Goal: Transaction & Acquisition: Purchase product/service

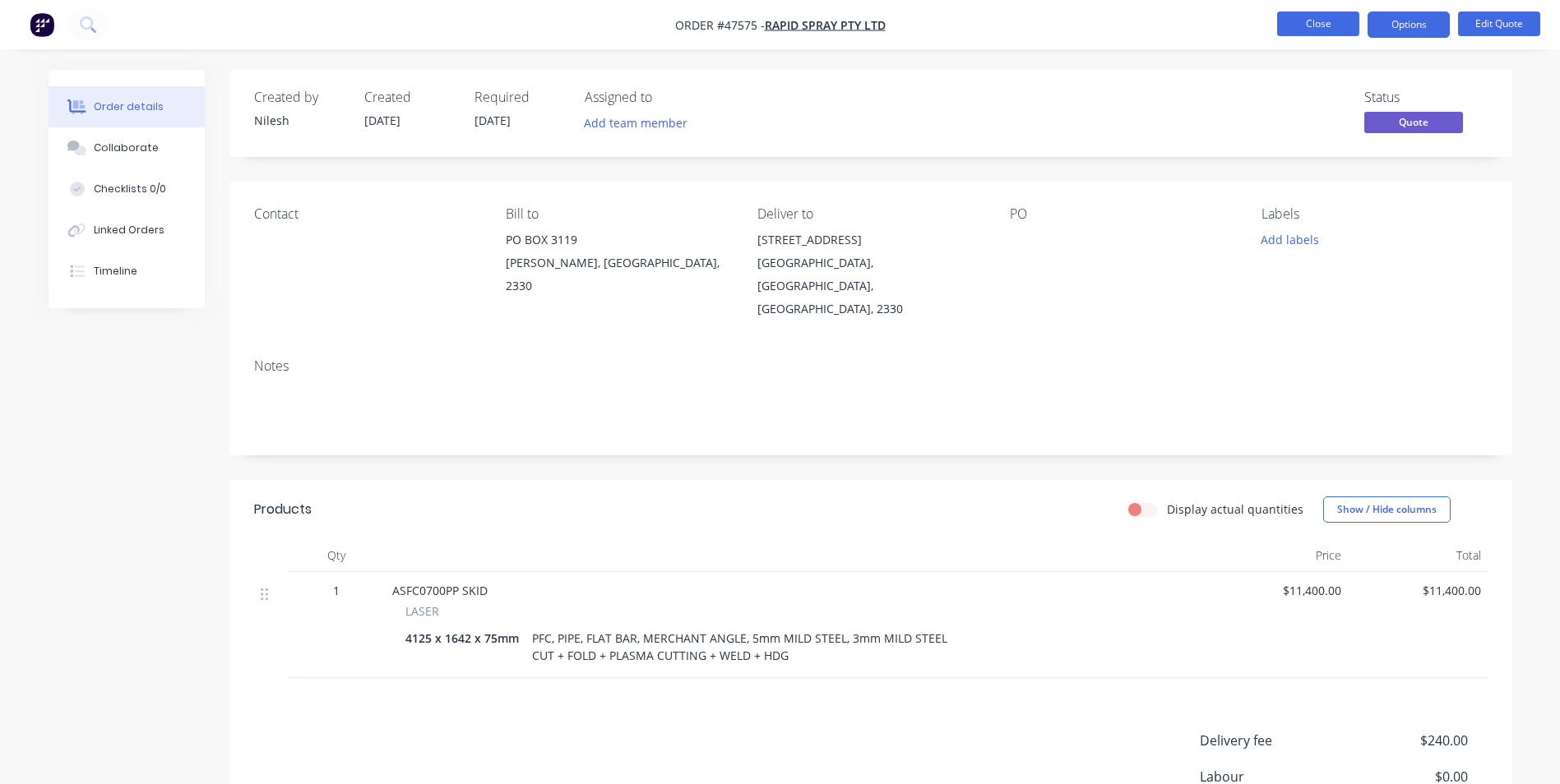
click at [1350, 28] on button "Close" at bounding box center [1318, 24] width 82 height 24
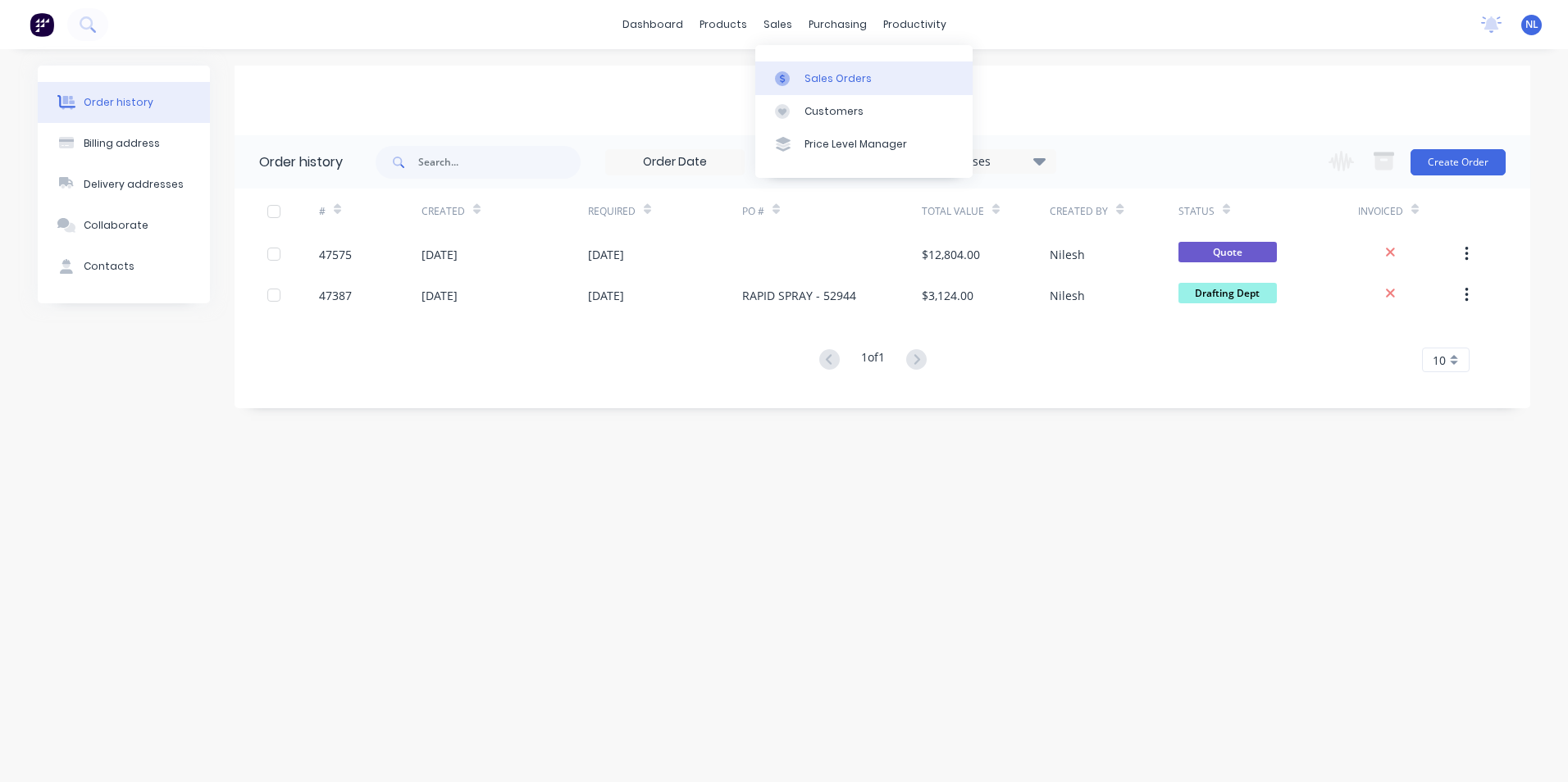
click at [807, 77] on div "Sales Orders" at bounding box center [839, 79] width 68 height 15
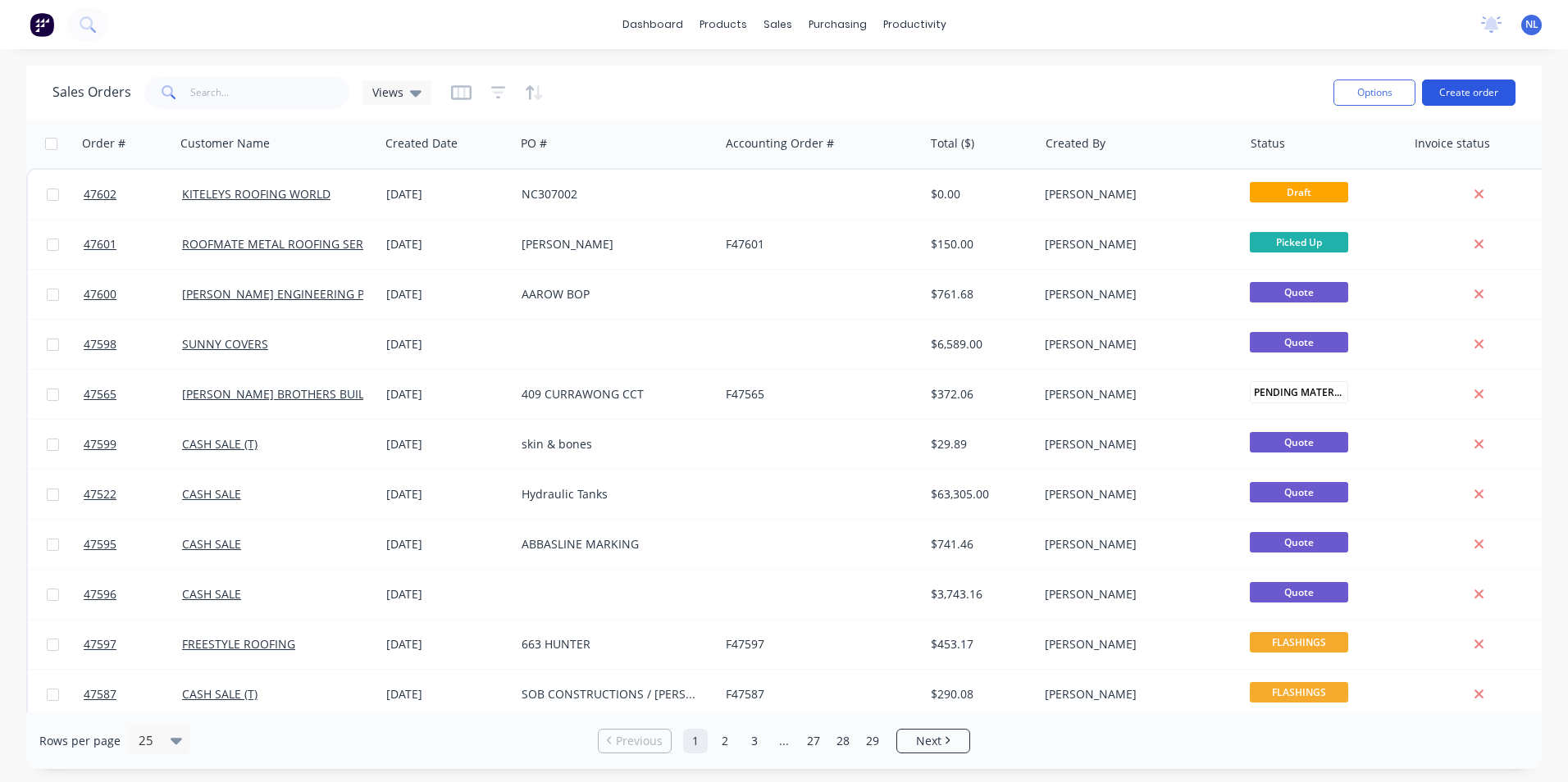
click at [1486, 96] on button "Create order" at bounding box center [1468, 93] width 93 height 26
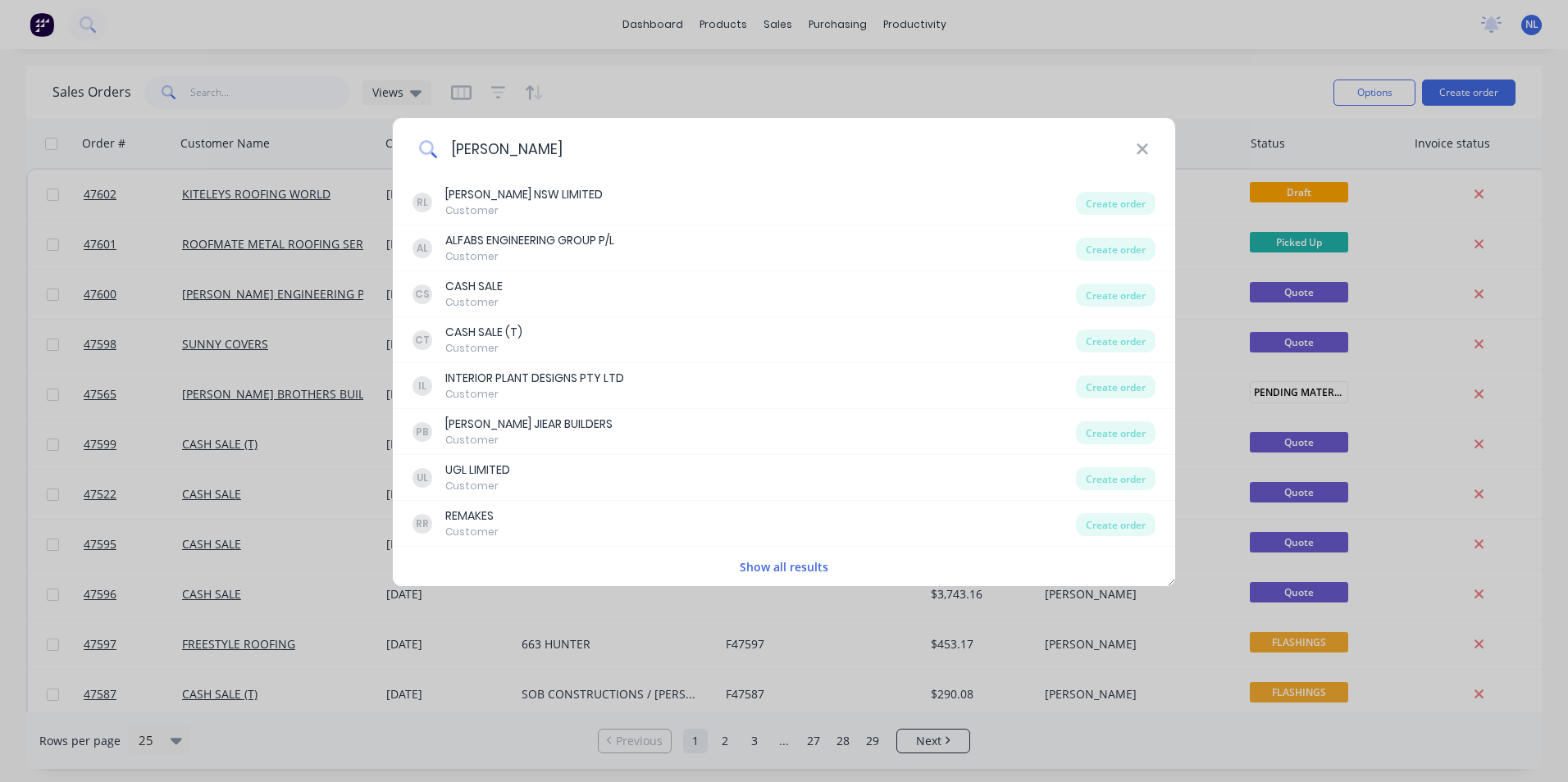
click at [541, 151] on input "[PERSON_NAME]" at bounding box center [786, 149] width 698 height 61
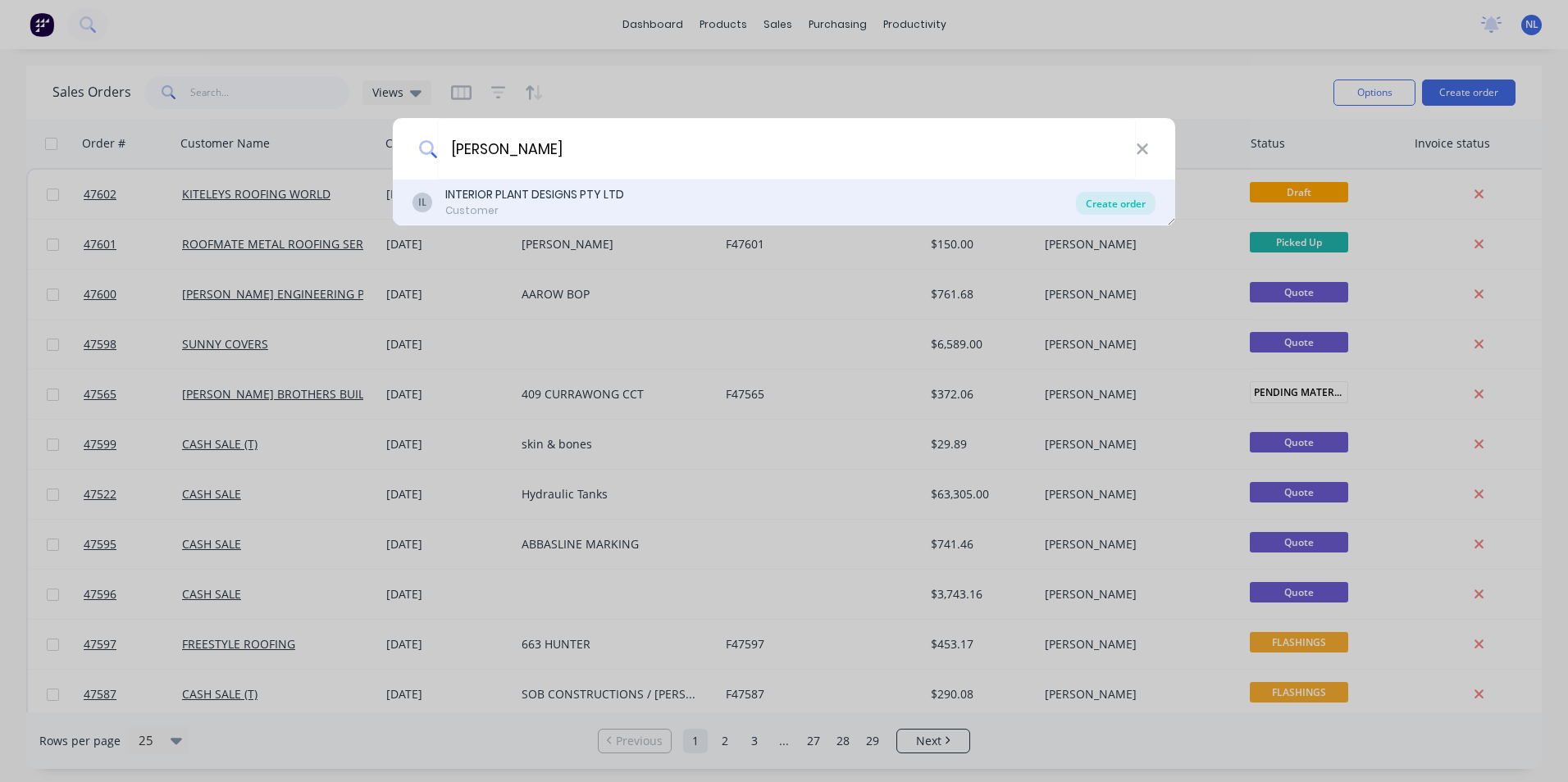
type input "[PERSON_NAME]"
click at [1094, 193] on div "Create order" at bounding box center [1116, 203] width 80 height 23
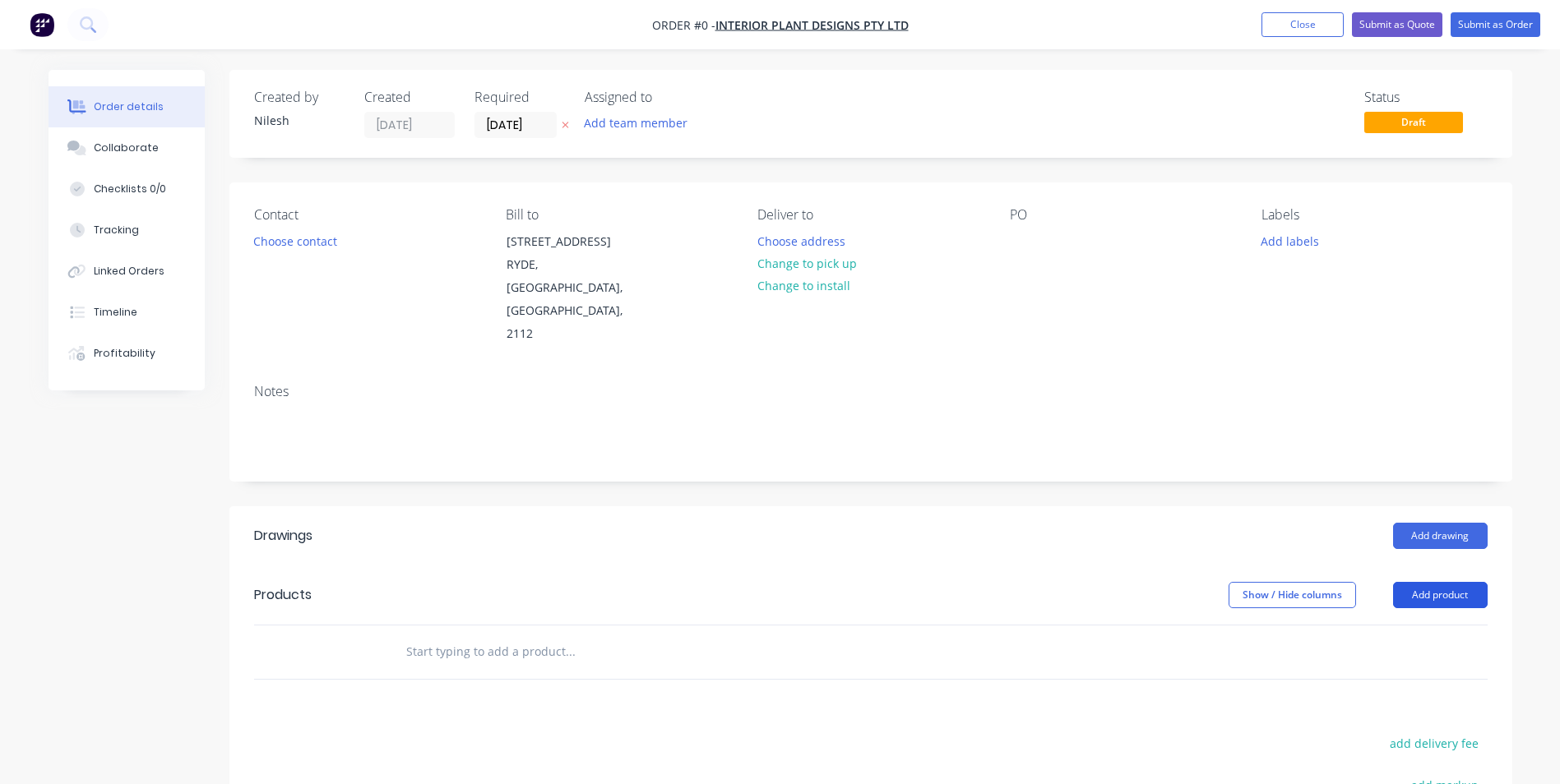
click at [1437, 582] on button "Add product" at bounding box center [1440, 596] width 94 height 26
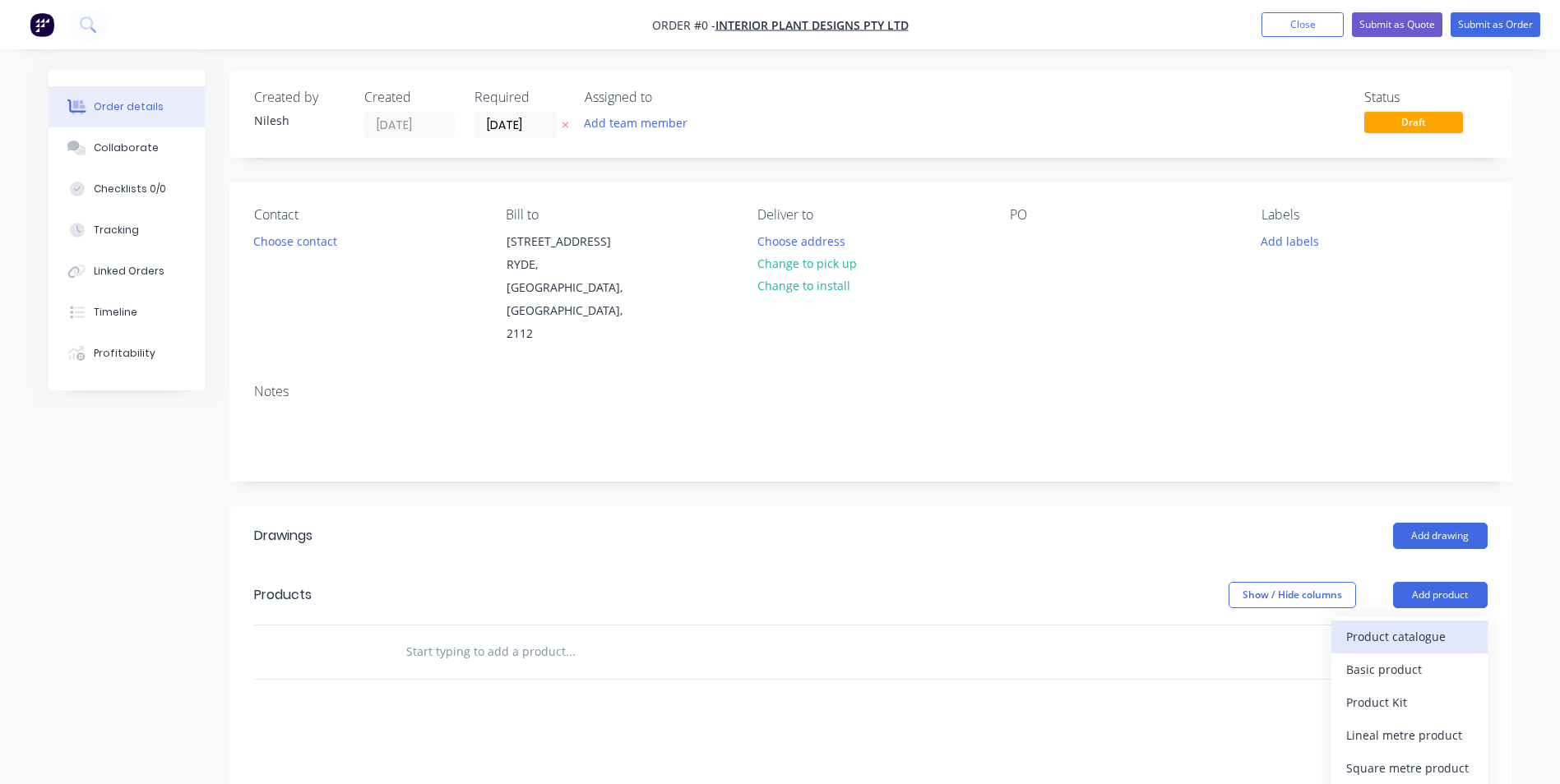
click at [1414, 625] on div "Product catalogue" at bounding box center [1409, 636] width 126 height 24
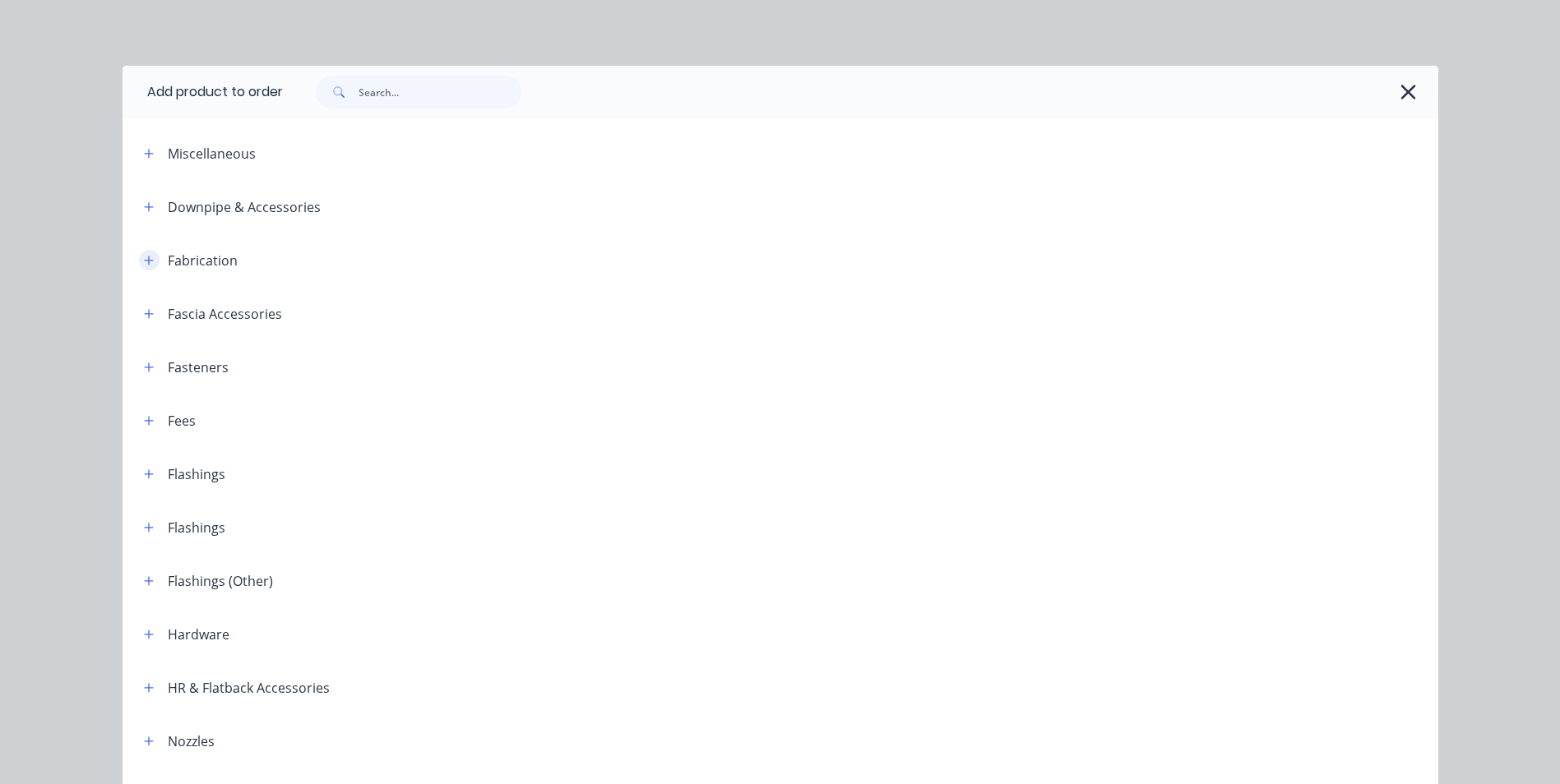
click at [139, 254] on span at bounding box center [149, 260] width 21 height 21
click at [144, 254] on icon "button" at bounding box center [149, 260] width 9 height 11
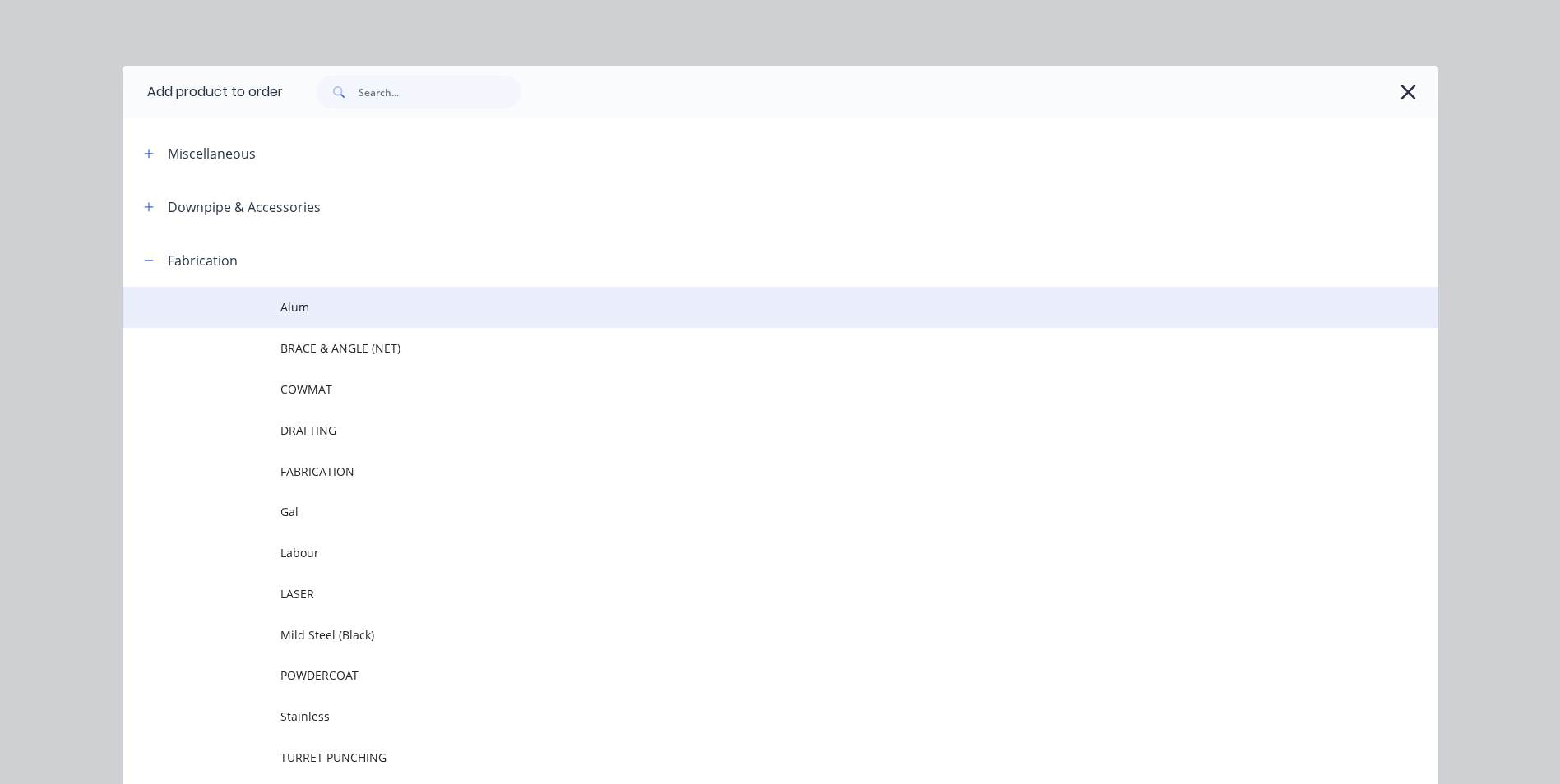
click at [309, 309] on span "Alum" at bounding box center [743, 307] width 926 height 17
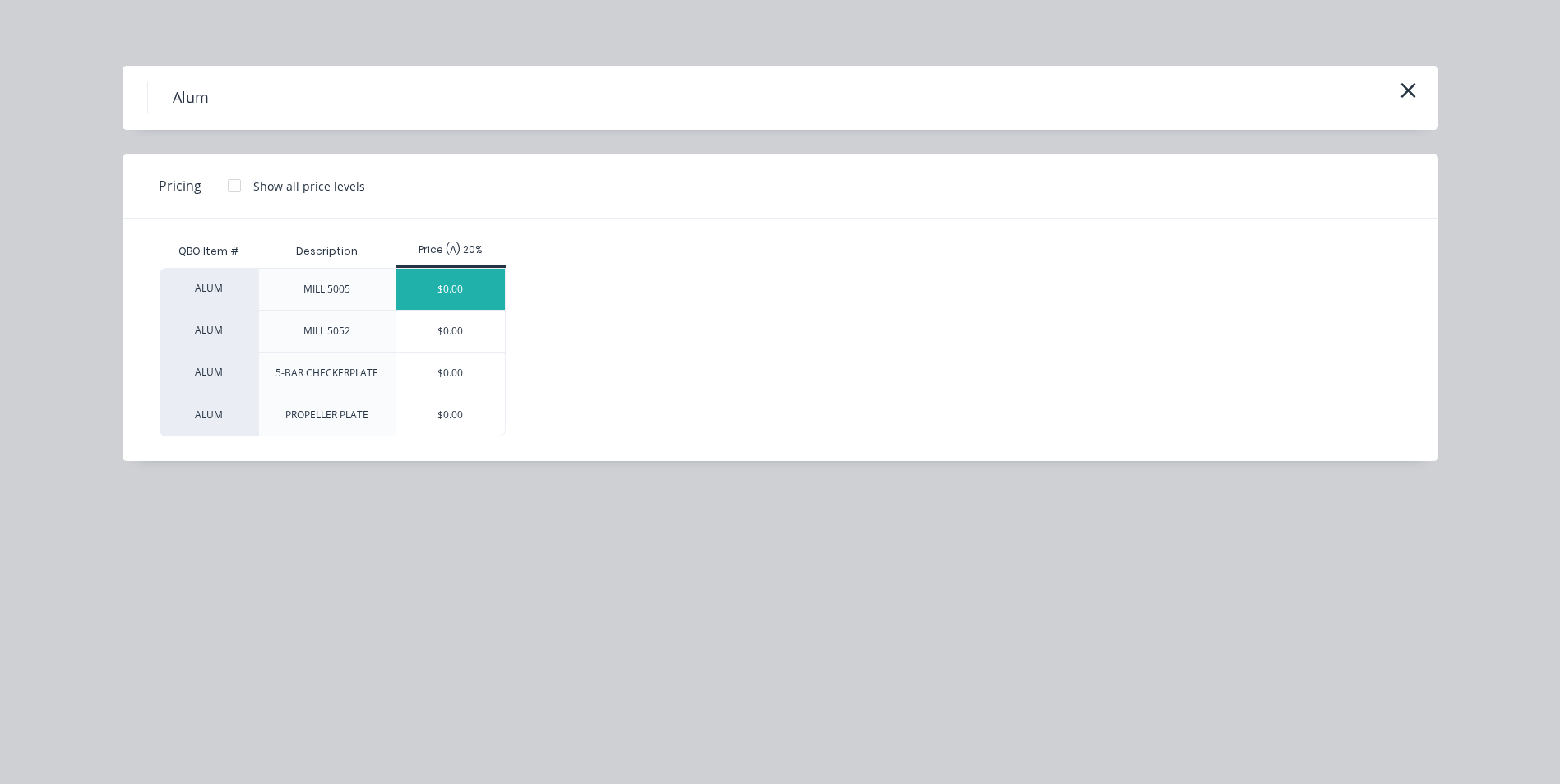
click at [452, 287] on div "$0.00" at bounding box center [451, 289] width 109 height 41
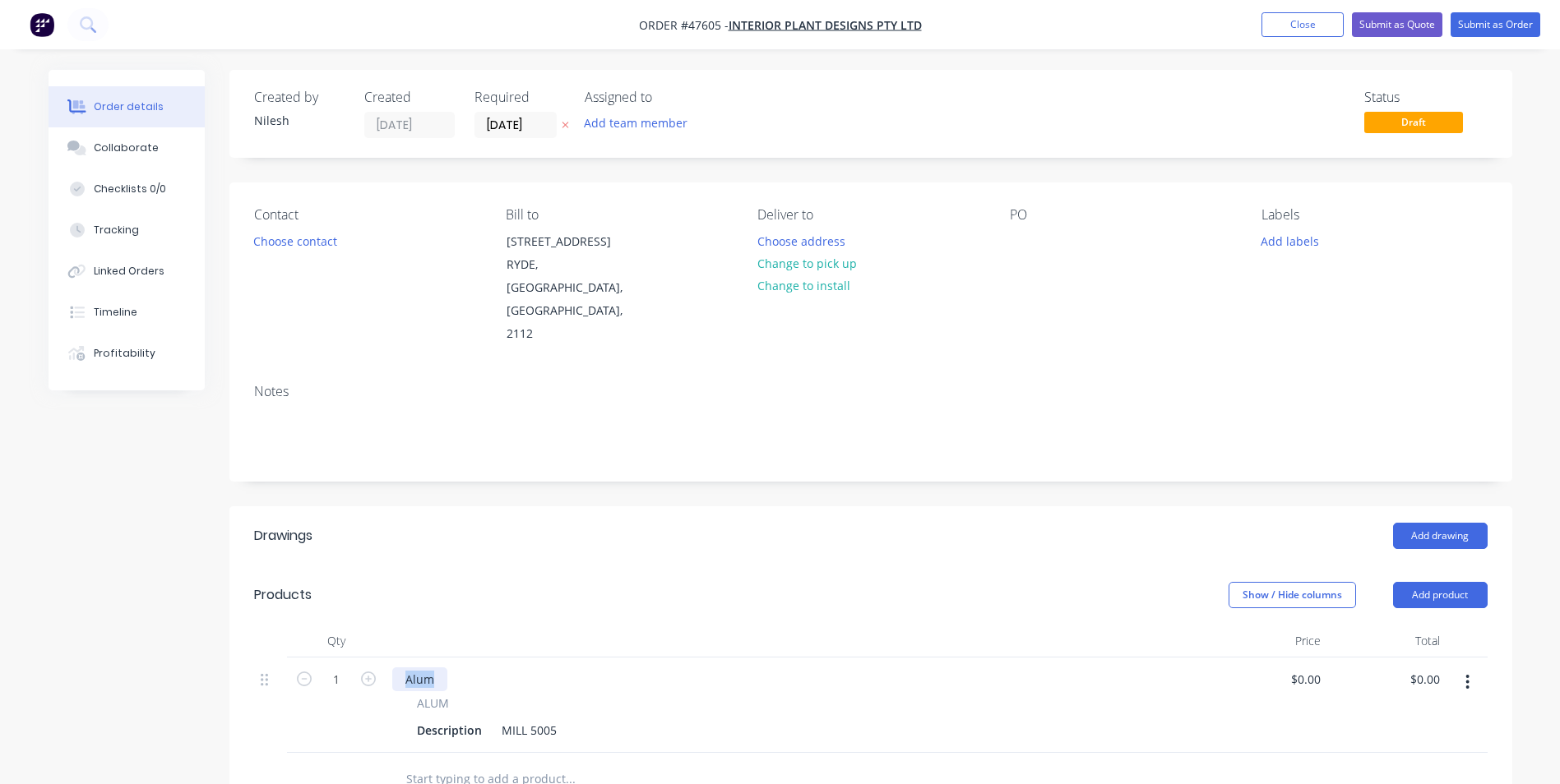
drag, startPoint x: 436, startPoint y: 634, endPoint x: 361, endPoint y: 641, distance: 75.3
click at [340, 658] on div "1 Alum ALUM Description MILL 5005 $0.00 $0.00 $0.00 $0.00" at bounding box center [871, 705] width 1234 height 95
drag, startPoint x: 478, startPoint y: 684, endPoint x: 148, endPoint y: 735, distance: 333.9
click at [148, 735] on div "Created by [PERSON_NAME] Created [DATE] Required [DATE] Assigned to Add team me…" at bounding box center [780, 629] width 1464 height 1119
click at [435, 667] on div "Alum" at bounding box center [419, 678] width 55 height 24
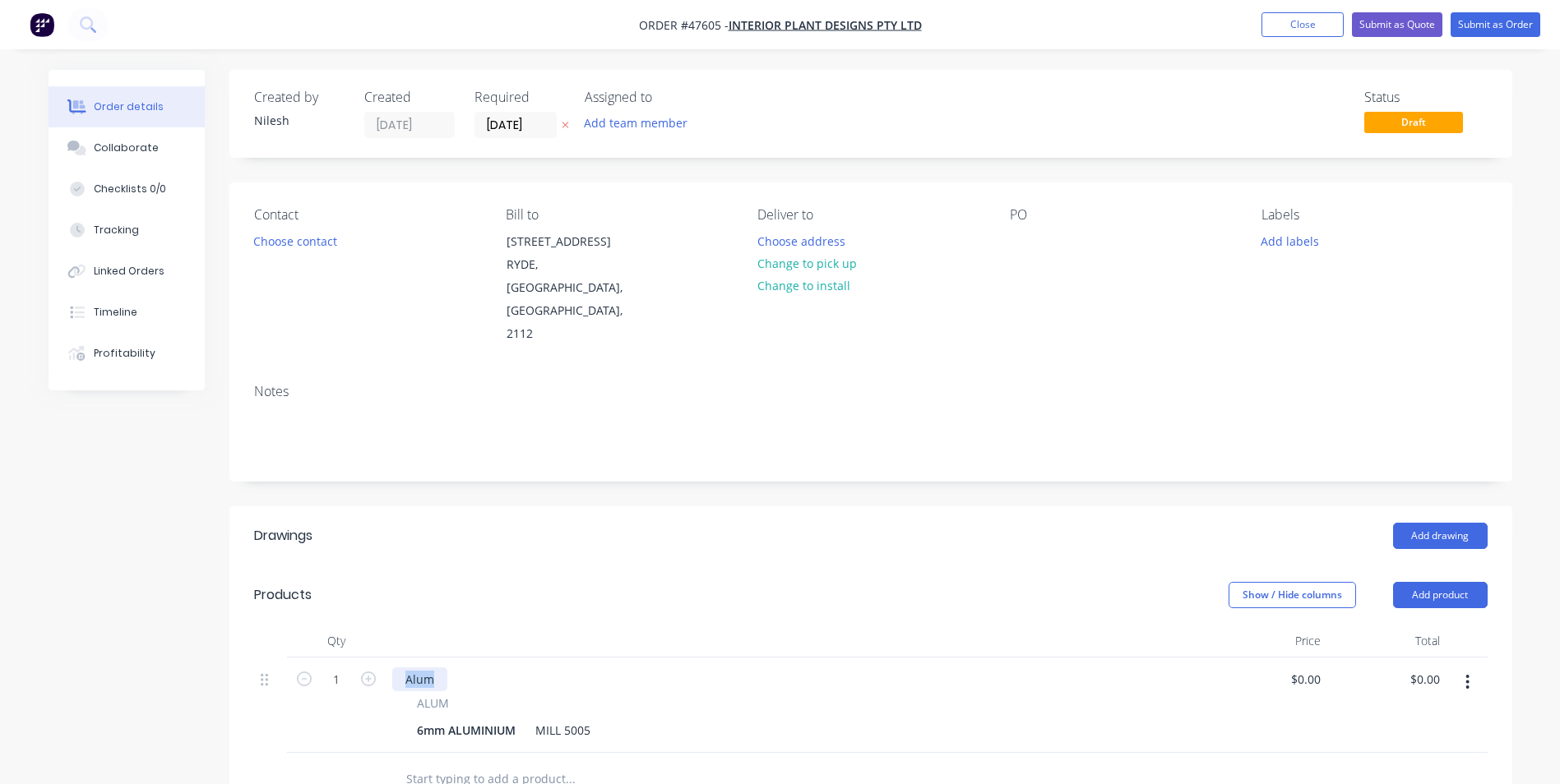
drag, startPoint x: 439, startPoint y: 636, endPoint x: 181, endPoint y: 629, distance: 258.1
click at [192, 630] on div "Created by [PERSON_NAME] Created [DATE] Required [DATE] Assigned to Add team me…" at bounding box center [780, 629] width 1464 height 1119
click at [616, 718] on div "6mm ALUMINIUM MILL 5005" at bounding box center [793, 729] width 766 height 24
drag, startPoint x: 595, startPoint y: 682, endPoint x: 486, endPoint y: 687, distance: 109.1
click at [490, 718] on div "6mm ALUMINIUM MILL 5005" at bounding box center [793, 729] width 766 height 24
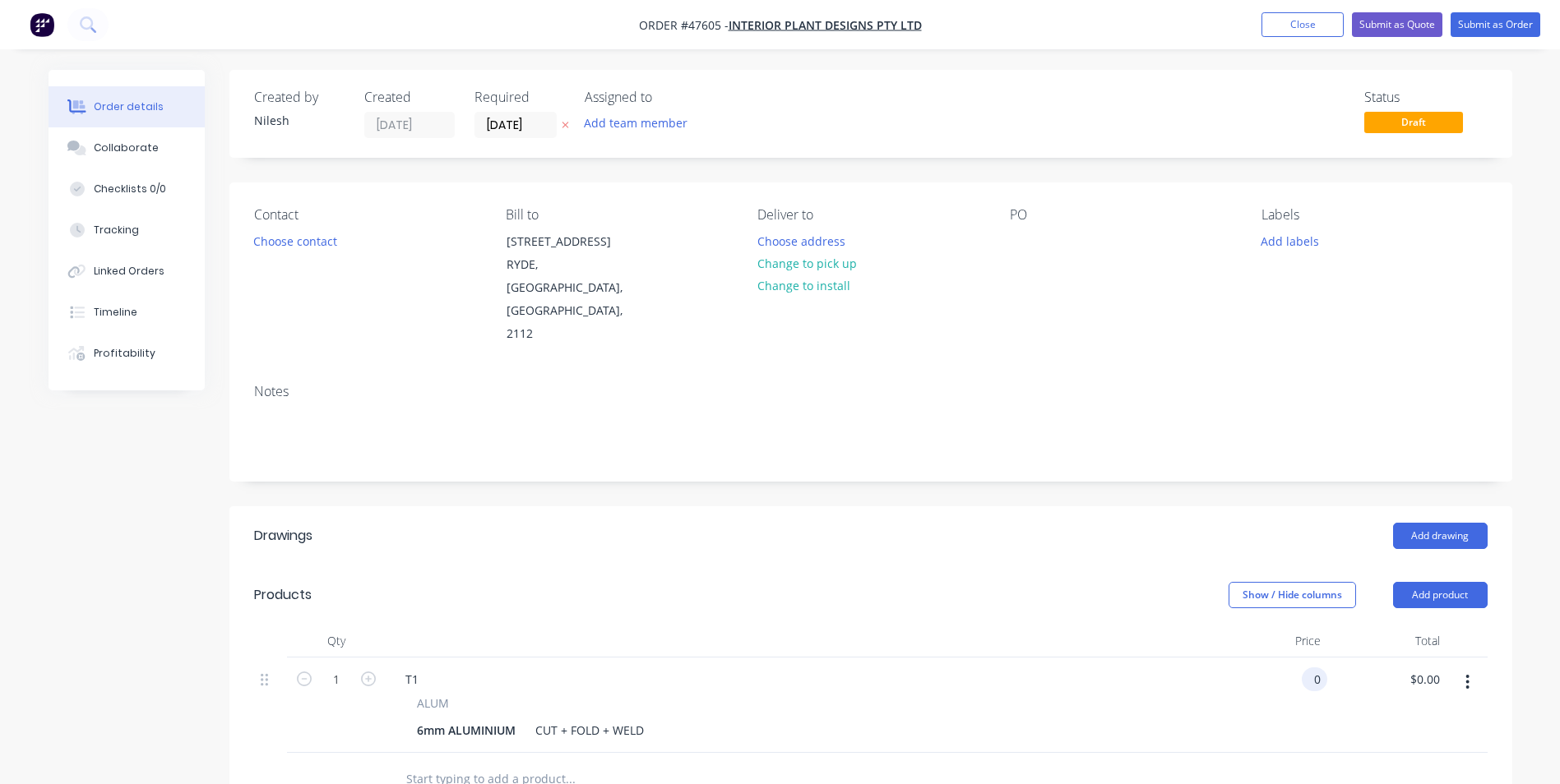
click at [1317, 667] on input "0" at bounding box center [1318, 678] width 19 height 24
type input "$0.00"
click at [1437, 667] on input "0.00" at bounding box center [1427, 678] width 38 height 24
type input "$0.00"
click at [654, 506] on header "Drawings Add drawing" at bounding box center [870, 535] width 1283 height 59
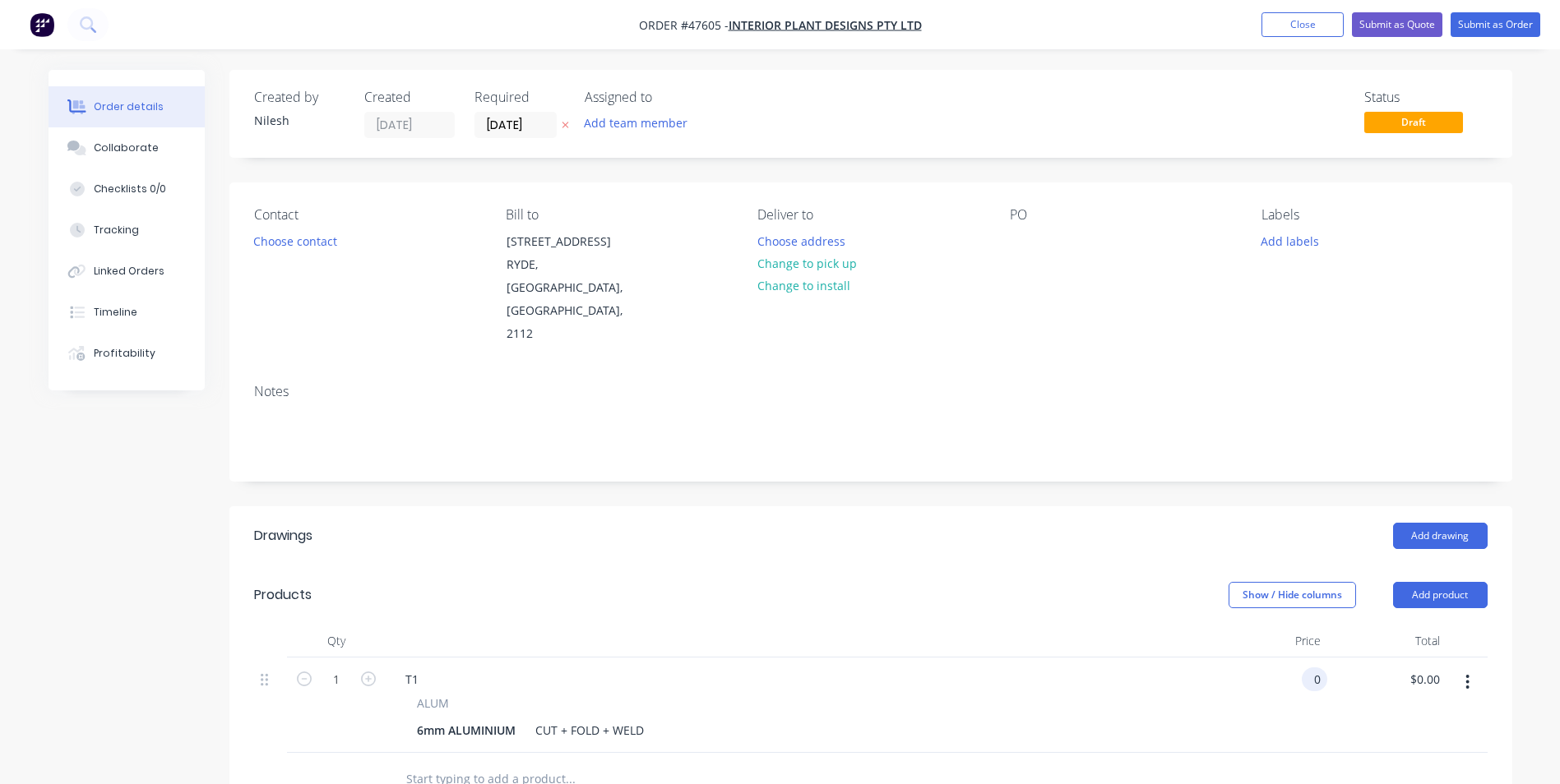
click at [1311, 667] on input "0" at bounding box center [1318, 678] width 19 height 24
type input "$3,166.00"
click at [879, 576] on header "Products Show / Hide columns Add product" at bounding box center [870, 595] width 1283 height 59
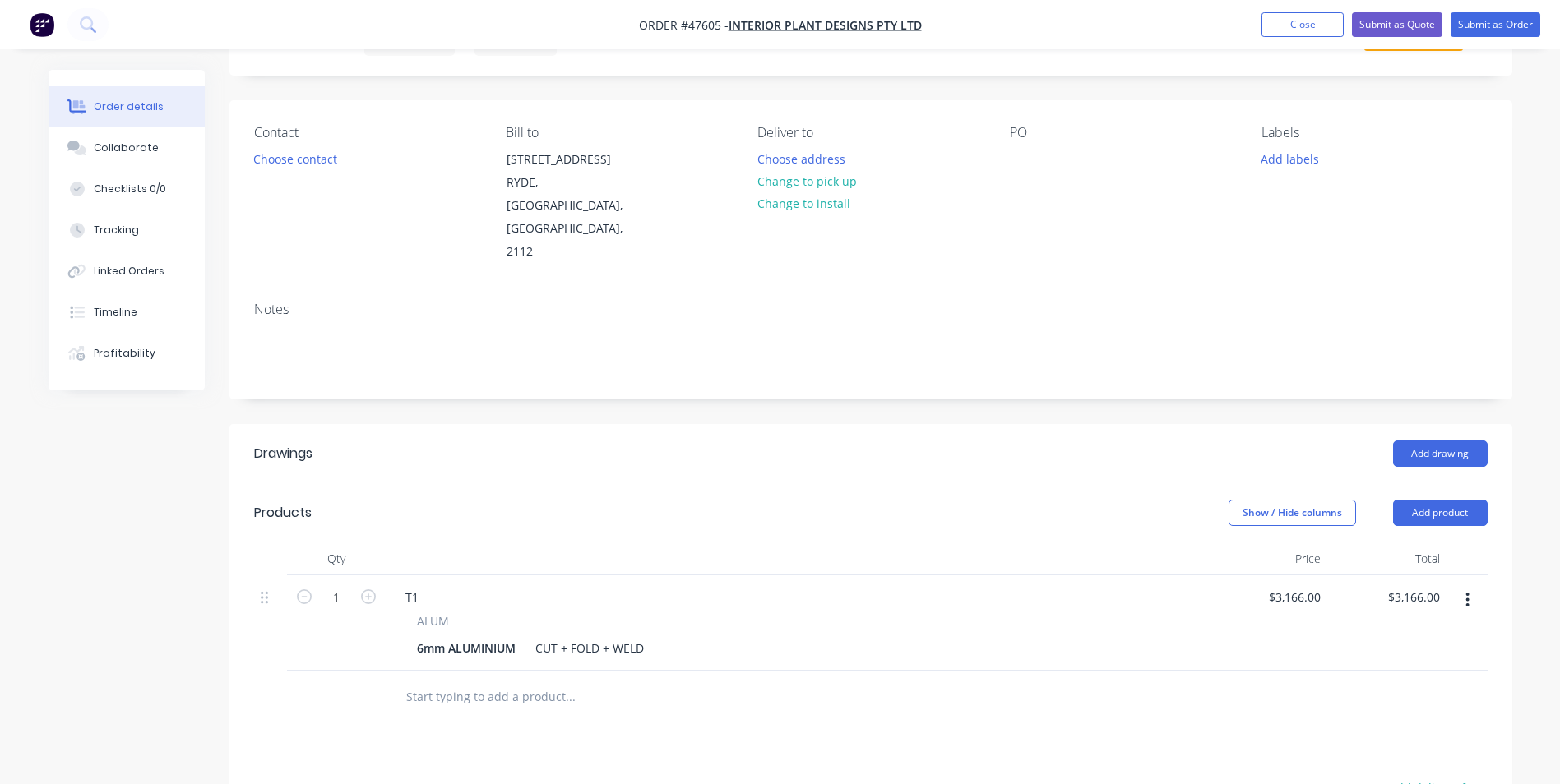
click at [1468, 585] on button "button" at bounding box center [1467, 599] width 39 height 29
click at [1398, 664] on div "Duplicate" at bounding box center [1409, 676] width 126 height 24
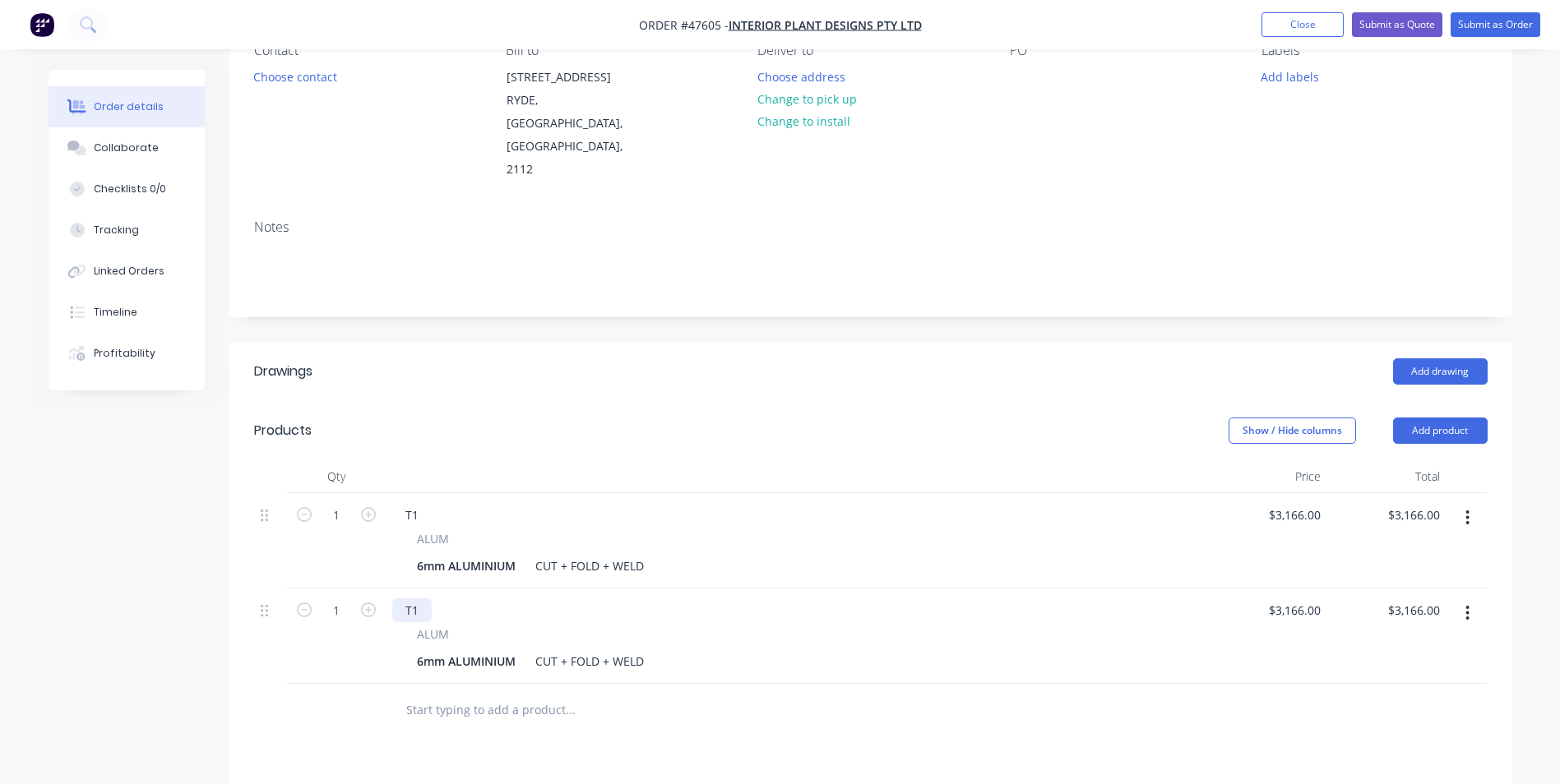
click at [420, 598] on div "T1" at bounding box center [412, 610] width 40 height 24
click at [1327, 493] on div "$3,166.00 $3,166.00" at bounding box center [1387, 540] width 119 height 95
click at [1318, 503] on input "3166" at bounding box center [1309, 514] width 35 height 24
type input "$3,266.00"
type input "3266"
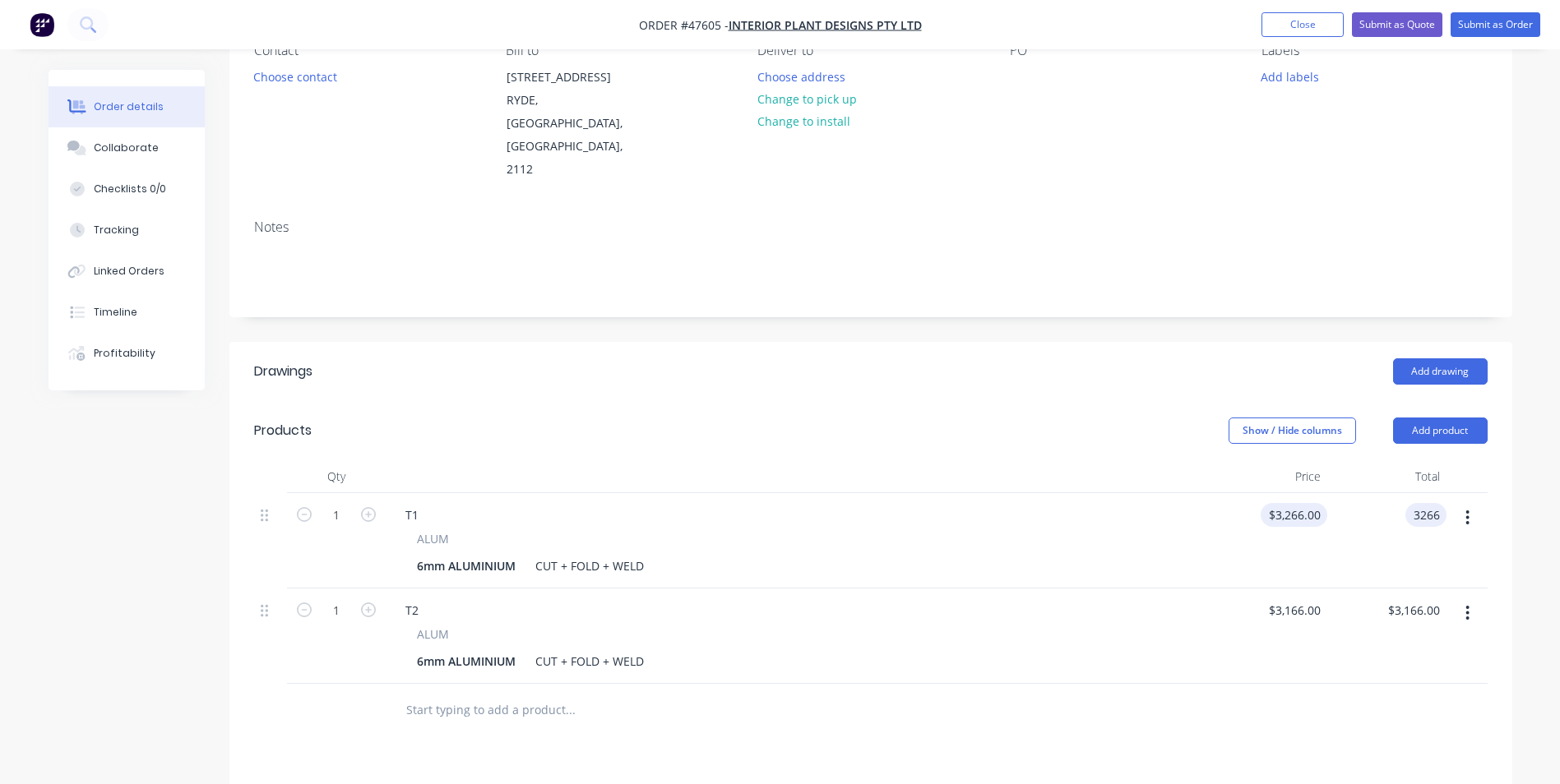
type input "3266"
type input "$3,266.00"
click at [1284, 493] on div "3266 3266" at bounding box center [1267, 540] width 119 height 95
click at [1314, 503] on input "3266" at bounding box center [1309, 514] width 35 height 24
type input "$320.00"
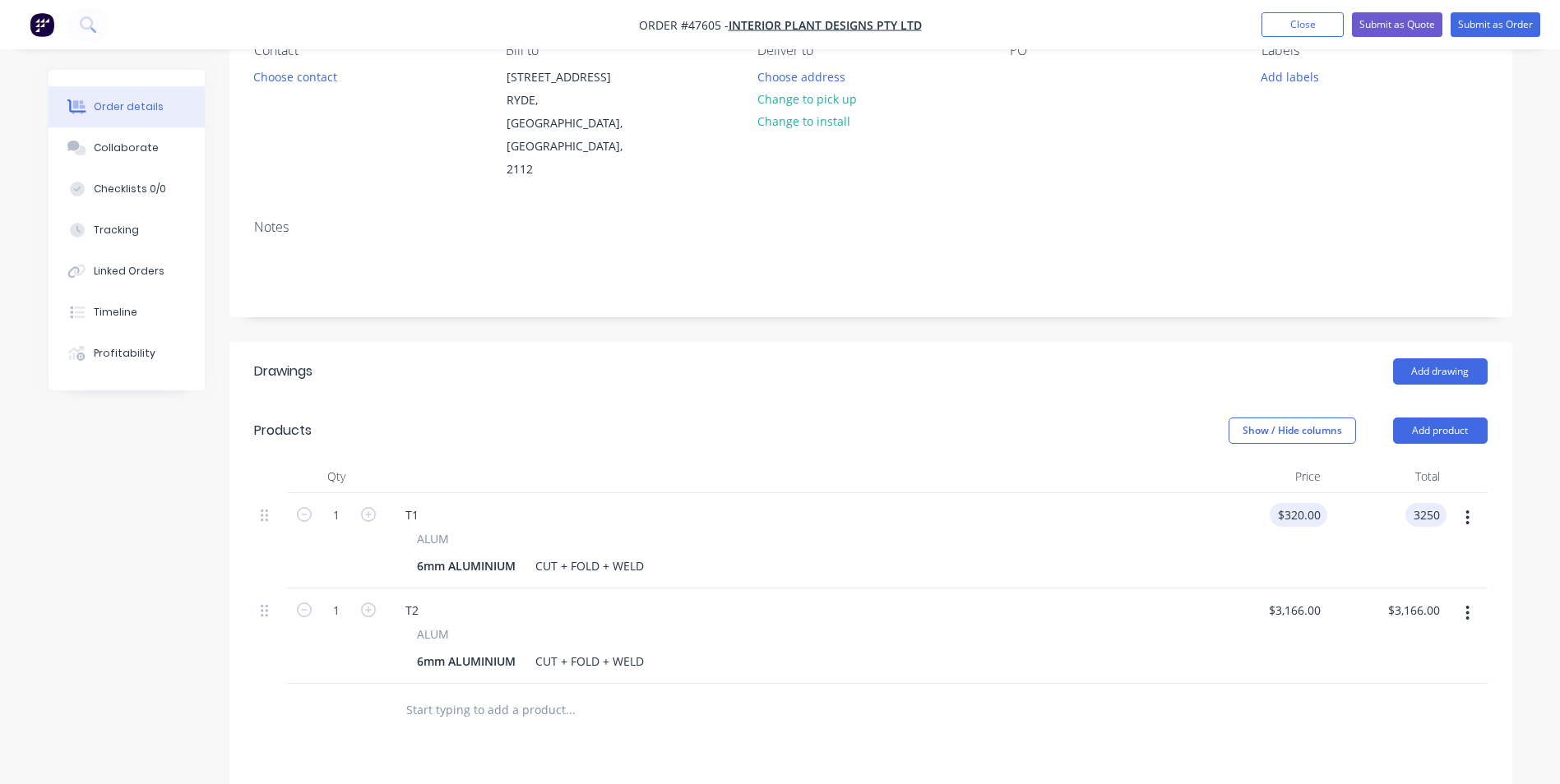
type input "3250"
type input "$3,250.00"
click at [1323, 598] on input "3166" at bounding box center [1309, 610] width 35 height 24
type input "$3,175.00"
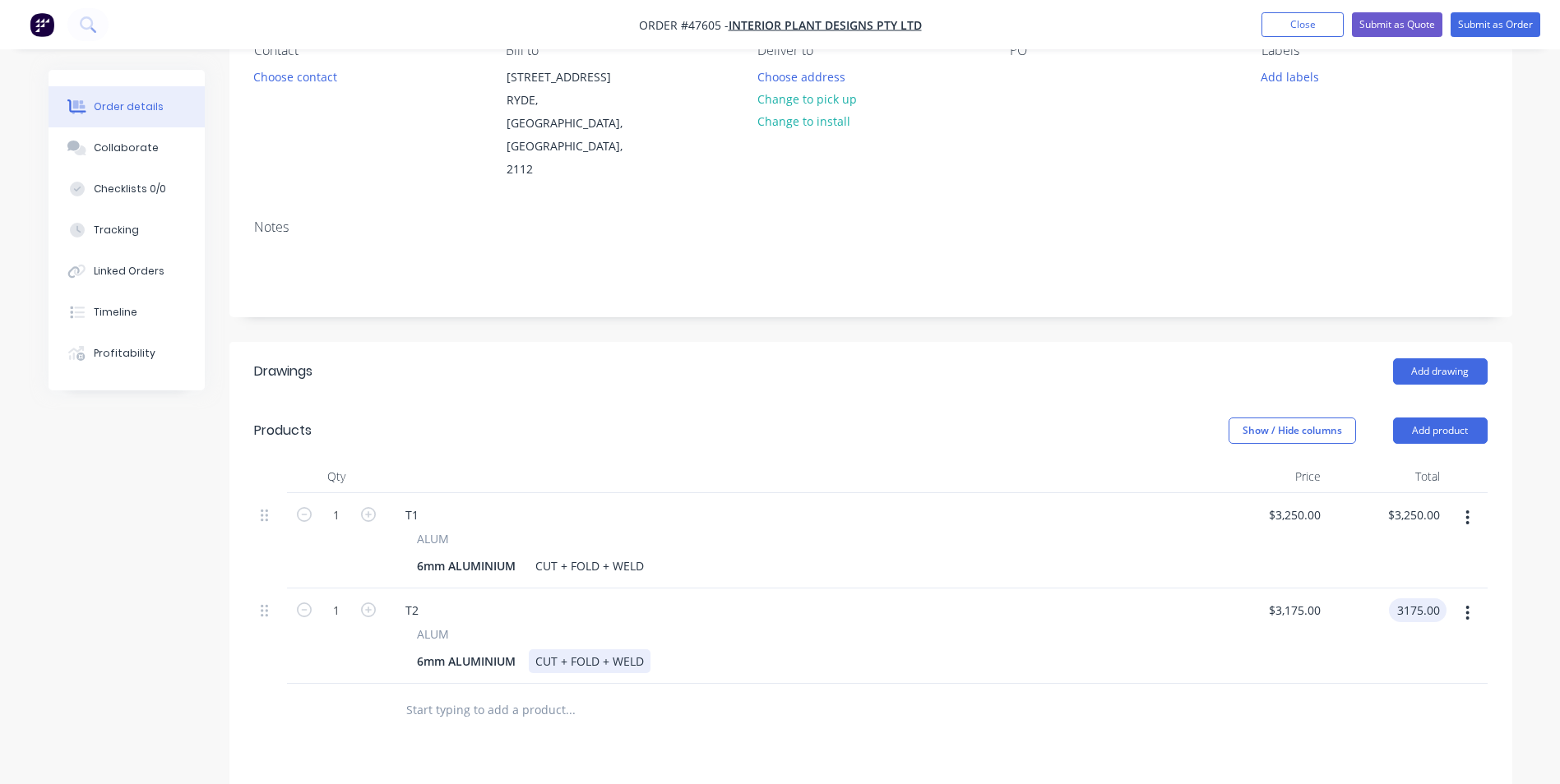
type input "$3,175.00"
click at [1199, 626] on div "ALUM 6mm ALUMINIUM CUT + FOLD + WELD" at bounding box center [796, 649] width 809 height 48
click at [1461, 598] on button "button" at bounding box center [1467, 612] width 39 height 29
drag, startPoint x: 648, startPoint y: 585, endPoint x: 611, endPoint y: 606, distance: 42.5
click at [642, 626] on div "ALUM" at bounding box center [796, 634] width 760 height 17
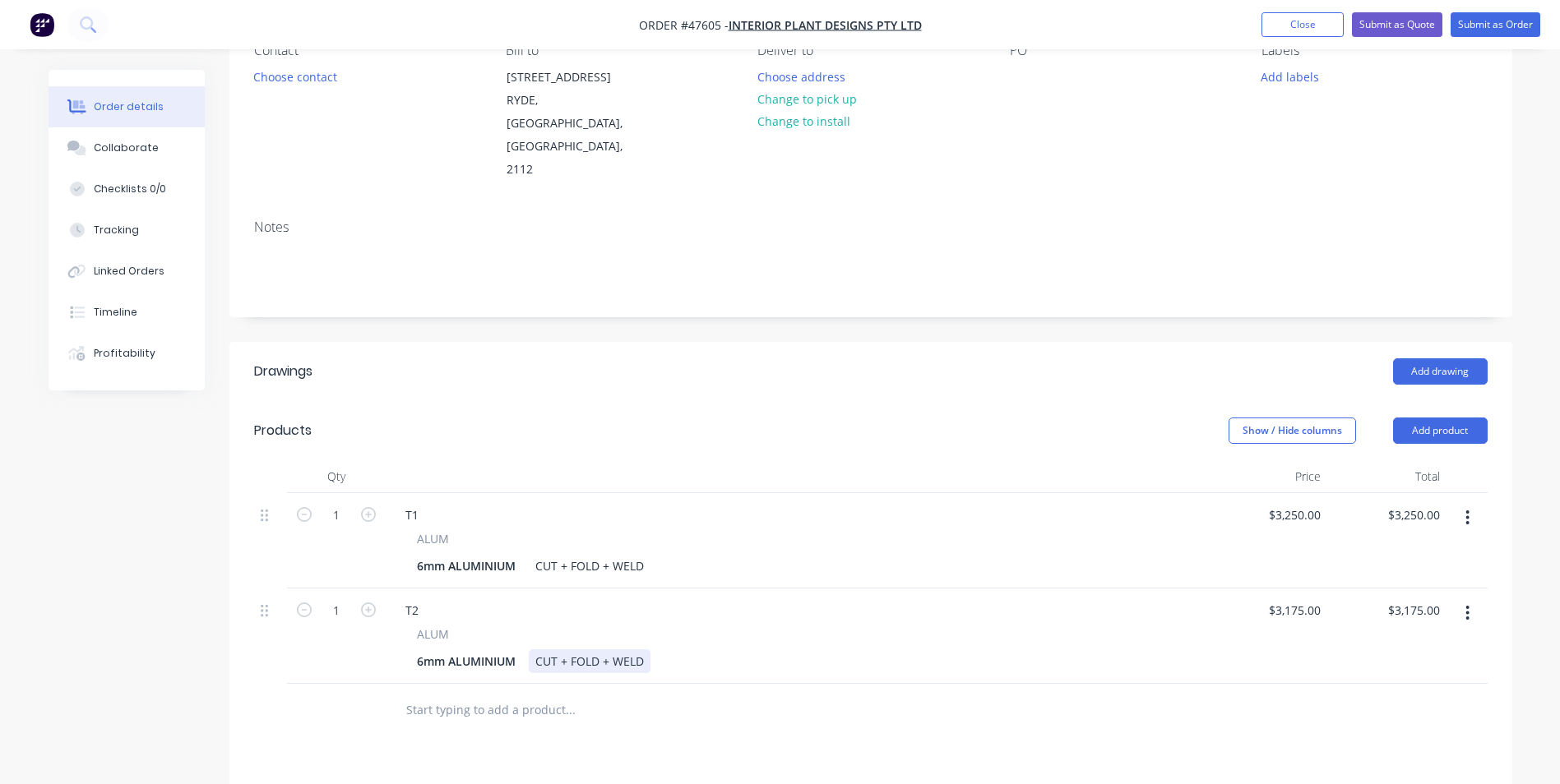
click at [604, 649] on div "CUT + FOLD + WELD" at bounding box center [589, 661] width 122 height 24
click at [514, 649] on div "6mm ALUMINIUM" at bounding box center [466, 661] width 112 height 24
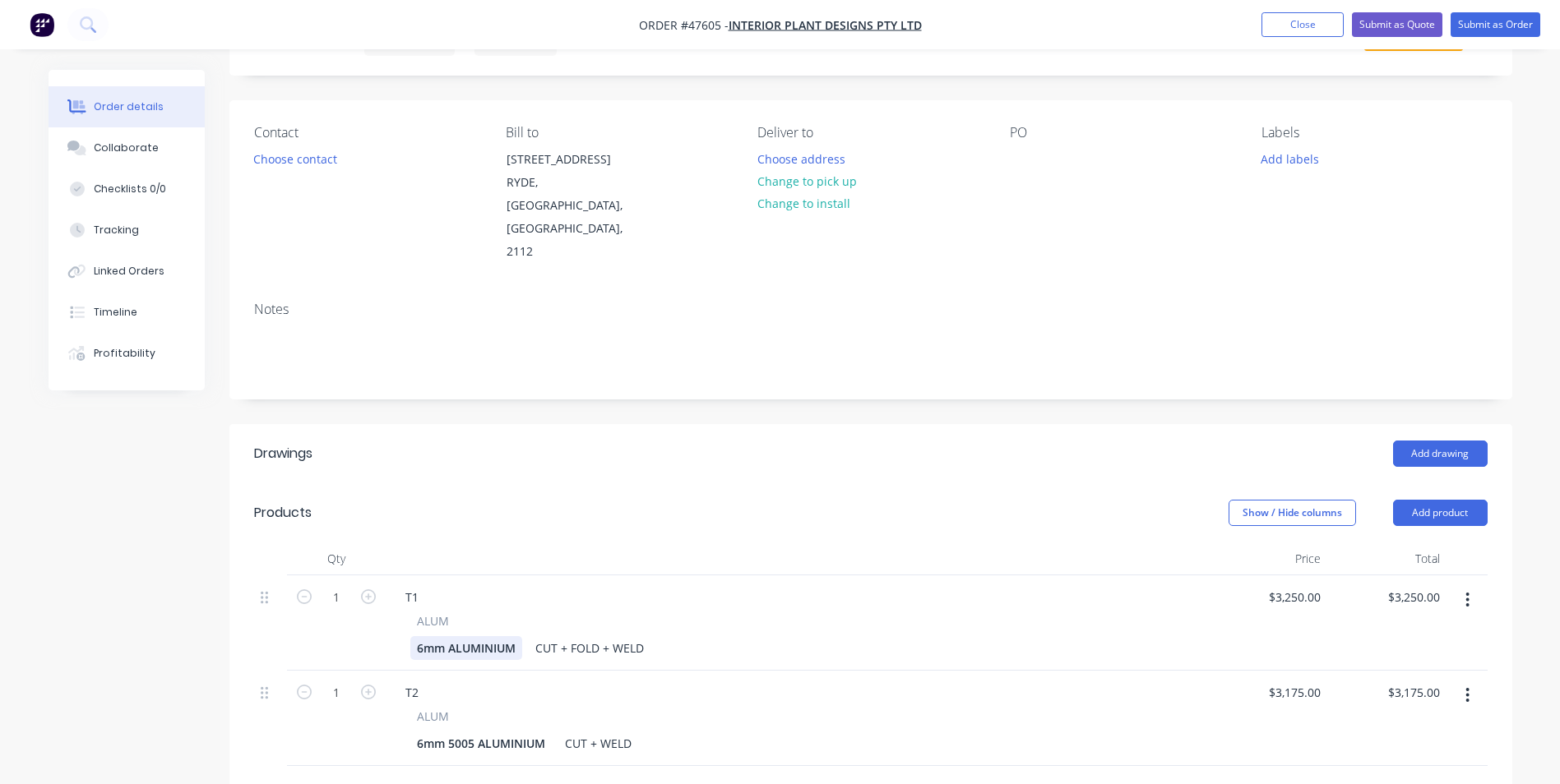
click at [437, 636] on div "6mm ALUMINIUM" at bounding box center [466, 647] width 112 height 24
click at [445, 636] on div "6mm ALUMINIUM" at bounding box center [466, 647] width 112 height 24
click at [544, 636] on div "6mm 5005 ALUMINIUM" at bounding box center [481, 647] width 141 height 24
click at [1475, 680] on button "button" at bounding box center [1467, 694] width 39 height 29
click at [1136, 708] on div "ALUM" at bounding box center [796, 716] width 760 height 17
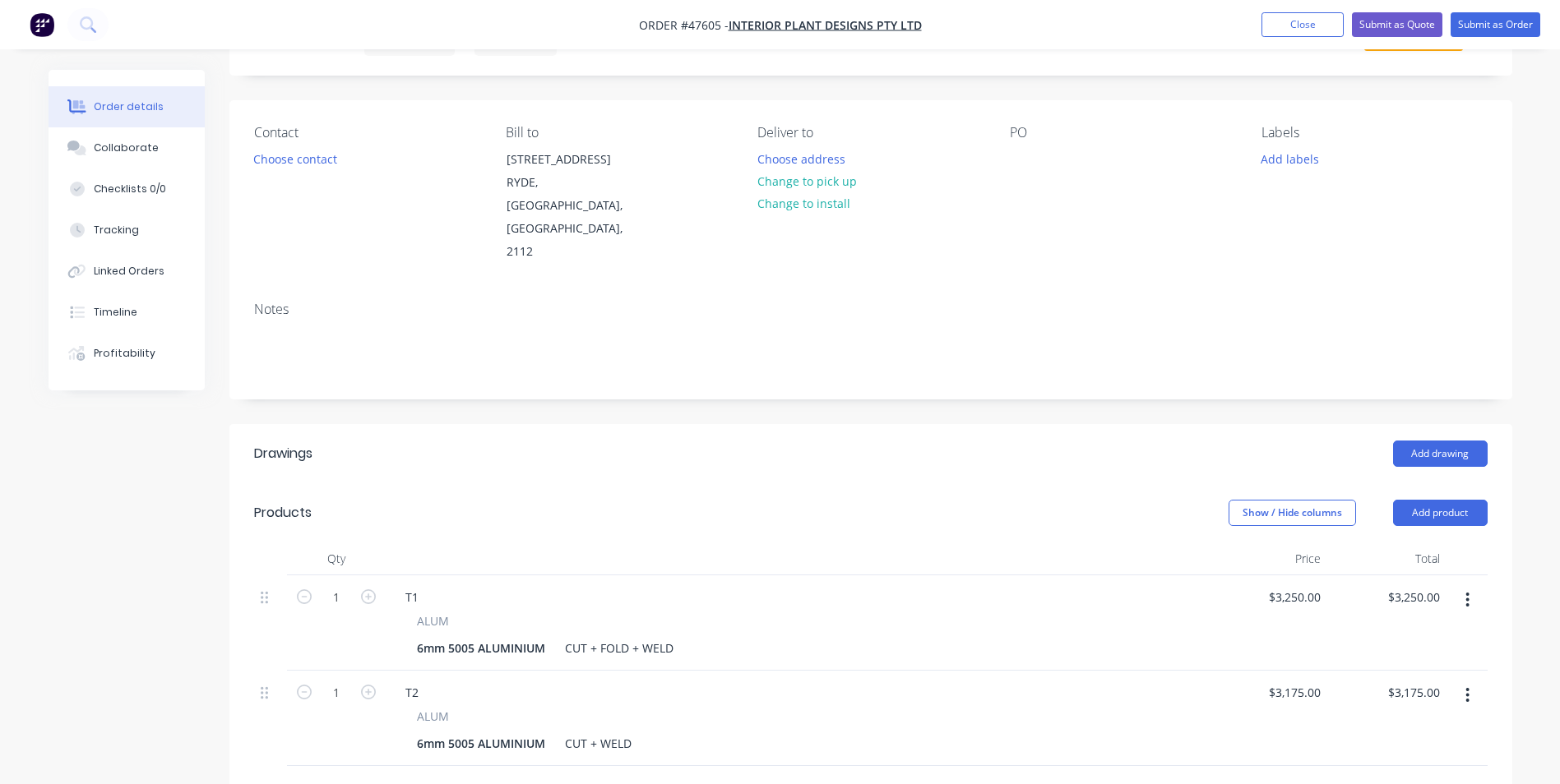
click at [1469, 688] on icon "button" at bounding box center [1467, 695] width 3 height 15
click at [1402, 755] on button "Duplicate" at bounding box center [1409, 771] width 156 height 33
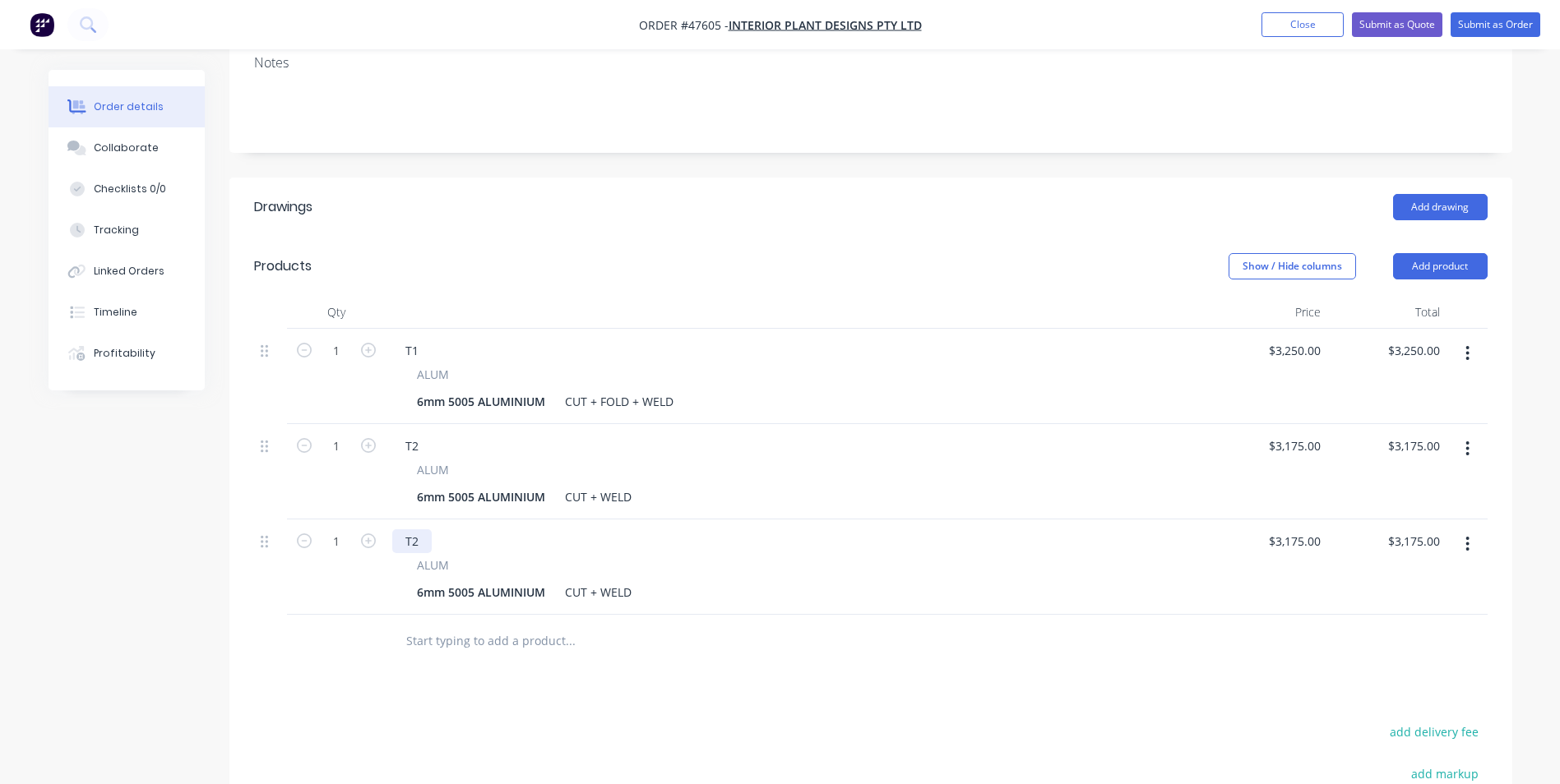
click at [426, 530] on div "T2" at bounding box center [412, 541] width 40 height 24
click at [1317, 530] on input "3175" at bounding box center [1297, 541] width 60 height 24
drag, startPoint x: 421, startPoint y: 768, endPoint x: 712, endPoint y: 710, distance: 296.7
click at [1322, 530] on div "3175 $3,175.00" at bounding box center [1297, 541] width 60 height 24
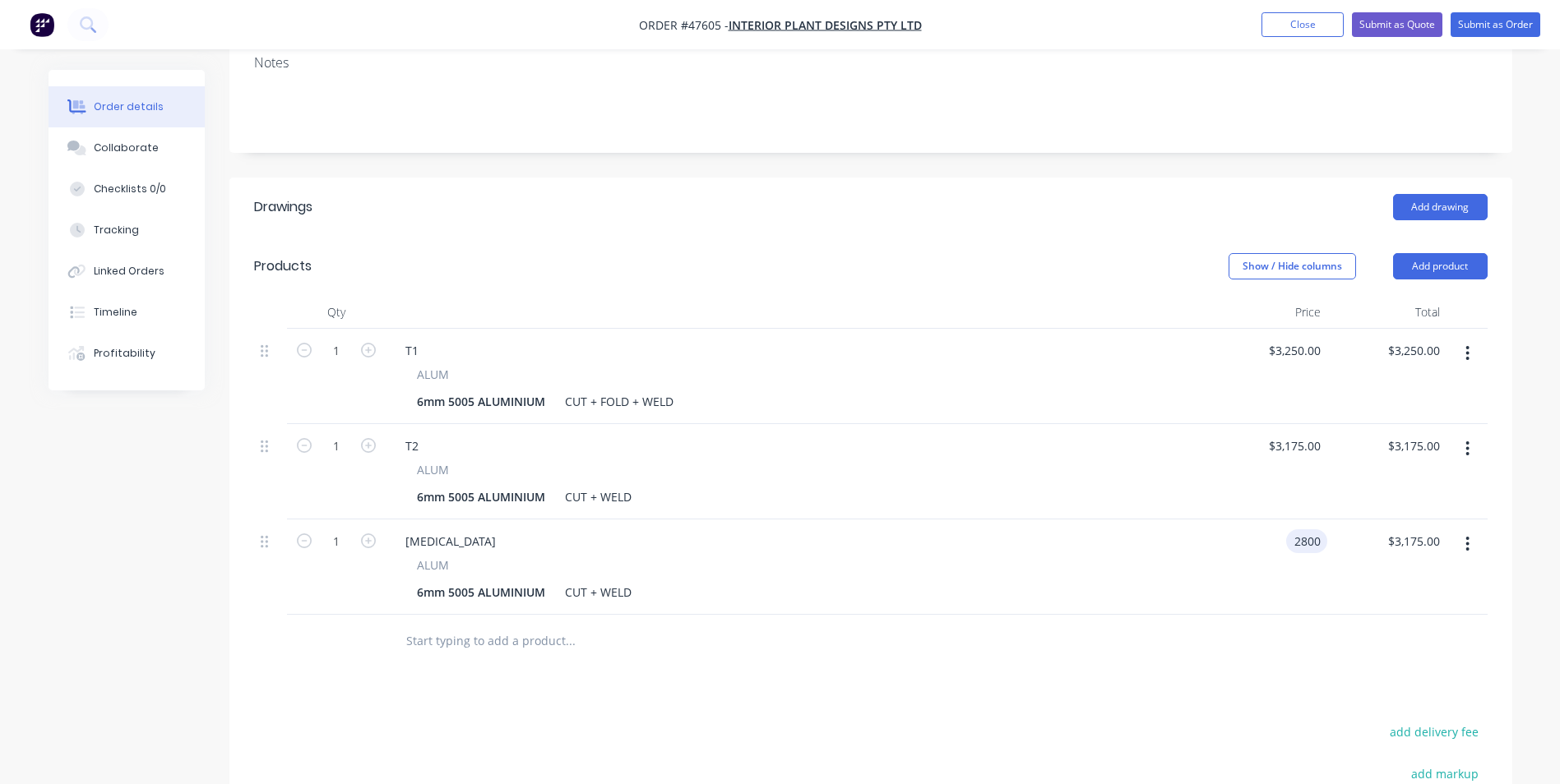
type input "$2,800.00"
type input "2800.00"
type input "2800"
type input "$2,800.00"
click at [1301, 530] on input "2800" at bounding box center [1297, 541] width 60 height 24
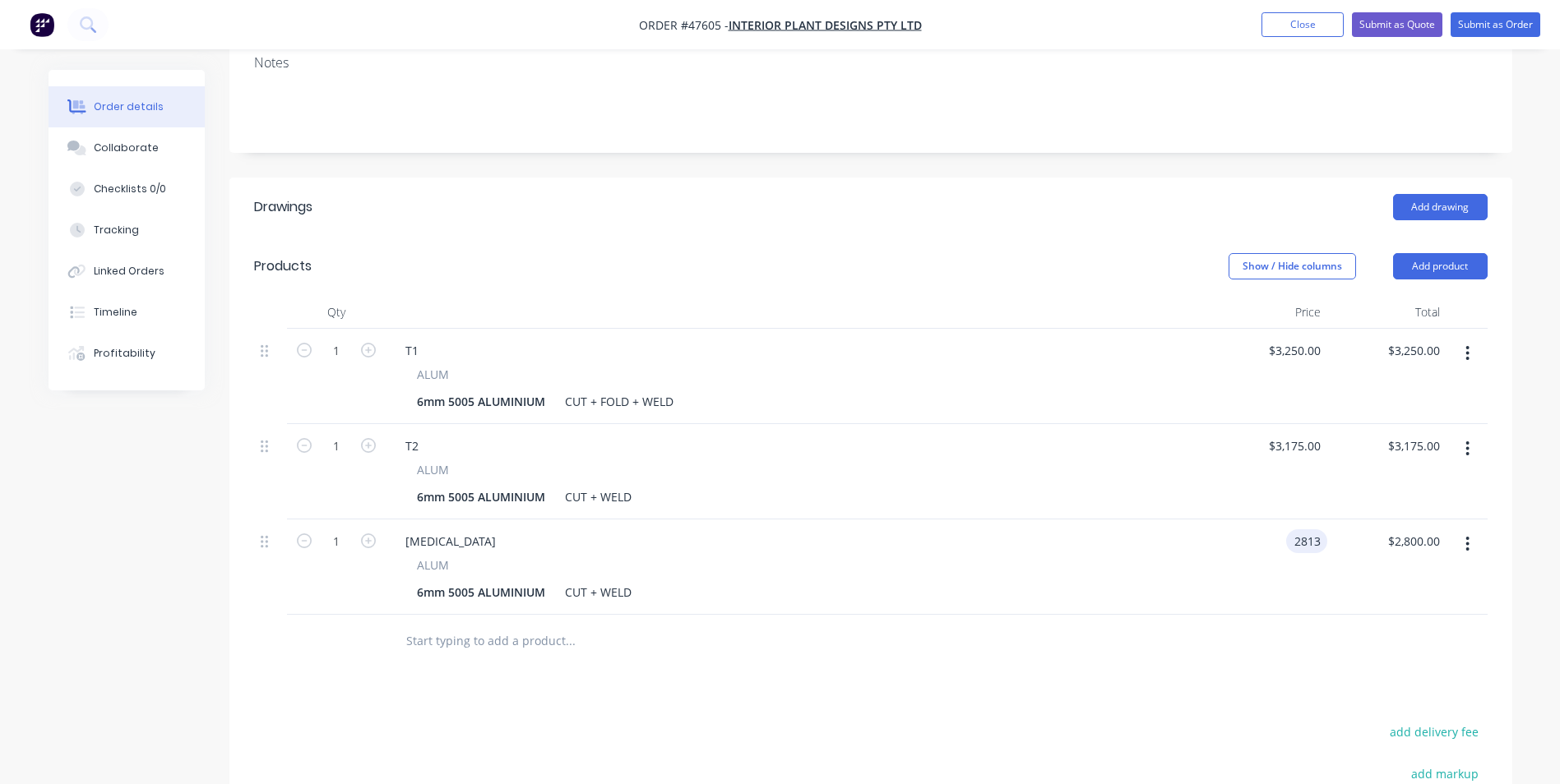
type input "$2,813.00"
type input "2813.00"
type input "2813"
type input "$2,813.00"
click at [1301, 530] on input "2813" at bounding box center [1297, 541] width 60 height 24
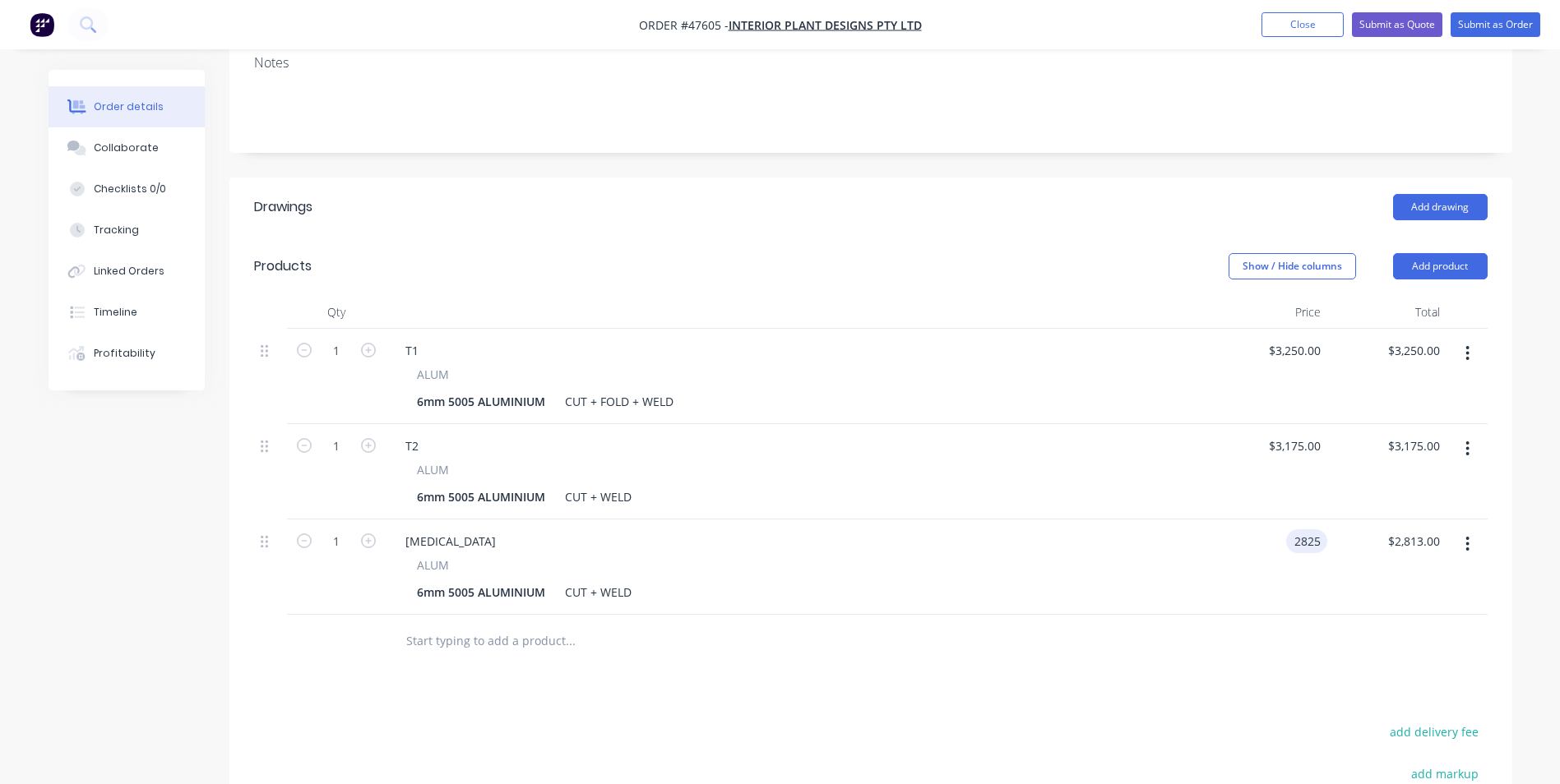
type input "$2,825.00"
click at [1201, 531] on div "[MEDICAL_DATA] ALUM 6mm 5005 ALUMINIUM CUT + WELD" at bounding box center [796, 566] width 822 height 95
click at [1274, 519] on div "2825 2825" at bounding box center [1267, 566] width 119 height 95
type input "$2,875.00"
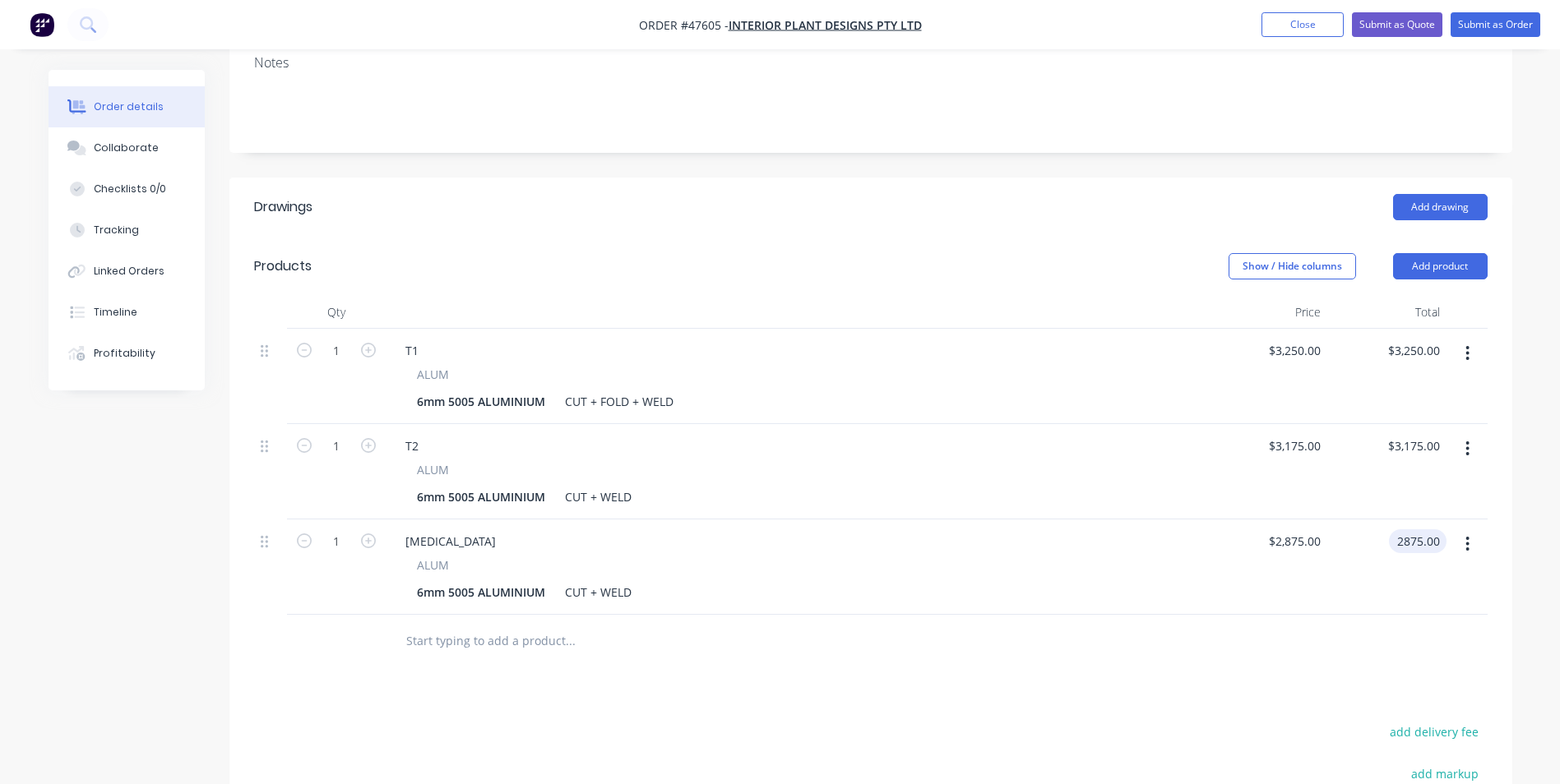
type input "$2,875.00"
drag, startPoint x: 1280, startPoint y: 547, endPoint x: 1200, endPoint y: 577, distance: 85.4
click at [1279, 548] on div "$2,875.00 $2,875.00" at bounding box center [1267, 566] width 119 height 95
click at [350, 434] on input "1" at bounding box center [336, 447] width 42 height 24
type input "6"
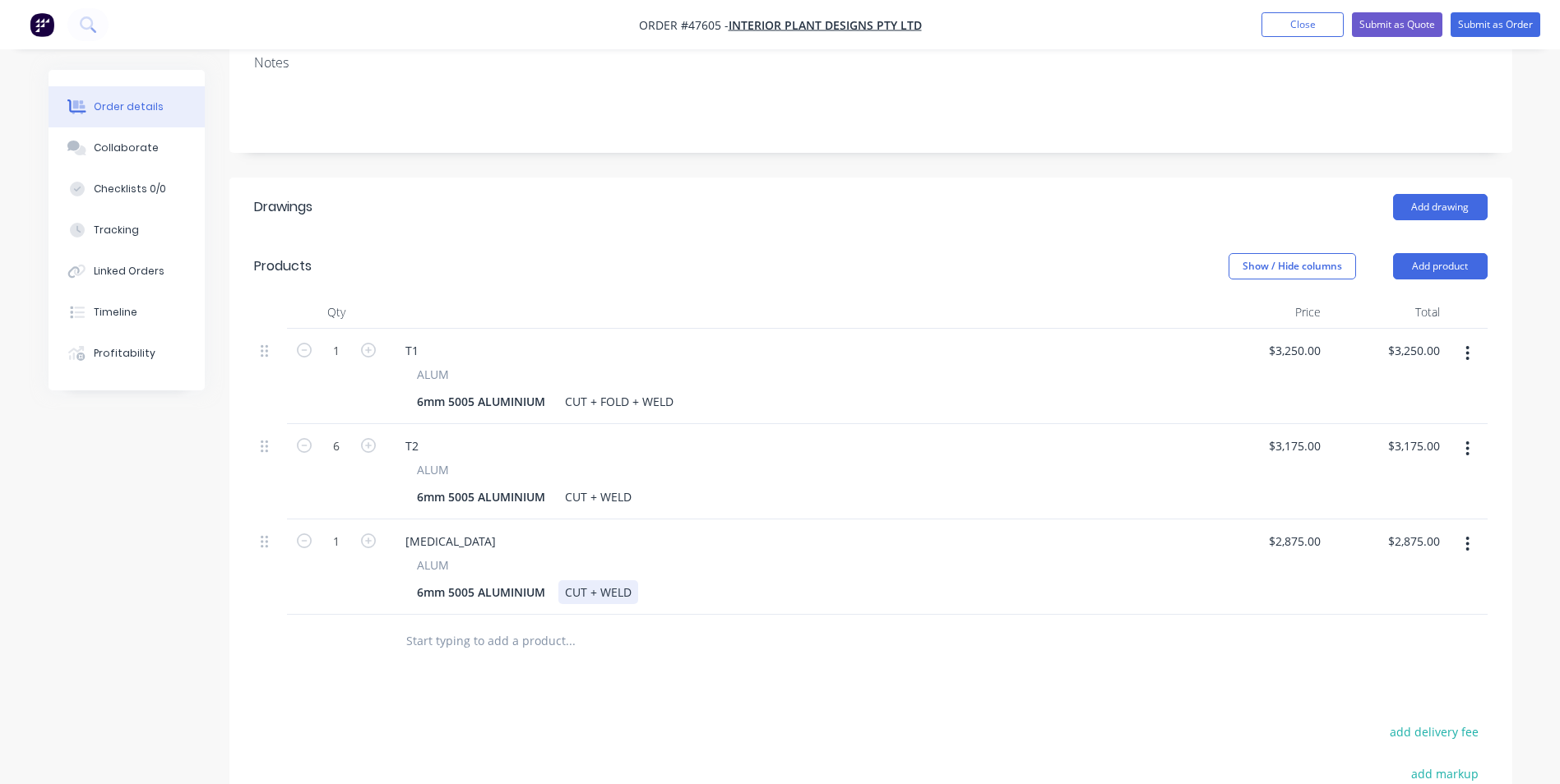
type input "$19,050.00"
click at [846, 580] on div "6mm 5005 ALUMINIUM CUT + WELD" at bounding box center [793, 592] width 766 height 24
click at [1270, 424] on div "3175 3175" at bounding box center [1267, 471] width 119 height 95
type input "$2,425.00"
type input "$14,550.00"
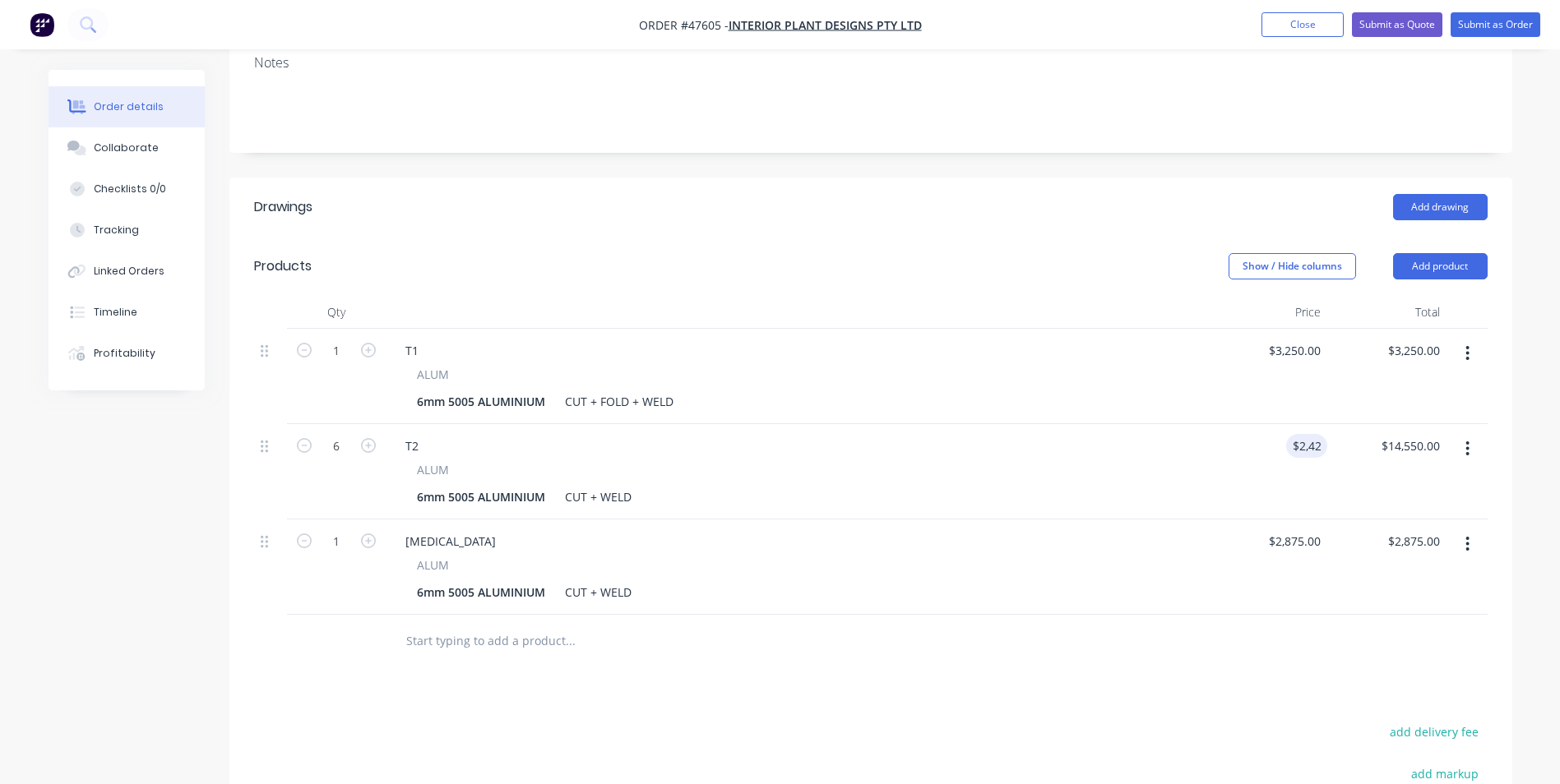
click at [1520, 428] on div "Order details Collaborate Checklists 0/0 Tracking Linked Orders Timeline Profit…" at bounding box center [780, 396] width 1497 height 1311
click at [1131, 580] on div "6mm 5005 ALUMINIUM CUT + WELD" at bounding box center [793, 592] width 766 height 24
click at [1113, 557] on div "ALUM 6mm 5005 ALUMINIUM CUT + WELD" at bounding box center [796, 580] width 809 height 48
click at [1289, 434] on div "2425 $2,425.00" at bounding box center [1293, 446] width 67 height 24
type input "$2,245.00"
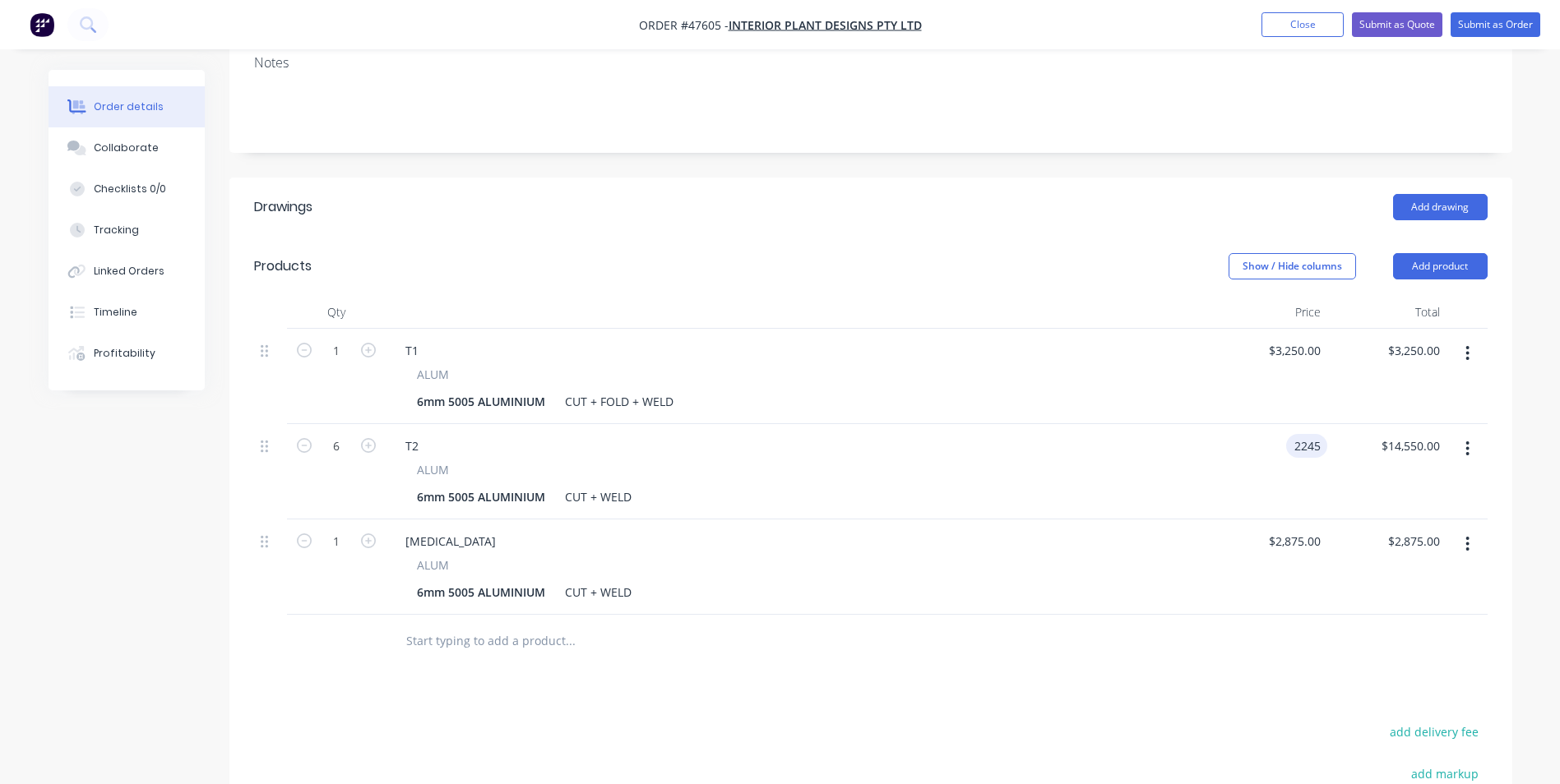
type input "$13,470.00"
click at [1254, 424] on div "$2,245.00 2245" at bounding box center [1267, 471] width 119 height 95
click at [1289, 434] on div "2245 2245" at bounding box center [1306, 446] width 41 height 24
type input "$2,400.00"
type input "$14,400.00"
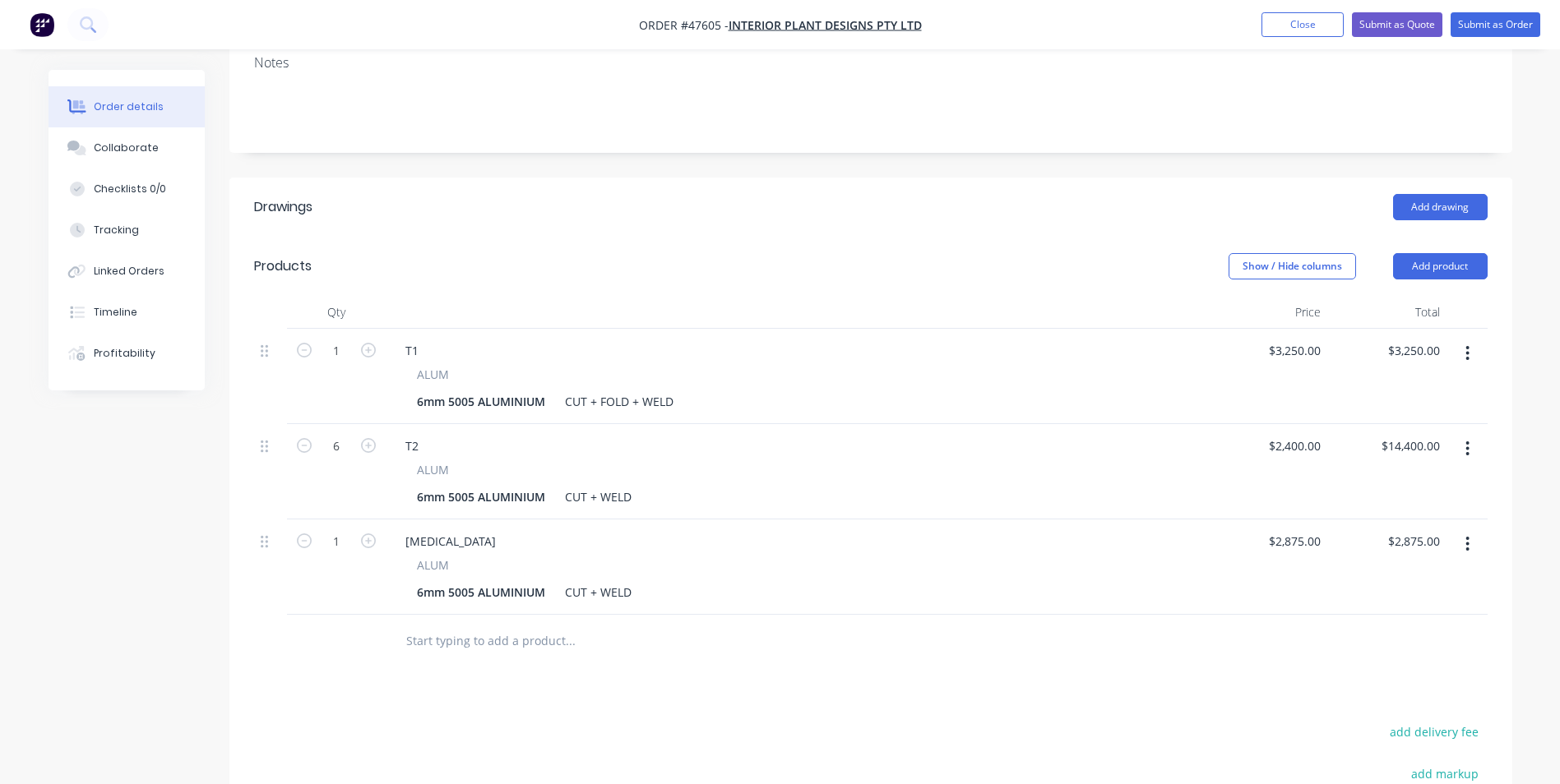
click at [1171, 530] on div "[MEDICAL_DATA]" at bounding box center [796, 541] width 809 height 24
click at [1291, 434] on div "2400 $2,400.00" at bounding box center [1293, 446] width 67 height 24
type input "$2,400.00"
click at [1287, 530] on div "2875 2875" at bounding box center [1306, 541] width 41 height 24
type input "$2,950.00"
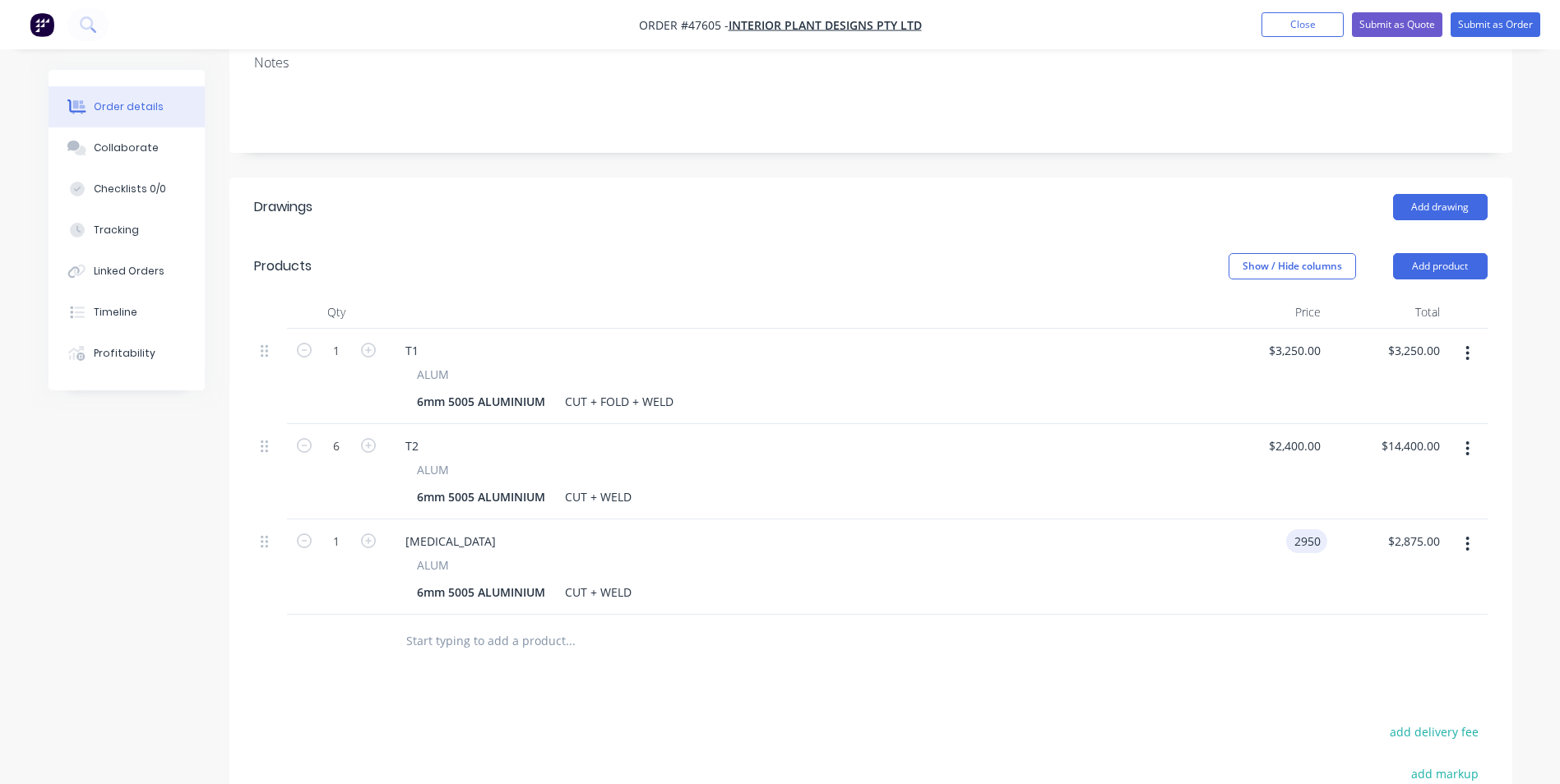
type input "$2,950.00"
click at [1273, 519] on div "$2,950.00 2950" at bounding box center [1267, 566] width 119 height 95
click at [970, 625] on div at bounding box center [681, 641] width 579 height 33
click at [331, 530] on input "1" at bounding box center [336, 542] width 42 height 24
type input "2"
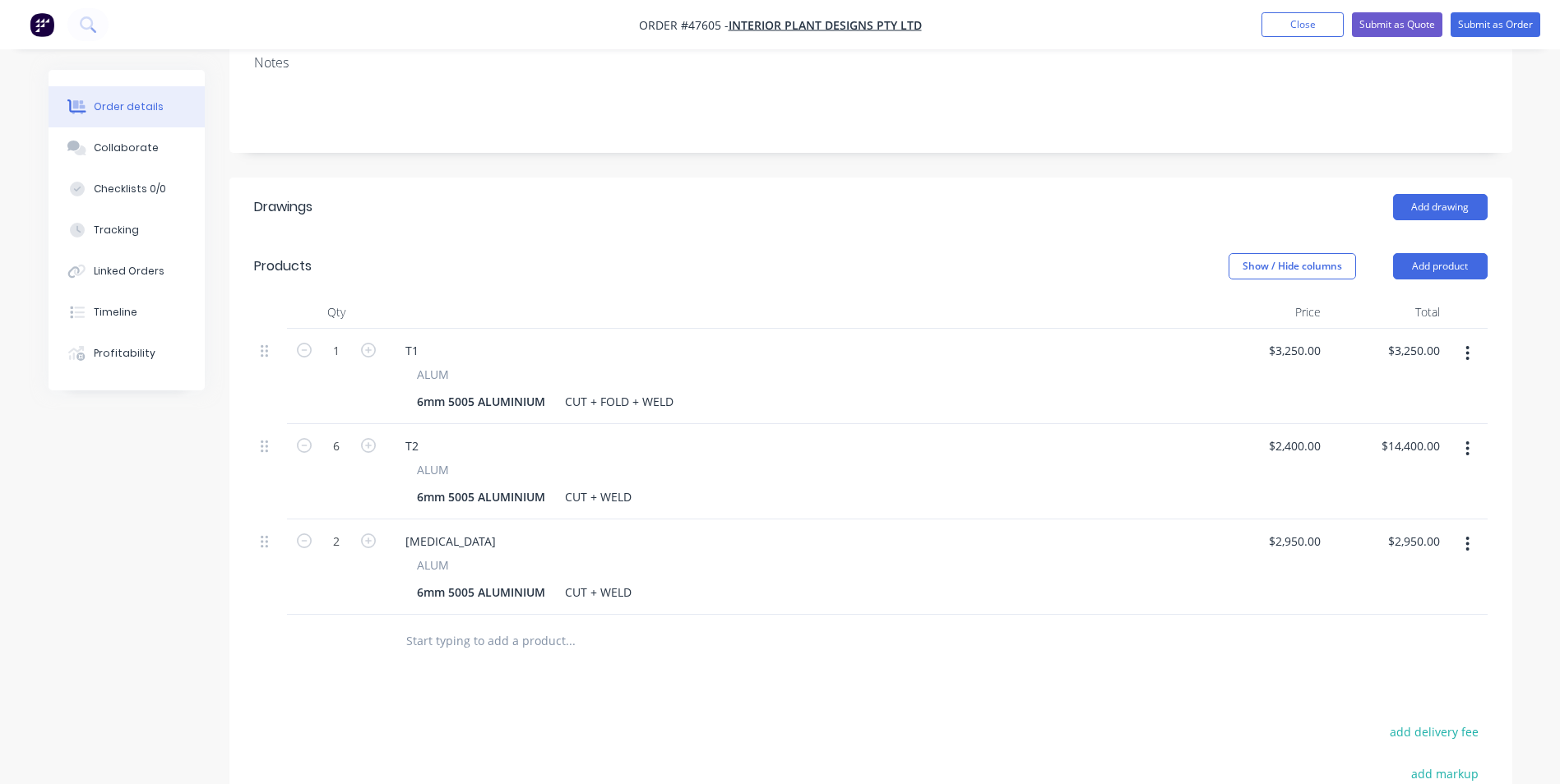
type input "$5,900.00"
click at [1136, 530] on div "[MEDICAL_DATA]" at bounding box center [796, 541] width 809 height 24
click at [1325, 530] on input "2950" at bounding box center [1297, 541] width 60 height 24
type input "$2,850.00"
type input "$5,700.00"
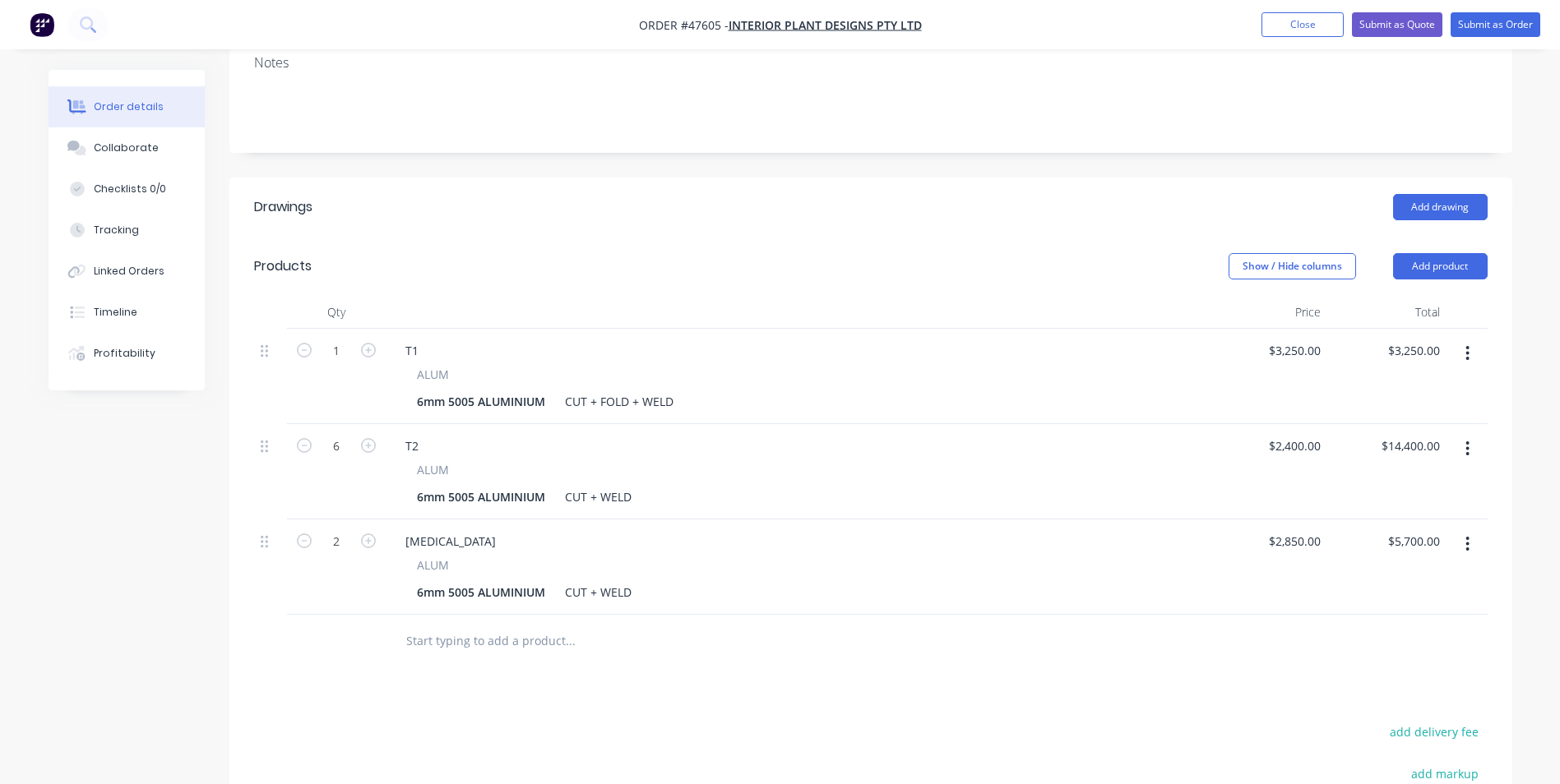
click at [778, 665] on div "Drawings Add drawing Products Show / Hide columns Add product Qty Price Total 1…" at bounding box center [870, 601] width 1283 height 849
click at [1298, 530] on input "2850" at bounding box center [1297, 541] width 60 height 24
type input "$2,750.00"
type input "$5,500.00"
click at [1176, 557] on div "ALUM 6mm 5005 ALUMINIUM CUT + WELD" at bounding box center [796, 580] width 809 height 48
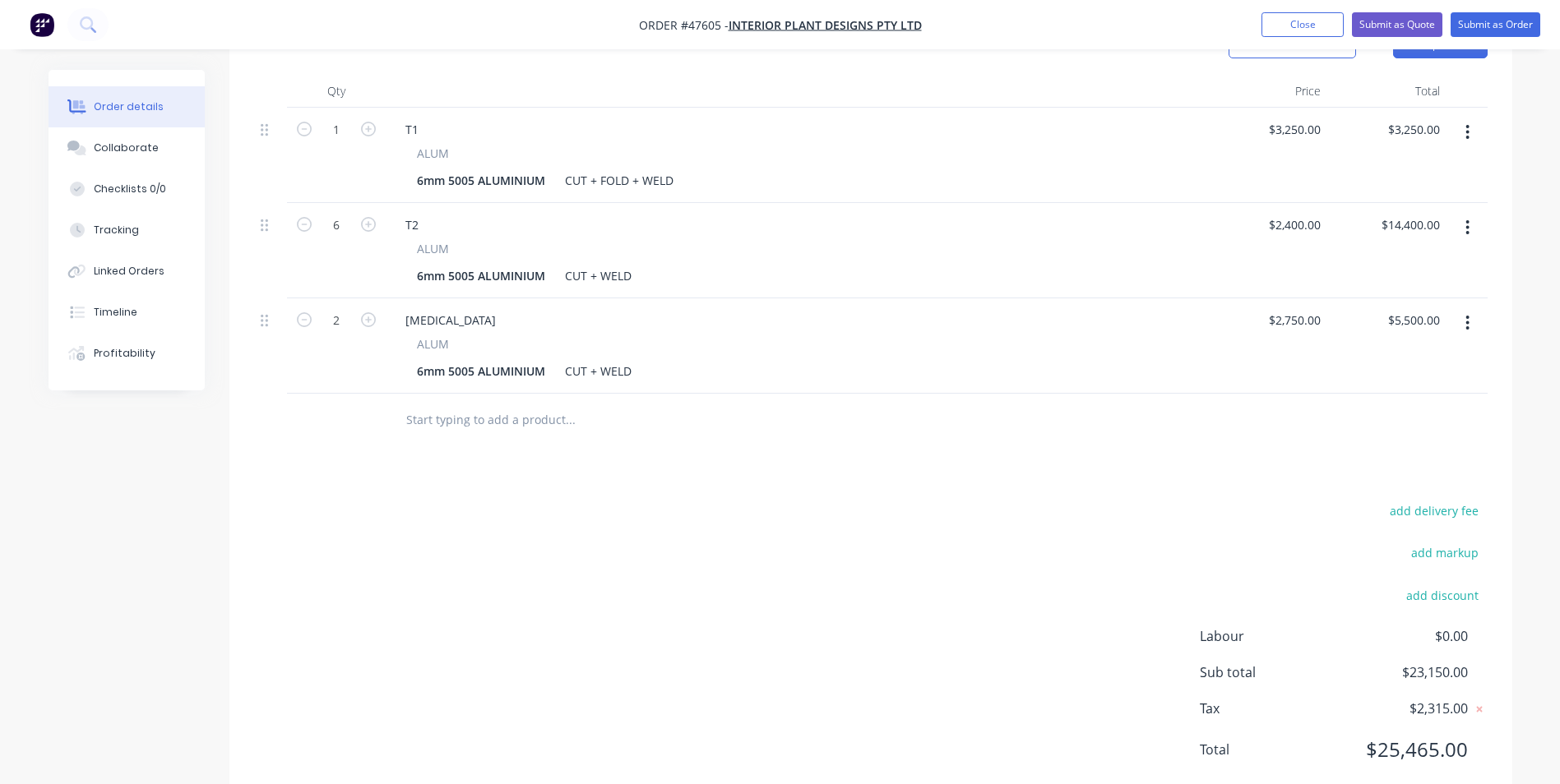
scroll to position [221, 0]
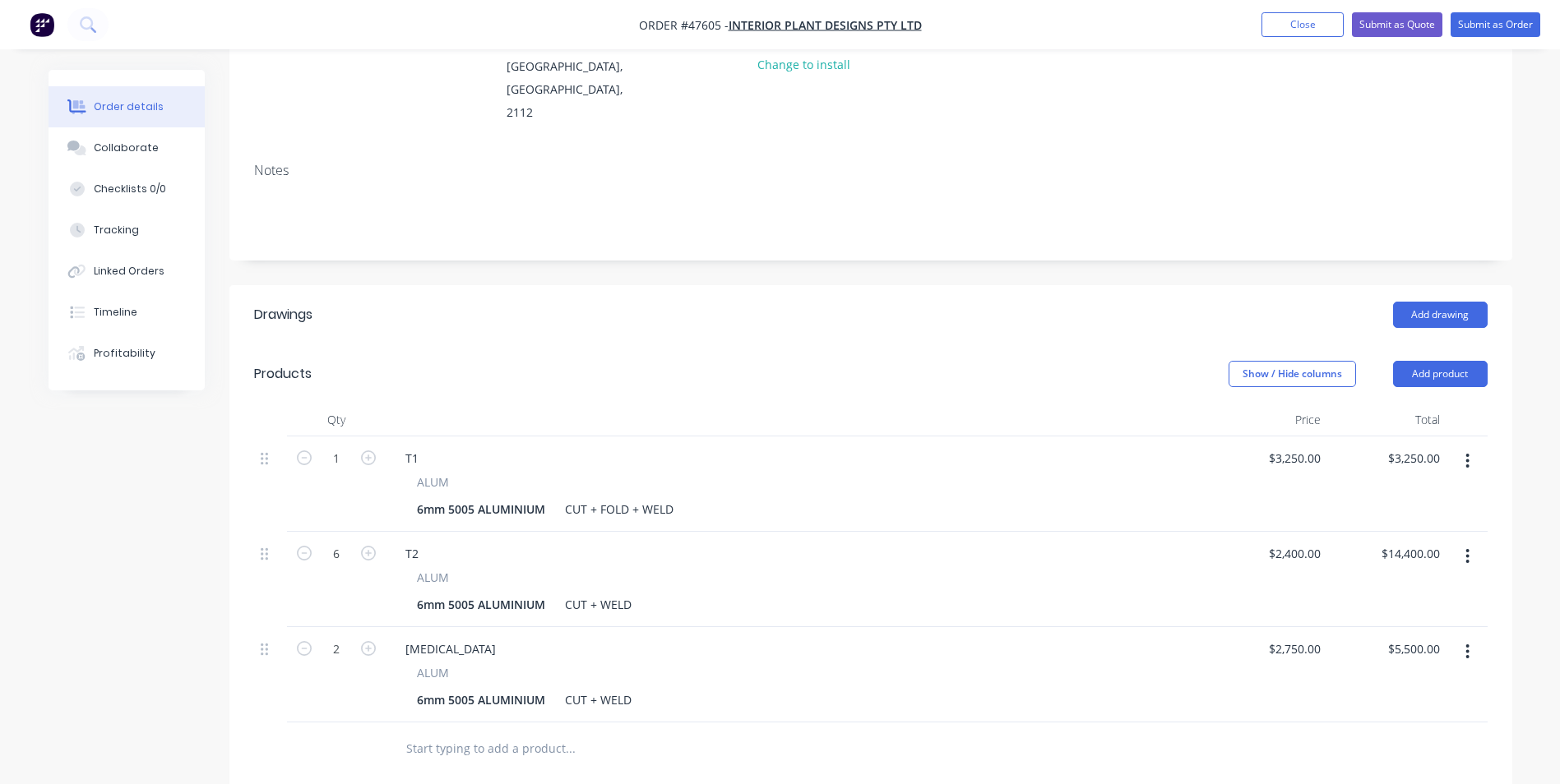
click at [1471, 637] on button "button" at bounding box center [1467, 651] width 39 height 29
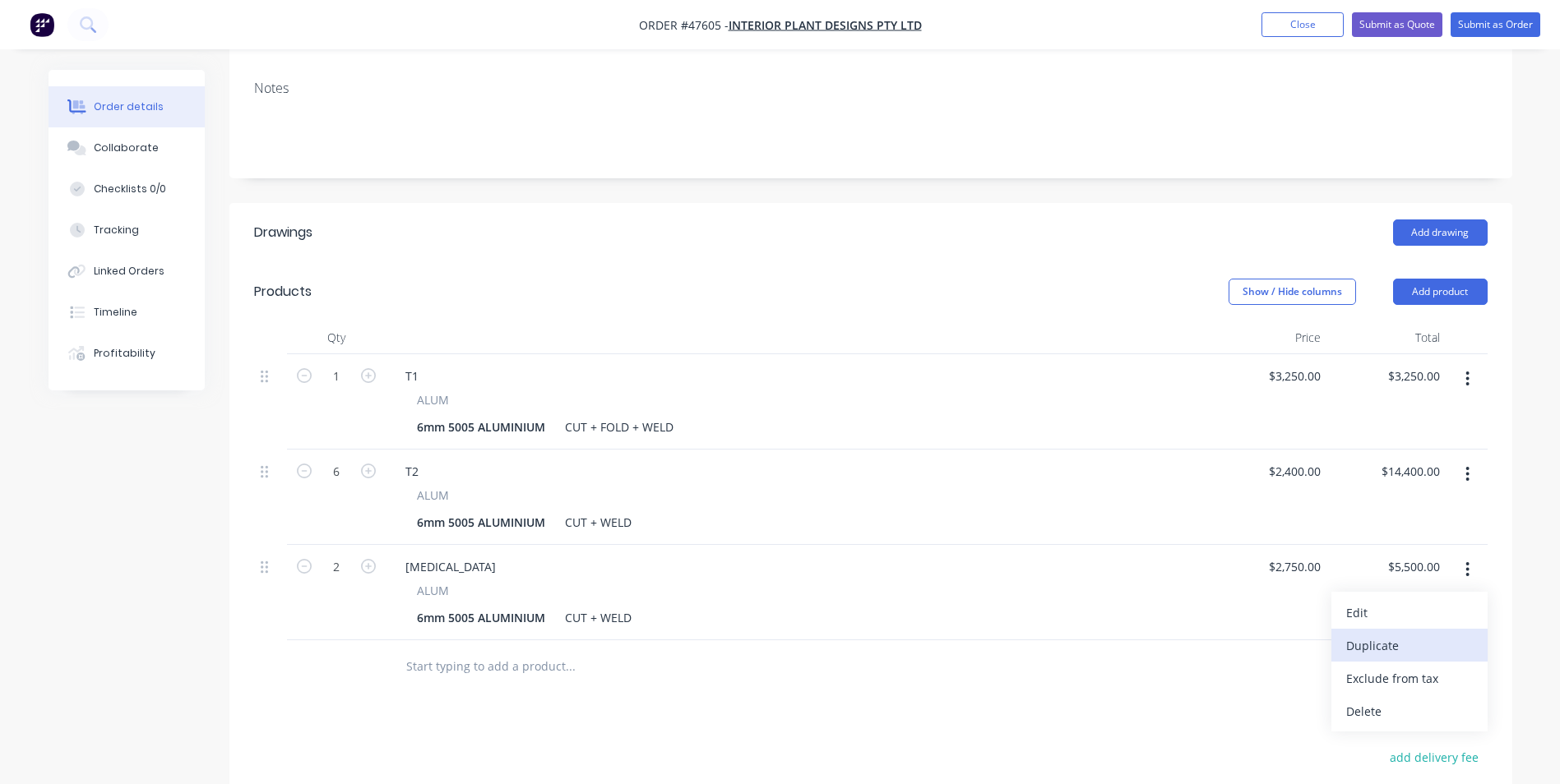
click at [1370, 629] on button "Duplicate" at bounding box center [1409, 645] width 156 height 33
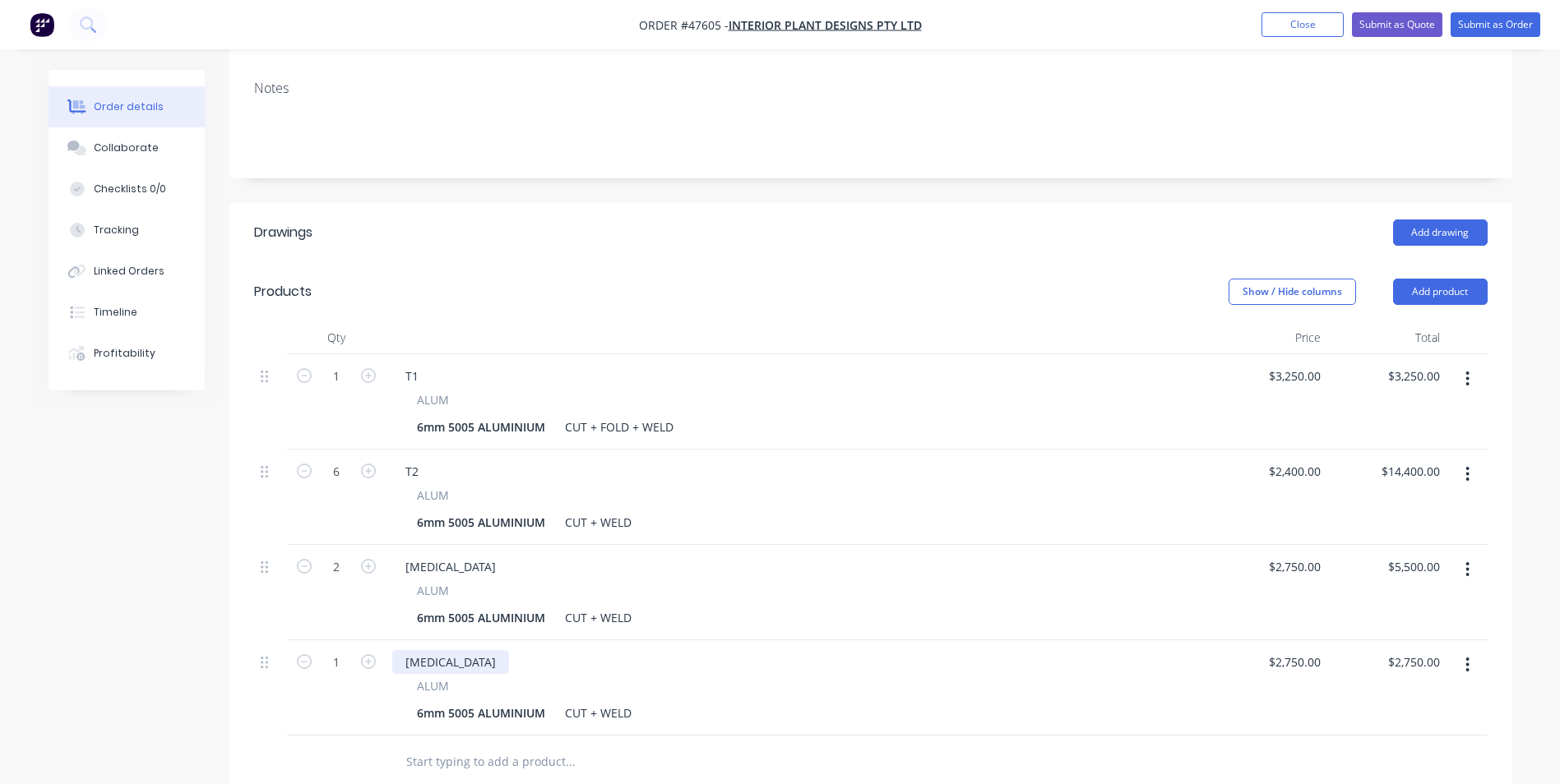
click at [406, 650] on div "[MEDICAL_DATA]" at bounding box center [451, 662] width 117 height 24
click at [413, 650] on div "[MEDICAL_DATA]" at bounding box center [451, 662] width 117 height 24
click at [419, 650] on div "[MEDICAL_DATA]" at bounding box center [451, 662] width 117 height 24
click at [1355, 641] on div "$2,750.00 $2,750.00" at bounding box center [1387, 688] width 119 height 95
click at [1317, 641] on div "$2,750.00 $2,750.00" at bounding box center [1267, 688] width 119 height 95
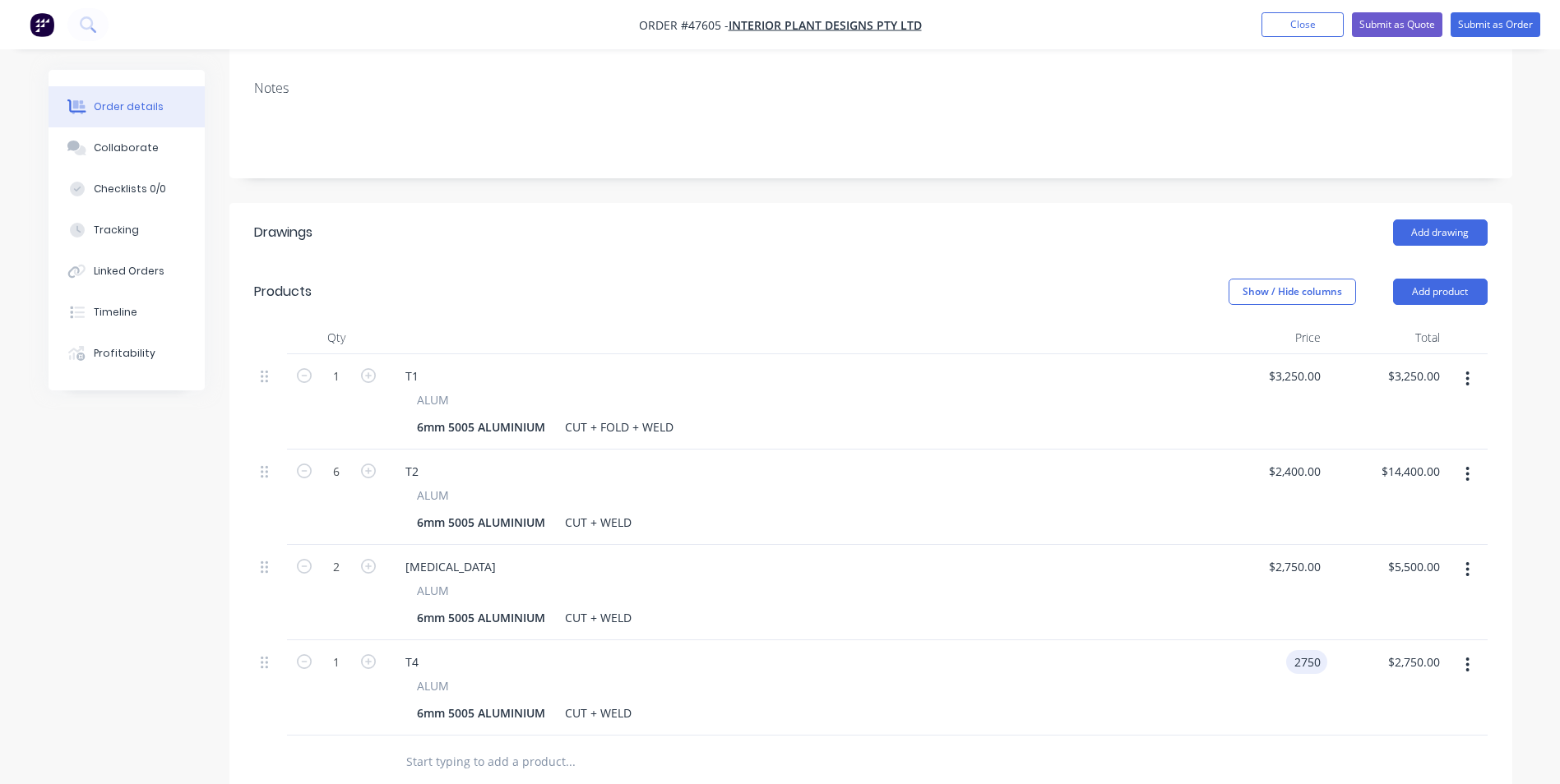
click at [1317, 650] on input "2750" at bounding box center [1309, 662] width 35 height 24
type input "$3,450.00"
click at [1240, 641] on div "$3,450.00 $3,450.00" at bounding box center [1267, 688] width 119 height 95
click at [1472, 650] on button "button" at bounding box center [1467, 664] width 39 height 29
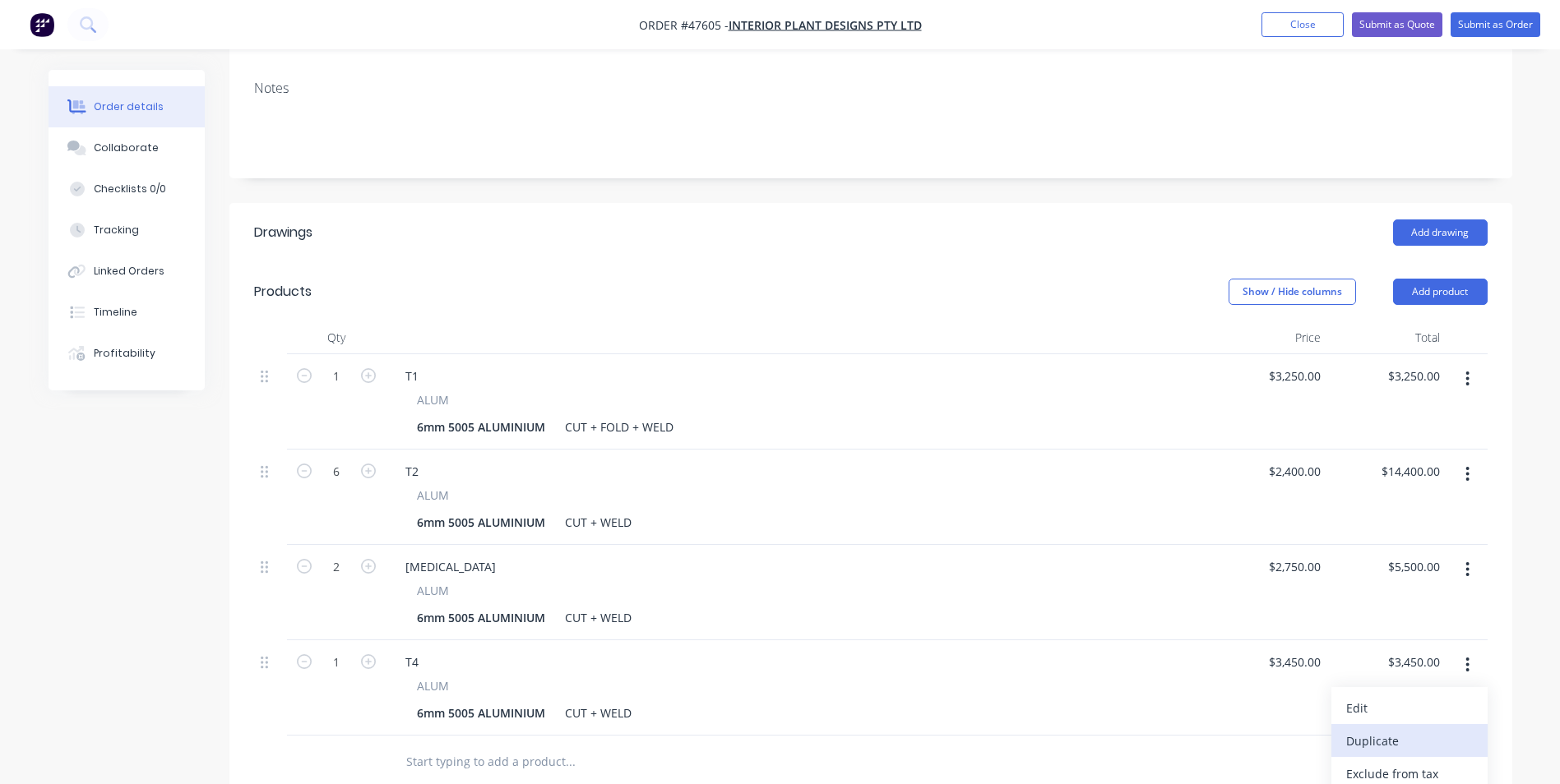
click at [1386, 729] on div "Duplicate" at bounding box center [1409, 741] width 126 height 24
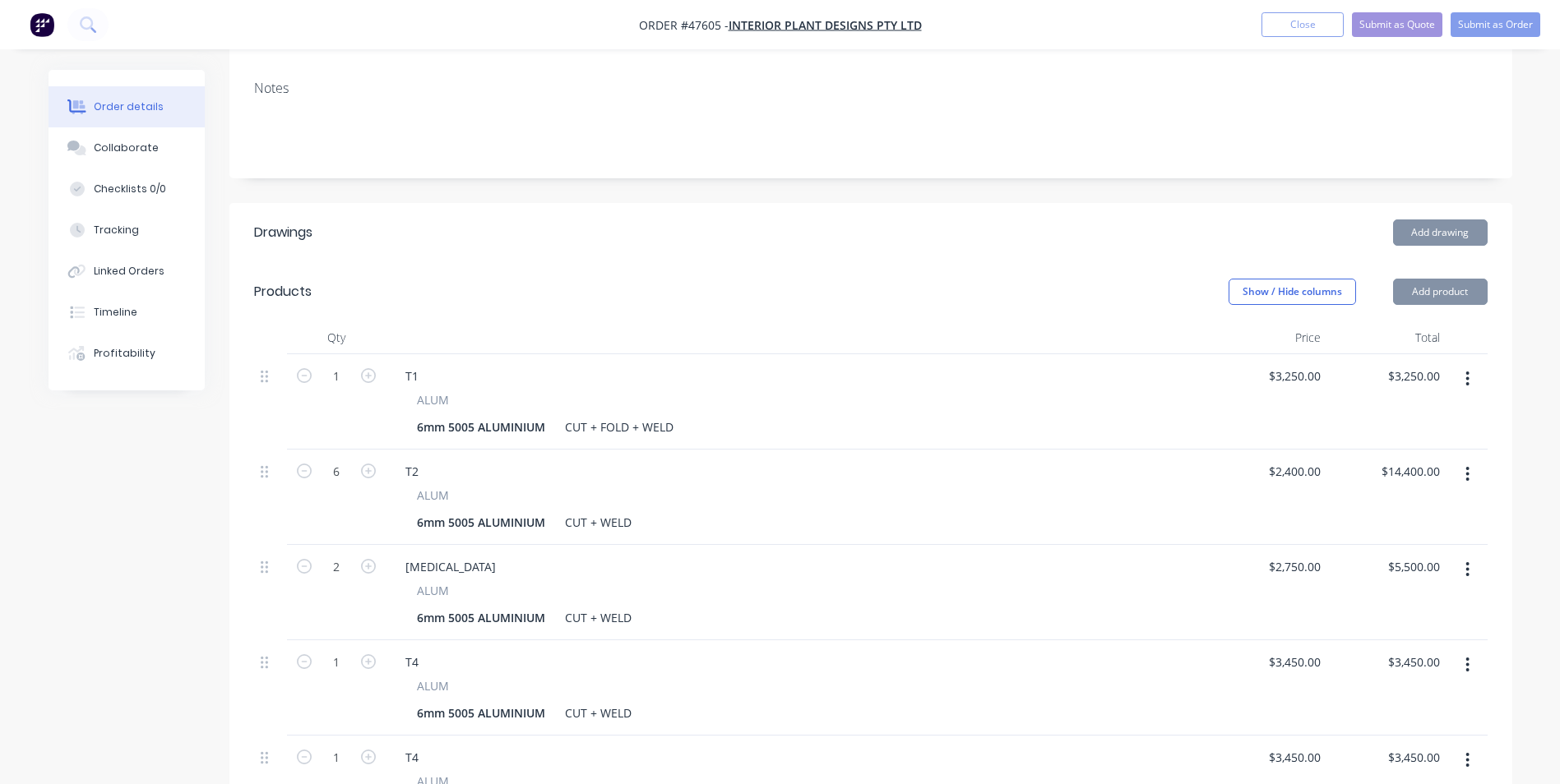
click at [987, 650] on div "T4" at bounding box center [796, 662] width 809 height 24
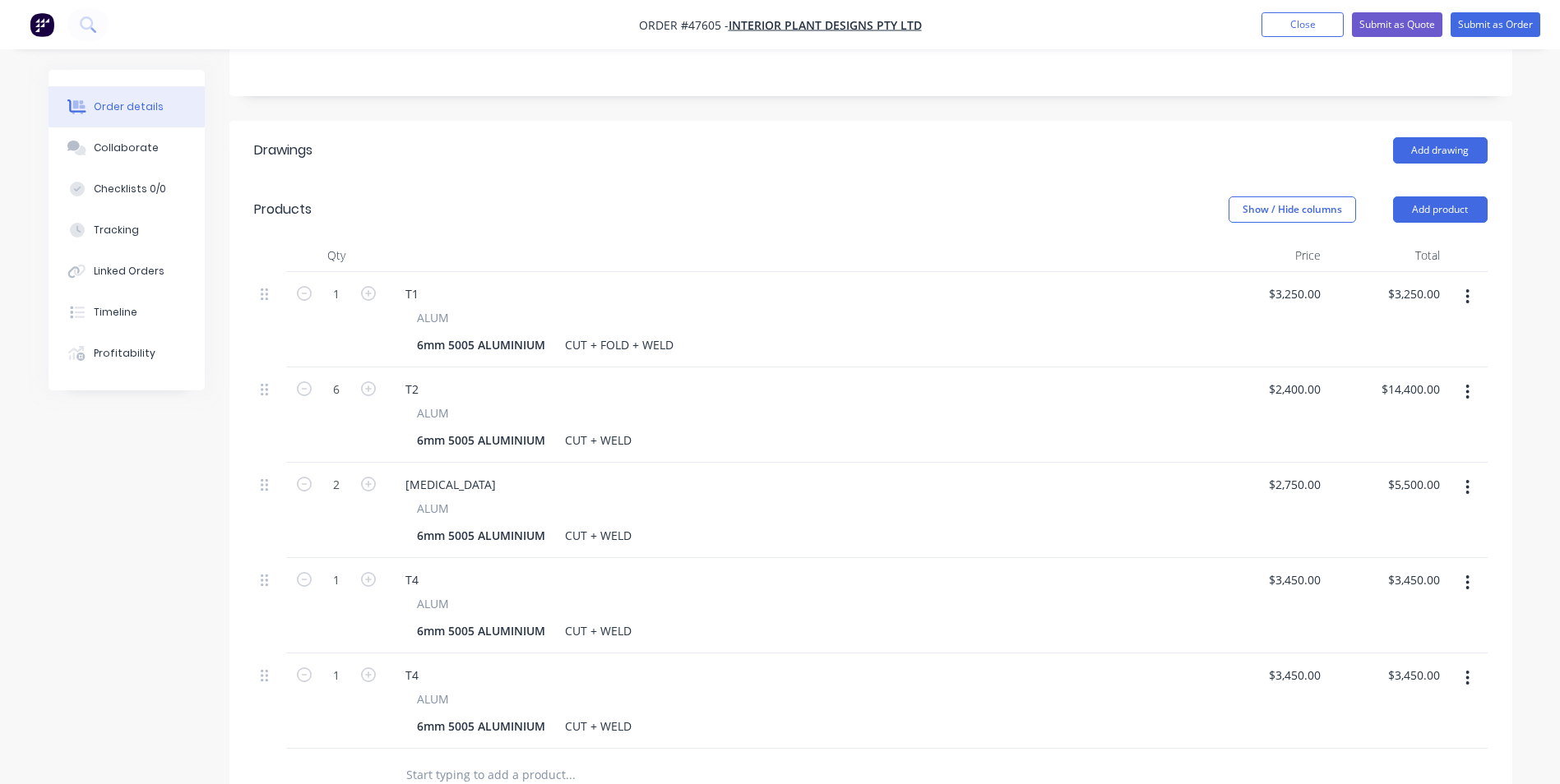
scroll to position [467, 0]
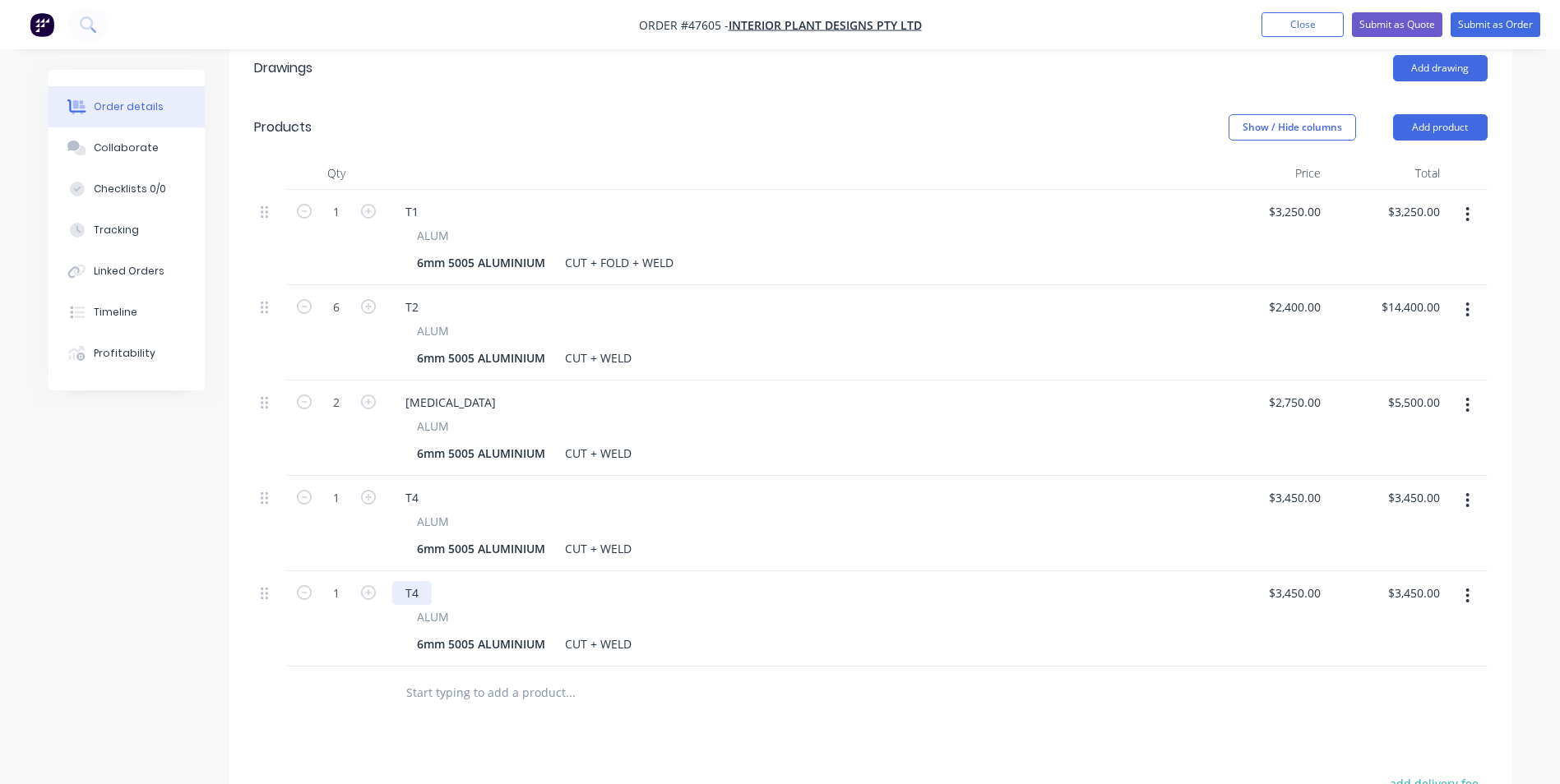
click at [421, 581] on div "T4" at bounding box center [412, 593] width 40 height 24
click at [604, 632] on div "CUT + WELD" at bounding box center [598, 644] width 80 height 24
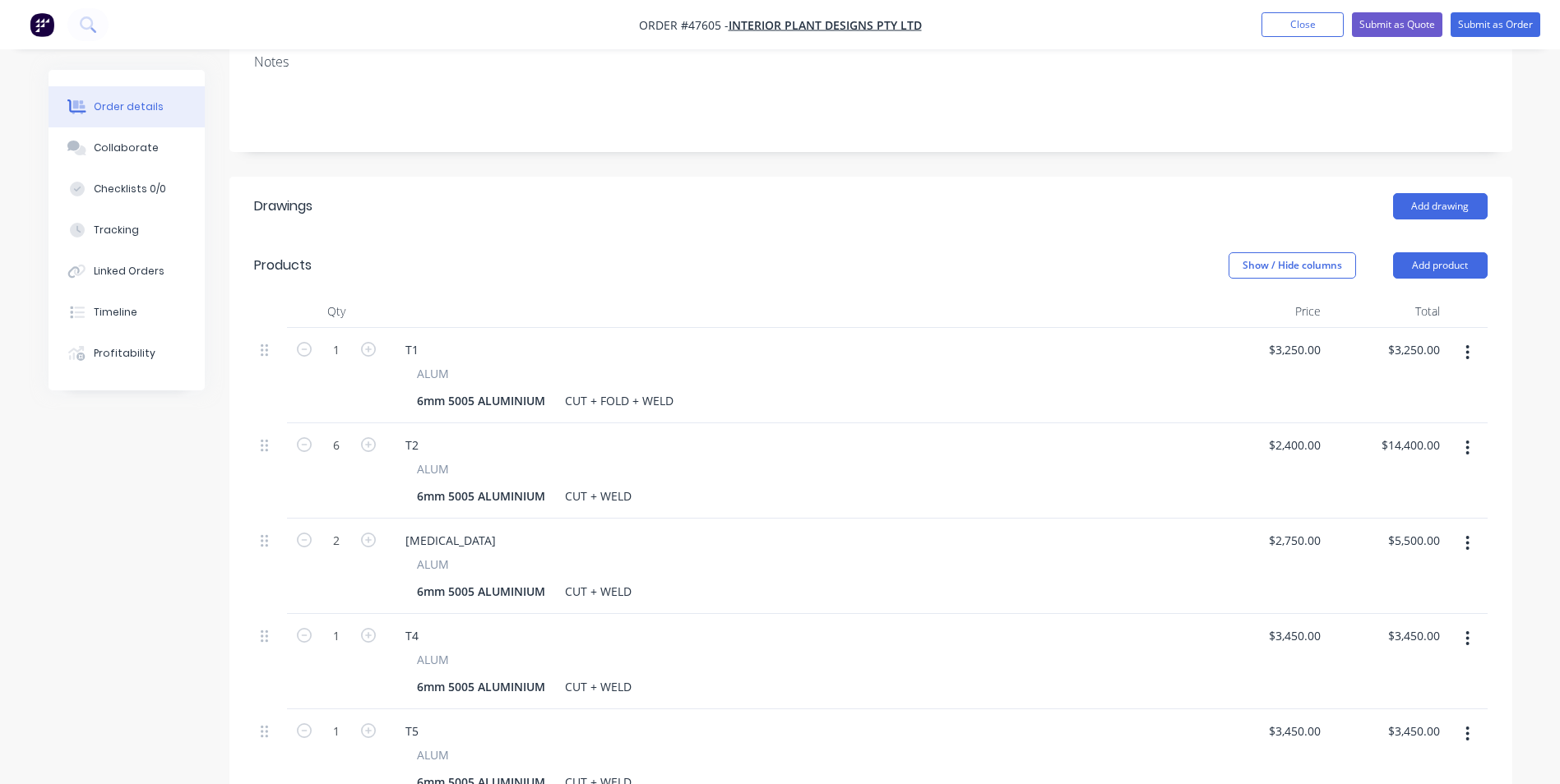
scroll to position [412, 0]
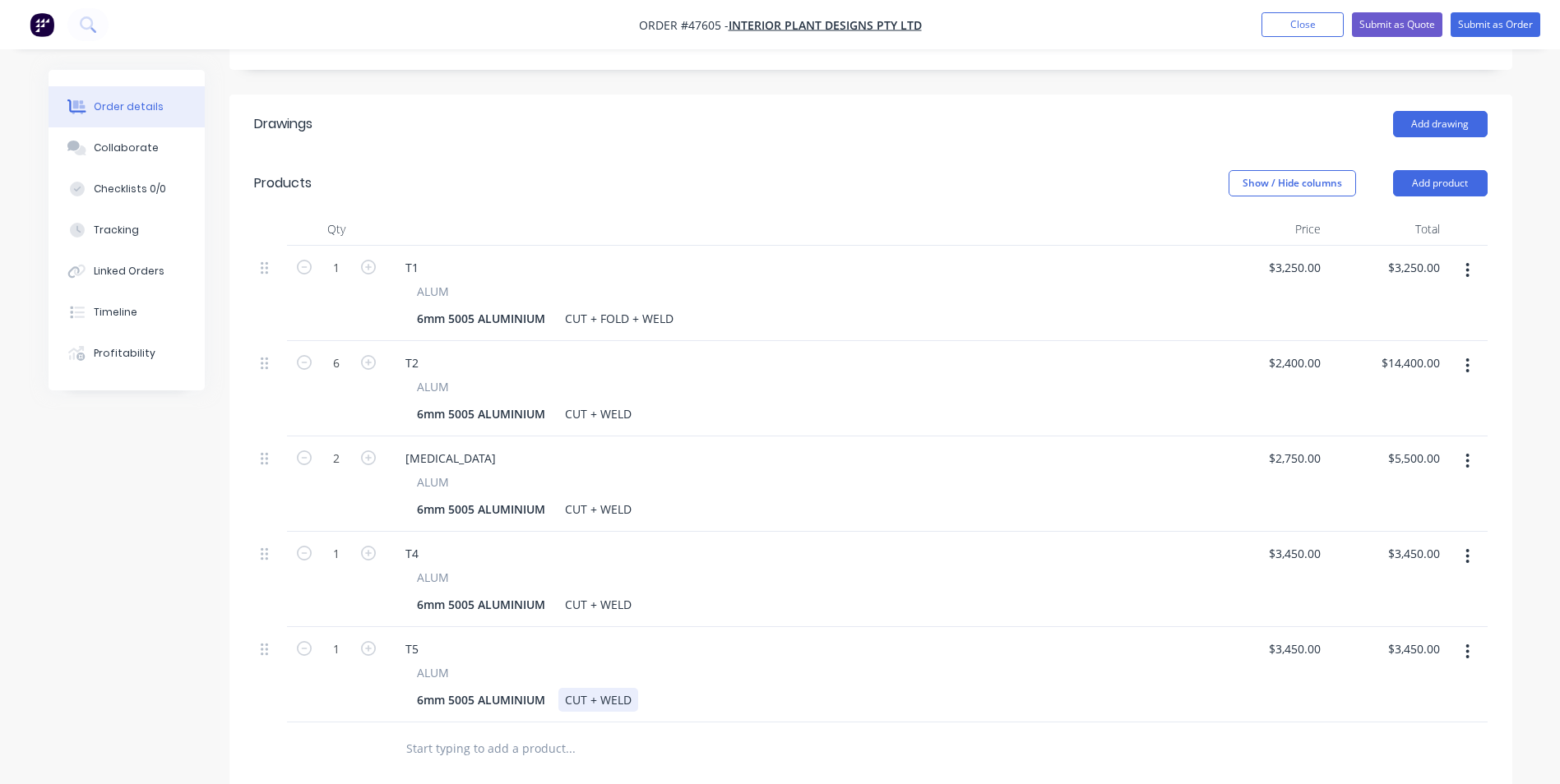
click at [600, 688] on div "CUT + WELD" at bounding box center [598, 699] width 80 height 24
click at [1163, 664] on div "ALUM" at bounding box center [796, 673] width 760 height 17
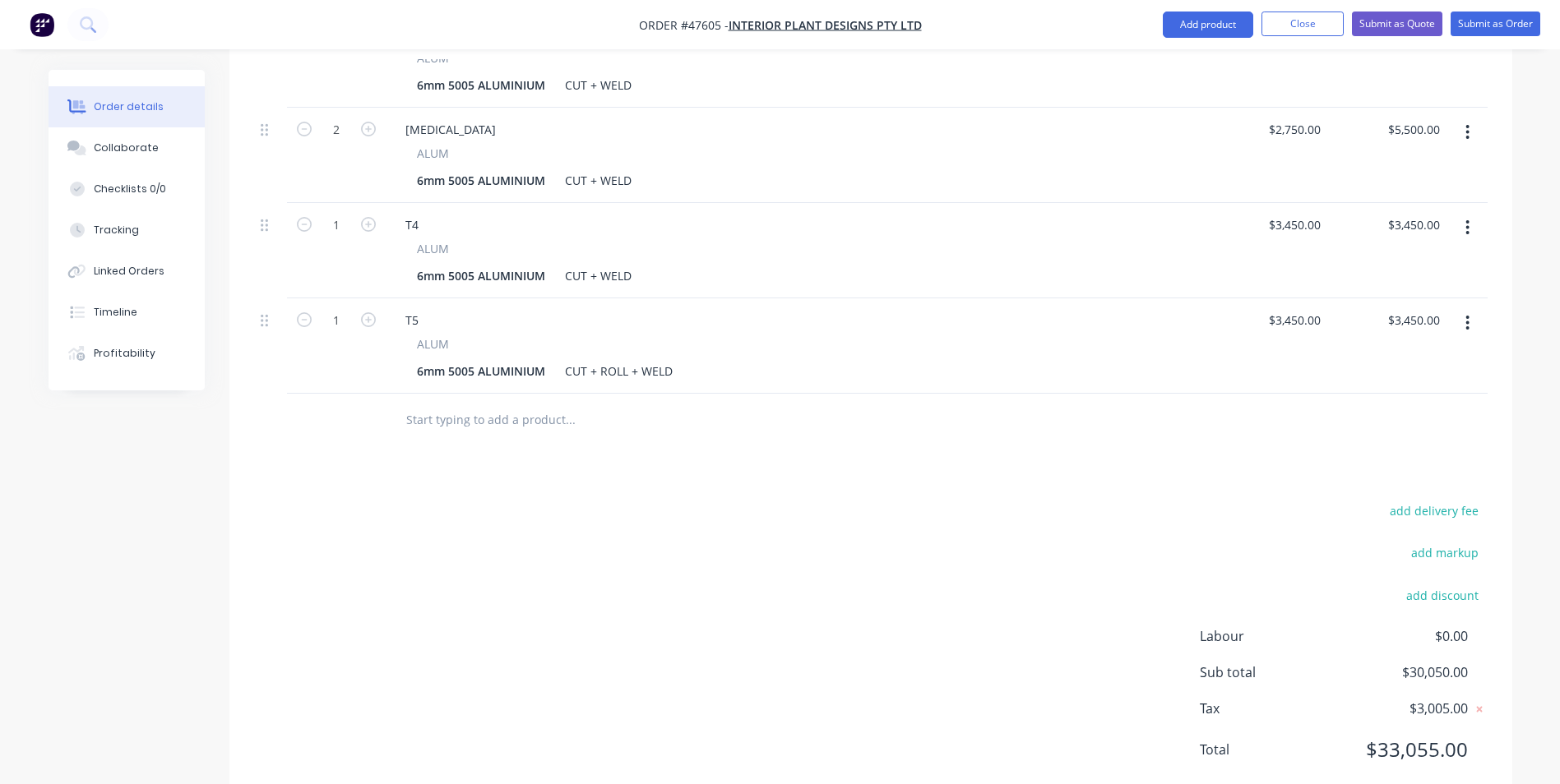
scroll to position [577, 0]
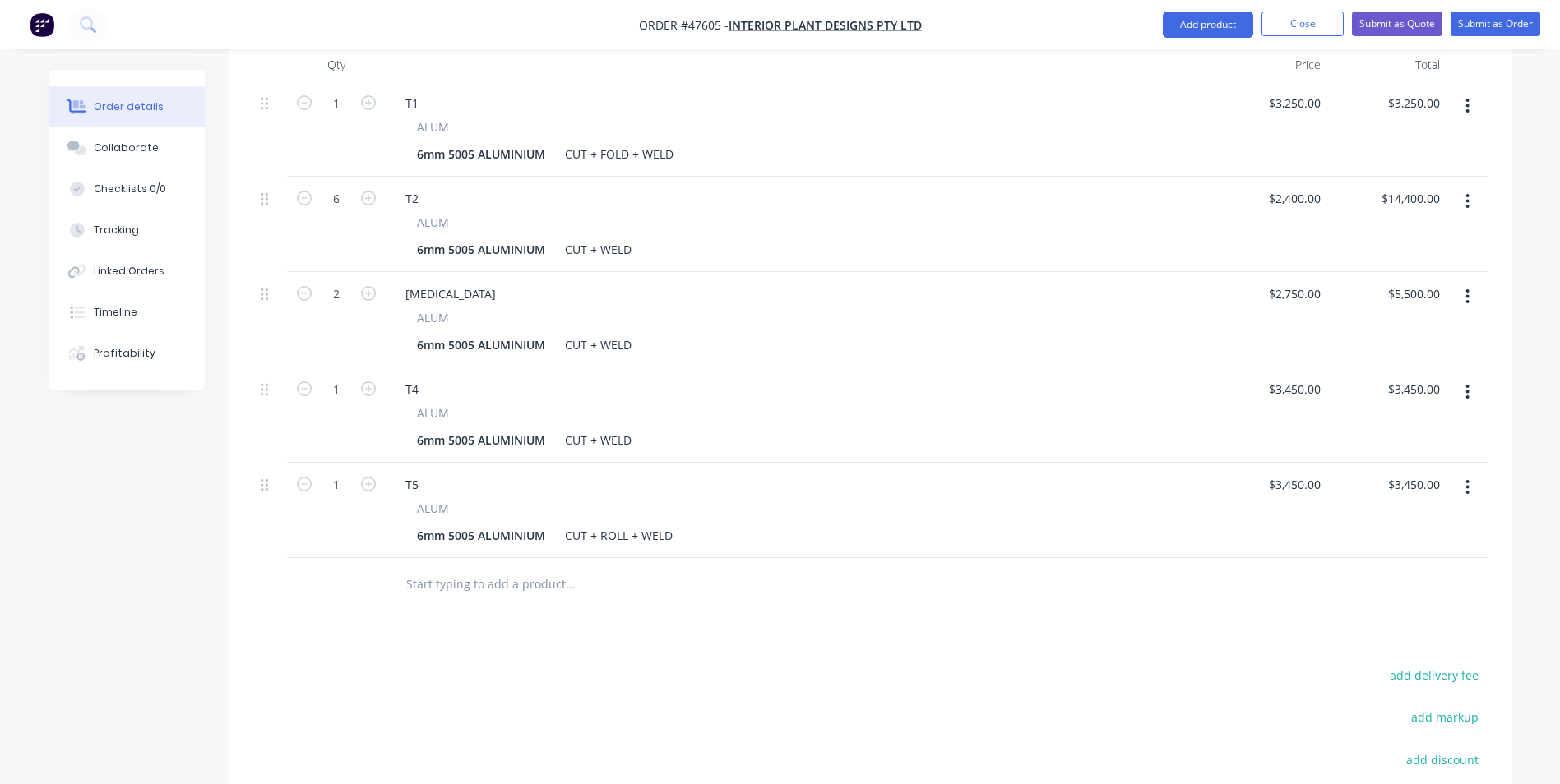
click at [1472, 473] on button "button" at bounding box center [1467, 487] width 39 height 29
click at [1414, 551] on div "Duplicate" at bounding box center [1409, 563] width 126 height 24
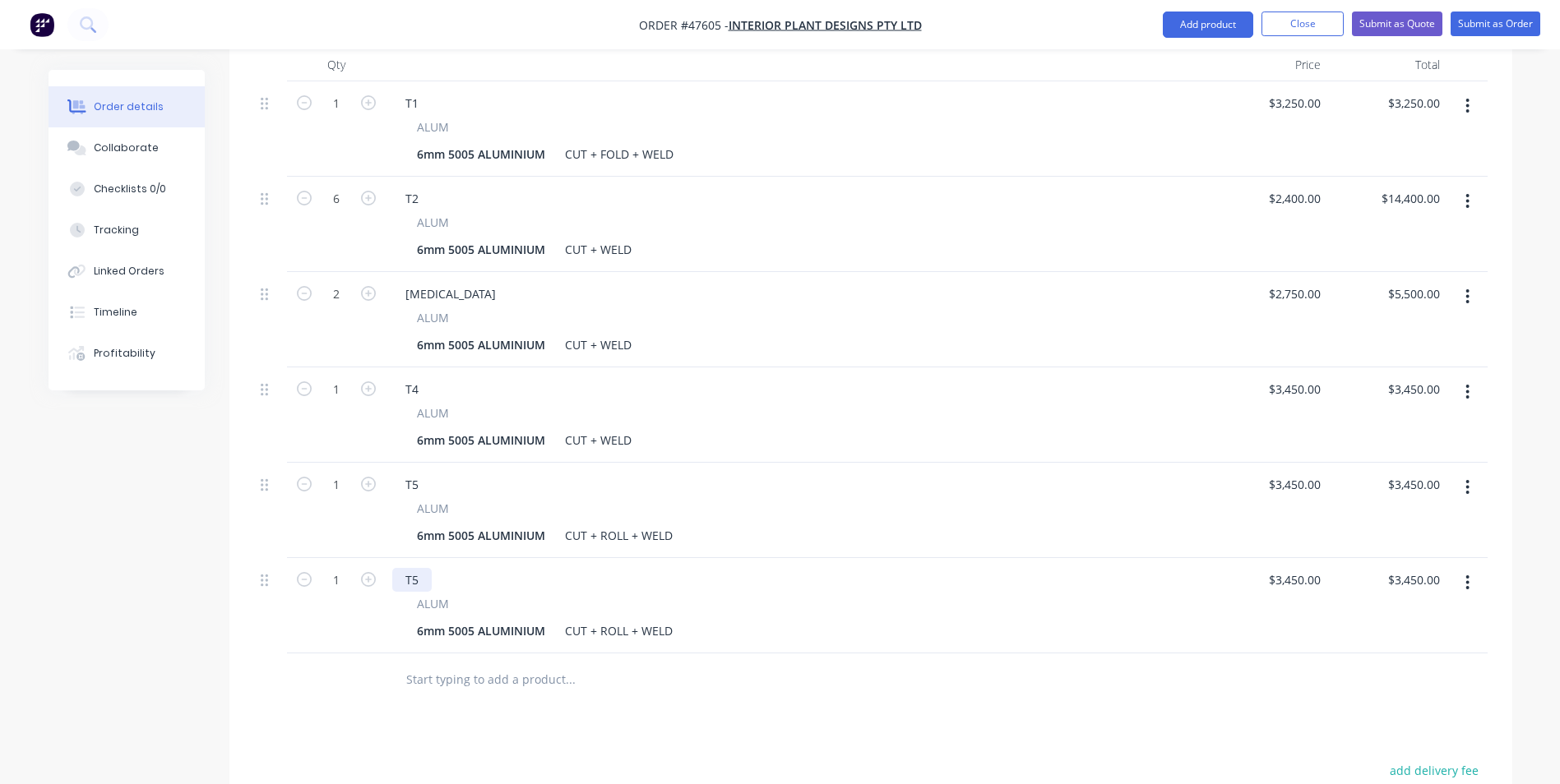
click at [407, 568] on div "T5" at bounding box center [412, 580] width 40 height 24
click at [416, 568] on div "T5" at bounding box center [412, 580] width 40 height 24
drag, startPoint x: 416, startPoint y: 531, endPoint x: 401, endPoint y: 534, distance: 15.3
click at [401, 568] on div "T5" at bounding box center [412, 580] width 40 height 24
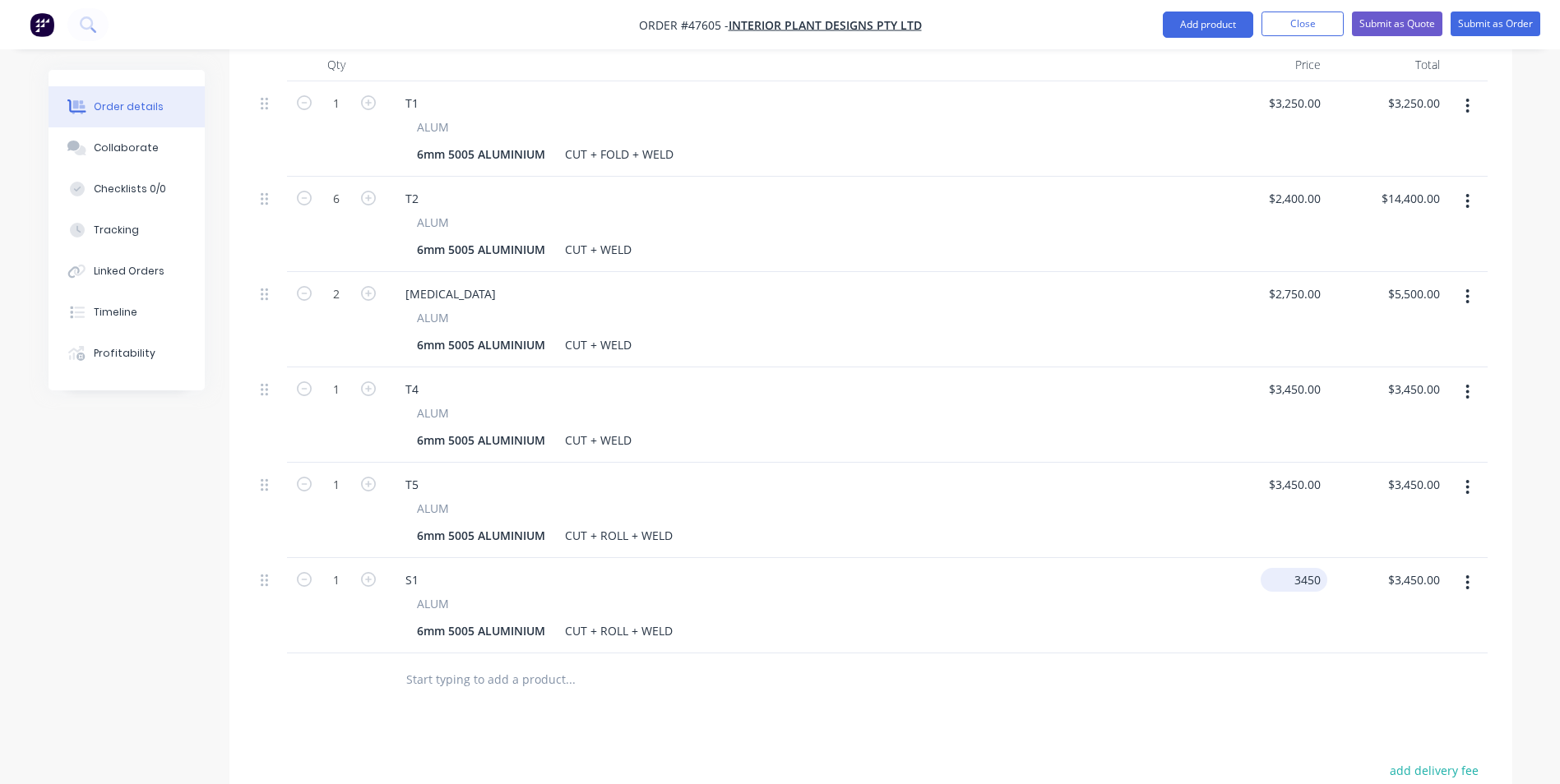
click at [1292, 568] on div "3450 $3,450.00" at bounding box center [1297, 580] width 60 height 24
type input "$1,275.00"
click at [886, 654] on div at bounding box center [681, 680] width 592 height 54
drag, startPoint x: 639, startPoint y: 580, endPoint x: 596, endPoint y: 583, distance: 43.1
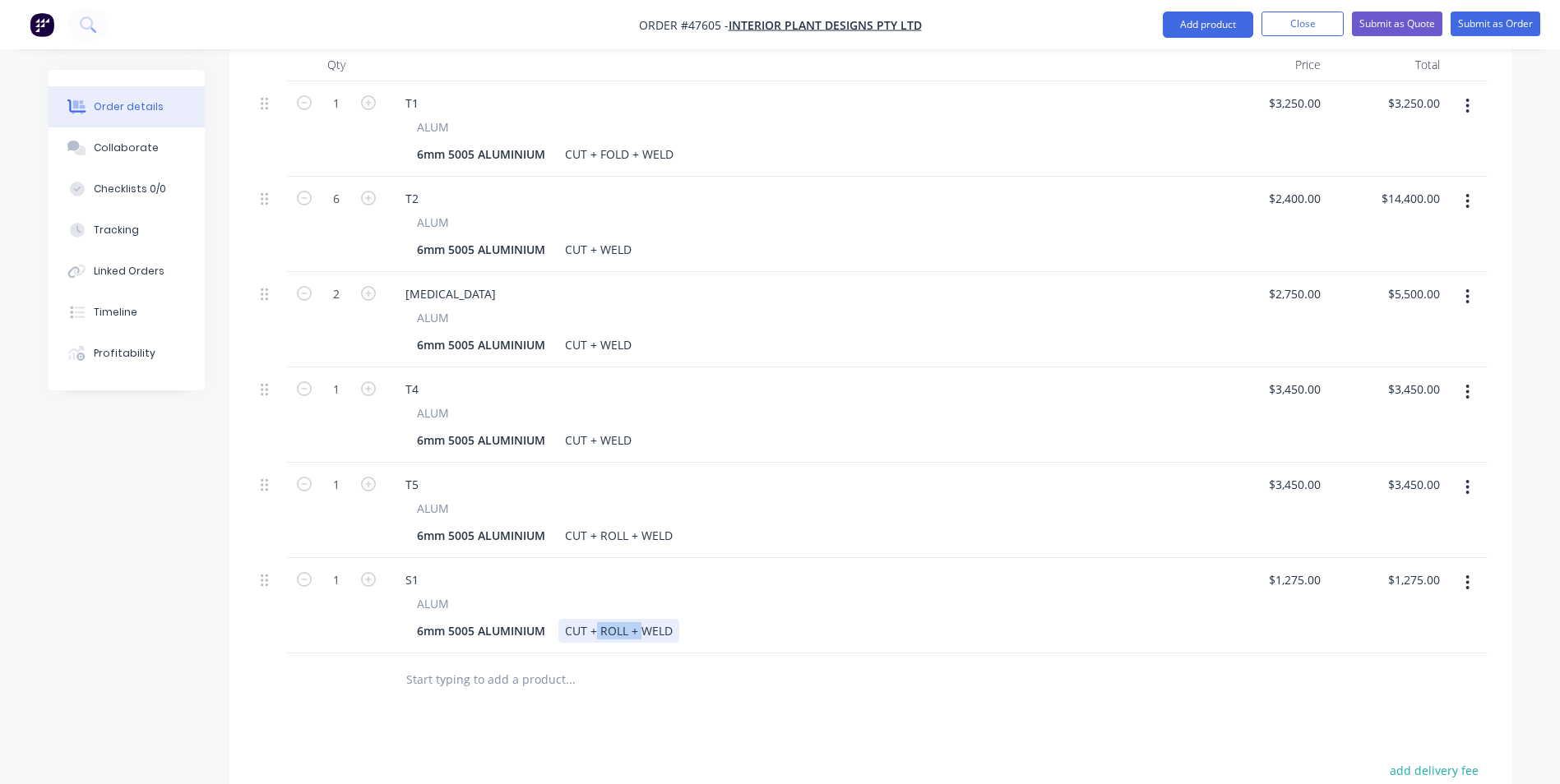
click at [596, 619] on div "CUT + ROLL + WELD" at bounding box center [618, 630] width 121 height 24
click at [845, 619] on div "6mm 5005 ALUMINIUM CUT + WELD" at bounding box center [793, 630] width 766 height 24
click at [1449, 568] on button "button" at bounding box center [1467, 582] width 39 height 29
click at [1460, 568] on button "button" at bounding box center [1467, 582] width 39 height 29
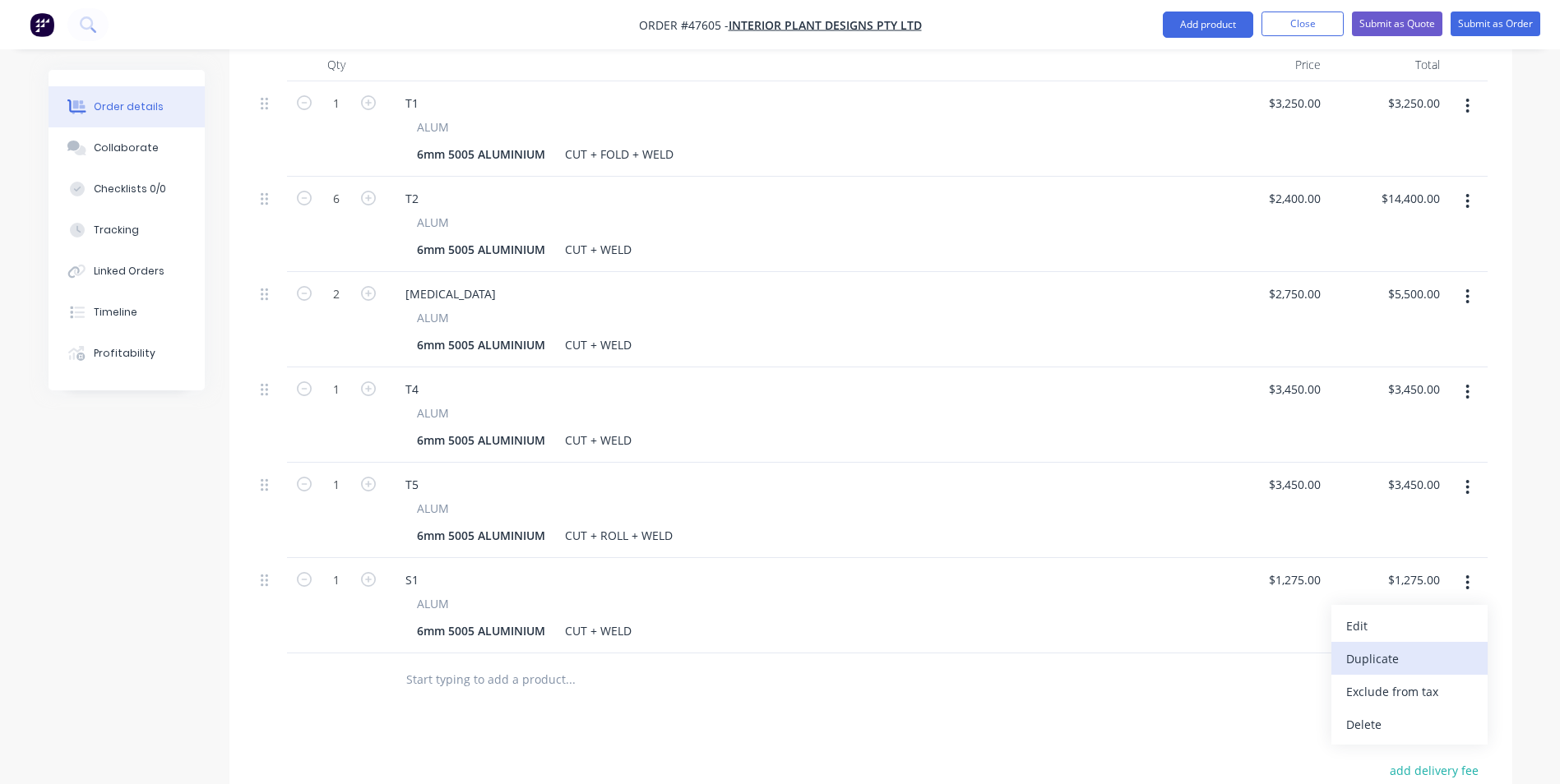
click at [1391, 647] on div "Duplicate" at bounding box center [1409, 659] width 126 height 24
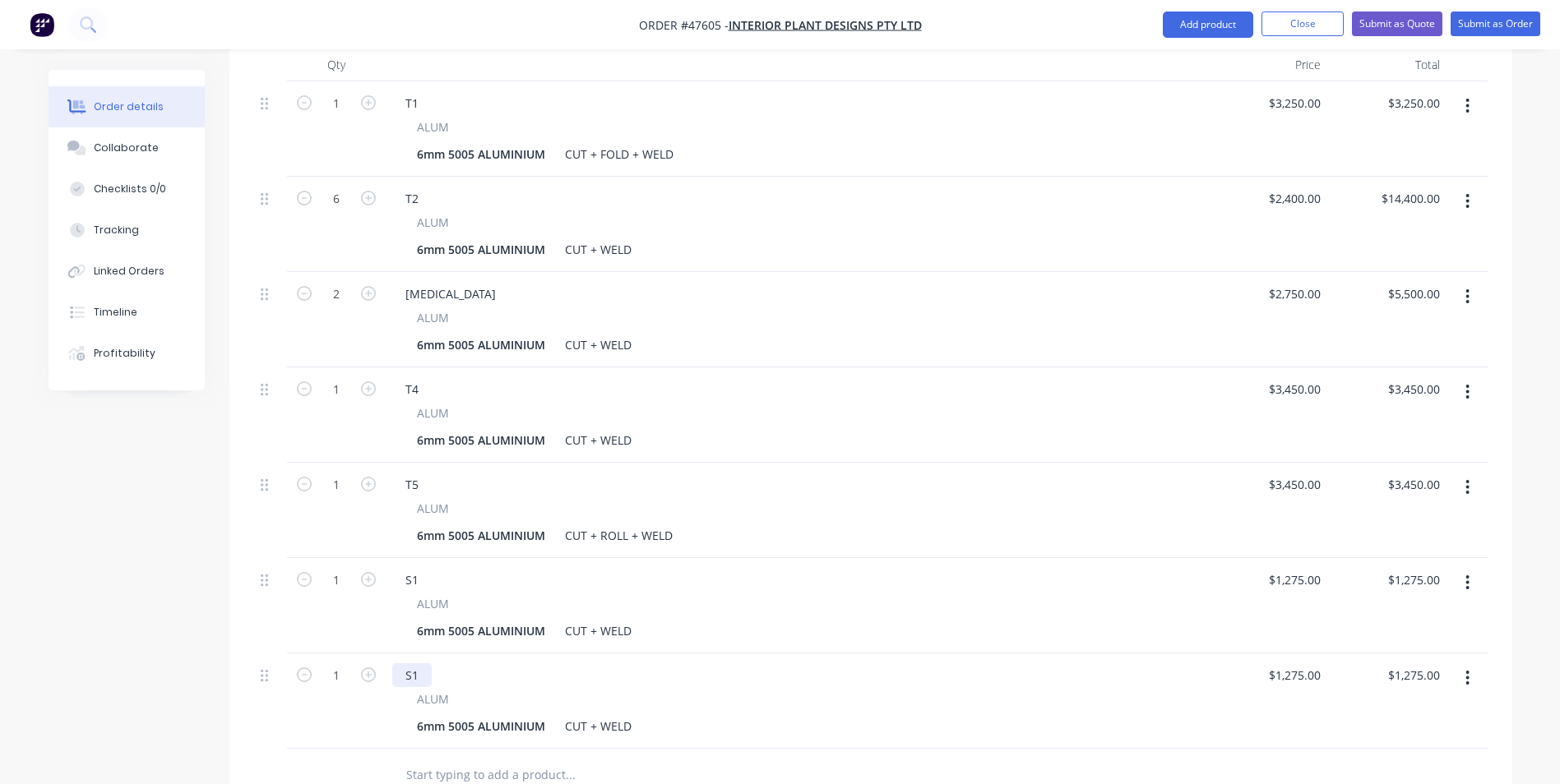
click at [422, 663] on div "S1" at bounding box center [412, 675] width 40 height 24
drag, startPoint x: 515, startPoint y: 696, endPoint x: 570, endPoint y: 688, distance: 55.6
click at [516, 696] on div "S2 ALUM 6mm 5005 ALUMINIUM CUT + WELD" at bounding box center [796, 701] width 822 height 95
click at [1328, 654] on div "$1,275.00 $1,275.00" at bounding box center [1387, 701] width 119 height 95
click at [1314, 663] on input "1275" at bounding box center [1297, 675] width 60 height 24
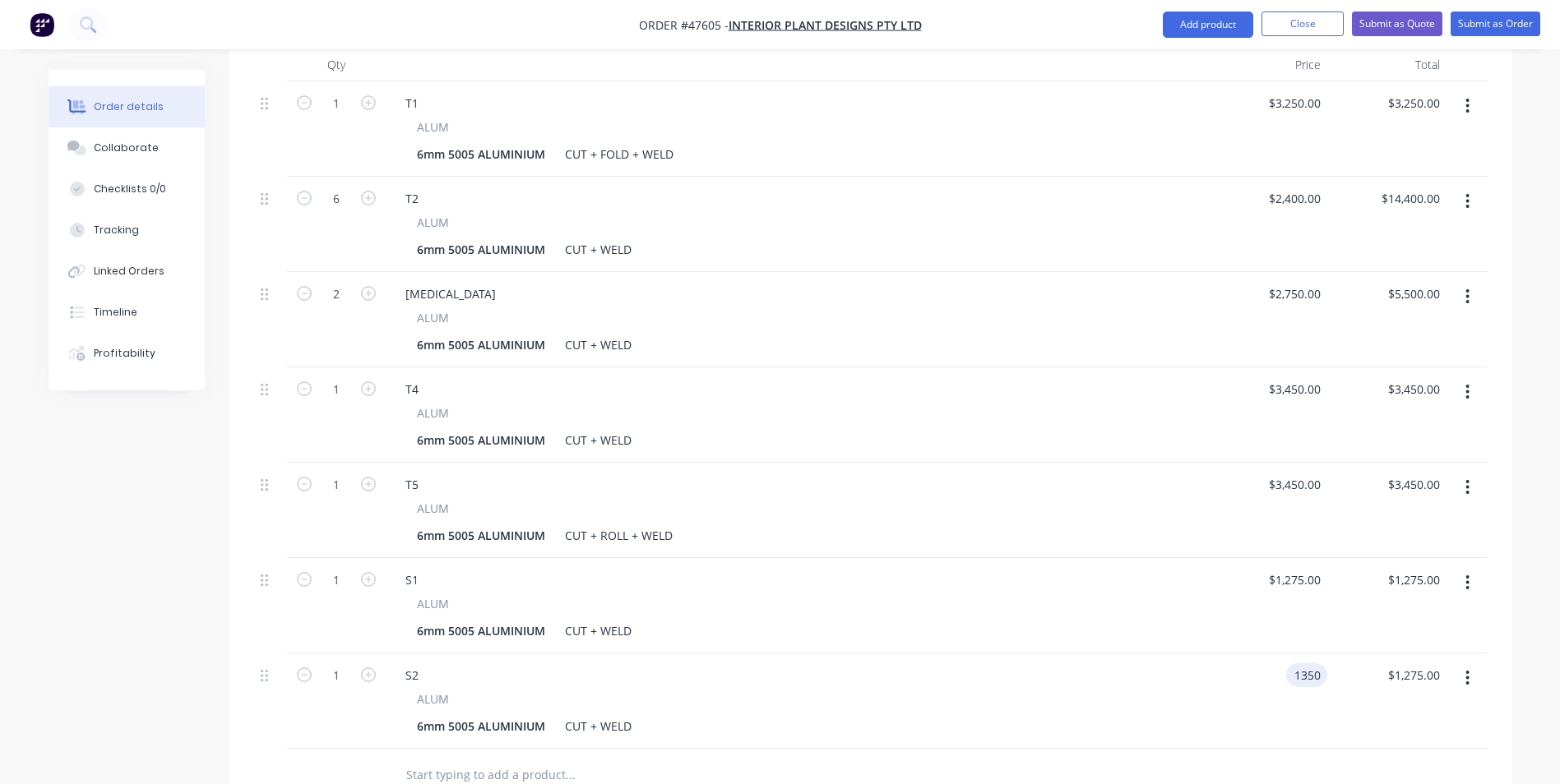
type input "$1,350.00"
click at [1180, 749] on div at bounding box center [871, 776] width 1234 height 54
click at [1477, 663] on button "button" at bounding box center [1467, 678] width 39 height 29
click at [1391, 743] on div "Duplicate" at bounding box center [1409, 754] width 126 height 24
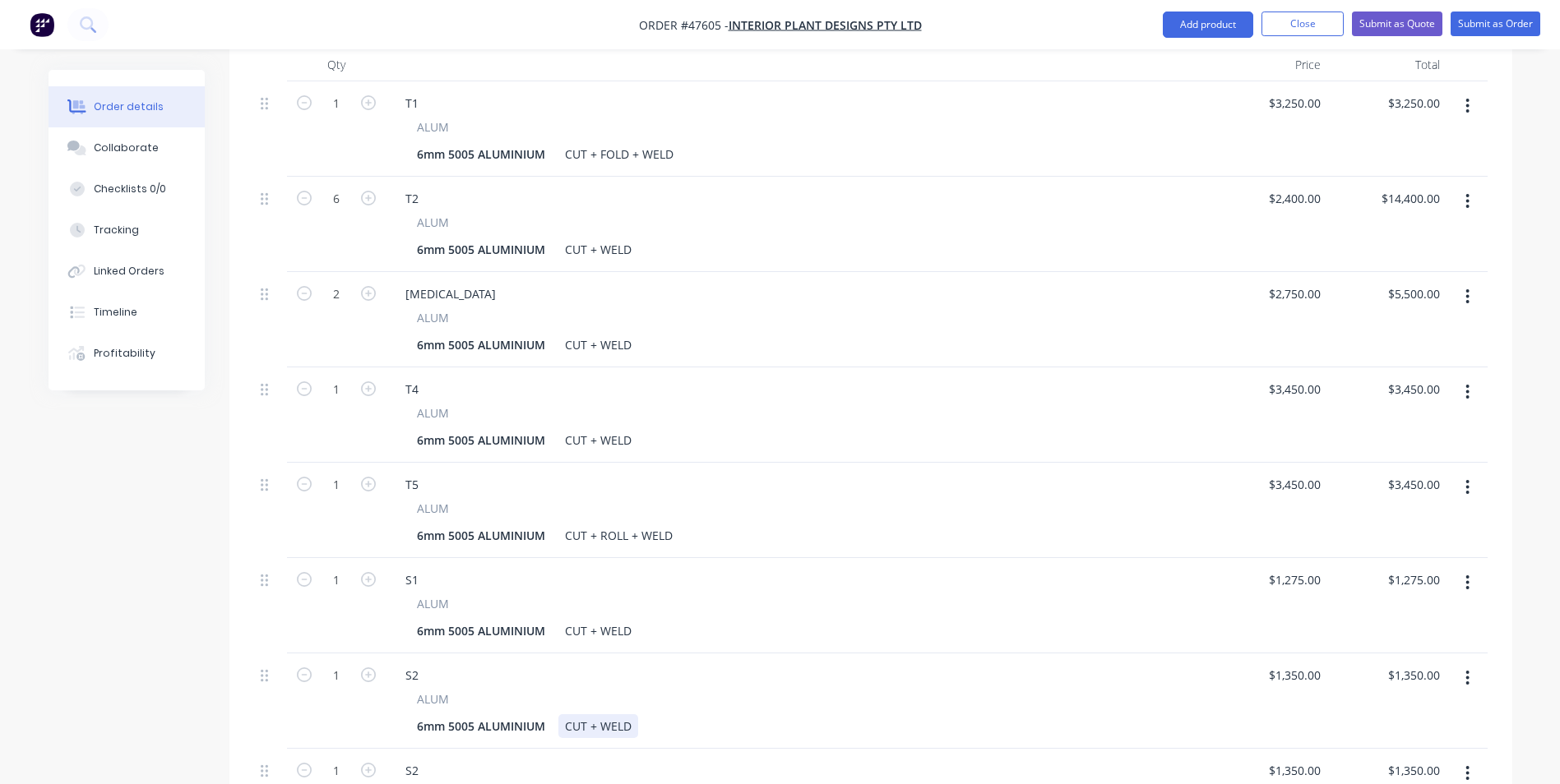
click at [937, 714] on div "6mm 5005 ALUMINIUM CUT + WELD" at bounding box center [793, 726] width 766 height 24
click at [431, 759] on div "S2" at bounding box center [796, 770] width 809 height 24
click at [429, 759] on div "S2" at bounding box center [412, 770] width 40 height 24
click at [1185, 691] on div "ALUM 6mm 5005 ALUMINIUM CUT + WELD" at bounding box center [796, 714] width 809 height 48
click at [1311, 759] on input "1350" at bounding box center [1297, 770] width 60 height 24
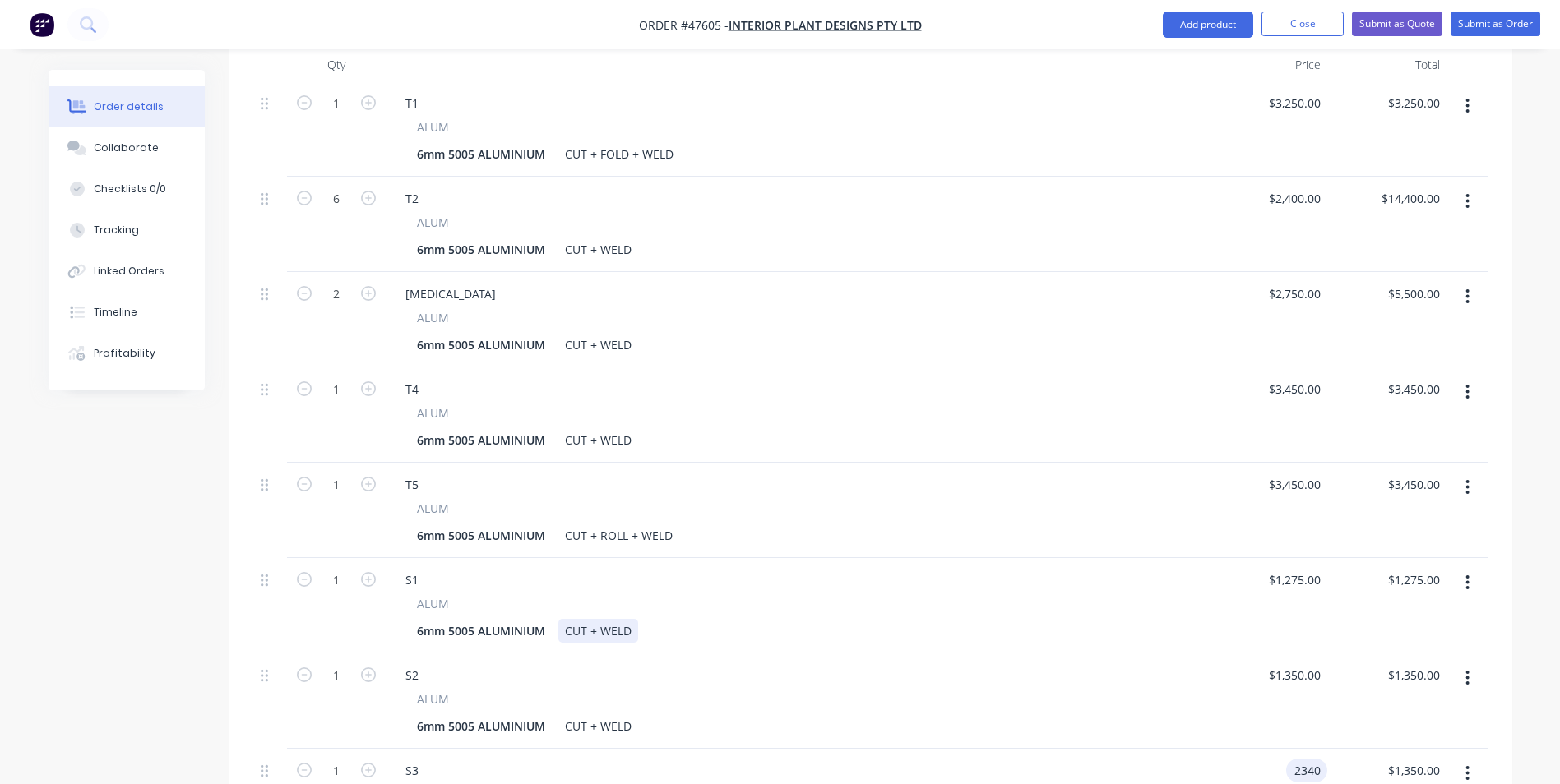
type input "$2,340.00"
click at [1094, 606] on div "S1 ALUM 6mm 5005 ALUMINIUM CUT + WELD" at bounding box center [796, 605] width 822 height 95
click at [1323, 568] on div "1275 1275" at bounding box center [1309, 580] width 35 height 24
type input "$2,075.00"
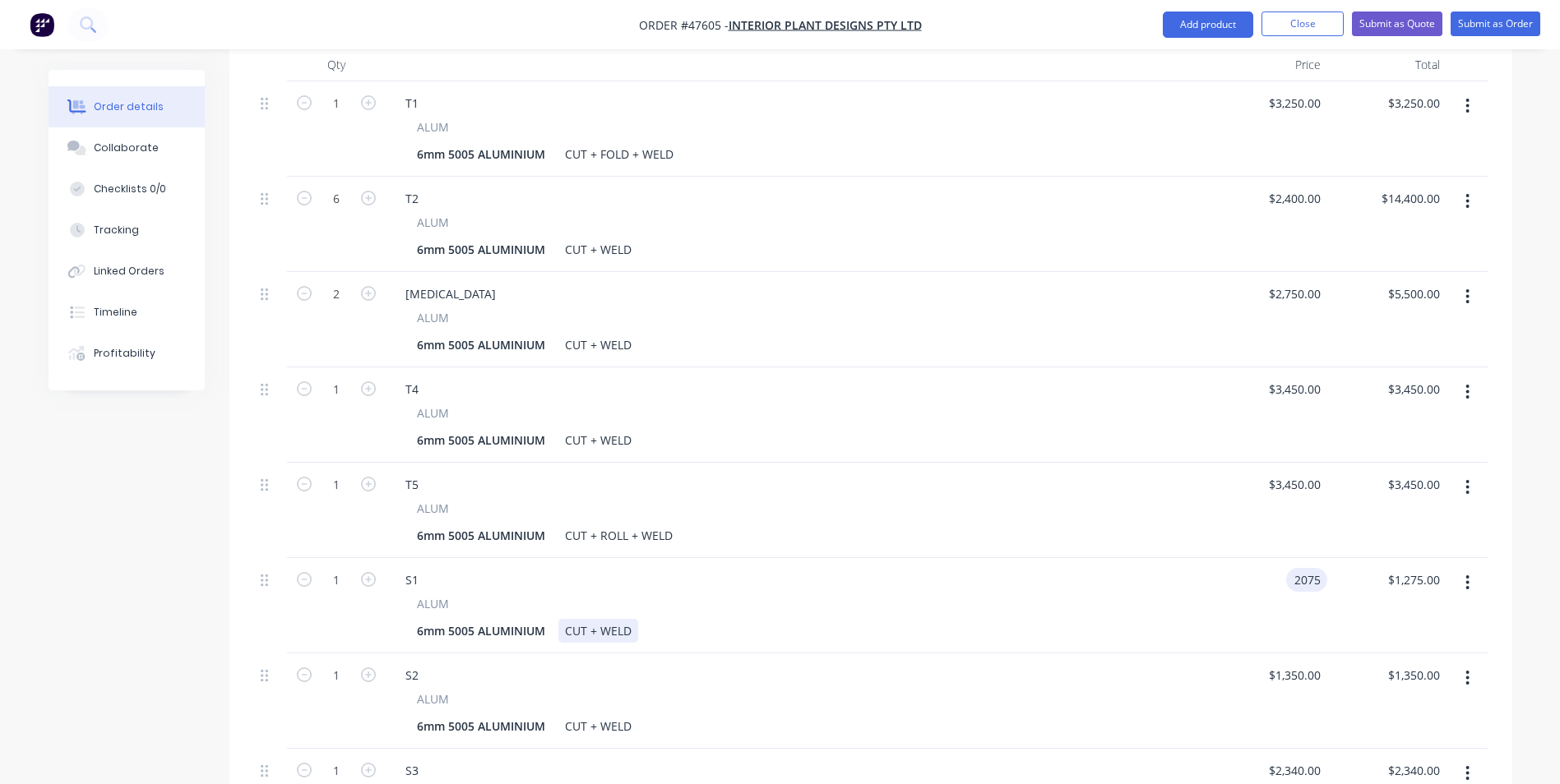
type input "$2,075.00"
click at [1189, 601] on div "S1 ALUM 6mm 5005 ALUMINIUM CUT + WELD" at bounding box center [796, 605] width 822 height 95
click at [1318, 654] on div "$1,350.00 $1,350.00" at bounding box center [1267, 701] width 119 height 95
click at [1317, 568] on input "2075" at bounding box center [1309, 580] width 35 height 24
type input "$1,975.00"
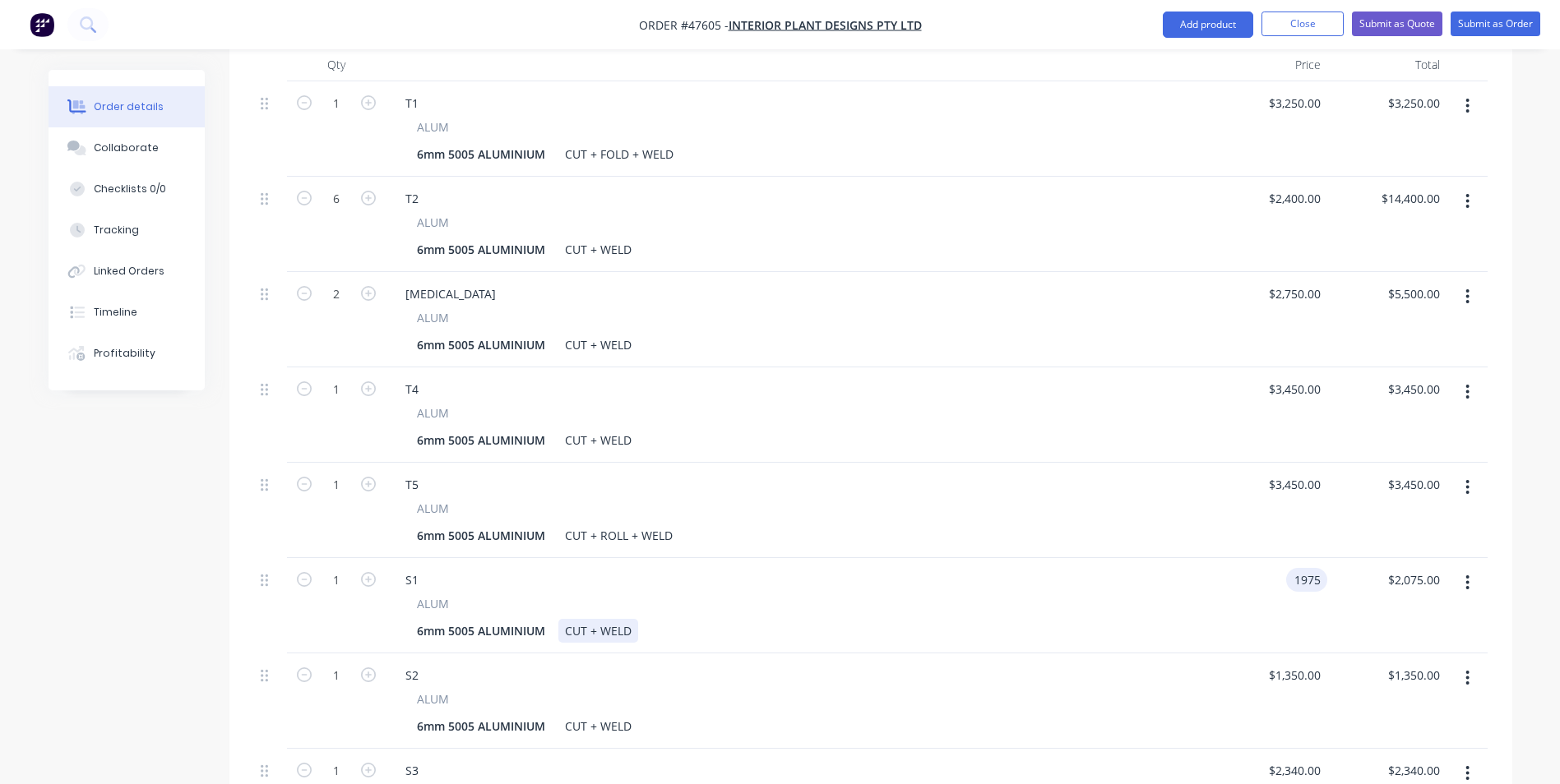
type input "$1,975.00"
click at [1076, 596] on div "ALUM 6mm 5005 ALUMINIUM CUT + WELD" at bounding box center [796, 619] width 809 height 48
click at [362, 572] on icon "button" at bounding box center [369, 580] width 15 height 15
type input "2"
type input "$3,950.00"
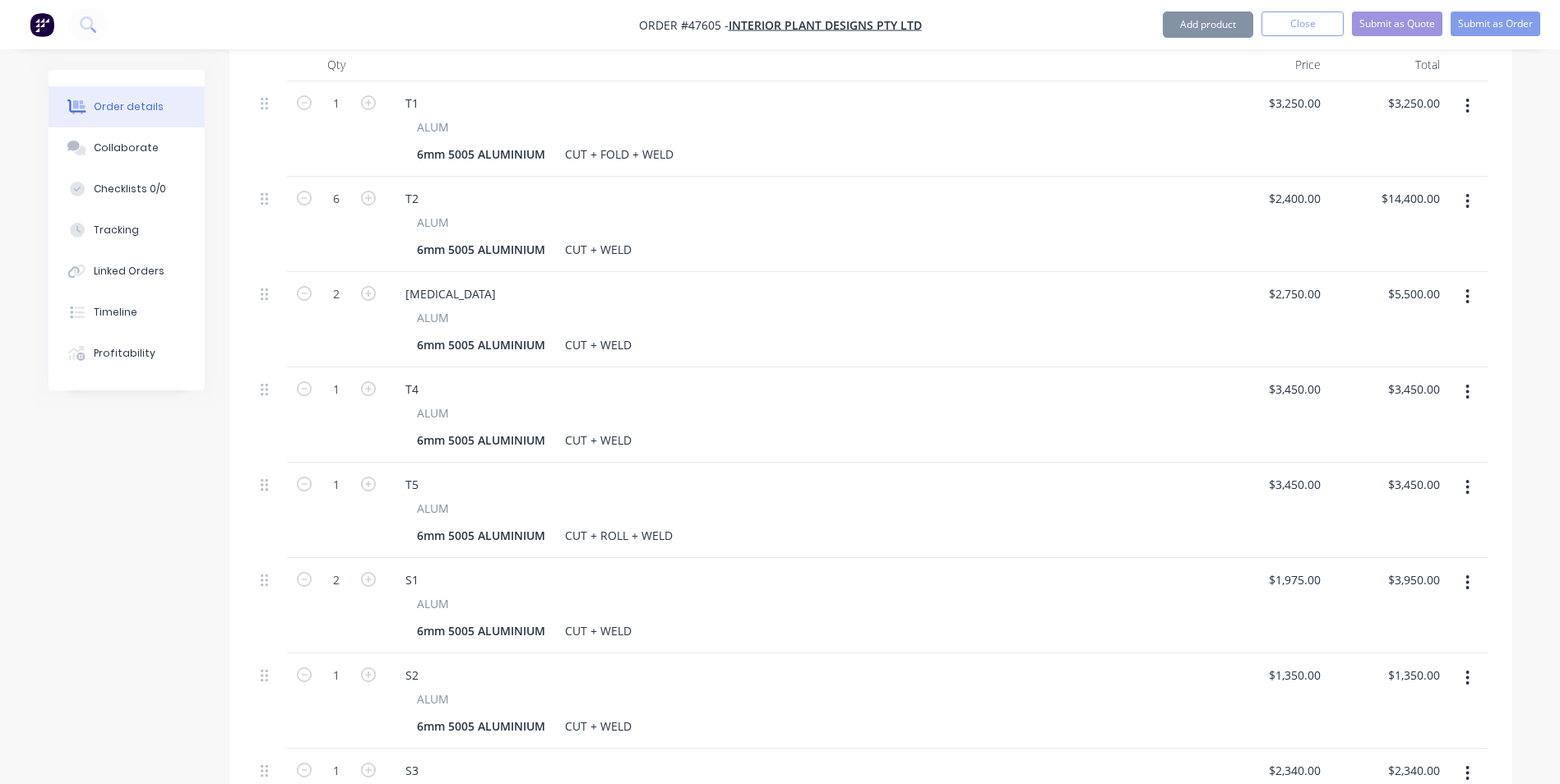
click at [898, 596] on div "ALUM" at bounding box center [796, 604] width 760 height 17
click at [1331, 558] on div "$3,950.00 $3,950.00" at bounding box center [1387, 605] width 119 height 95
type input "$2,025.00"
type input "$4,050.00"
click at [1234, 558] on div "$2,025.00 2025" at bounding box center [1267, 605] width 119 height 95
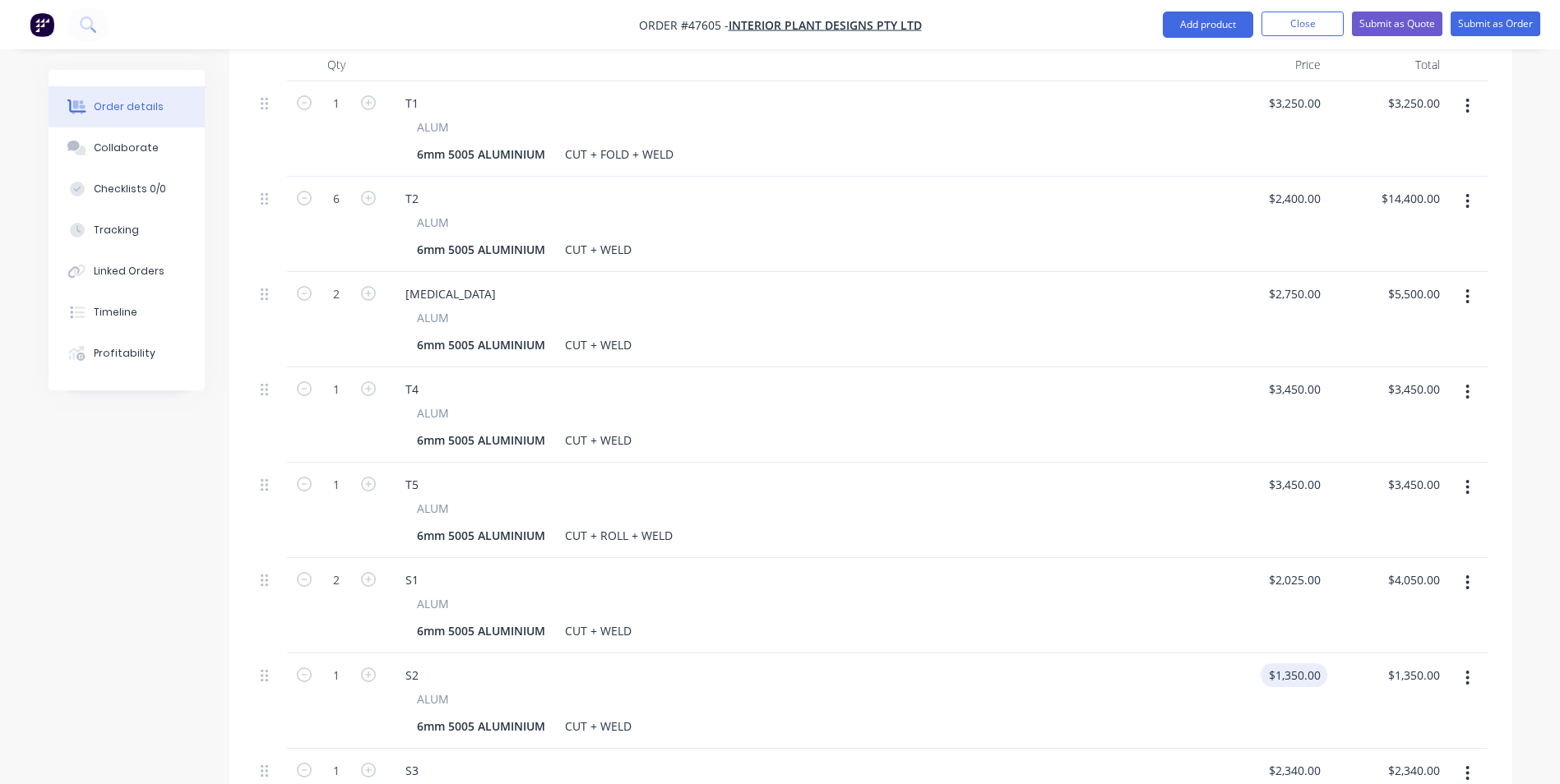
type input "1350"
click at [1315, 663] on input "1350" at bounding box center [1297, 675] width 60 height 24
type input "2025"
type input "$1,350.00"
click at [1323, 568] on input "2025" at bounding box center [1309, 580] width 35 height 24
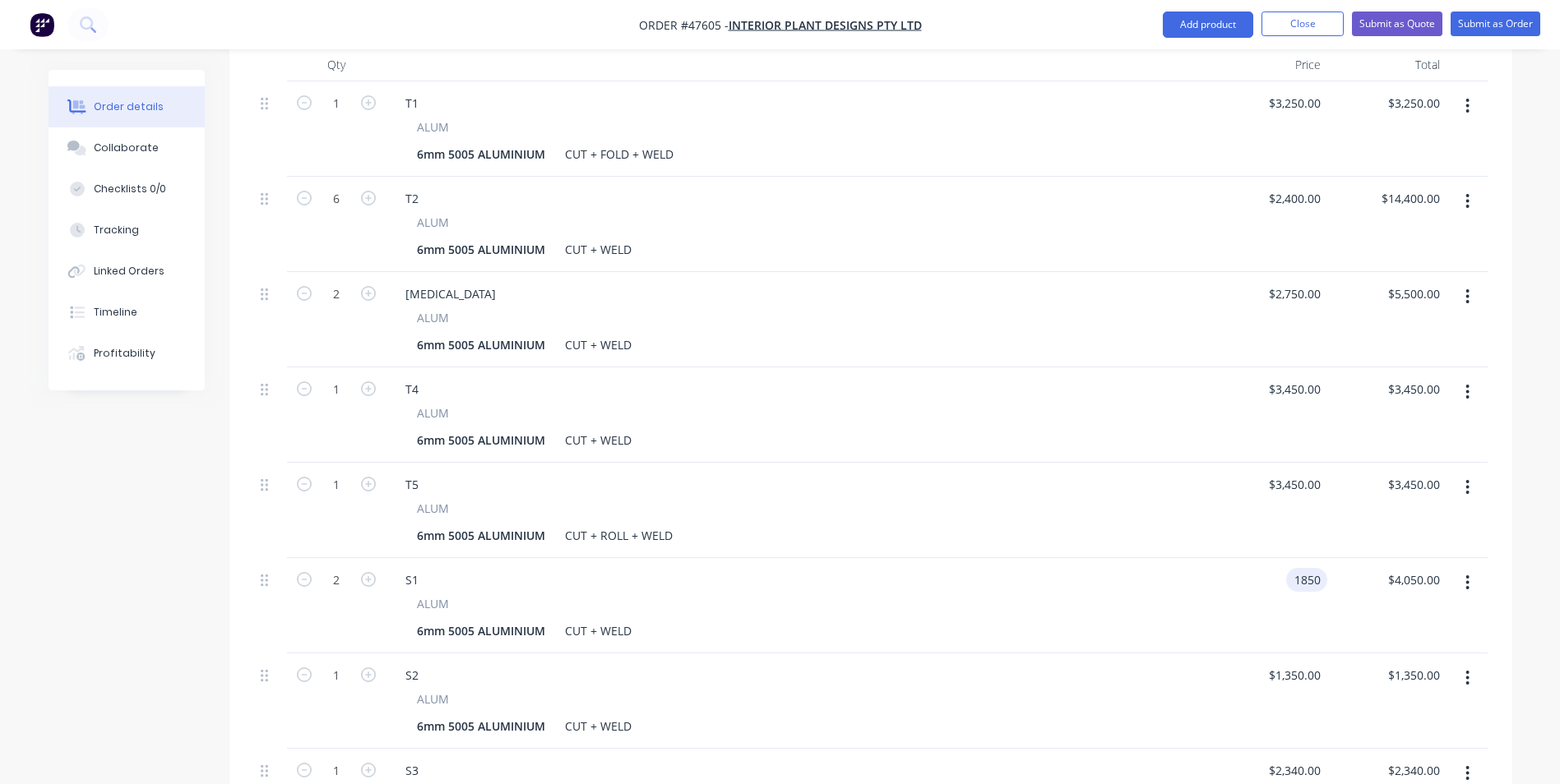
type input "$1,850.00"
type input "$3,700.00"
click at [1272, 558] on div "$1,850.00 1850" at bounding box center [1267, 605] width 119 height 95
click at [1305, 663] on input "1350" at bounding box center [1309, 675] width 35 height 24
type input "1"
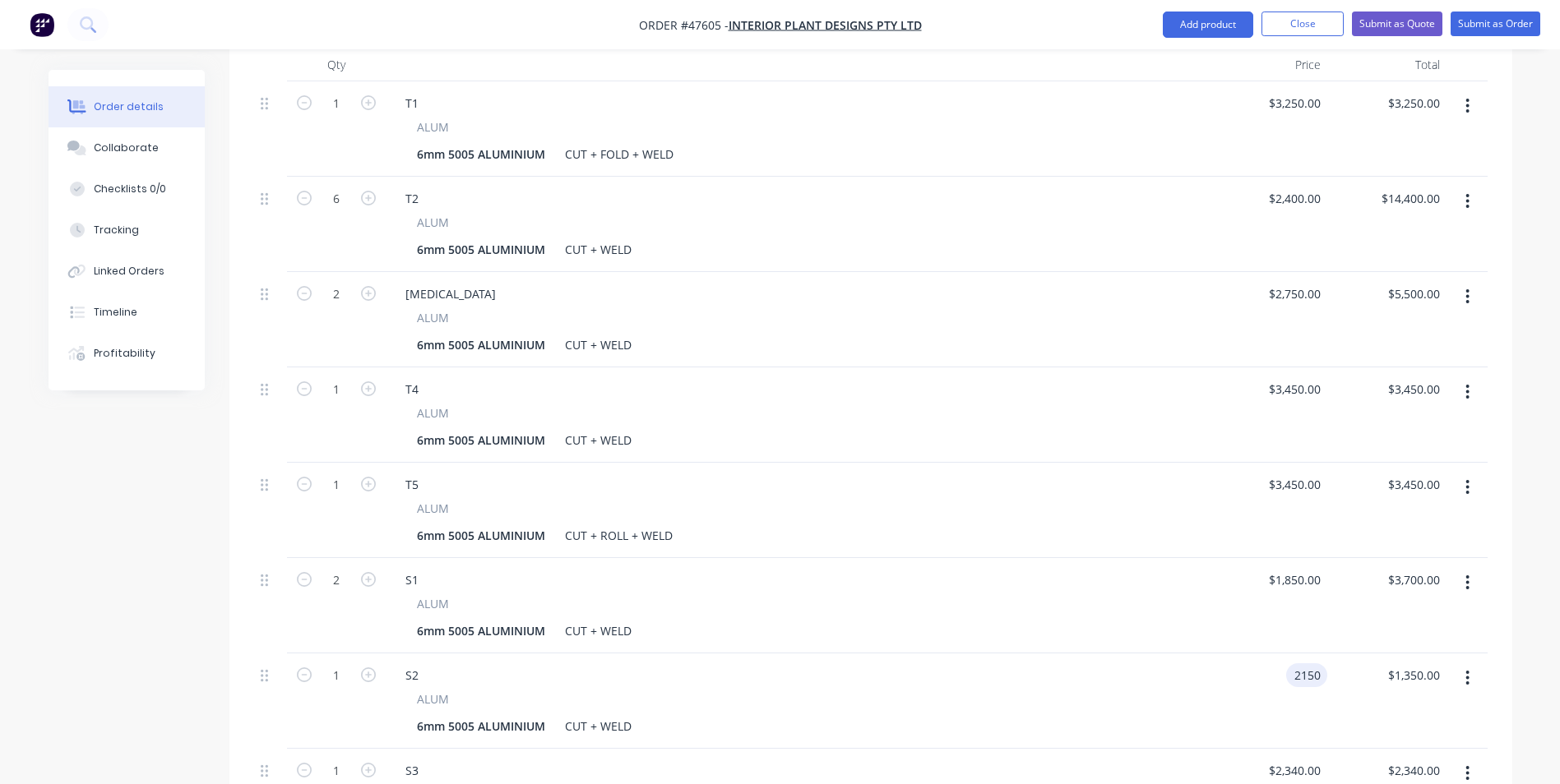
type input "$2,150.00"
click at [1027, 663] on div "S2" at bounding box center [796, 675] width 809 height 24
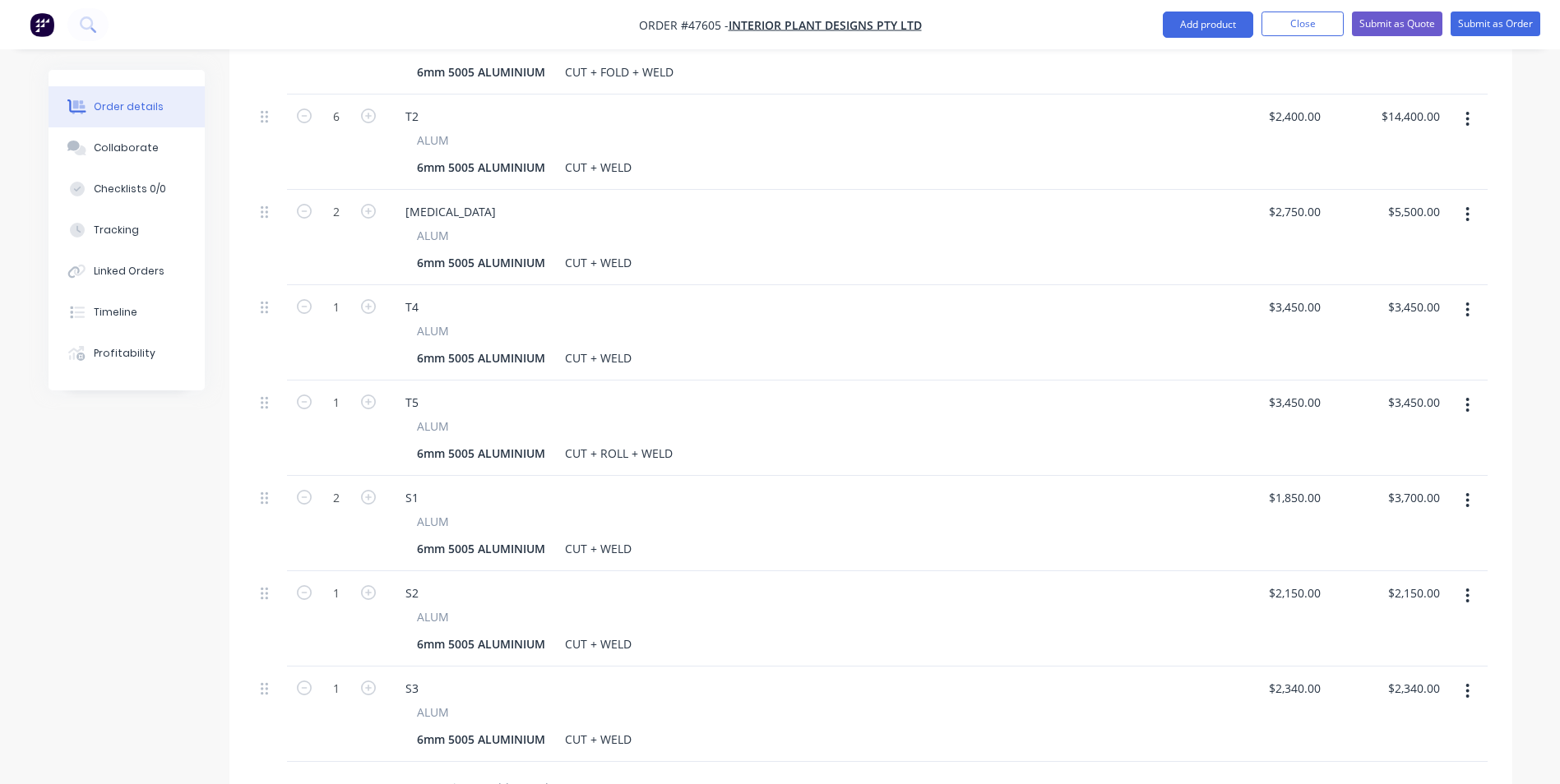
scroll to position [741, 0]
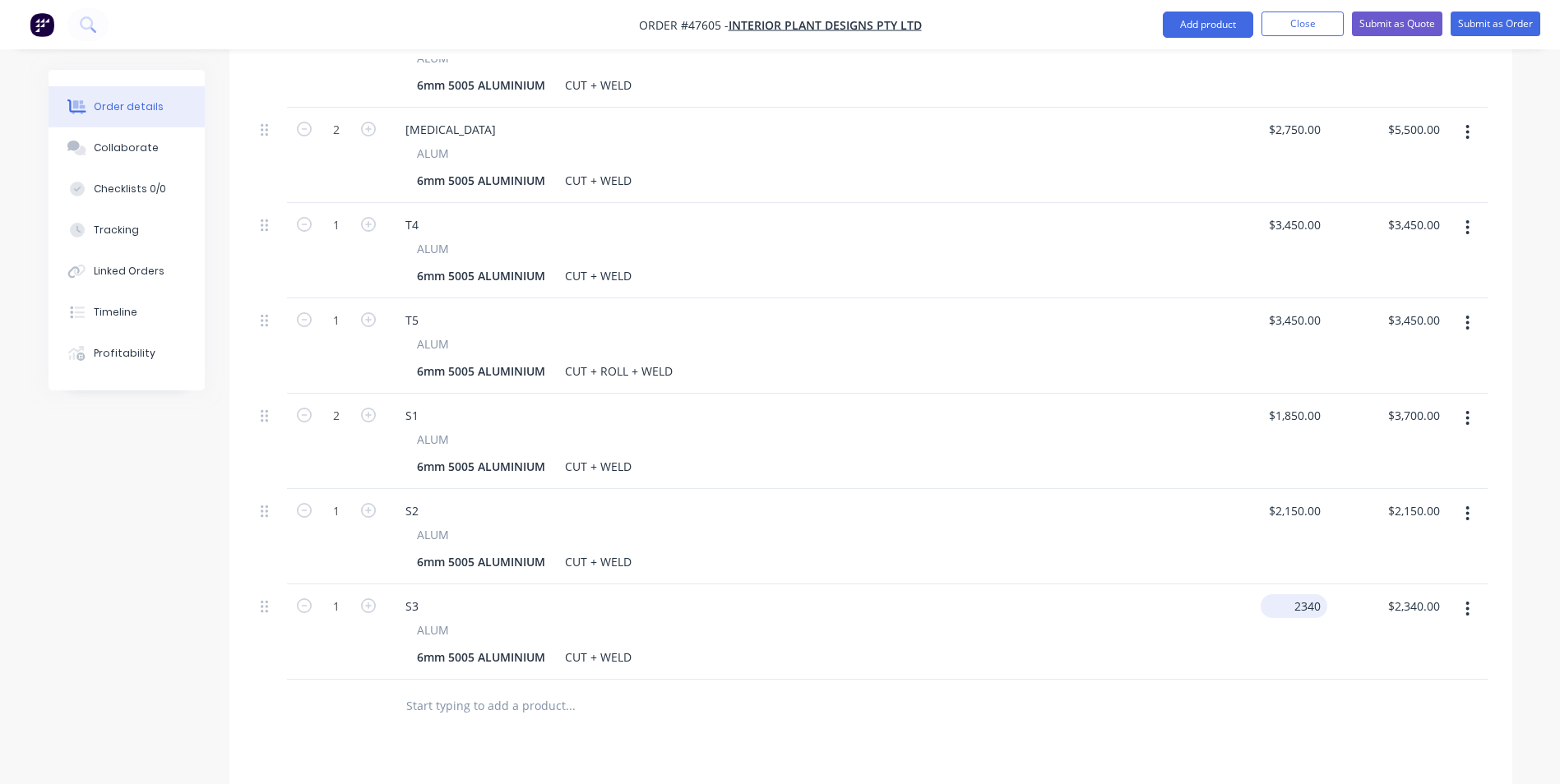
click at [1306, 595] on input "2340" at bounding box center [1297, 606] width 60 height 24
type input "$2,350.00"
click at [1033, 679] on div at bounding box center [871, 706] width 1234 height 54
click at [1470, 600] on icon "button" at bounding box center [1468, 609] width 4 height 18
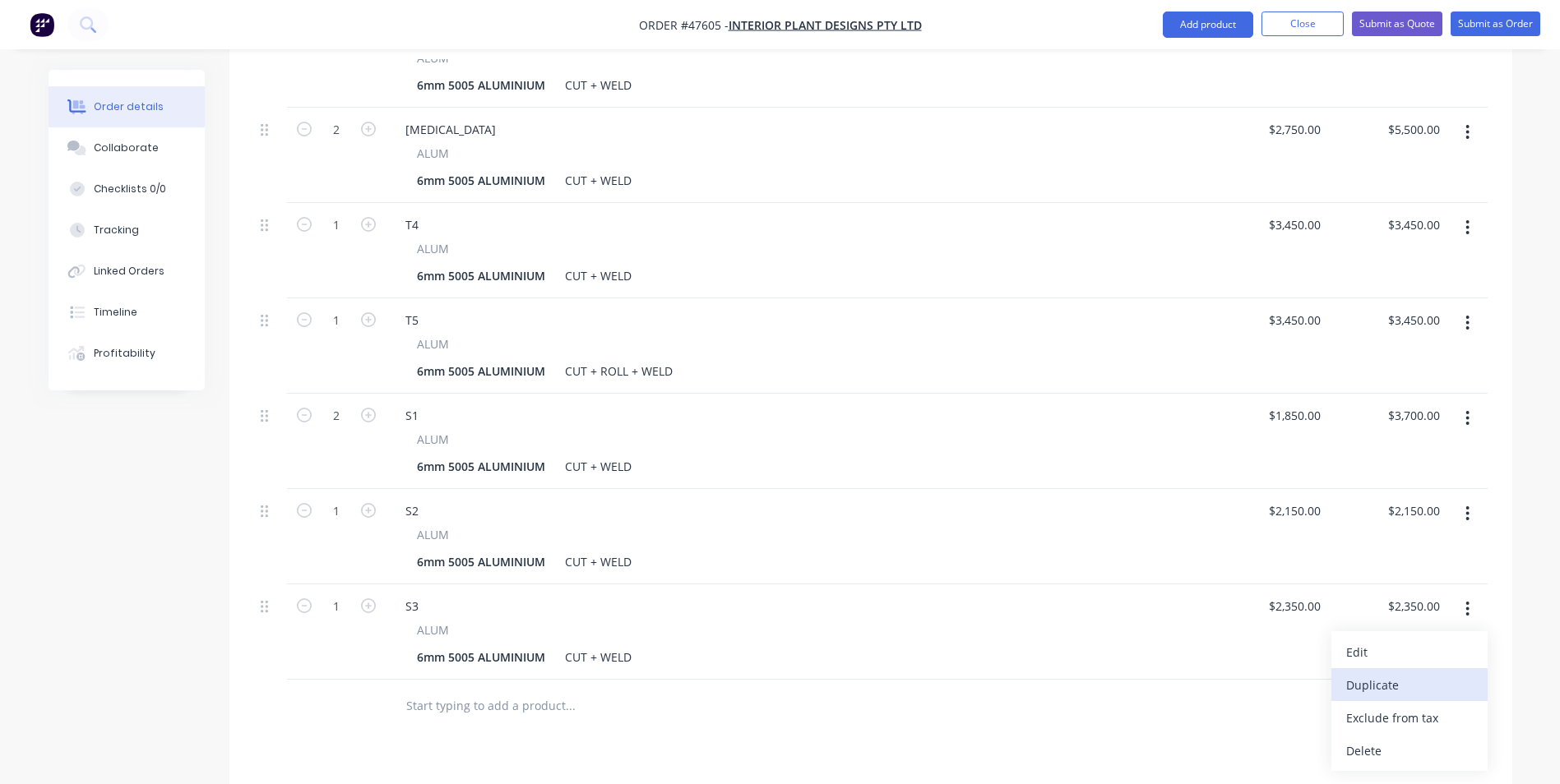
click at [1410, 673] on div "Duplicate" at bounding box center [1409, 684] width 126 height 24
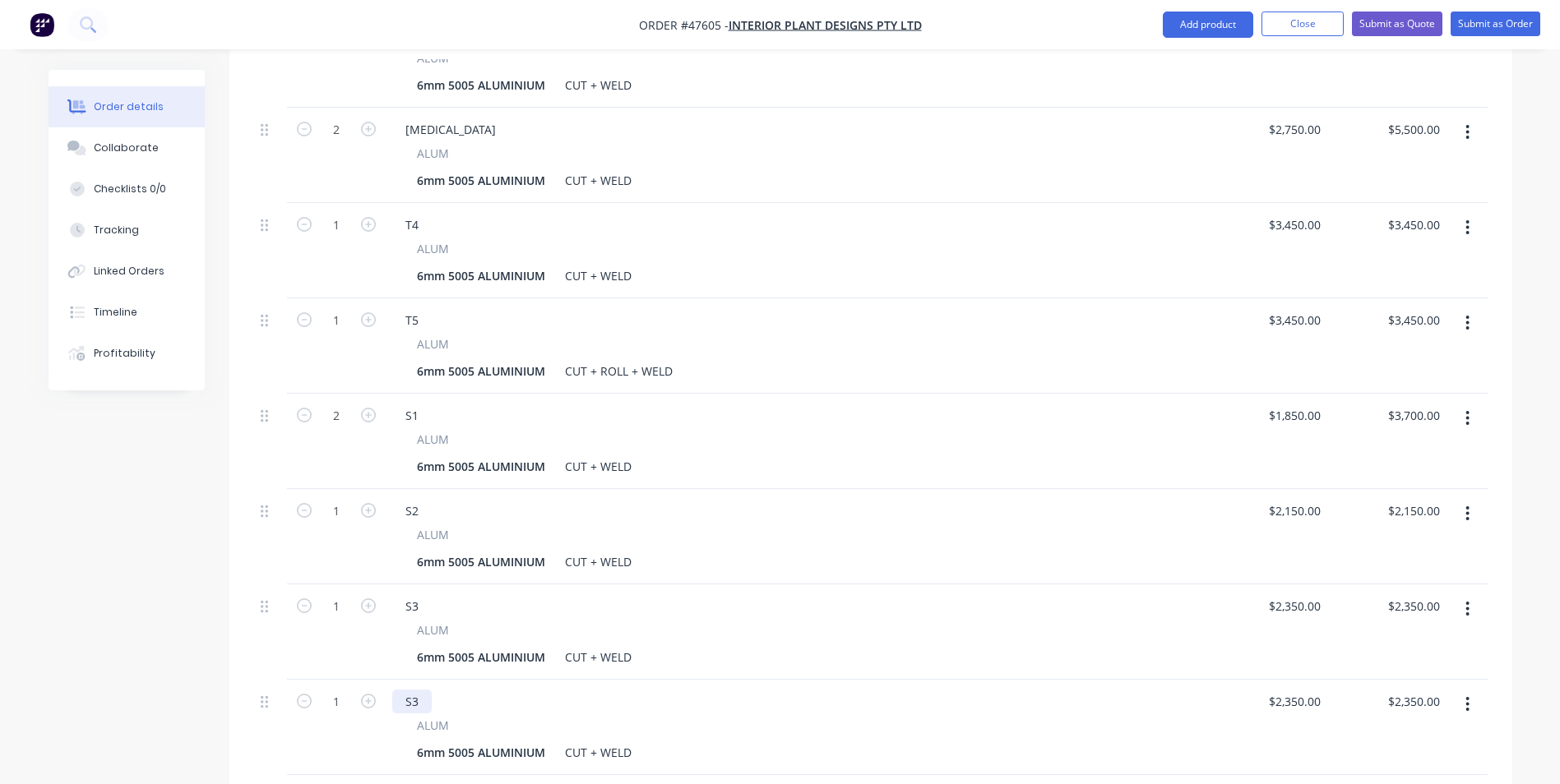
click at [421, 690] on div "S3" at bounding box center [412, 701] width 40 height 24
drag, startPoint x: 1143, startPoint y: 609, endPoint x: 1190, endPoint y: 633, distance: 52.8
click at [1148, 645] on div "6mm 5005 ALUMINIUM CUT + WELD" at bounding box center [793, 657] width 766 height 24
click at [1317, 690] on input "2350" at bounding box center [1297, 701] width 60 height 24
type input "$2,775.00"
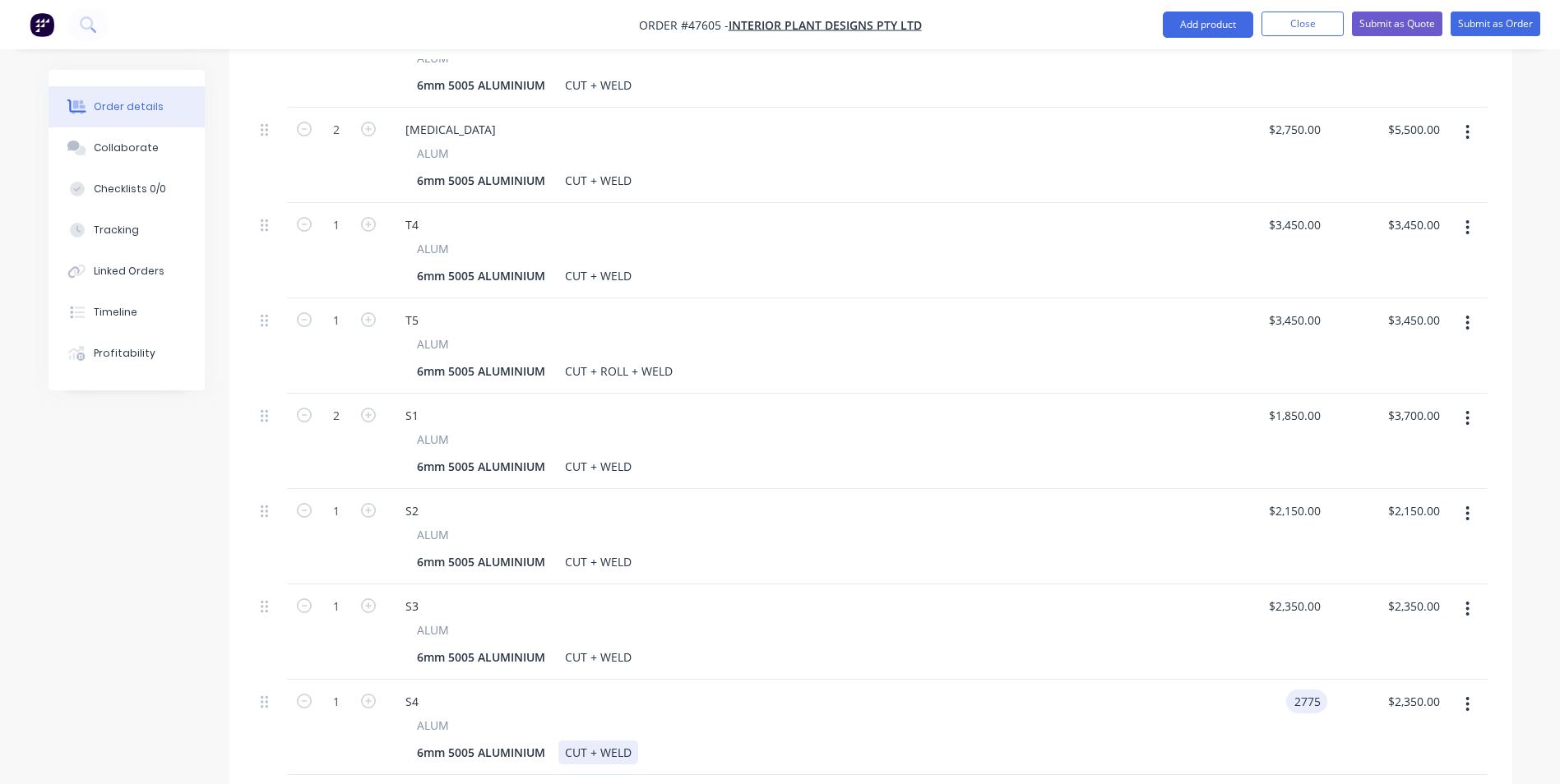
type input "$2,775.00"
click at [881, 741] on div "6mm 5005 ALUMINIUM CUT + WELD" at bounding box center [793, 752] width 766 height 24
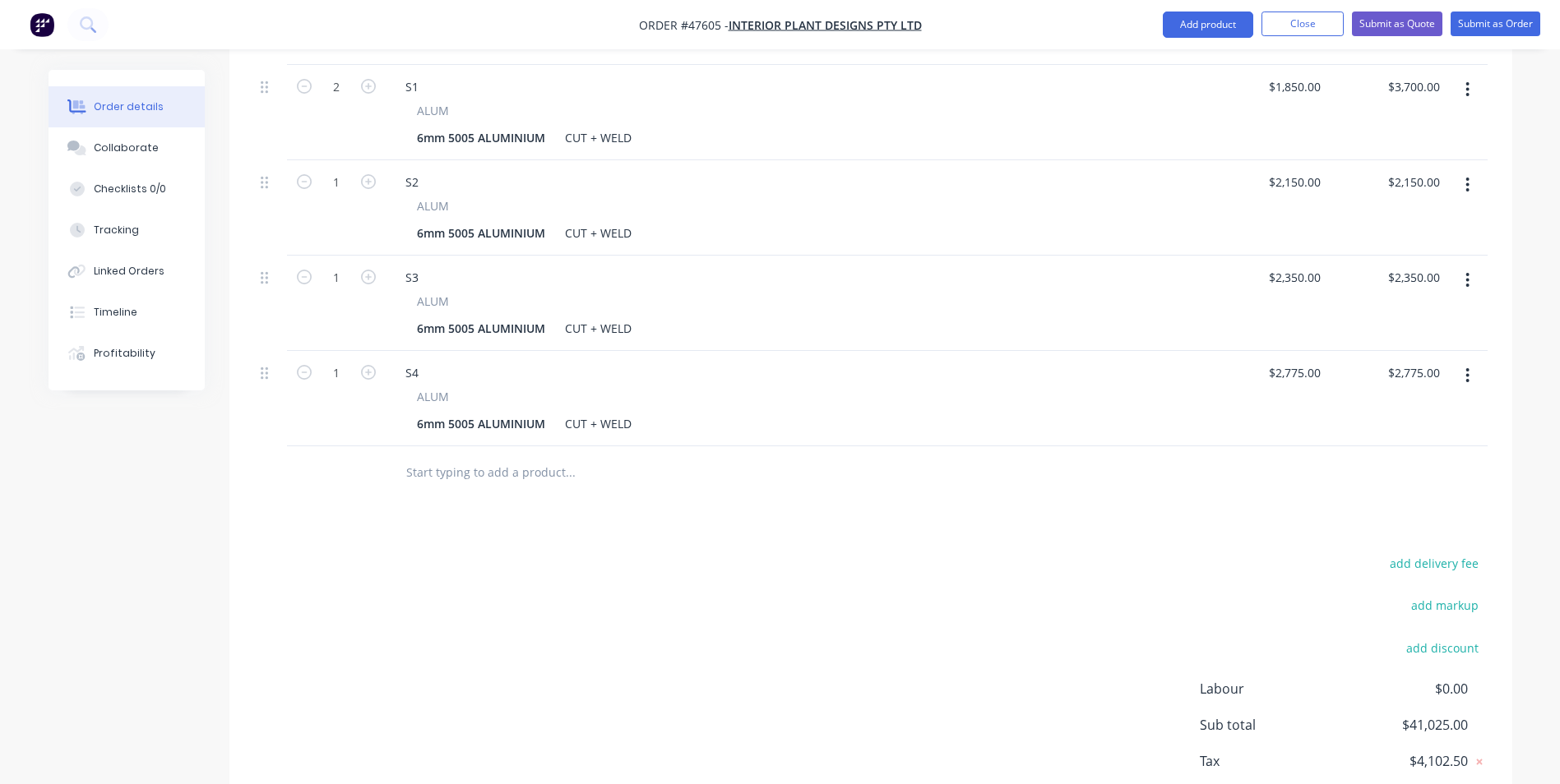
click at [1478, 361] on button "button" at bounding box center [1467, 375] width 39 height 29
click at [1382, 434] on button "Duplicate" at bounding box center [1409, 450] width 156 height 33
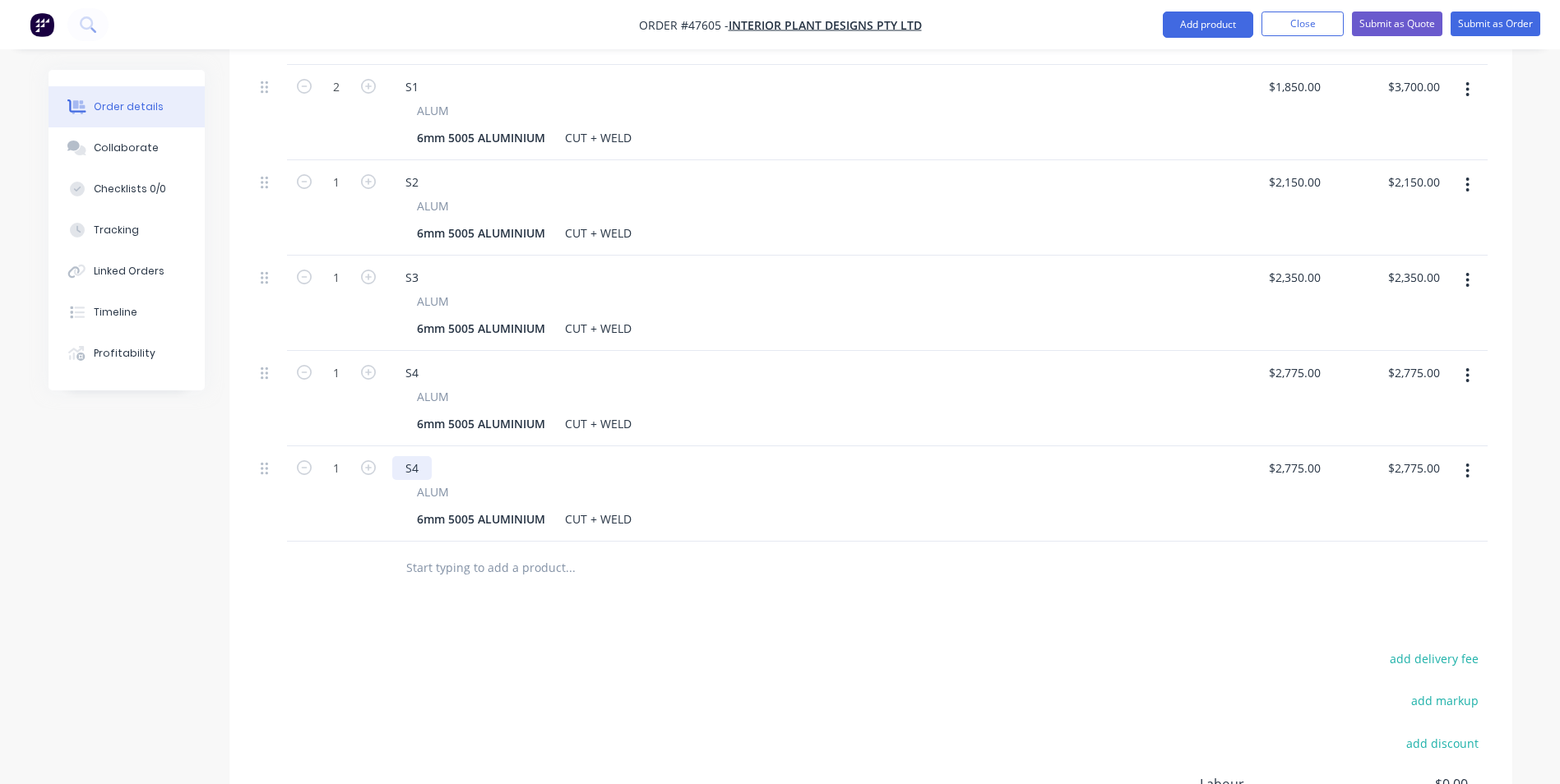
click at [415, 456] on div "S4" at bounding box center [412, 467] width 40 height 24
click at [1101, 542] on div at bounding box center [871, 568] width 1234 height 54
click at [1286, 447] on div "2775 $2,775.00" at bounding box center [1267, 494] width 119 height 95
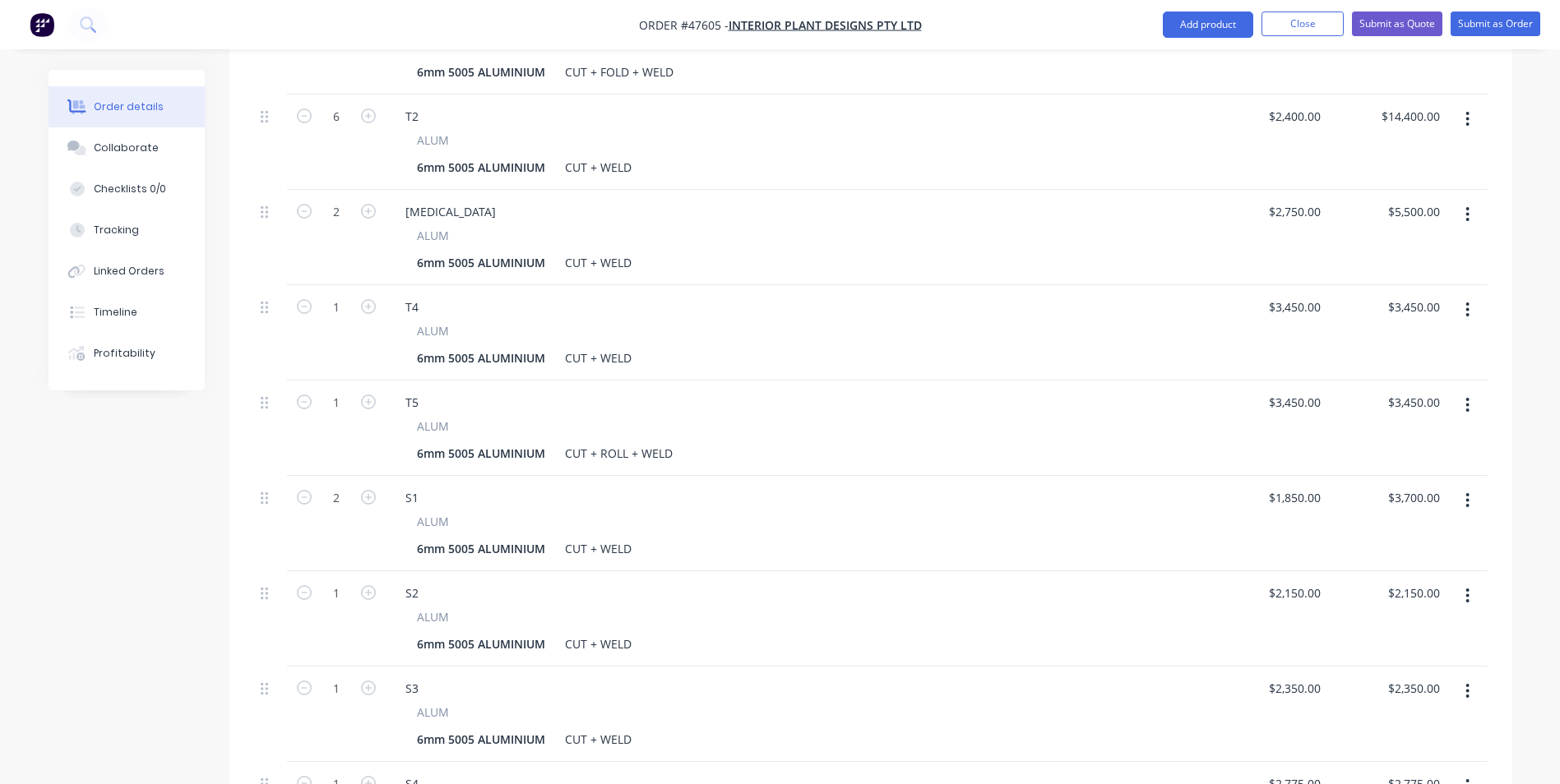
scroll to position [988, 0]
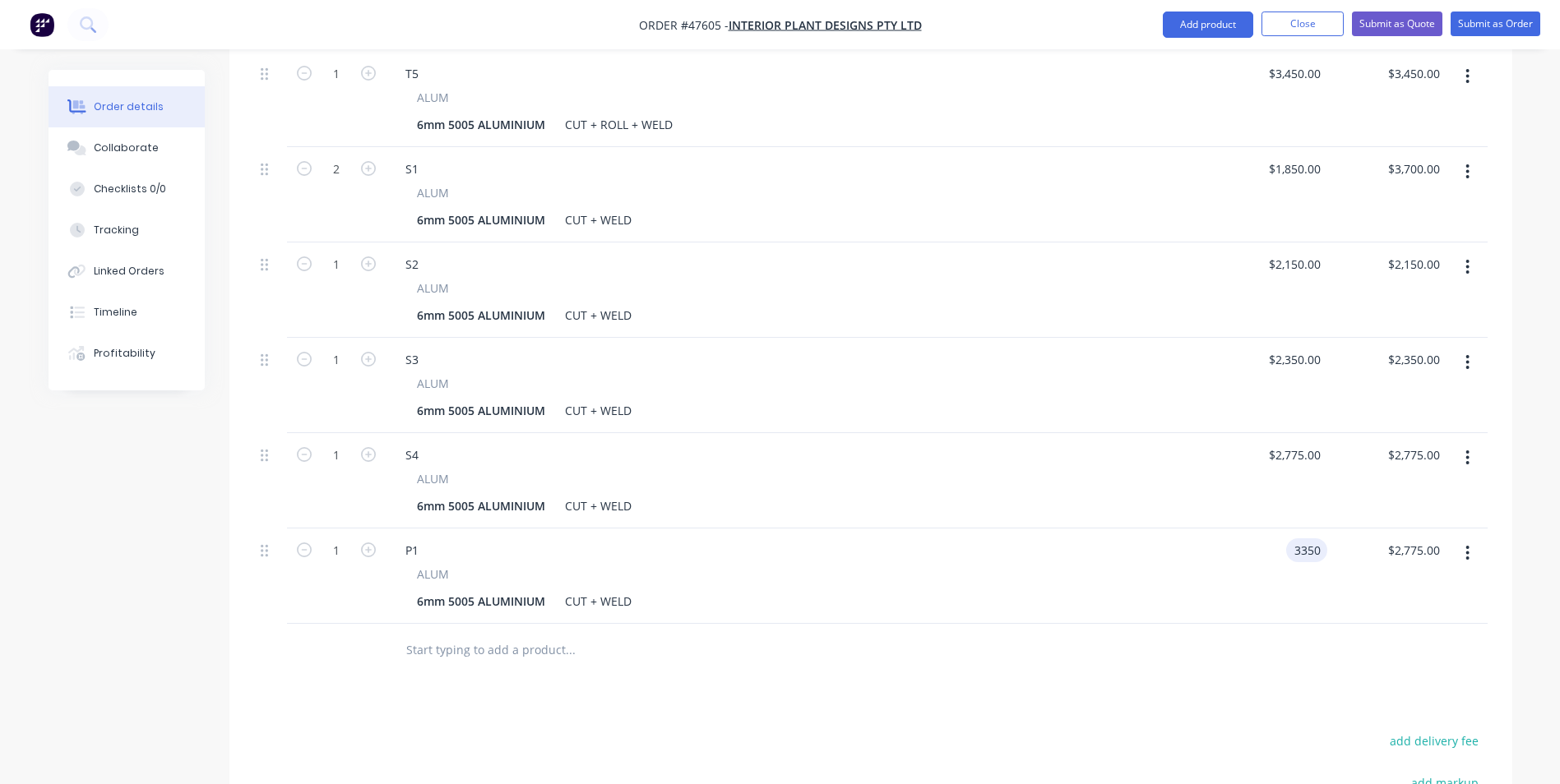
type input "$3,350.00"
click at [1201, 547] on div "1 P1 ALUM 6mm 5005 ALUMINIUM CUT + WELD $3,350.00 3350 $3,350.00 $2,775.00" at bounding box center [871, 576] width 1234 height 95
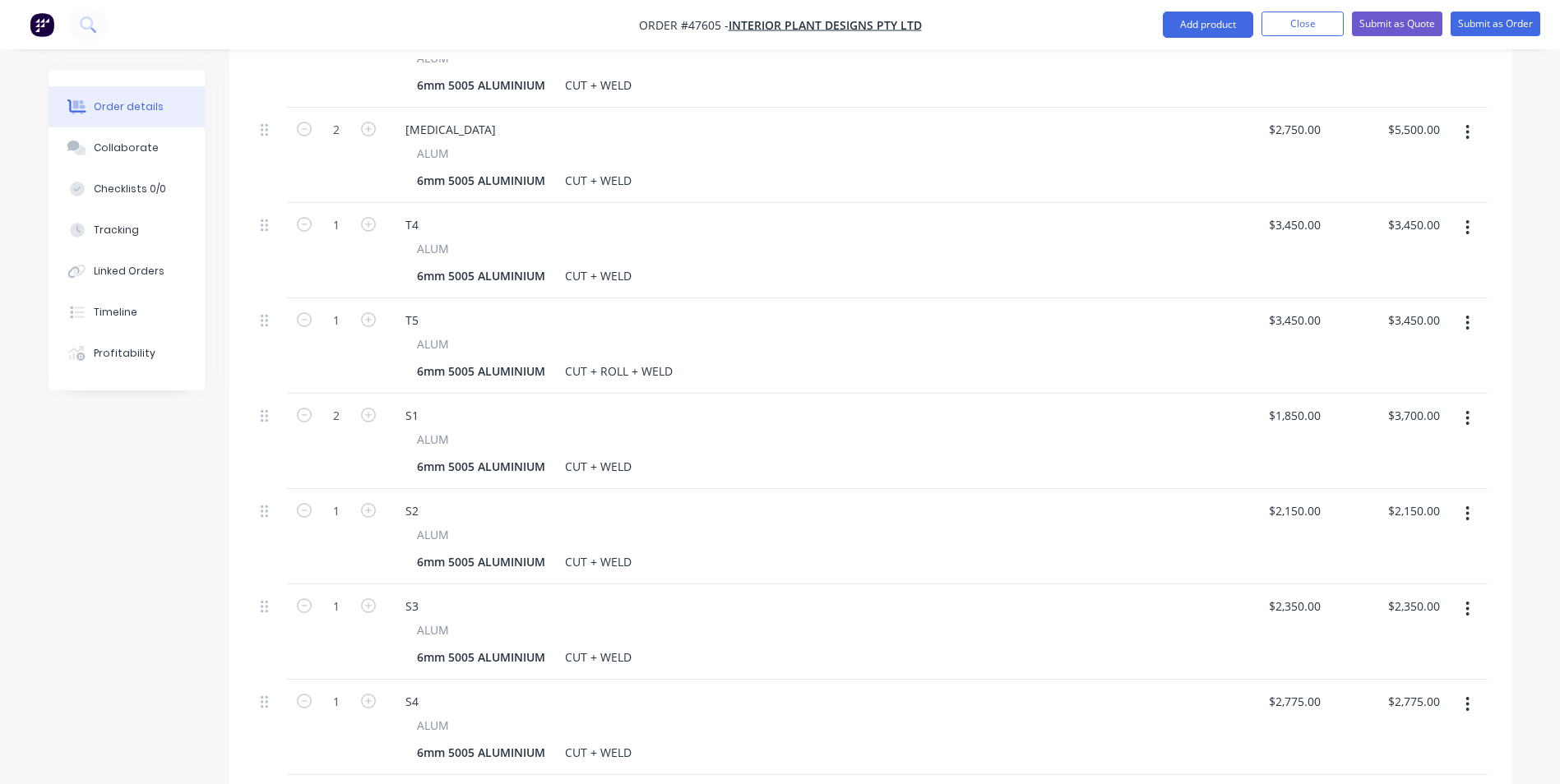
scroll to position [905, 0]
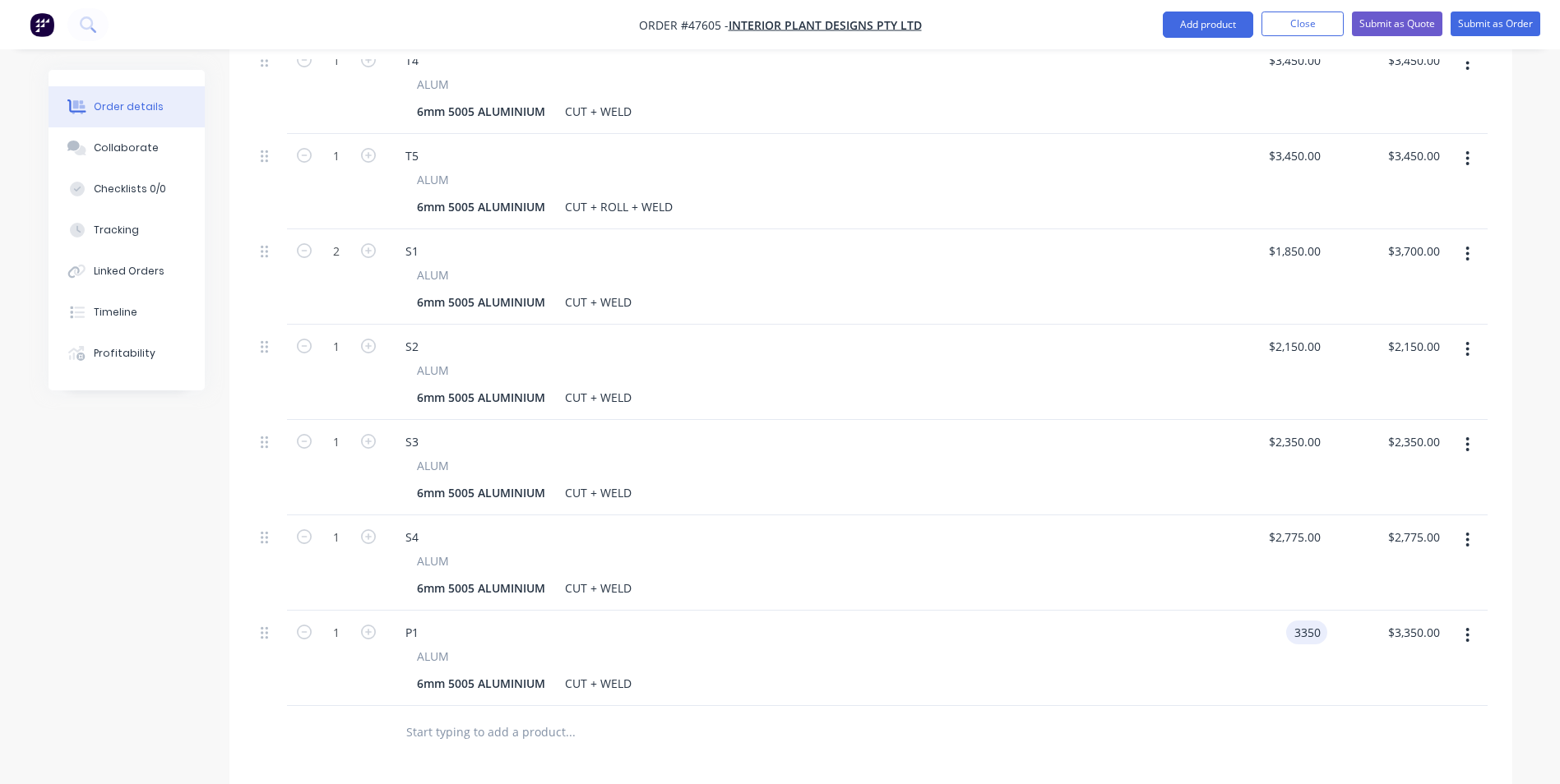
click at [1313, 621] on input "3350" at bounding box center [1309, 632] width 35 height 24
type input "$3,275.00"
click at [1070, 621] on div "P1" at bounding box center [796, 632] width 809 height 24
click at [1462, 621] on button "button" at bounding box center [1467, 635] width 39 height 29
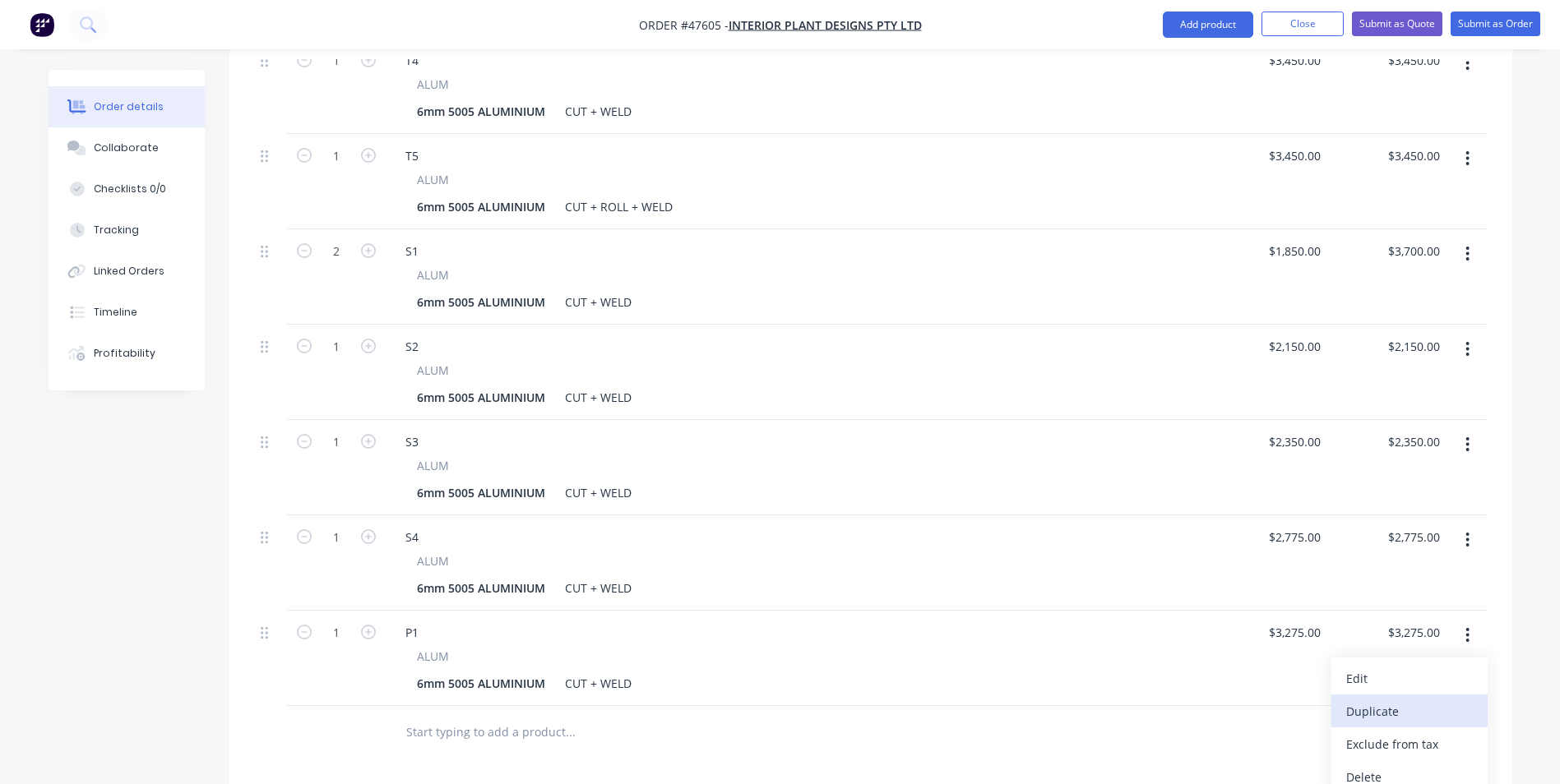
click at [1388, 694] on button "Duplicate" at bounding box center [1409, 710] width 156 height 33
click at [419, 716] on div "P1" at bounding box center [412, 727] width 40 height 24
click at [814, 706] on div "P2 ALUM 6mm 5005 ALUMINIUM CUT + WELD" at bounding box center [796, 753] width 822 height 95
click at [1319, 716] on input "3275" at bounding box center [1309, 727] width 35 height 24
type input "3"
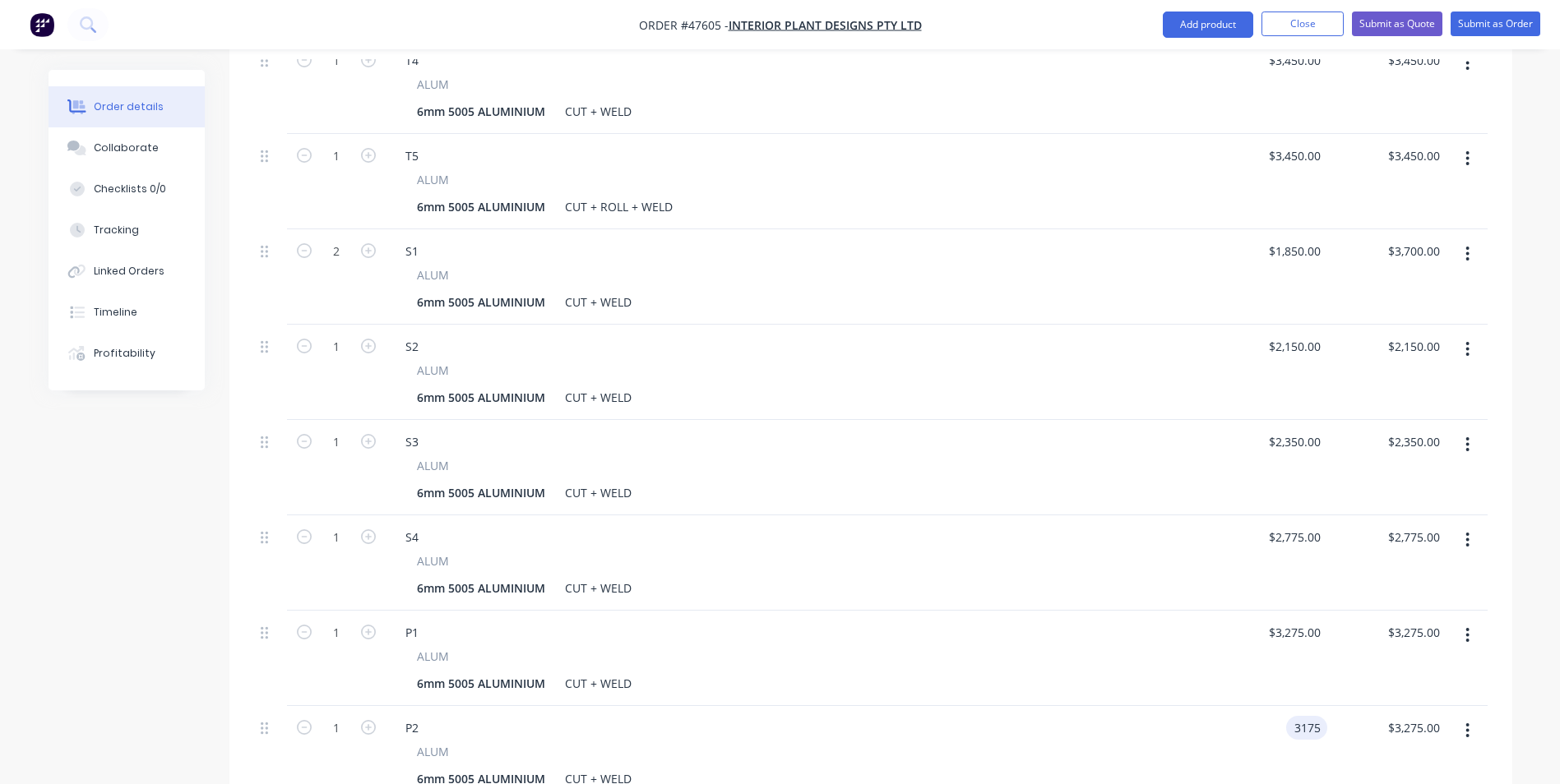
type input "$3,175.00"
click at [1200, 743] on div "ALUM 6mm 5005 ALUMINIUM CUT + WELD" at bounding box center [796, 767] width 809 height 48
click at [1289, 706] on div "3175 $3,175.00" at bounding box center [1267, 753] width 119 height 95
click at [1273, 706] on div "$3,175.00 3175" at bounding box center [1267, 753] width 119 height 95
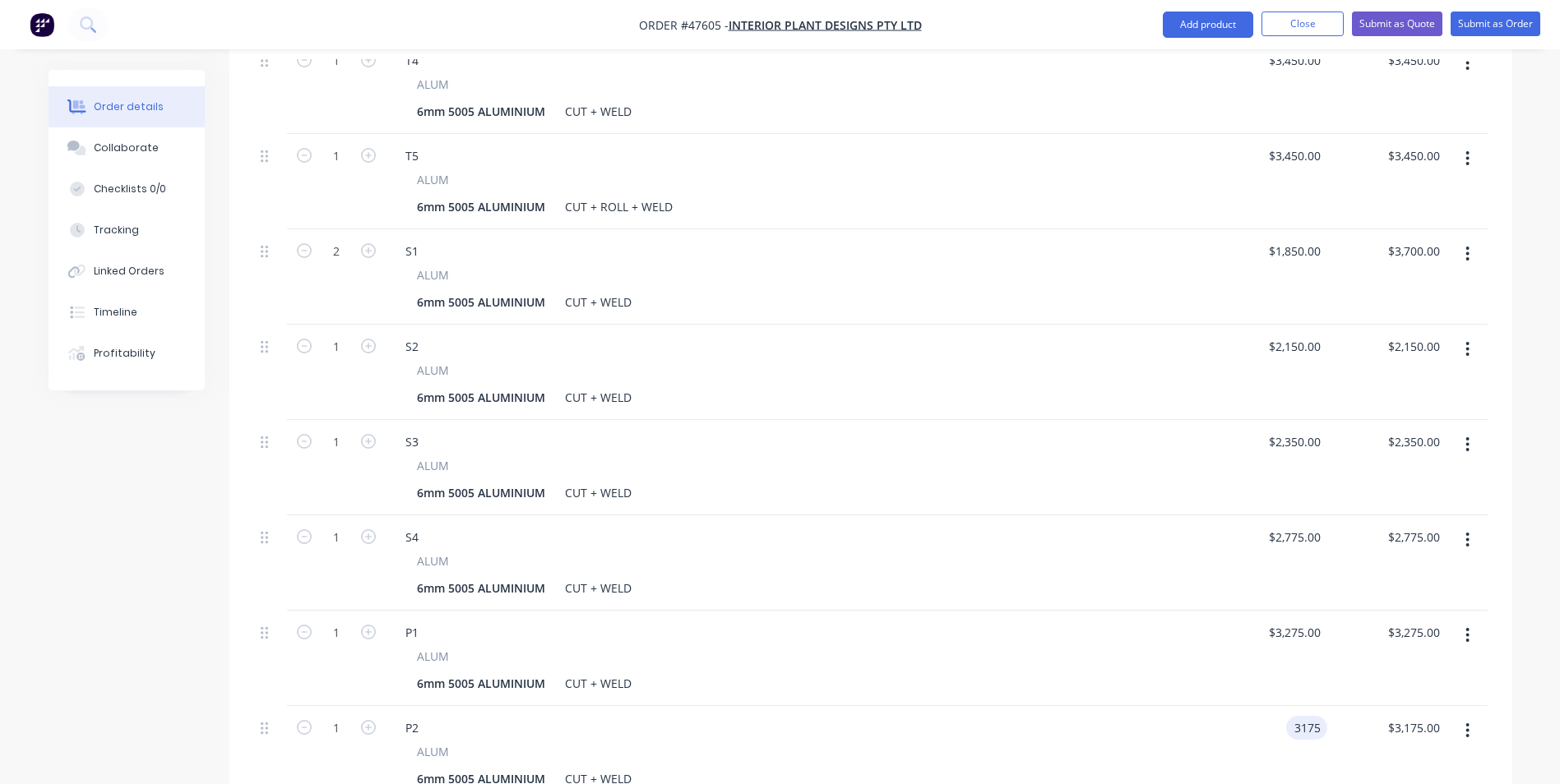
click at [1296, 716] on input "3175" at bounding box center [1309, 727] width 35 height 24
type input "$3,200.00"
click at [1259, 713] on div "$3,200.00 $3,200.00" at bounding box center [1267, 753] width 119 height 95
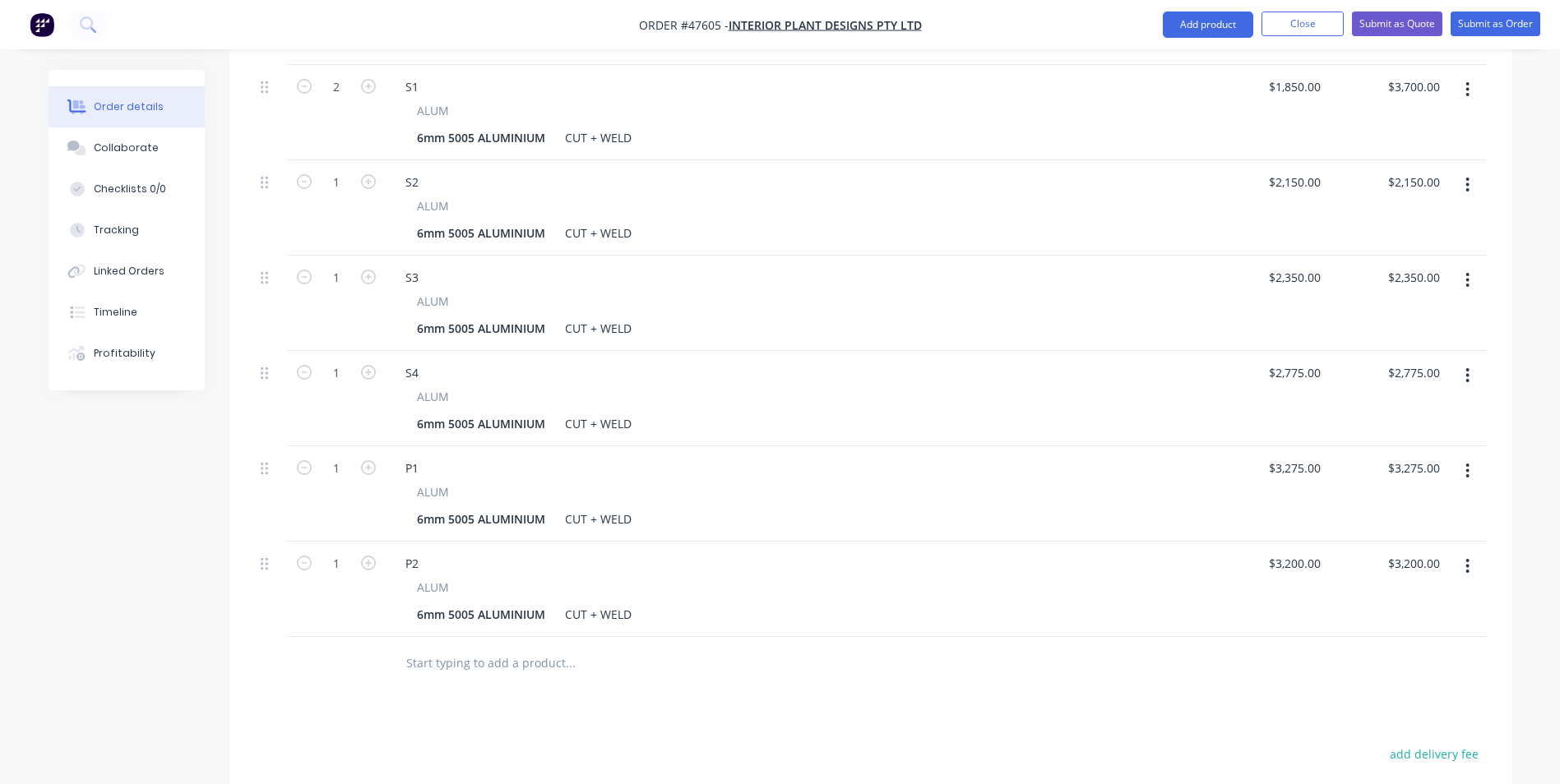
click at [1463, 551] on button "button" at bounding box center [1467, 565] width 39 height 29
click at [1381, 630] on div "Duplicate" at bounding box center [1409, 642] width 126 height 24
click at [414, 647] on div "P2" at bounding box center [412, 659] width 40 height 24
click at [421, 647] on div "P2" at bounding box center [412, 659] width 40 height 24
drag, startPoint x: 1143, startPoint y: 627, endPoint x: 1333, endPoint y: 599, distance: 192.1
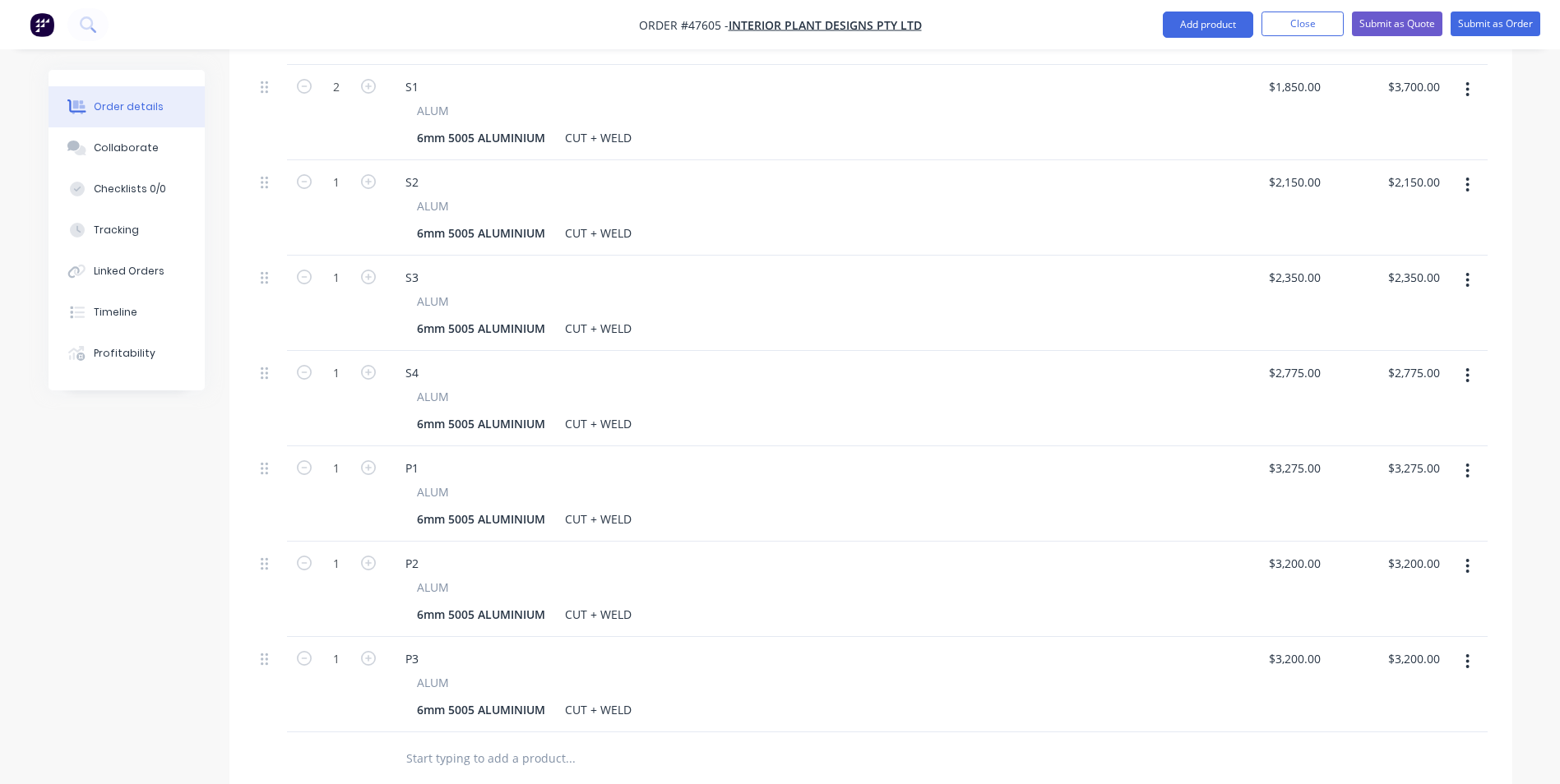
click at [1149, 637] on div "P3 ALUM 6mm 5005 ALUMINIUM CUT + WELD" at bounding box center [796, 684] width 822 height 95
click at [1322, 647] on input "3200" at bounding box center [1297, 659] width 60 height 24
type input "$2,800.00"
drag, startPoint x: 1149, startPoint y: 642, endPoint x: 1141, endPoint y: 645, distance: 8.5
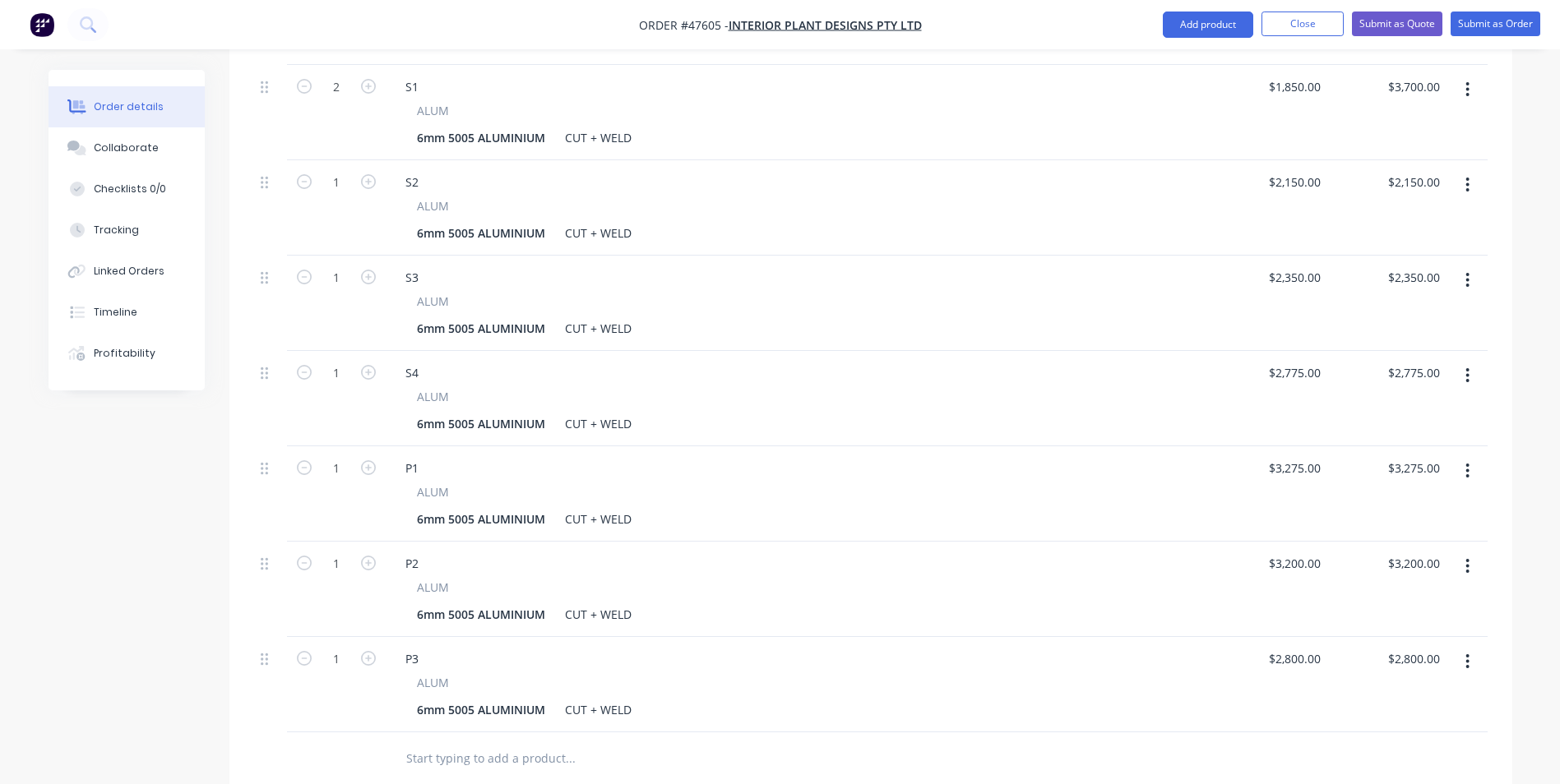
click at [1141, 674] on div "ALUM 6mm 5005 ALUMINIUM CUT + WELD" at bounding box center [796, 697] width 809 height 48
click at [358, 648] on button "button" at bounding box center [368, 657] width 22 height 17
type input "2"
type input "$5,600.00"
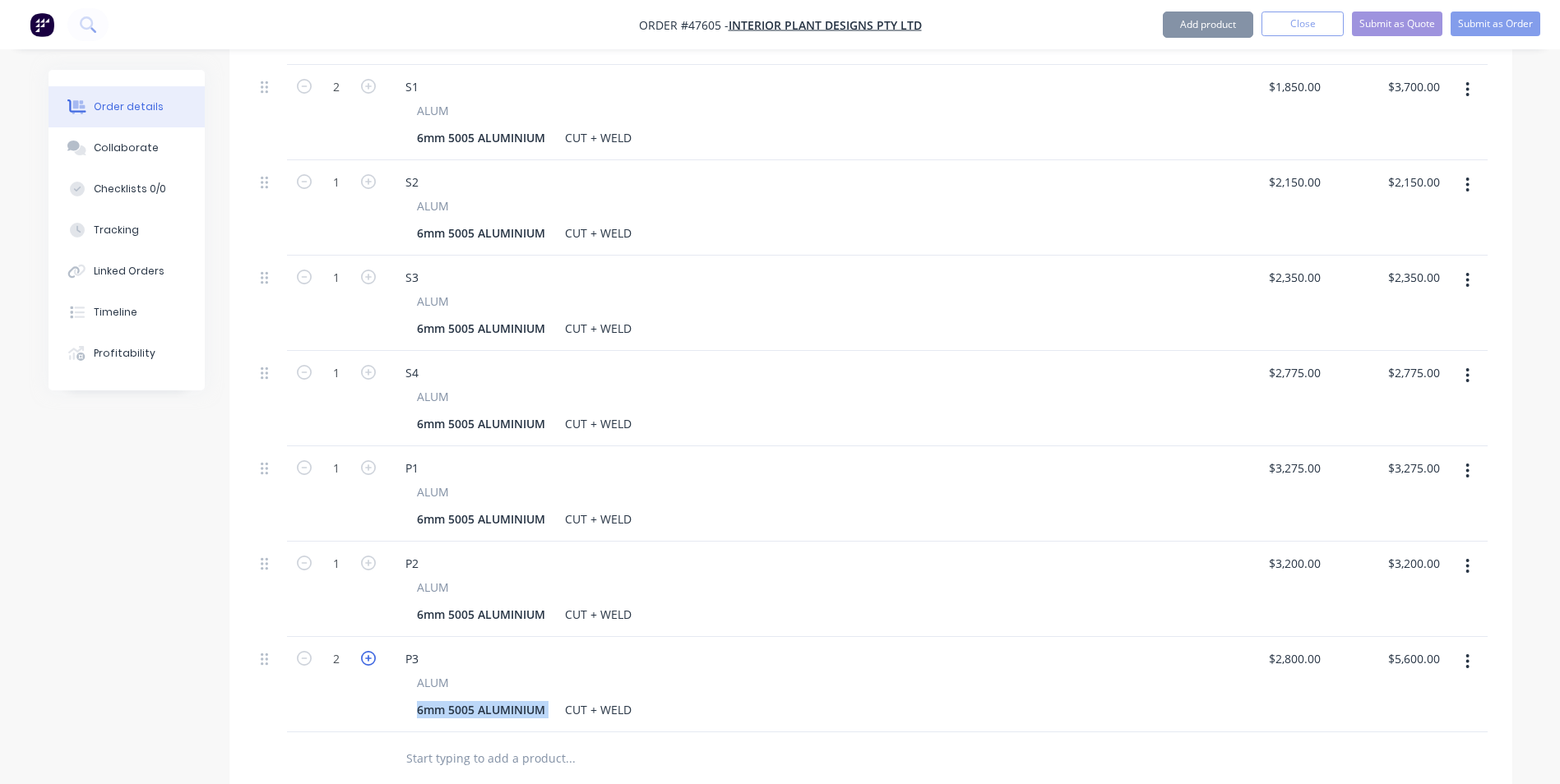
click at [361, 651] on icon "button" at bounding box center [369, 659] width 15 height 15
type input "3"
type input "$8,400.00"
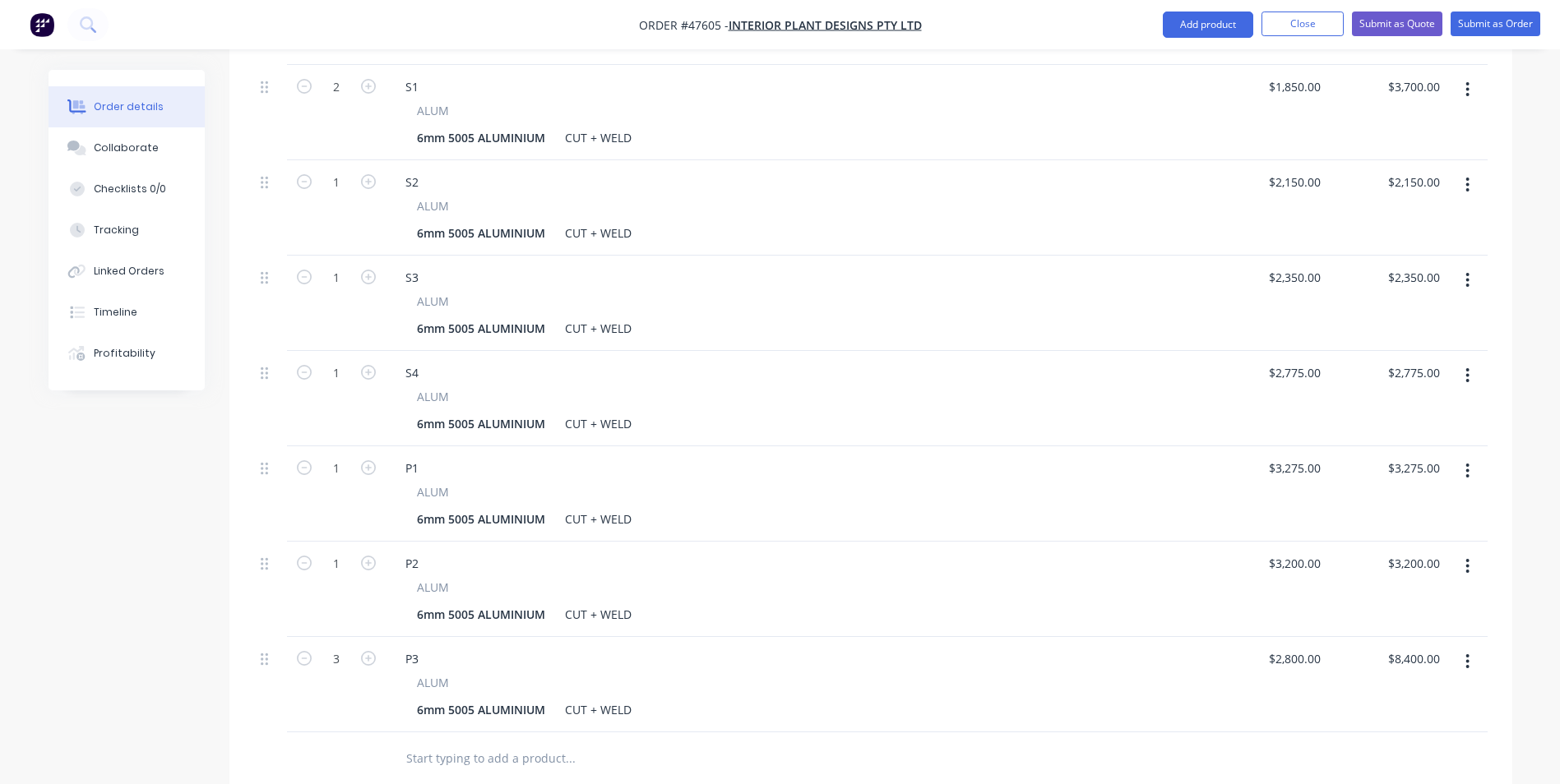
drag, startPoint x: 360, startPoint y: 611, endPoint x: 738, endPoint y: 610, distance: 378.0
click at [738, 647] on div "P3" at bounding box center [796, 659] width 809 height 24
click at [376, 648] on button "button" at bounding box center [368, 657] width 22 height 17
type input "4"
type input "$11,200.00"
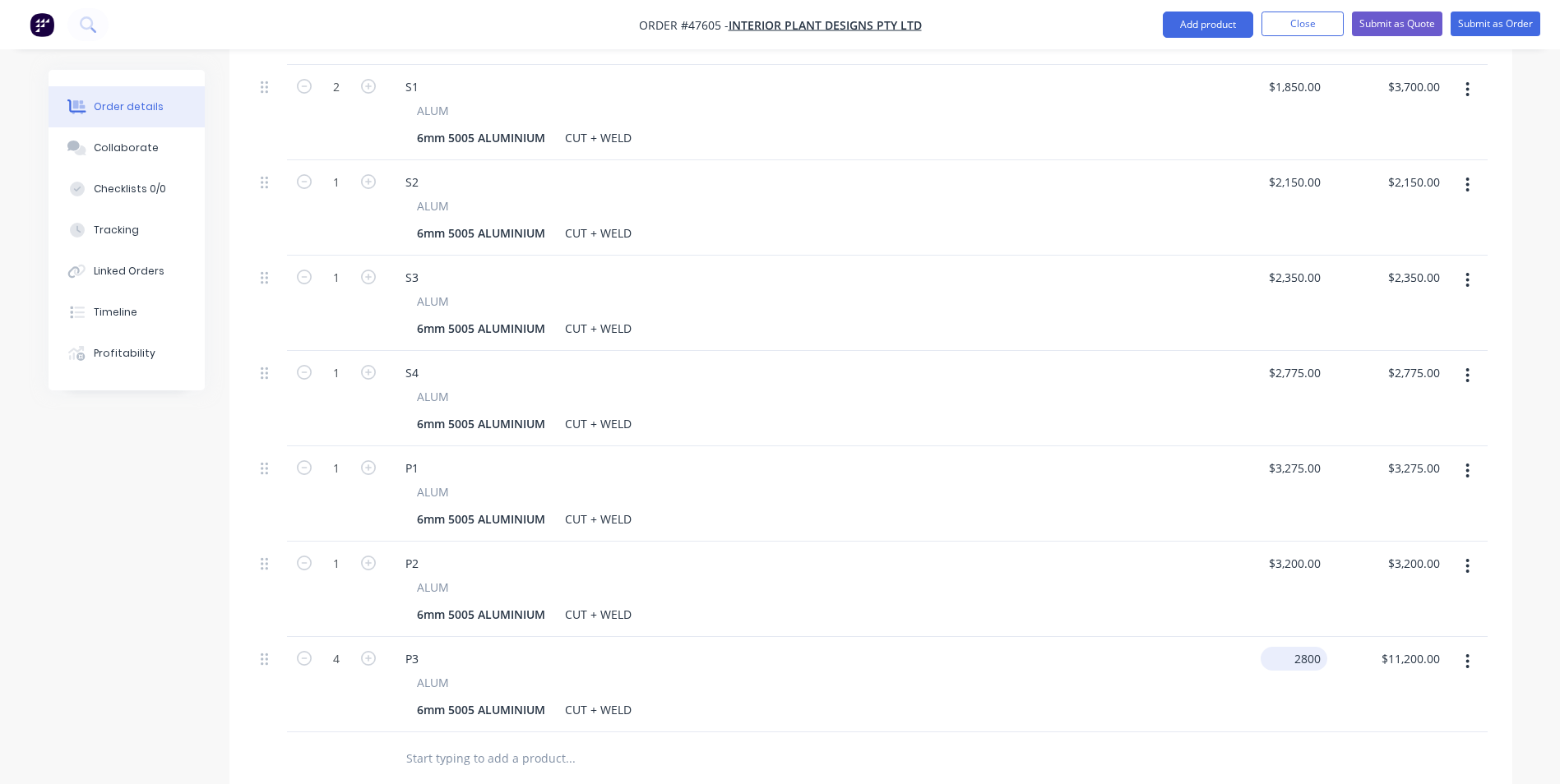
click at [1302, 647] on input "2800" at bounding box center [1297, 659] width 60 height 24
type input "$2,675.00"
type input "$10,700.00"
click at [1211, 671] on div "$2,675.00 2675" at bounding box center [1267, 684] width 119 height 95
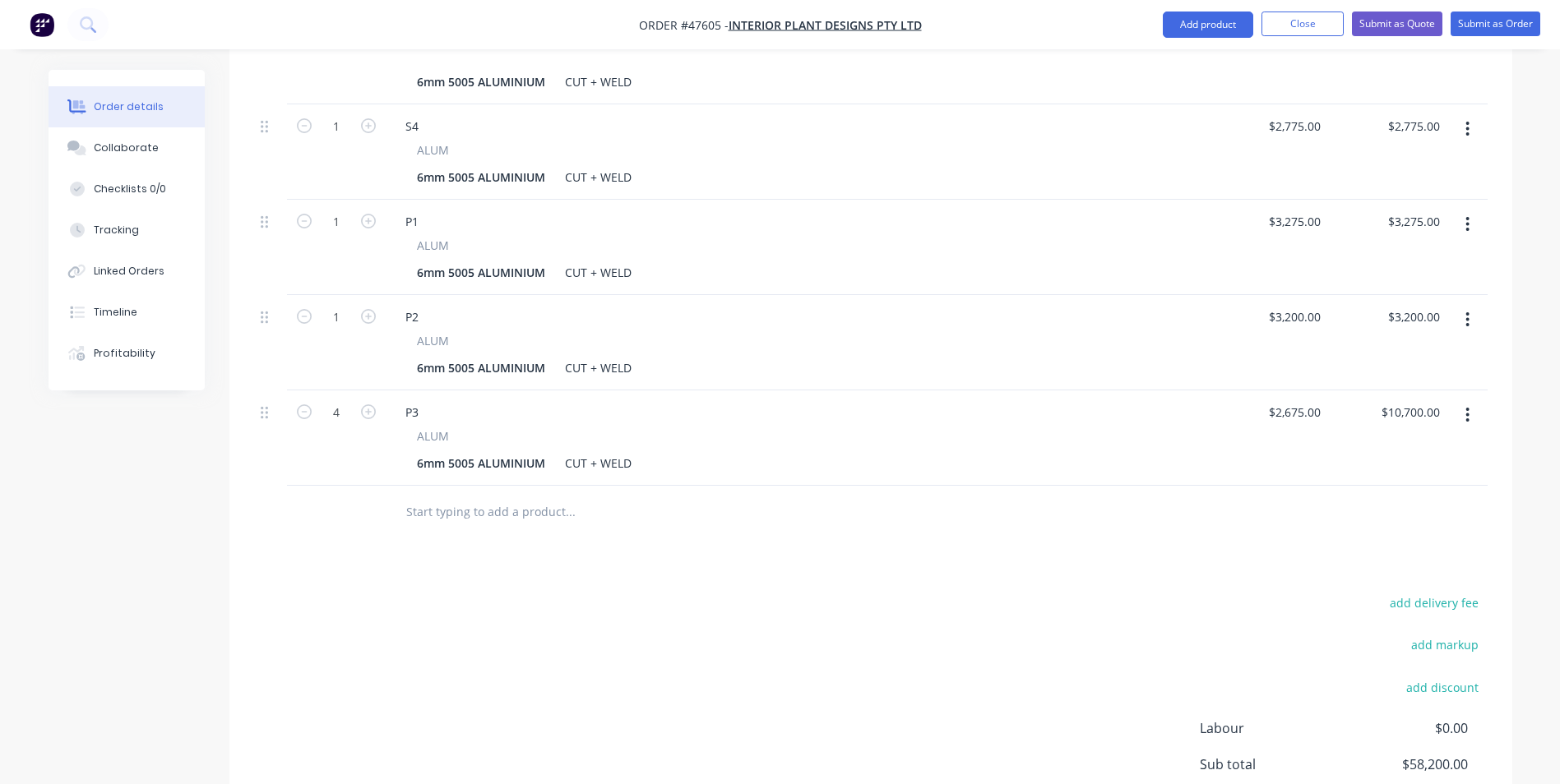
scroll to position [1398, 0]
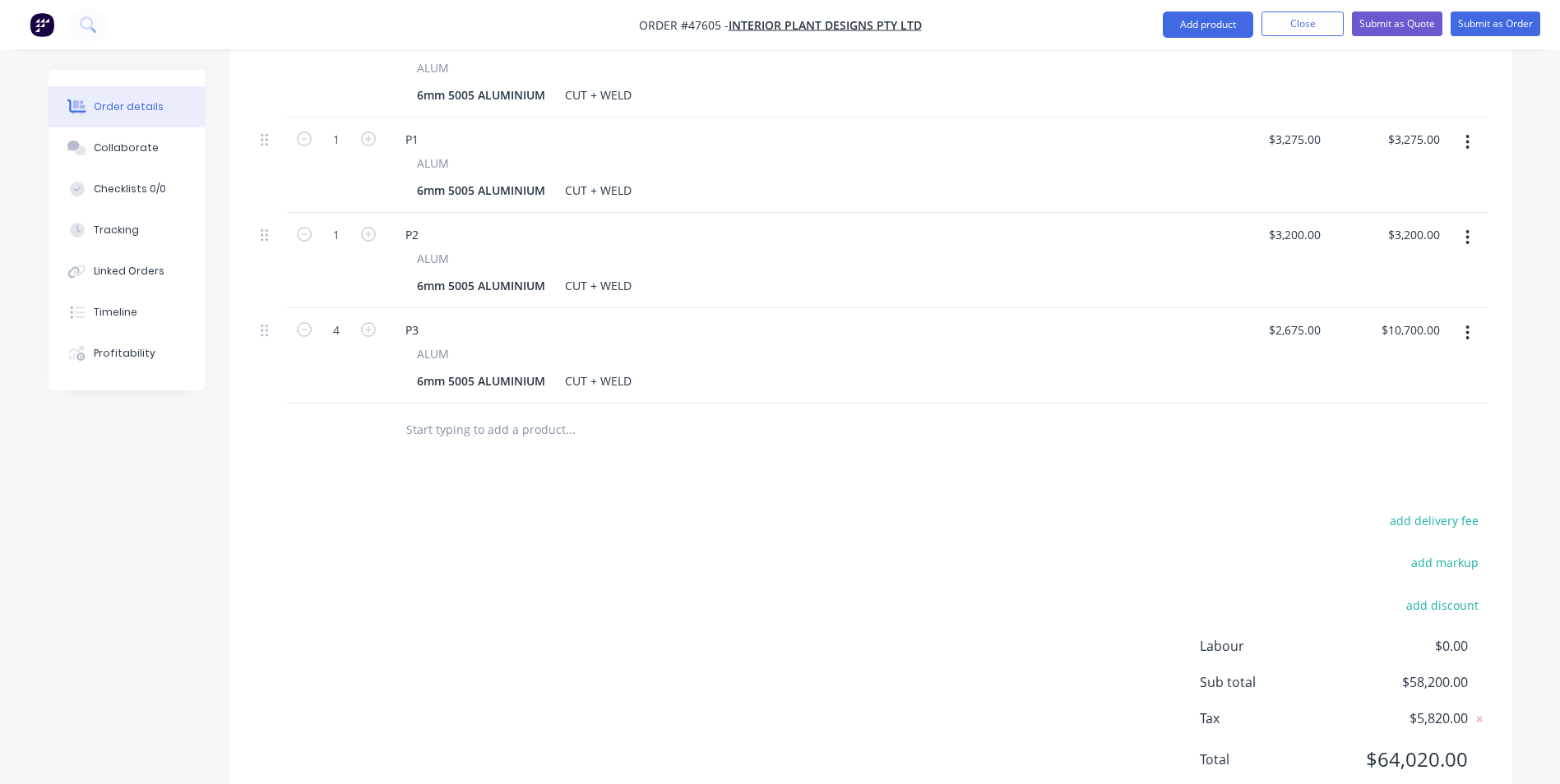
click at [1471, 222] on button "button" at bounding box center [1467, 237] width 39 height 29
click at [1422, 302] on div "Duplicate" at bounding box center [1409, 313] width 126 height 24
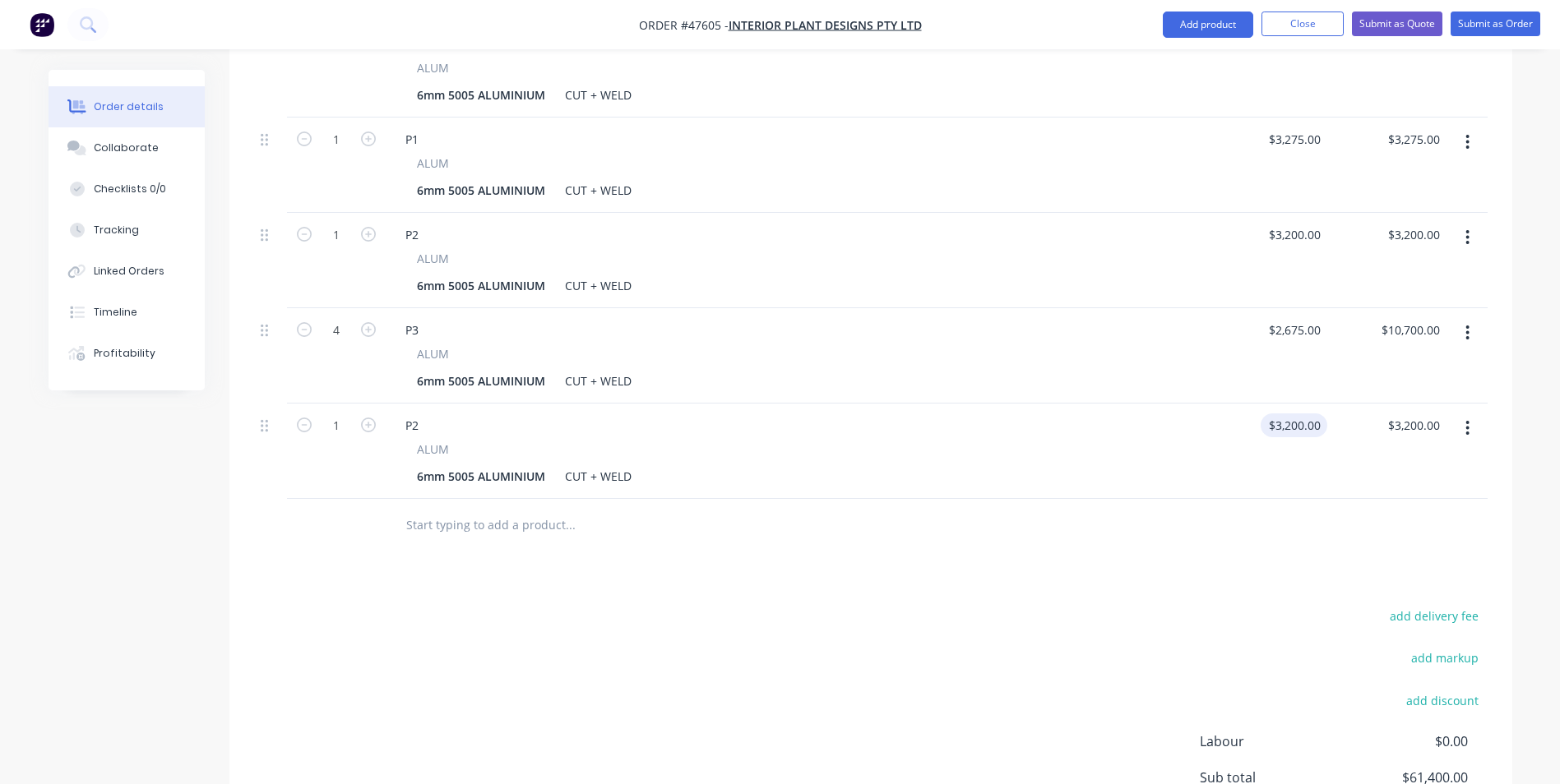
type input "3200"
click at [1291, 403] on div "3200 3200" at bounding box center [1267, 450] width 119 height 95
type input "3200"
type input "$3,200.00"
click at [1323, 222] on input "3200" at bounding box center [1297, 234] width 60 height 24
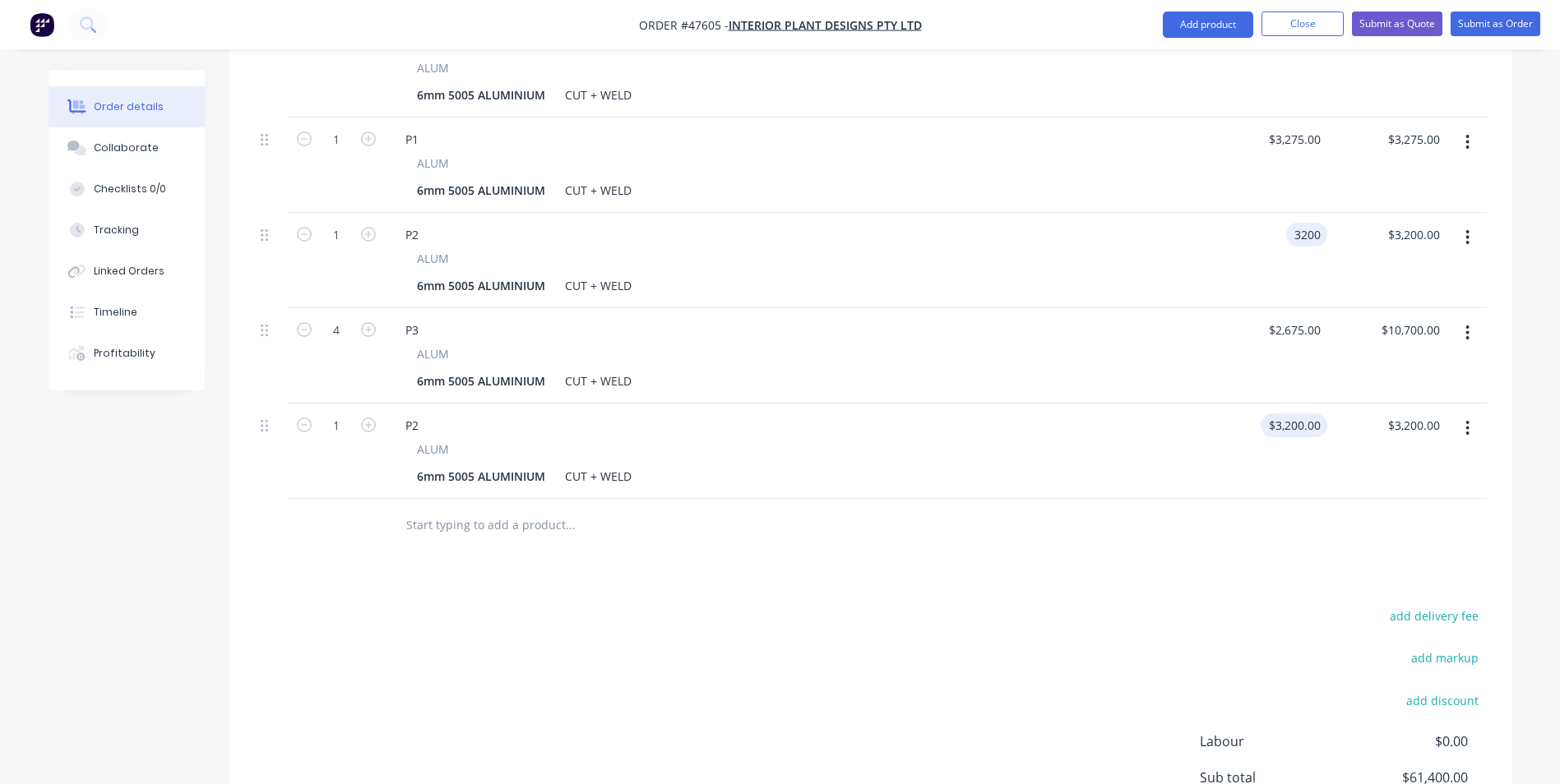
type input "$3,200.00"
click at [1319, 414] on input "3200" at bounding box center [1297, 425] width 60 height 24
type input "$3,200.00"
click at [407, 414] on div "P2" at bounding box center [412, 425] width 40 height 24
click at [431, 414] on div "P2" at bounding box center [412, 425] width 40 height 24
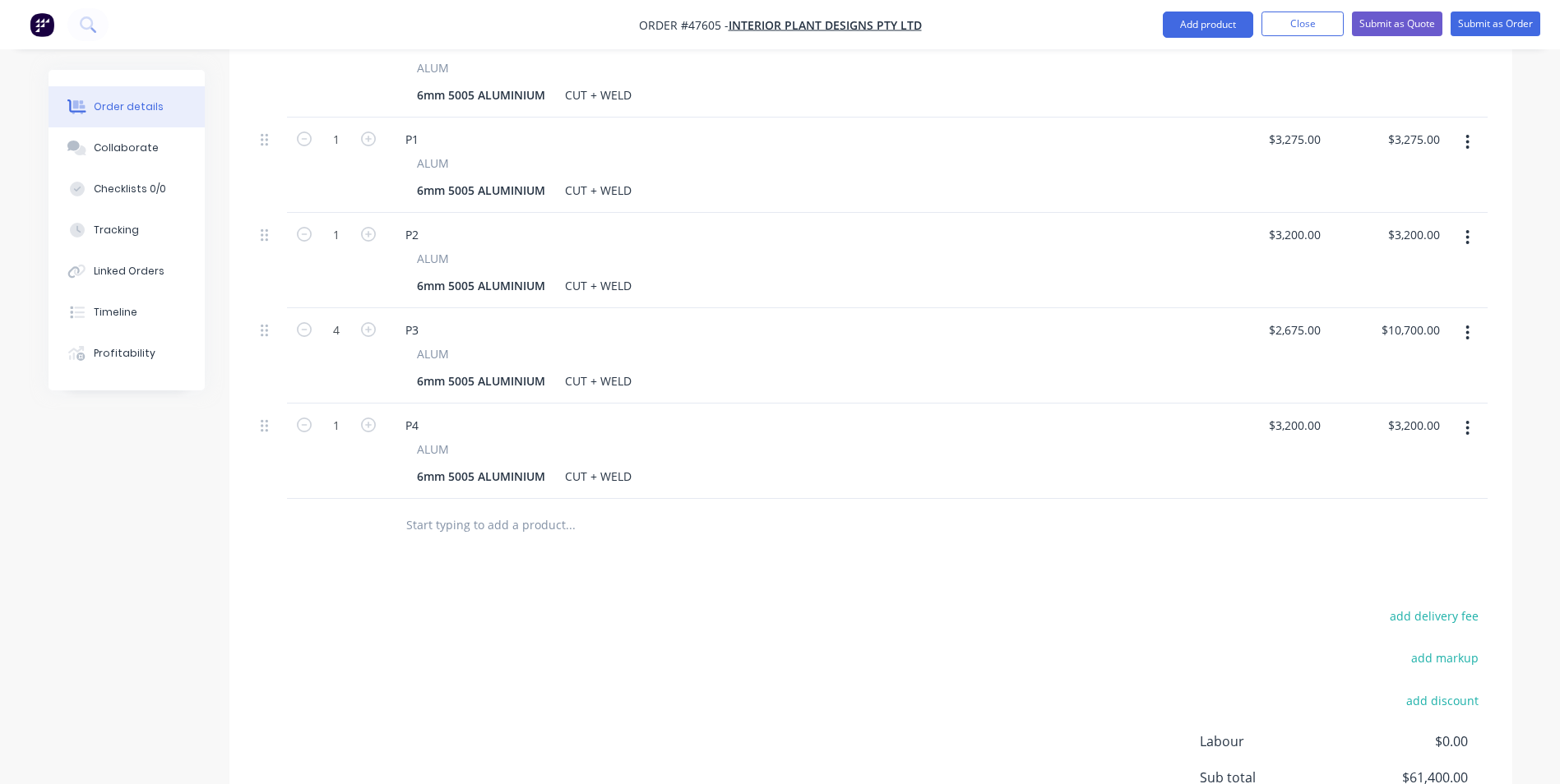
click at [837, 369] on div "6mm 5005 ALUMINIUM CUT + WELD" at bounding box center [793, 381] width 766 height 24
click at [1306, 222] on input "3200" at bounding box center [1297, 234] width 60 height 24
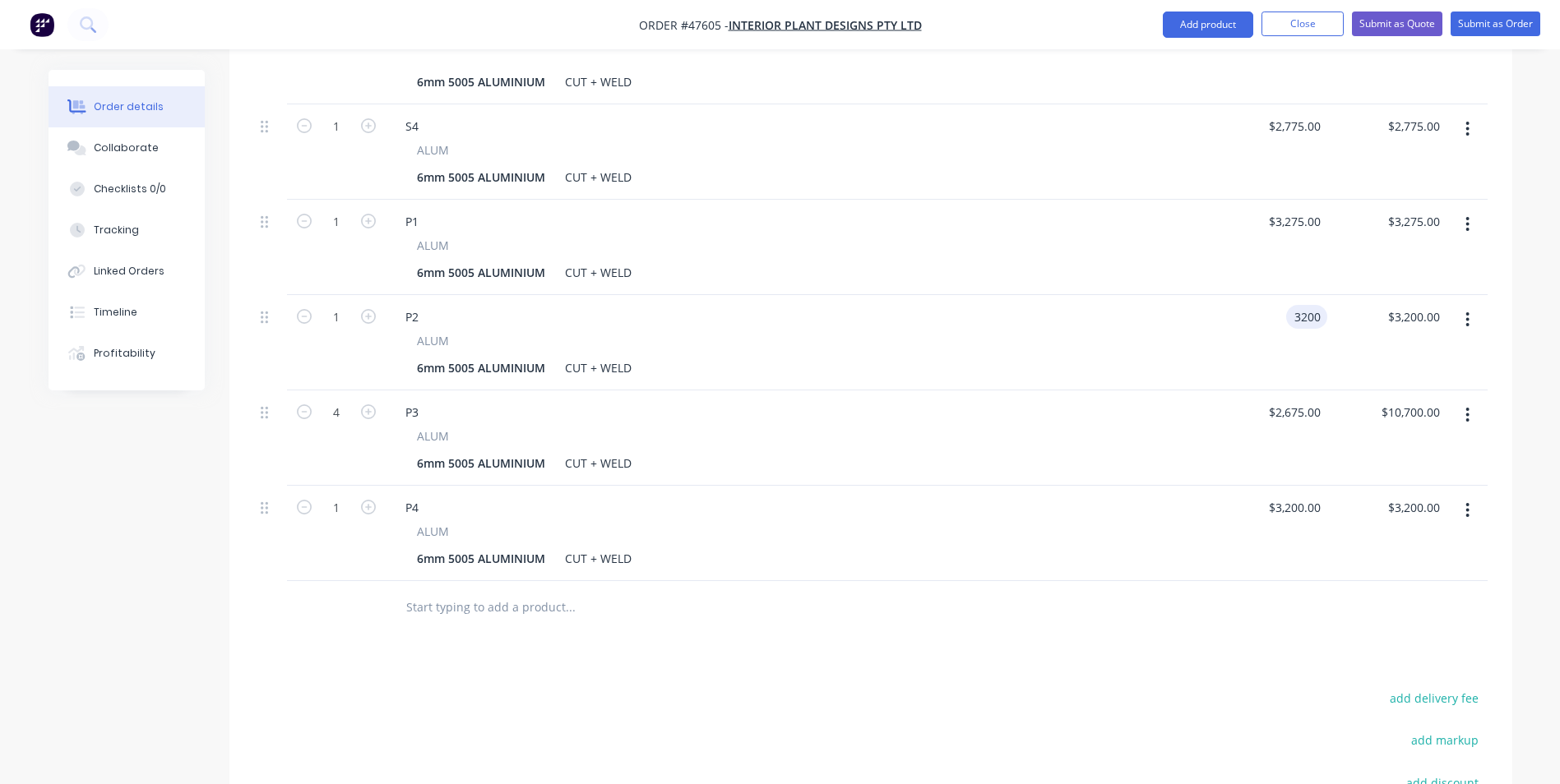
scroll to position [1233, 0]
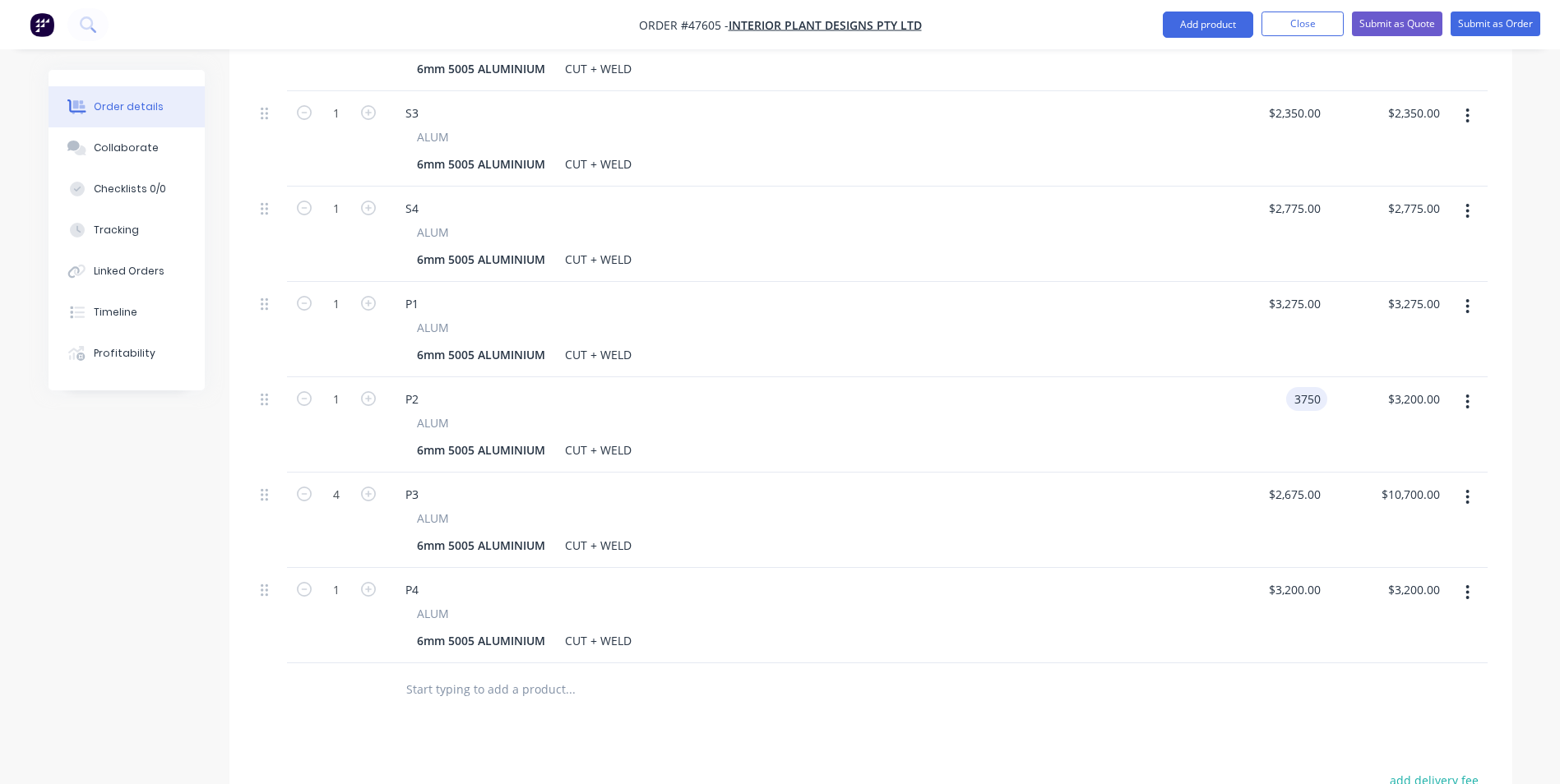
type input "$3,750.00"
drag, startPoint x: 1214, startPoint y: 362, endPoint x: 1202, endPoint y: 370, distance: 14.4
click at [1202, 377] on div "1 P2 ALUM 6mm 5005 ALUMINIUM CUT + WELD $3,750.00 3750 $3,750.00 $3,200.00" at bounding box center [871, 424] width 1234 height 95
drag, startPoint x: 1202, startPoint y: 370, endPoint x: 1027, endPoint y: 534, distance: 239.8
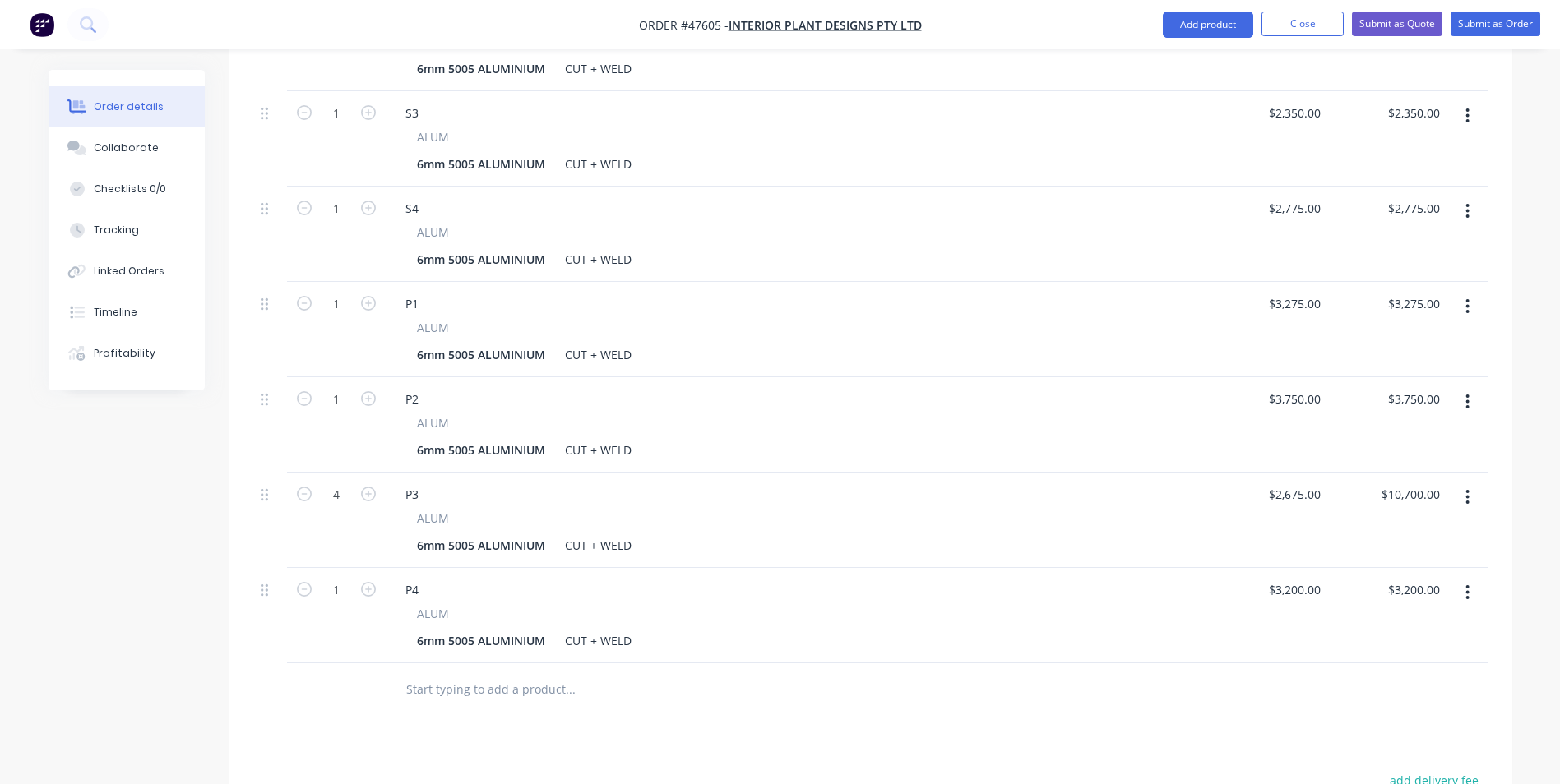
click at [1027, 578] on div "P4" at bounding box center [796, 589] width 809 height 24
click at [1319, 387] on input "3750" at bounding box center [1297, 399] width 60 height 24
type input "$3,825.00"
click at [1027, 629] on div "6mm 5005 ALUMINIUM CUT + WELD" at bounding box center [793, 640] width 766 height 24
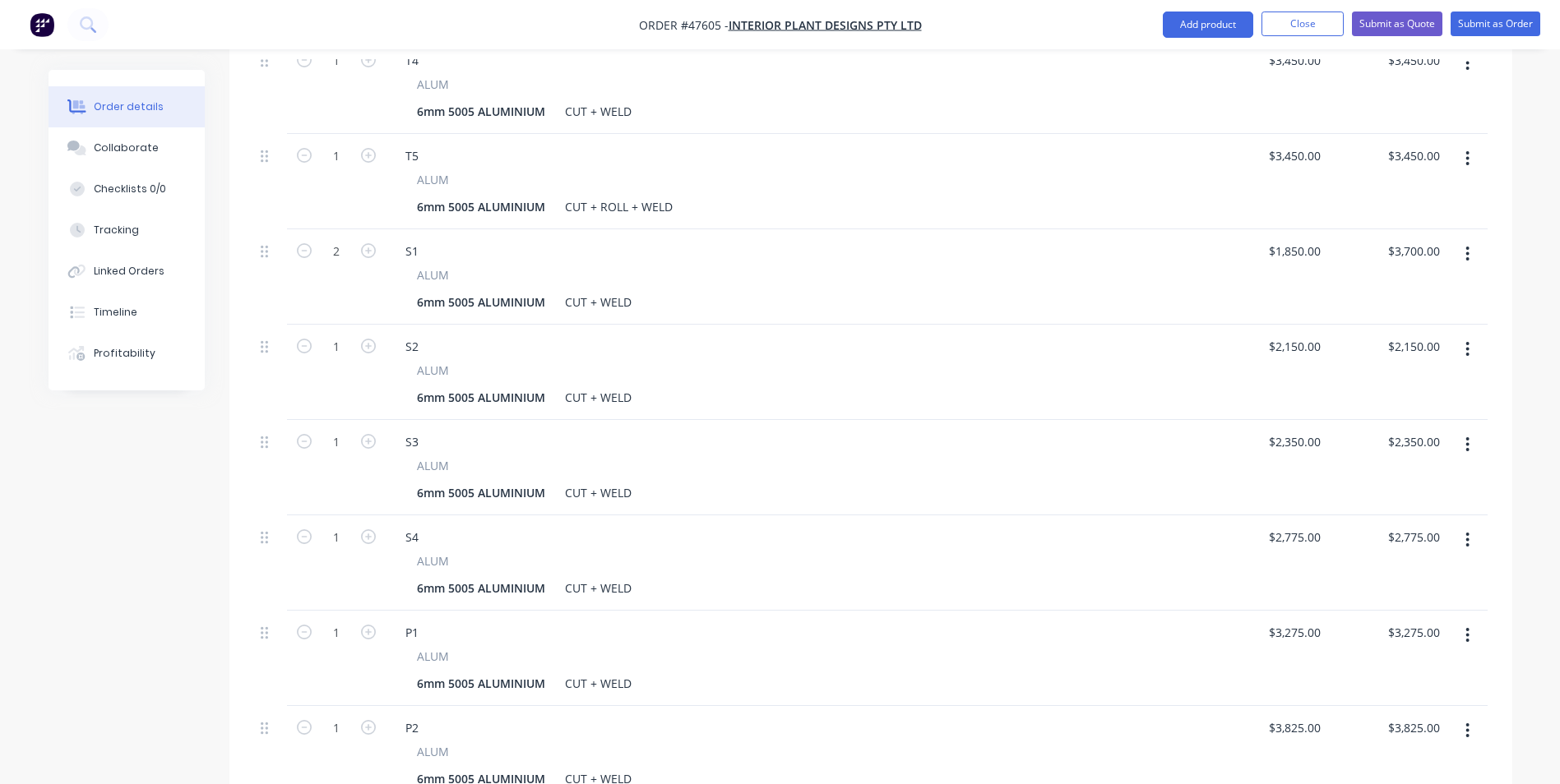
scroll to position [1480, 0]
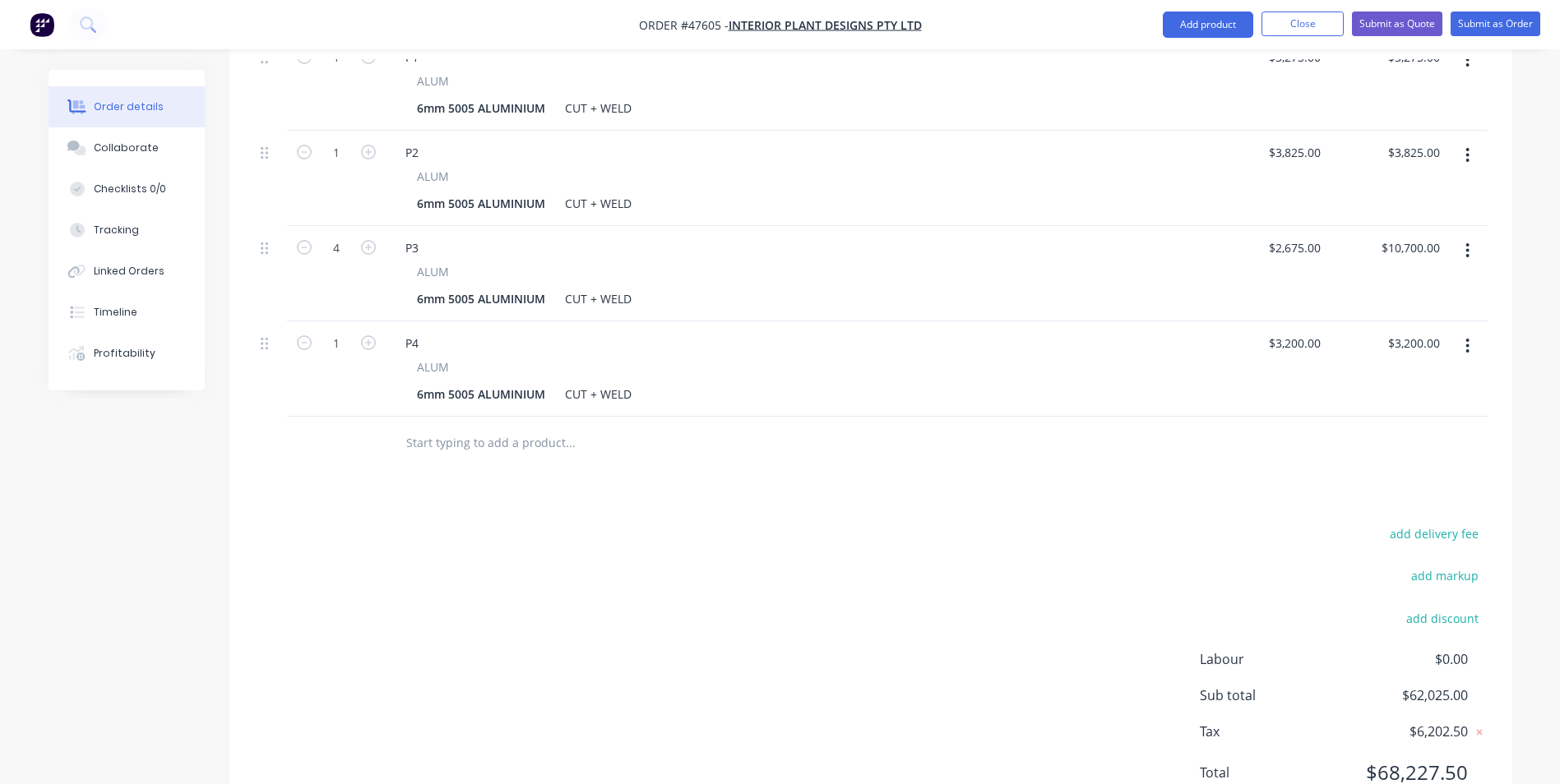
click at [1463, 332] on button "button" at bounding box center [1467, 346] width 39 height 29
click at [1399, 410] on div "Duplicate" at bounding box center [1409, 421] width 126 height 24
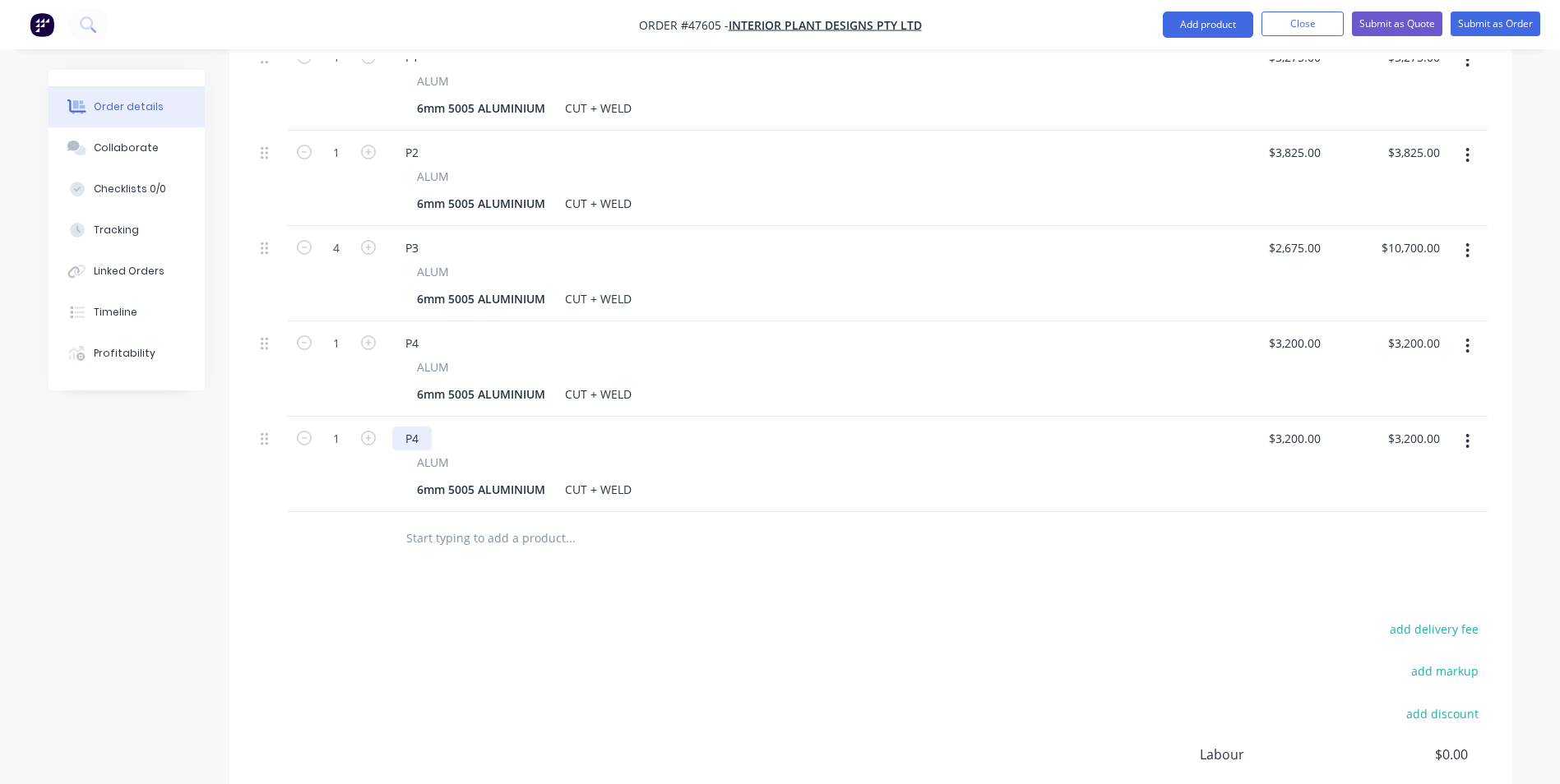
click at [406, 427] on div "P4" at bounding box center [412, 438] width 40 height 24
click at [416, 427] on div "P4" at bounding box center [412, 438] width 40 height 24
drag, startPoint x: 422, startPoint y: 390, endPoint x: 366, endPoint y: 388, distance: 56.0
click at [366, 416] on div "1 PC2 ALUM 6mm 5005 ALUMINIUM CUT + WELD $3,200.00 $3,200.00 $3,200.00 $3,200.00" at bounding box center [871, 464] width 1234 height 95
click at [828, 461] on div "C2 ALUM 6mm 5005 ALUMINIUM CUT + WELD" at bounding box center [796, 464] width 822 height 95
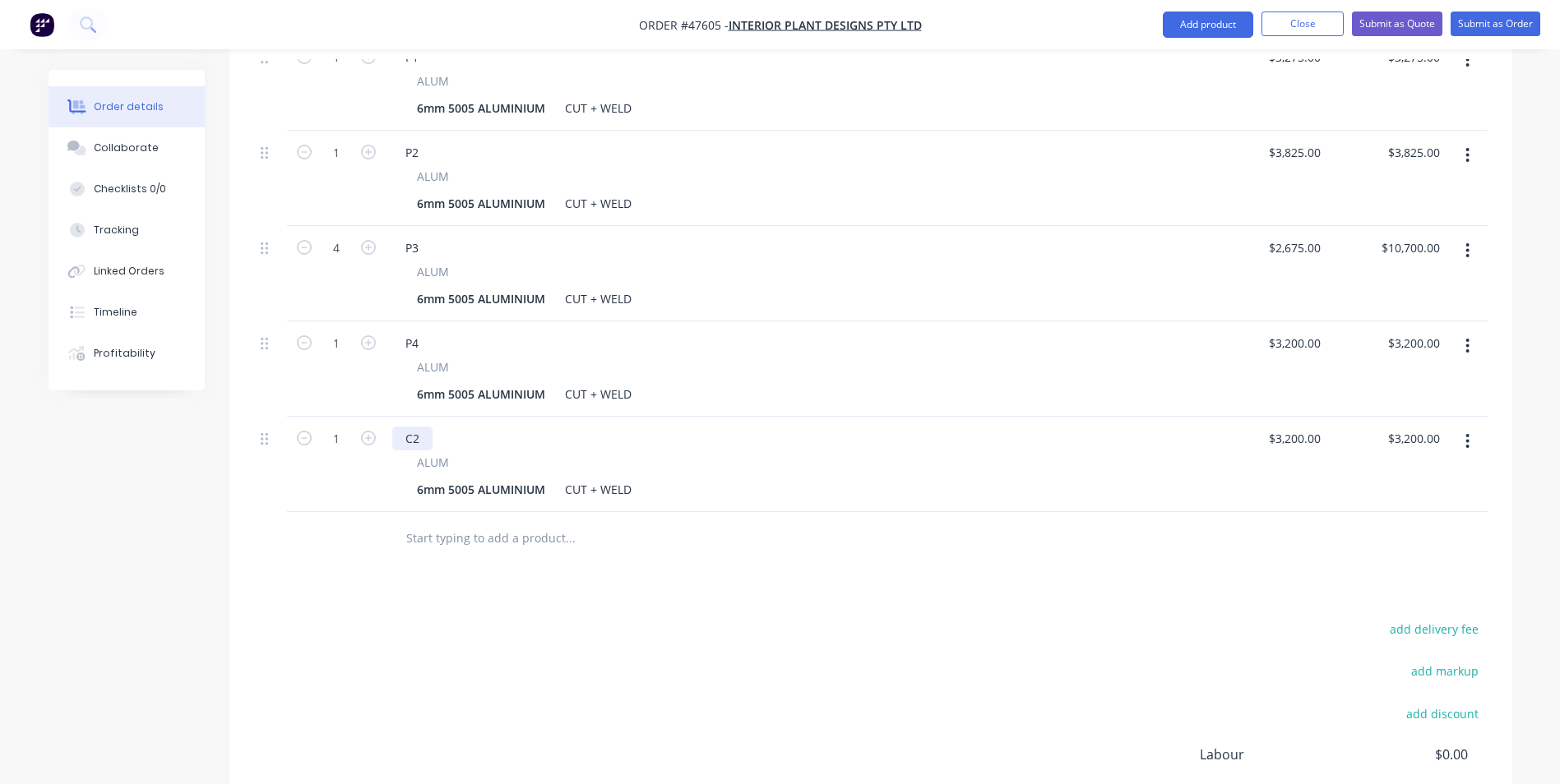
click at [423, 427] on div "C2" at bounding box center [412, 438] width 41 height 24
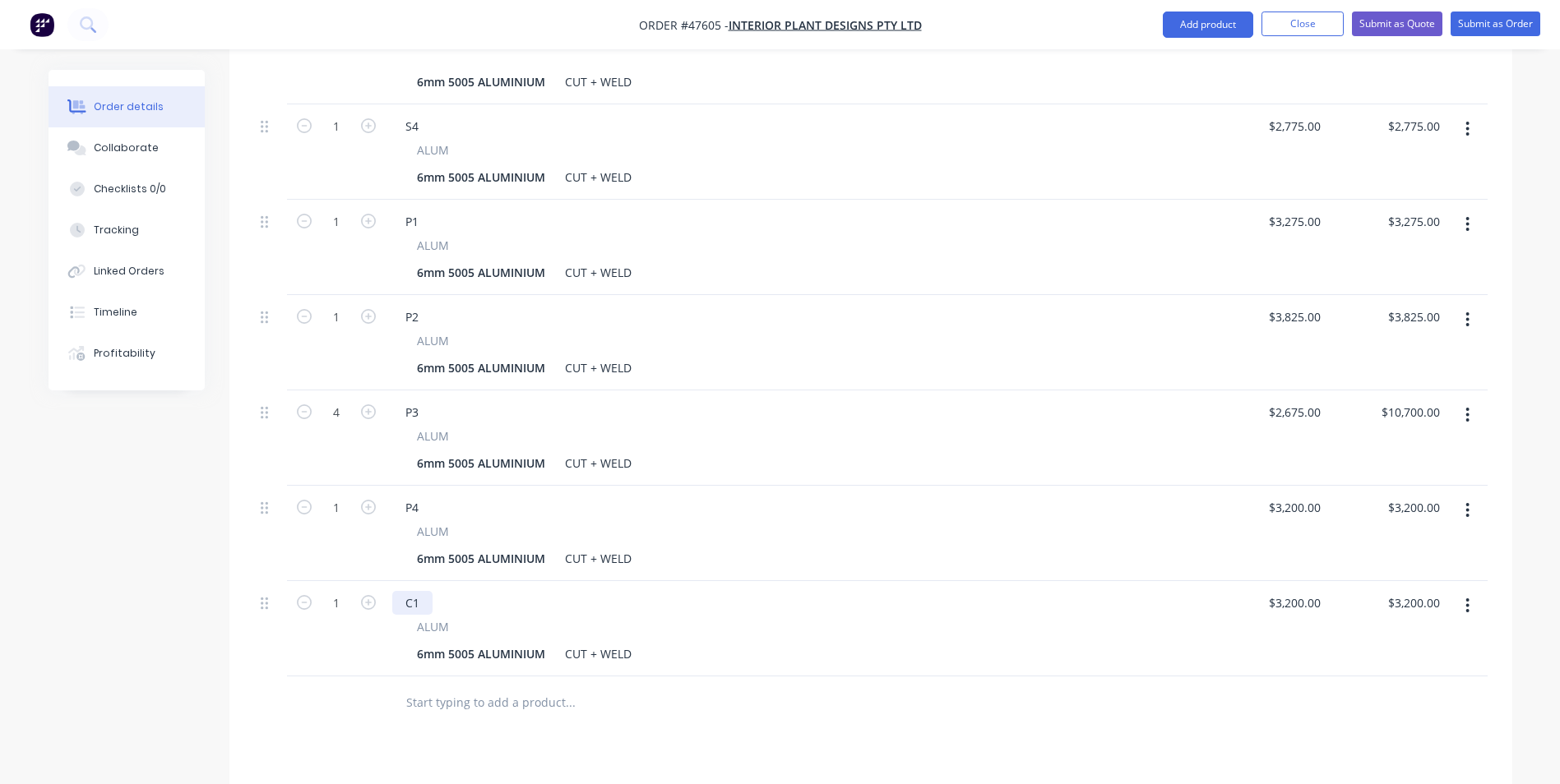
scroll to position [1599, 0]
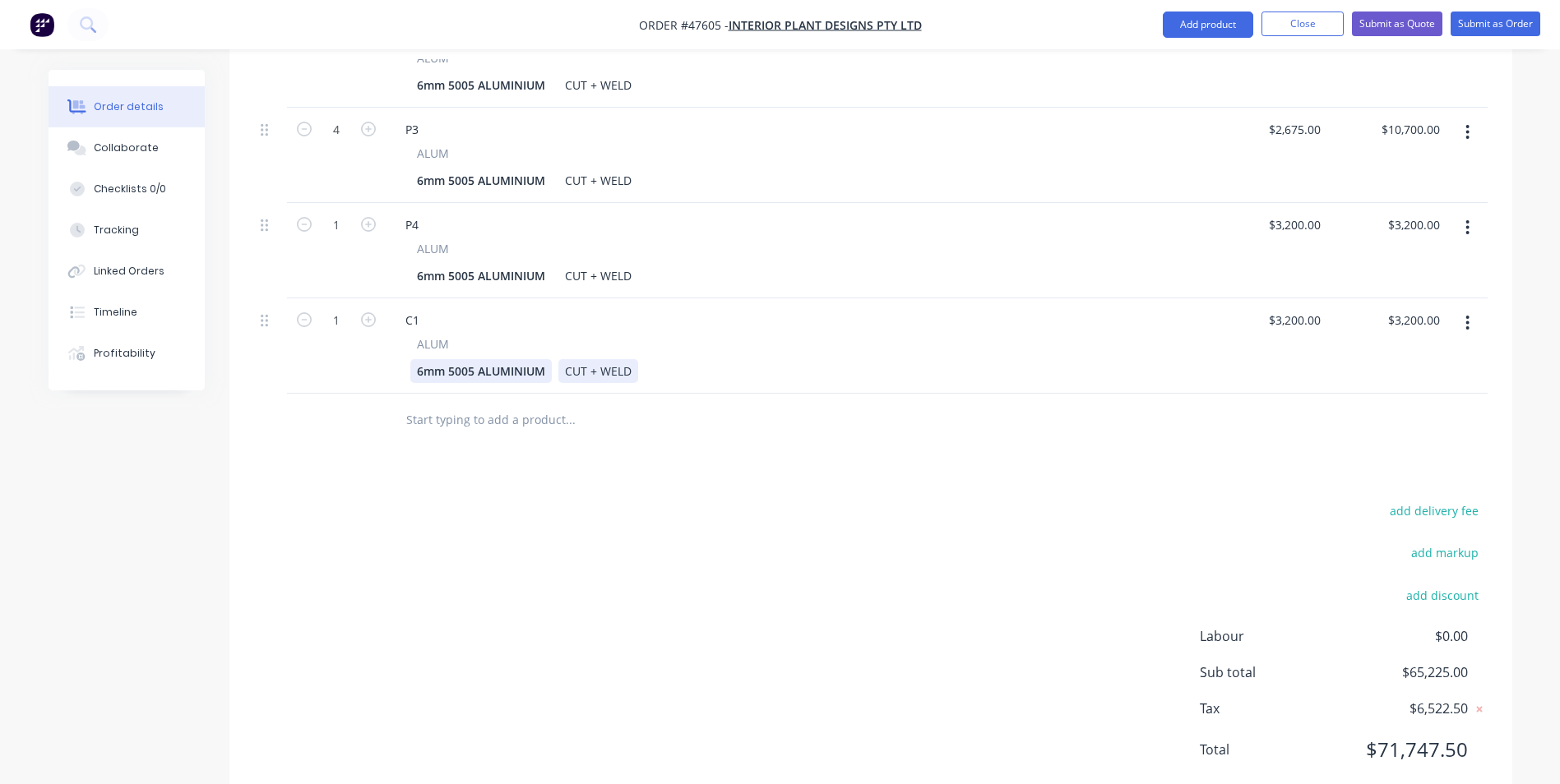
drag, startPoint x: 509, startPoint y: 325, endPoint x: 569, endPoint y: 325, distance: 60.0
click at [517, 359] on div "6mm 5005 ALUMINIUM" at bounding box center [481, 370] width 141 height 24
click at [602, 359] on div "CUT + WELD" at bounding box center [598, 370] width 80 height 24
click at [1292, 308] on input "3200" at bounding box center [1309, 319] width 35 height 24
type input "4"
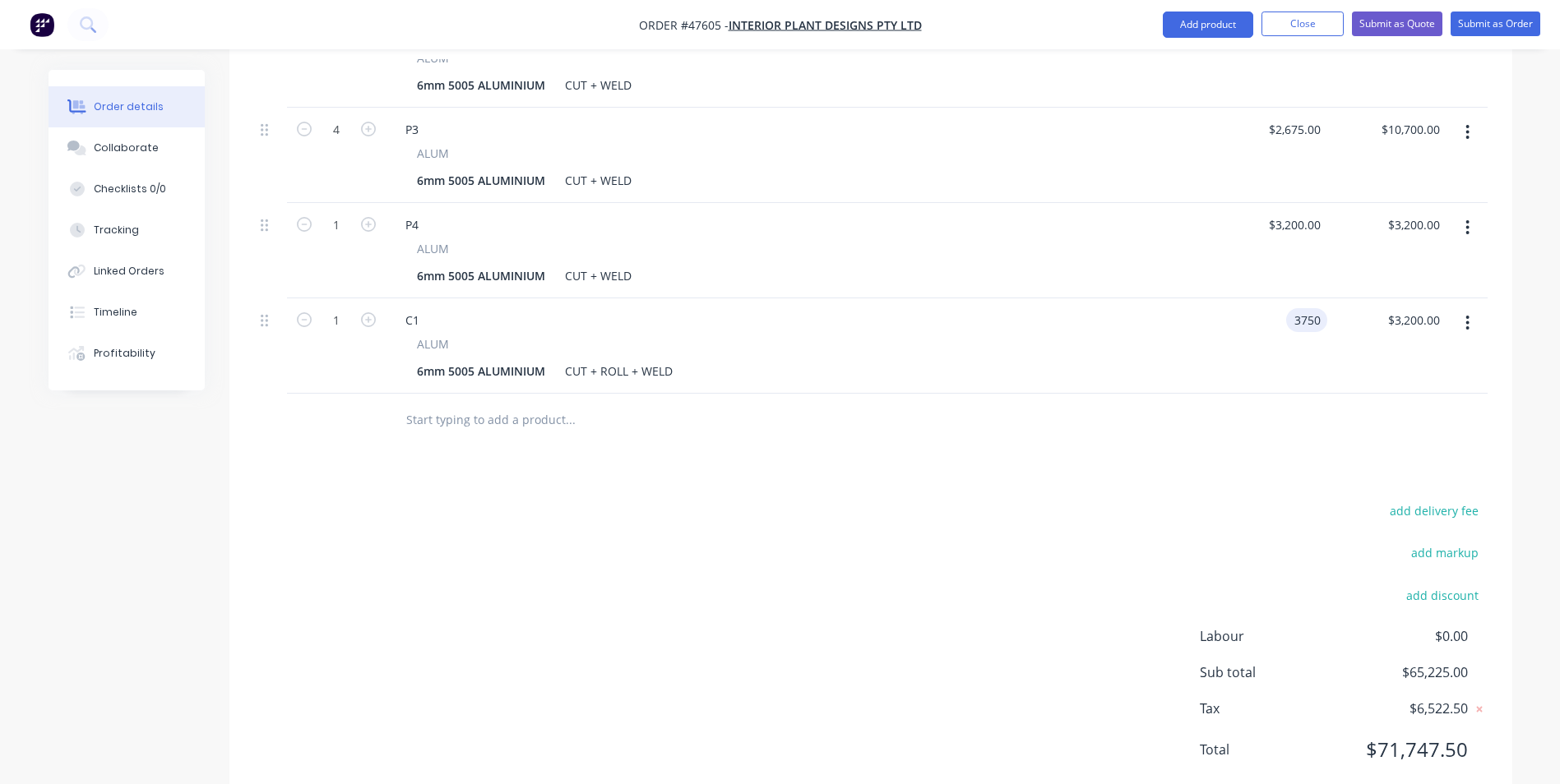
type input "$3,750.00"
click at [1122, 394] on div at bounding box center [871, 420] width 1234 height 54
click at [1471, 308] on button "button" at bounding box center [1467, 322] width 39 height 29
click at [1382, 387] on div "Duplicate" at bounding box center [1409, 399] width 126 height 24
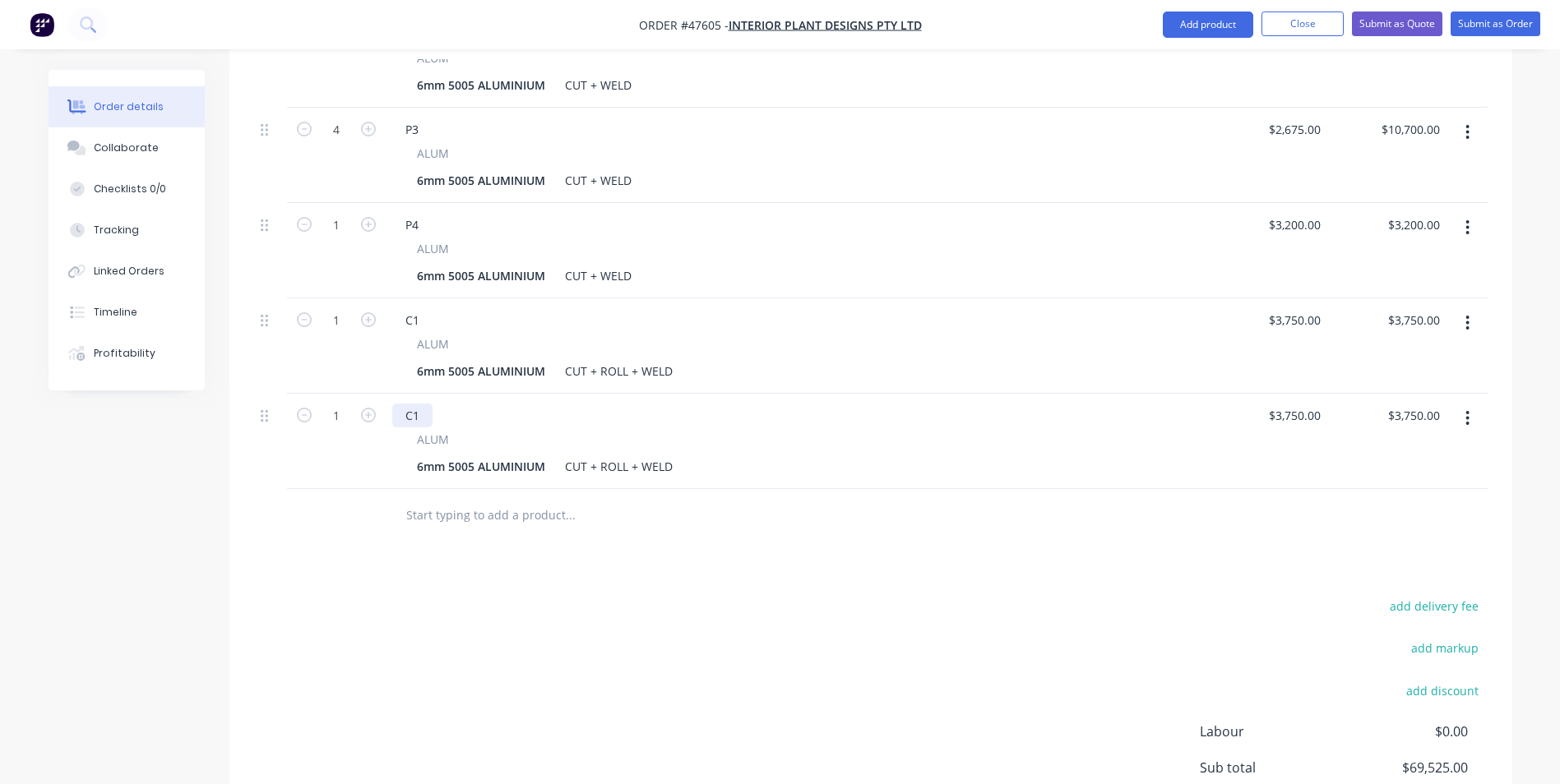
click at [422, 403] on div "C1" at bounding box center [412, 415] width 41 height 24
drag, startPoint x: 1012, startPoint y: 423, endPoint x: 1397, endPoint y: 368, distance: 388.9
click at [1014, 454] on div "6mm 5005 ALUMINIUM CUT + ROLL + WELD" at bounding box center [793, 466] width 766 height 24
click at [1293, 403] on div "3750 $3,750.00" at bounding box center [1297, 415] width 60 height 24
type input "$3,475.00"
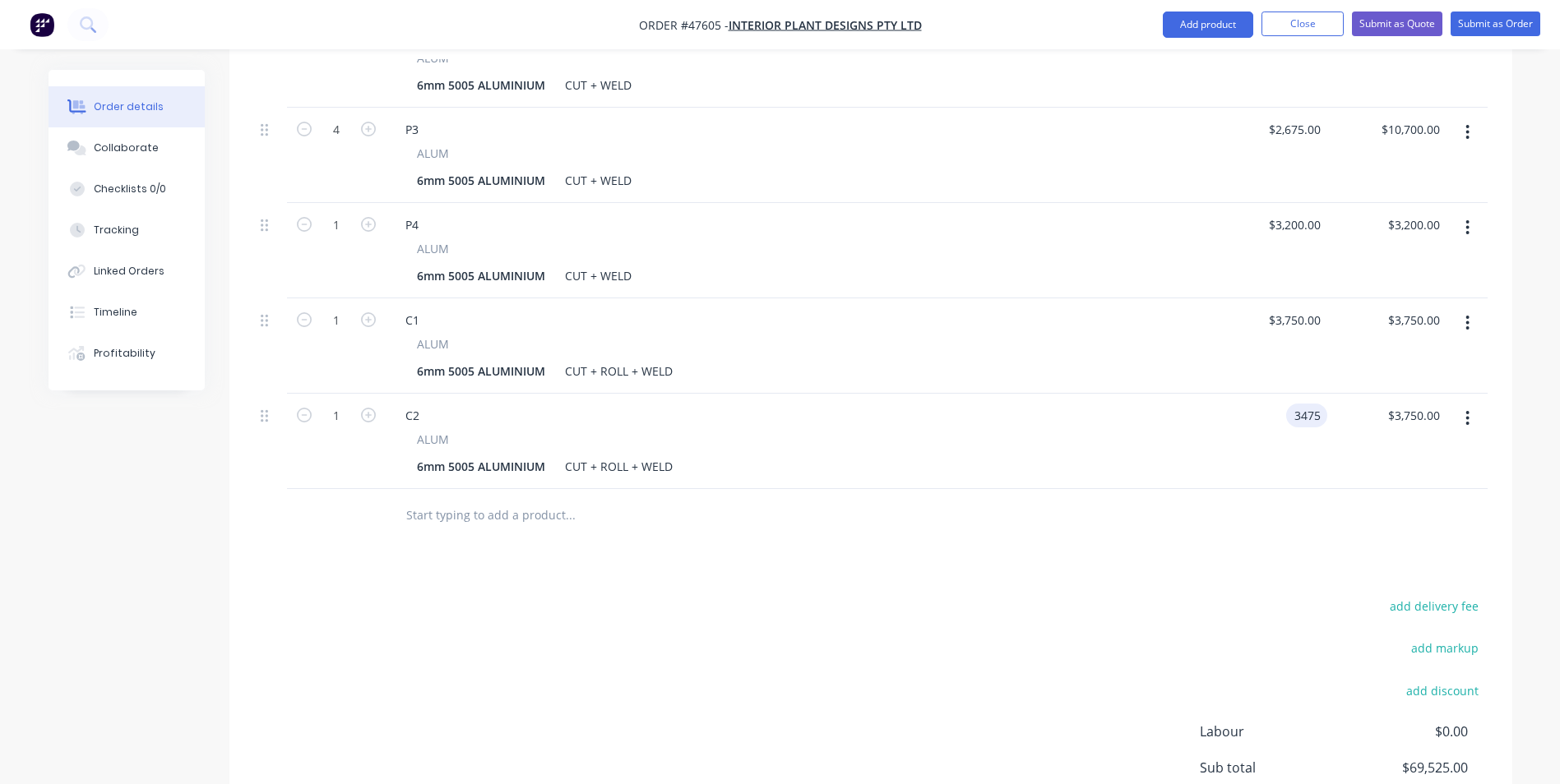
type input "$3,475.00"
click at [1275, 489] on div at bounding box center [871, 515] width 1234 height 54
click at [1463, 403] on button "button" at bounding box center [1467, 417] width 39 height 29
click at [1419, 482] on div "Duplicate" at bounding box center [1409, 494] width 126 height 24
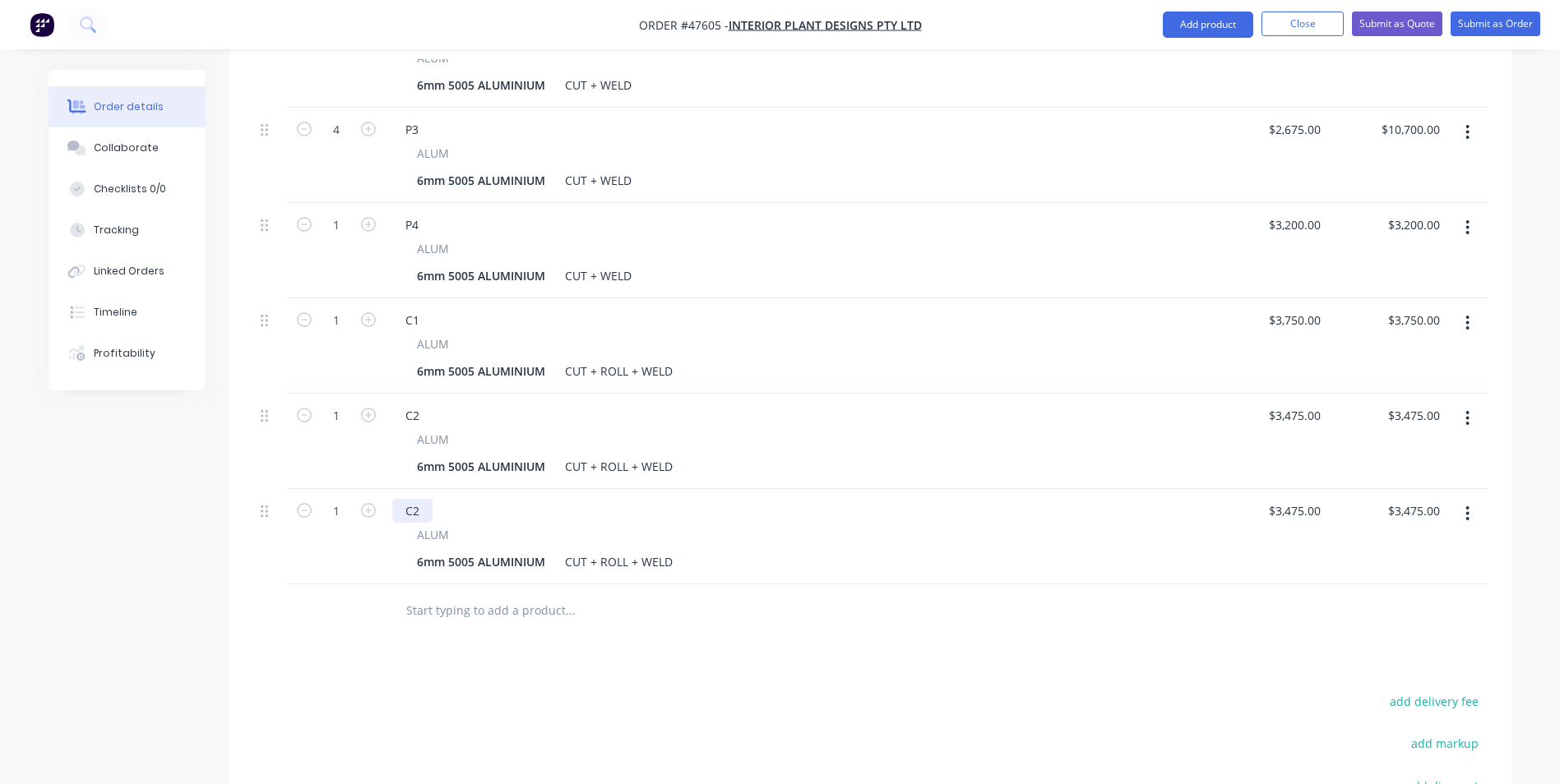
click at [432, 499] on div "C2" at bounding box center [412, 511] width 41 height 24
drag, startPoint x: 1002, startPoint y: 644, endPoint x: 1191, endPoint y: 586, distance: 197.7
click at [1290, 489] on div "3475 3475" at bounding box center [1267, 536] width 119 height 95
type input "$2,875.00"
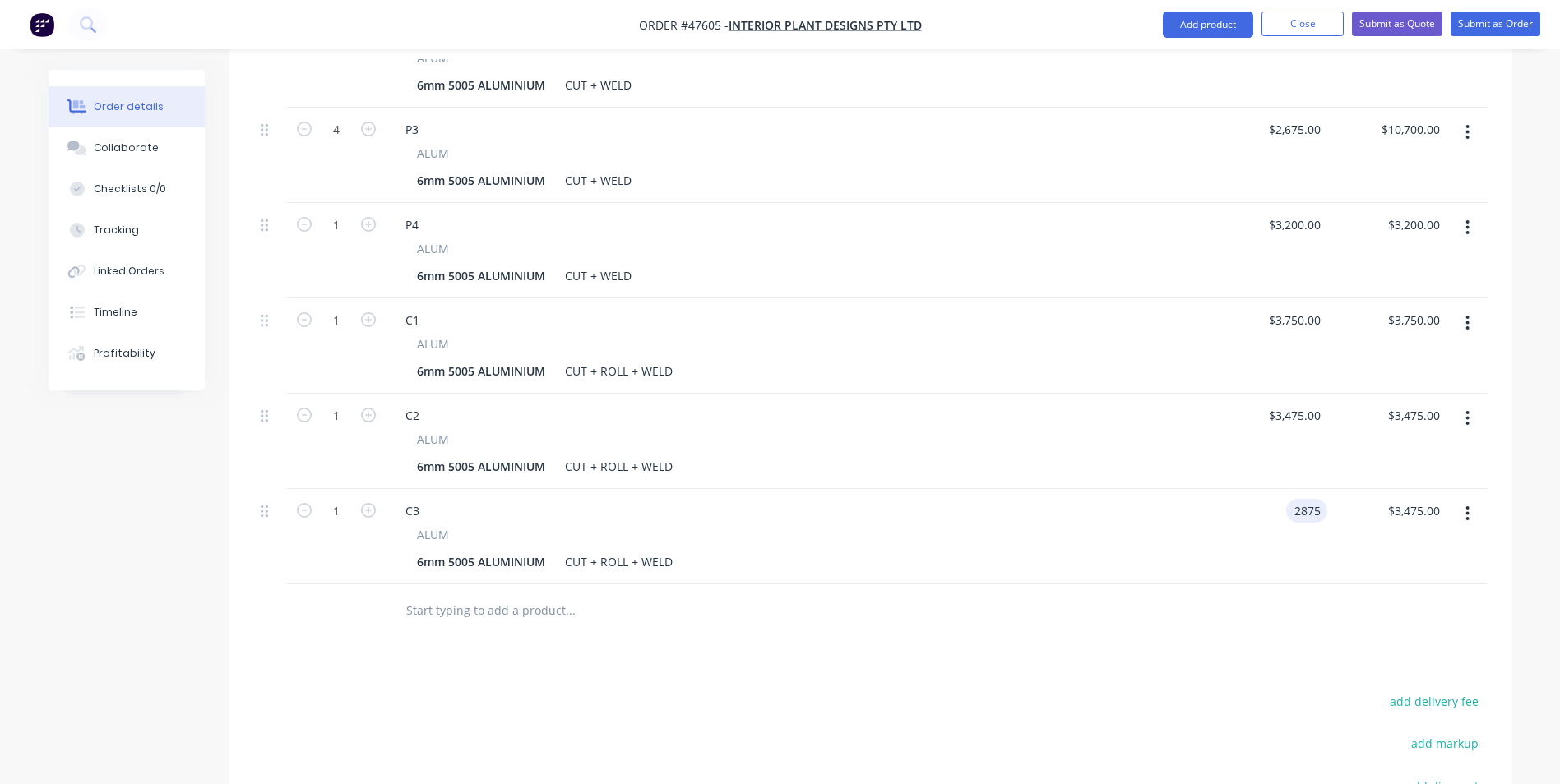
type input "$2,875.00"
click at [1253, 522] on div "$2,875.00 $2,875.00" at bounding box center [1267, 536] width 119 height 95
click at [374, 503] on icon "button" at bounding box center [369, 511] width 15 height 15
type input "2"
type input "$5,750.00"
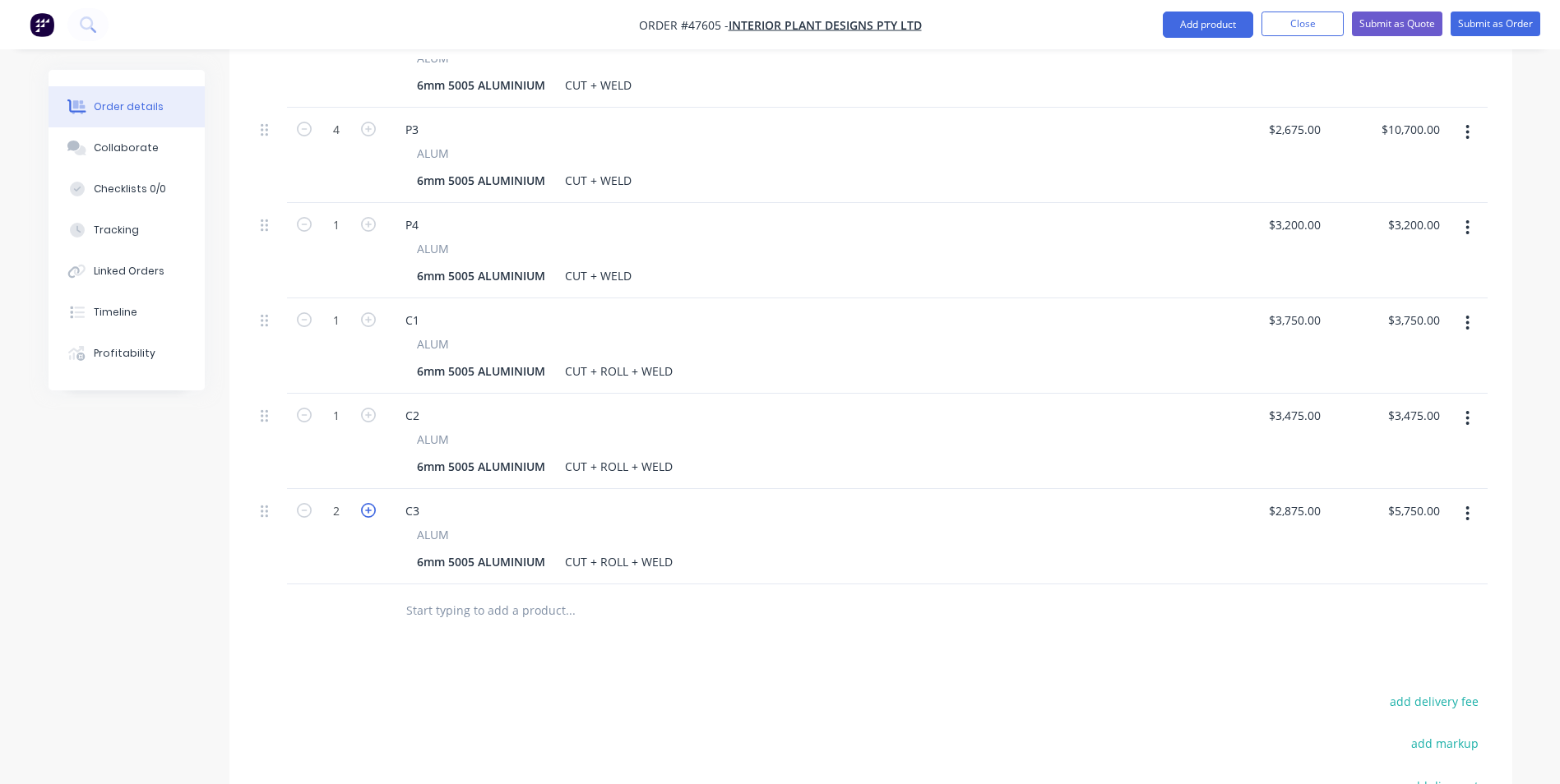
click at [374, 503] on icon "button" at bounding box center [369, 511] width 15 height 15
type input "3"
type input "$8,625.00"
click at [374, 503] on icon "button" at bounding box center [369, 511] width 15 height 15
type input "4"
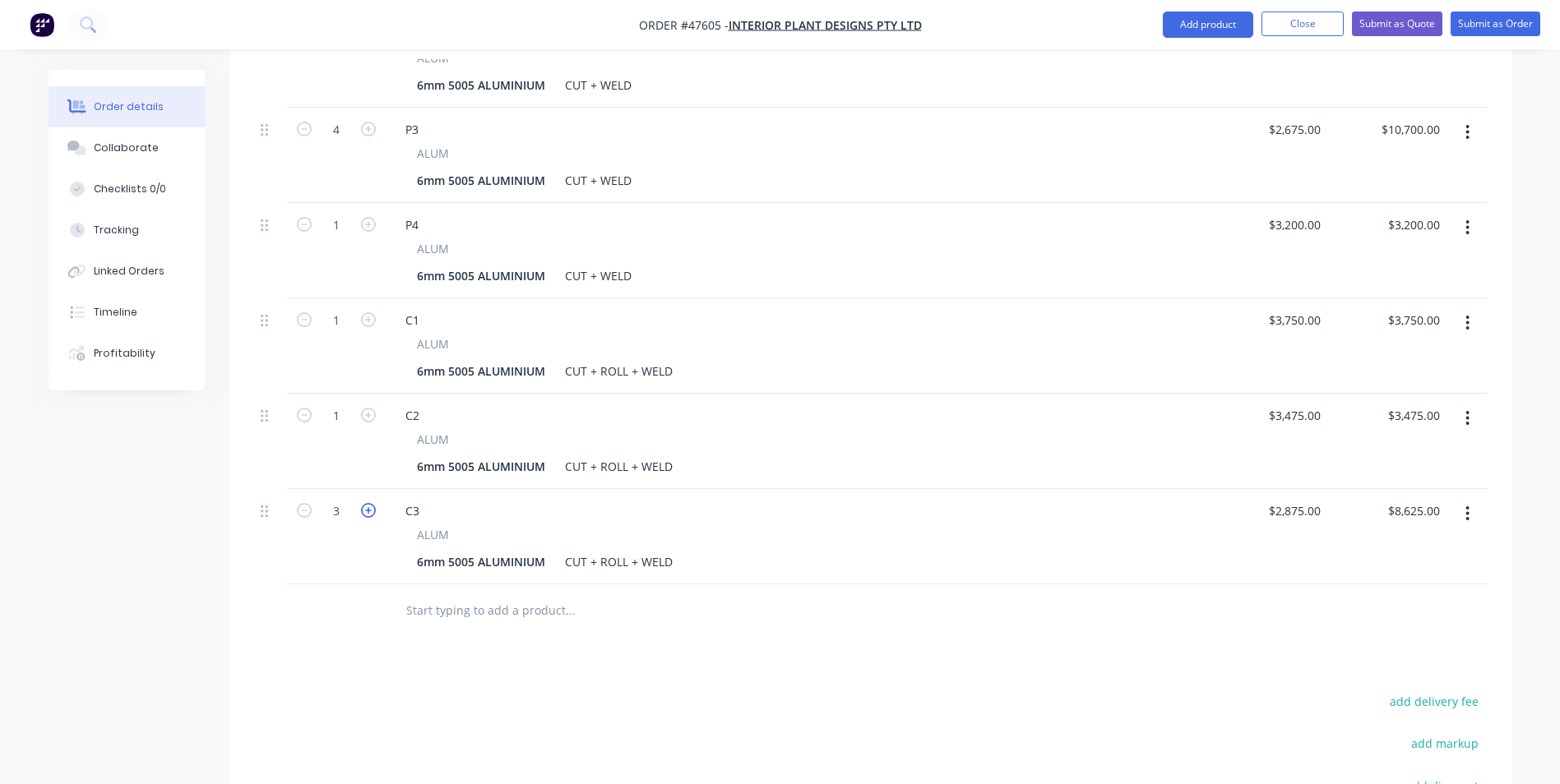
type input "$11,500.00"
click at [300, 503] on icon "button" at bounding box center [304, 511] width 15 height 15
type input "3"
type input "$8,625.00"
click at [1311, 584] on div at bounding box center [871, 611] width 1234 height 54
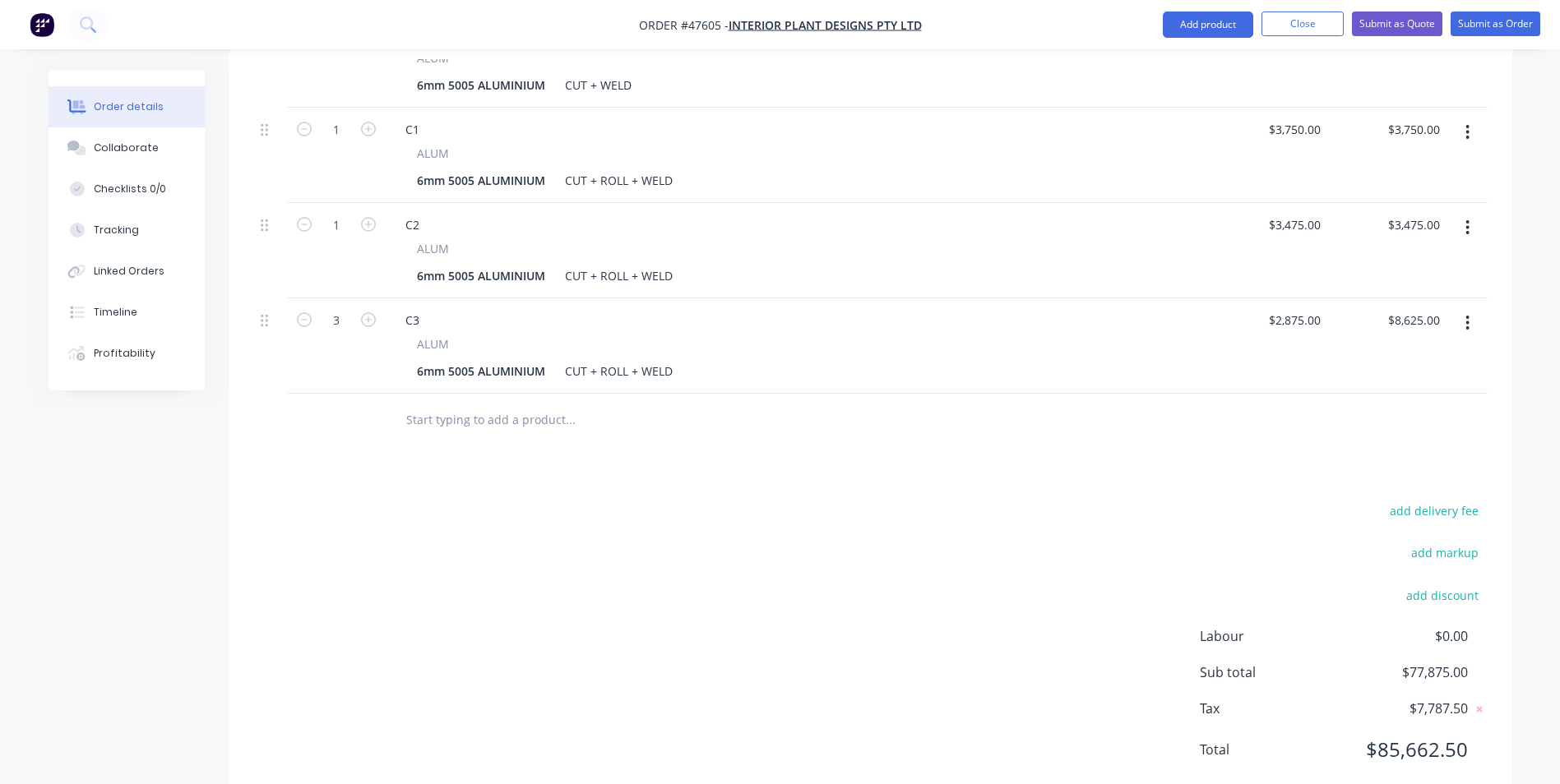
scroll to position [1543, 0]
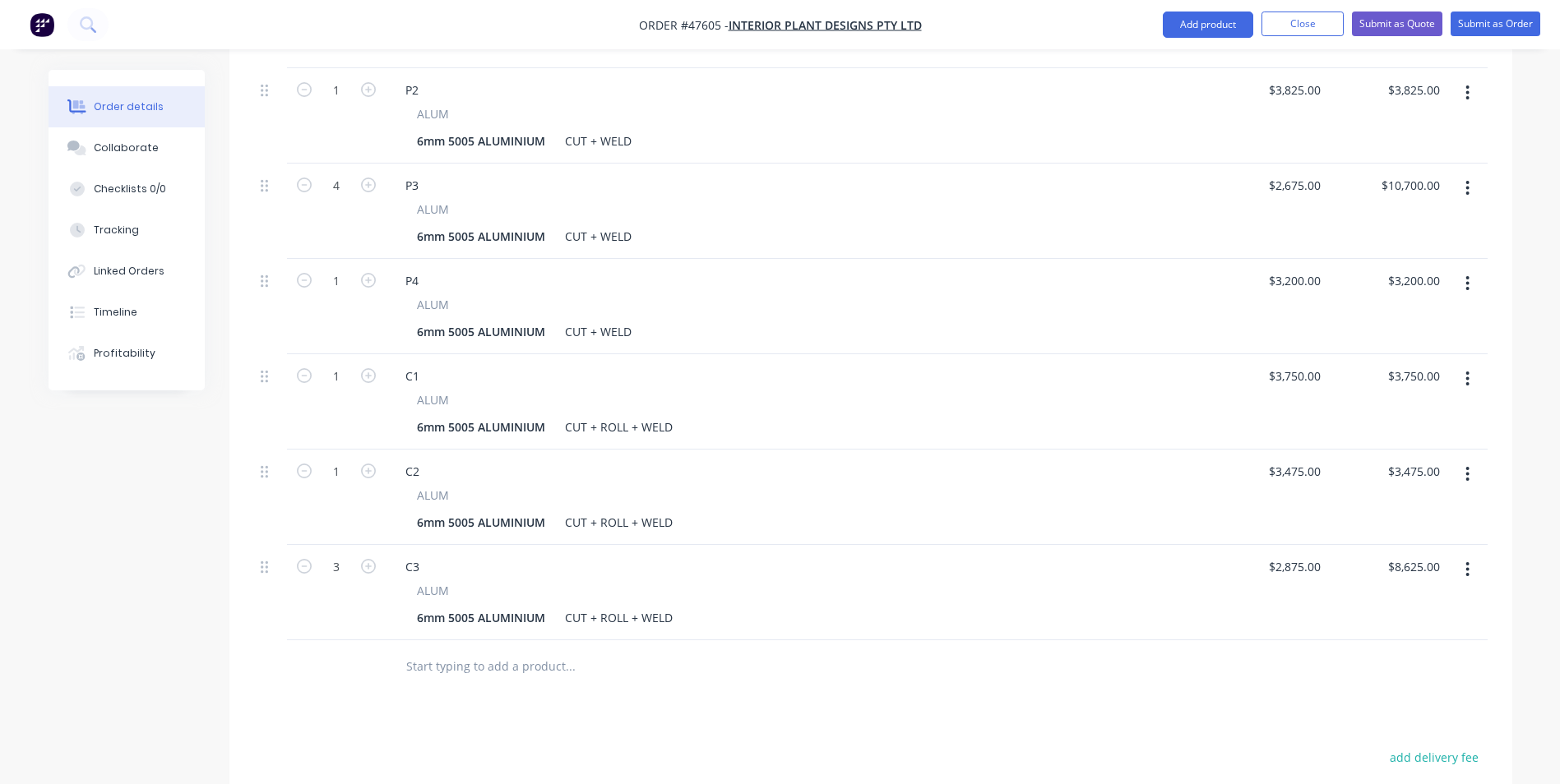
click at [1470, 561] on icon "button" at bounding box center [1468, 569] width 4 height 18
click at [1433, 629] on button "Duplicate" at bounding box center [1409, 645] width 156 height 33
click at [1180, 641] on div "C3 ALUM 6mm 5005 ALUMINIUM CUT + ROLL + WELD" at bounding box center [796, 688] width 822 height 95
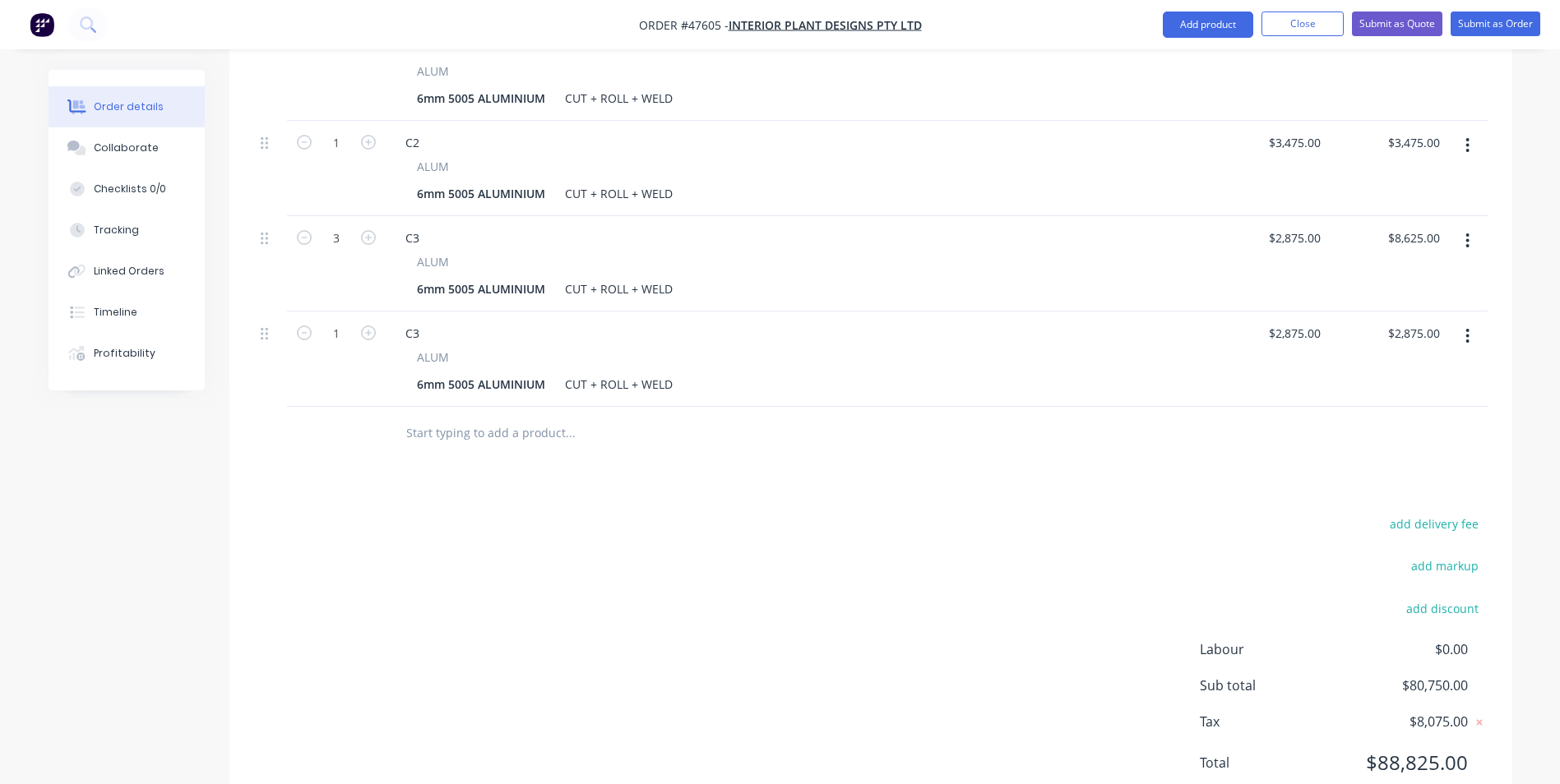
scroll to position [1625, 0]
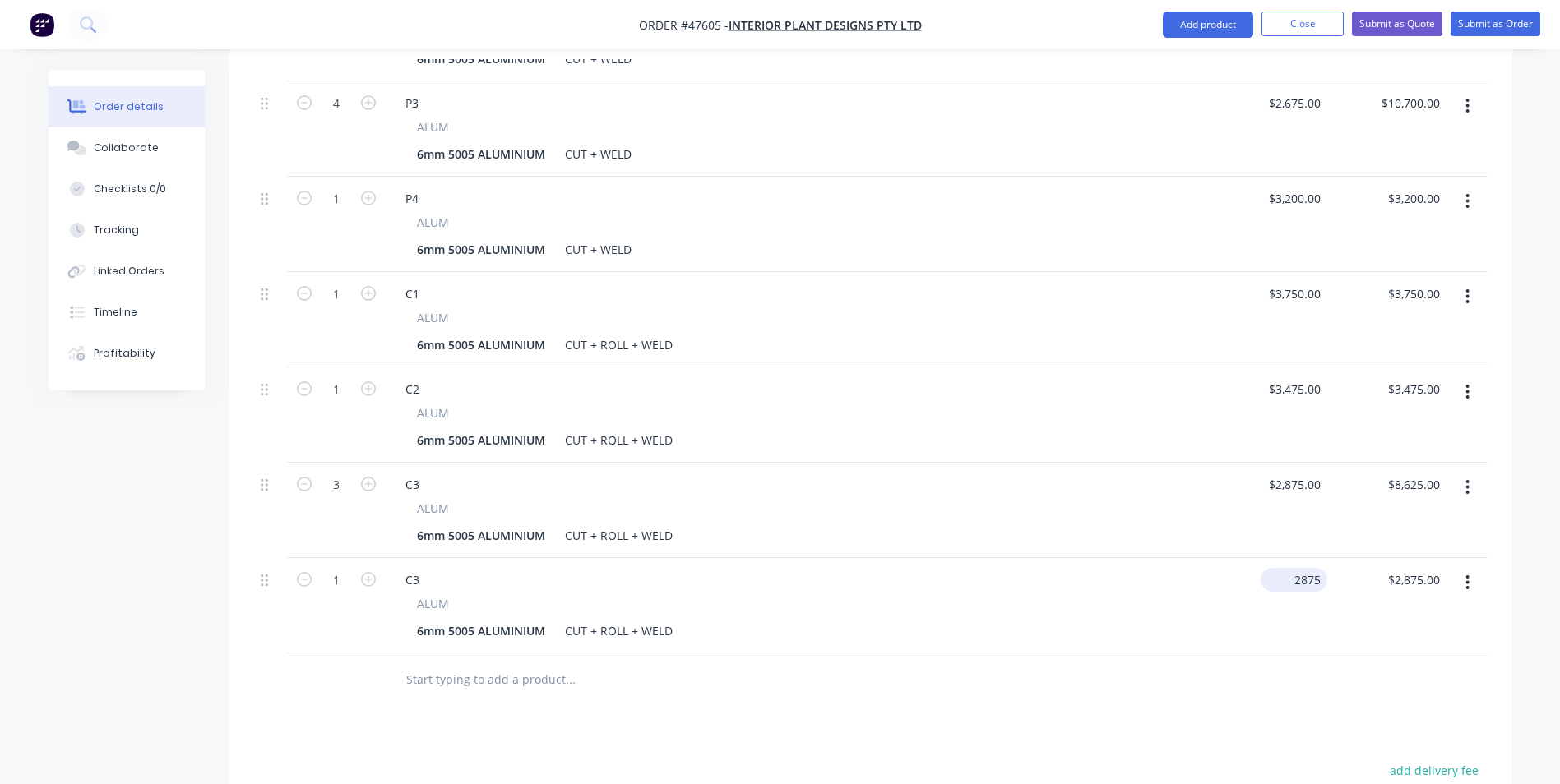
click at [1305, 568] on input "2875" at bounding box center [1297, 580] width 60 height 24
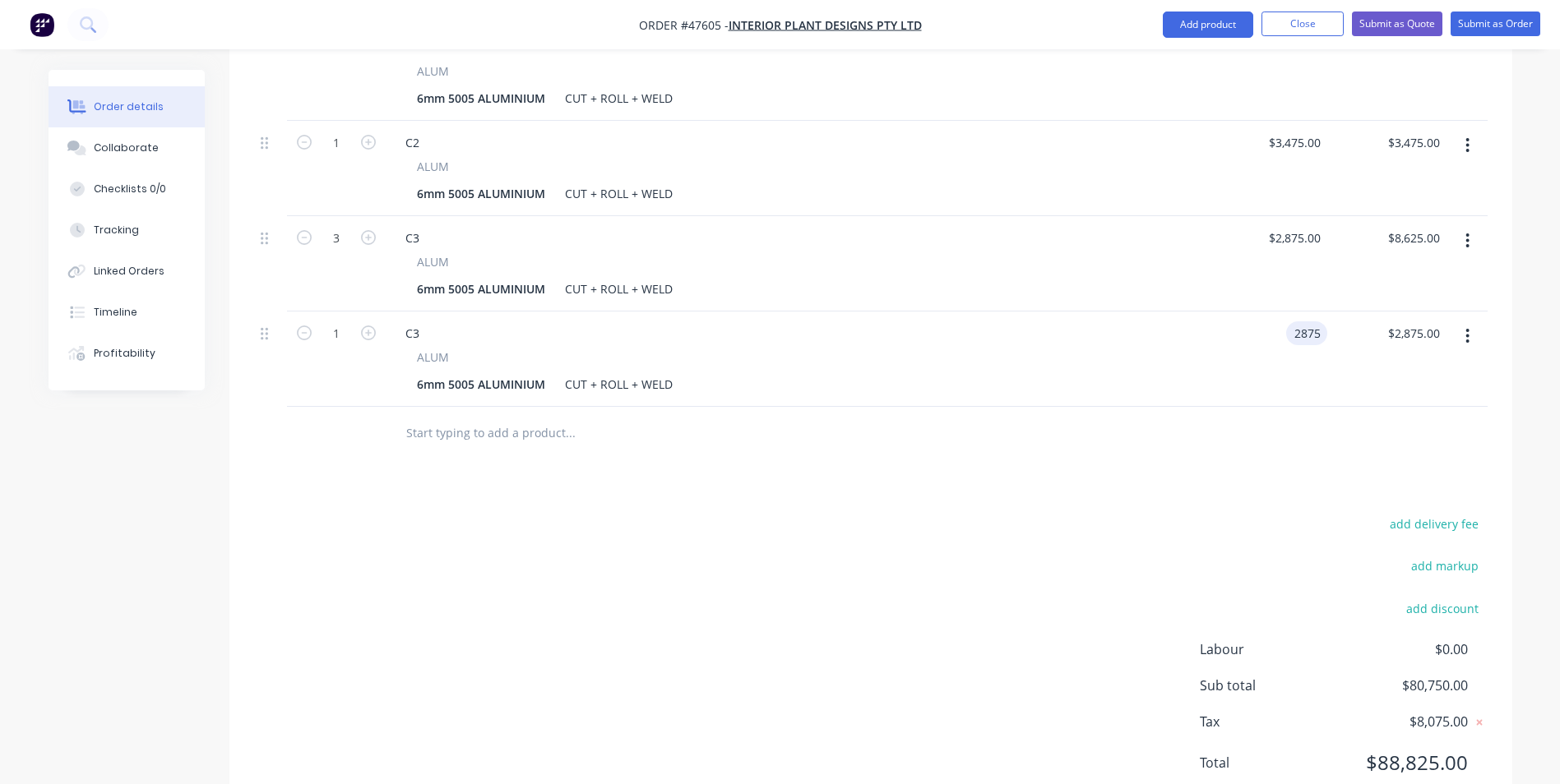
scroll to position [1707, 0]
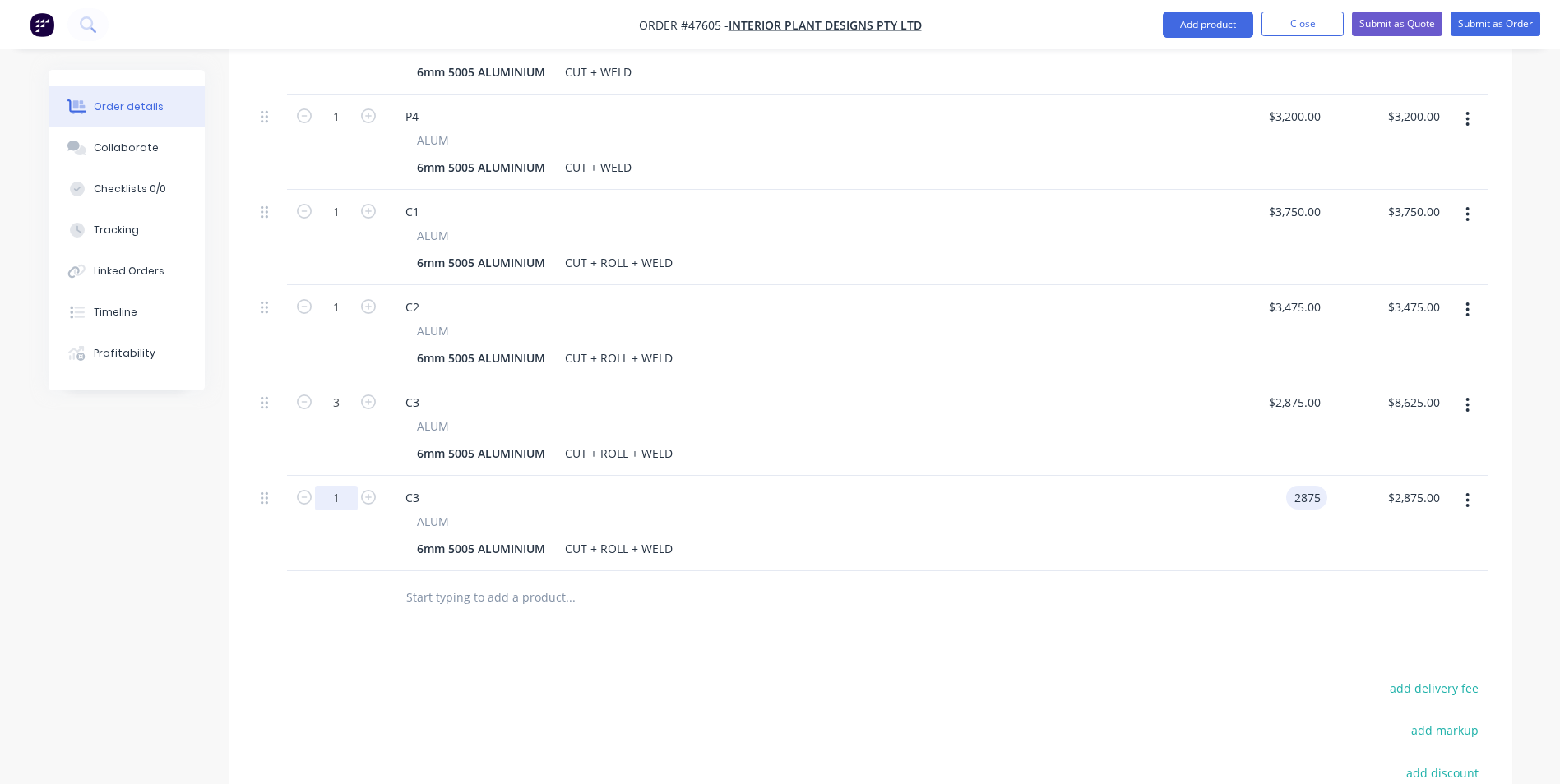
type input "$2,875.00"
click at [342, 486] on input "1" at bounding box center [336, 498] width 42 height 24
type input "4"
type input "$11,500.00"
click at [1063, 537] on div "6mm 5005 ALUMINIUM CUT + ROLL + WELD" at bounding box center [793, 548] width 766 height 24
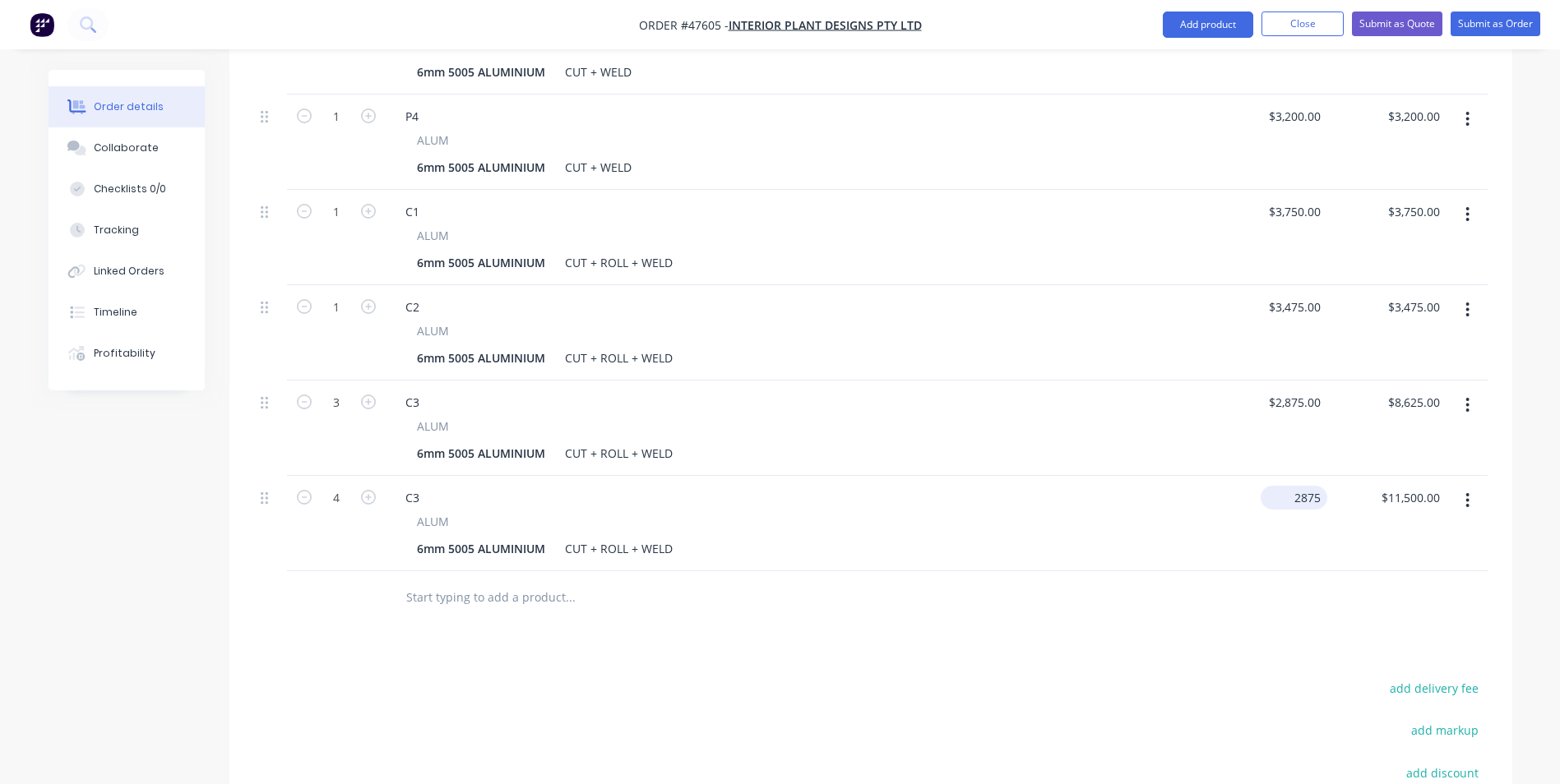
click at [1320, 486] on input "2875" at bounding box center [1297, 498] width 60 height 24
type input "$2,250.00"
type input "$9,000.00"
click at [1043, 571] on div at bounding box center [871, 597] width 1234 height 54
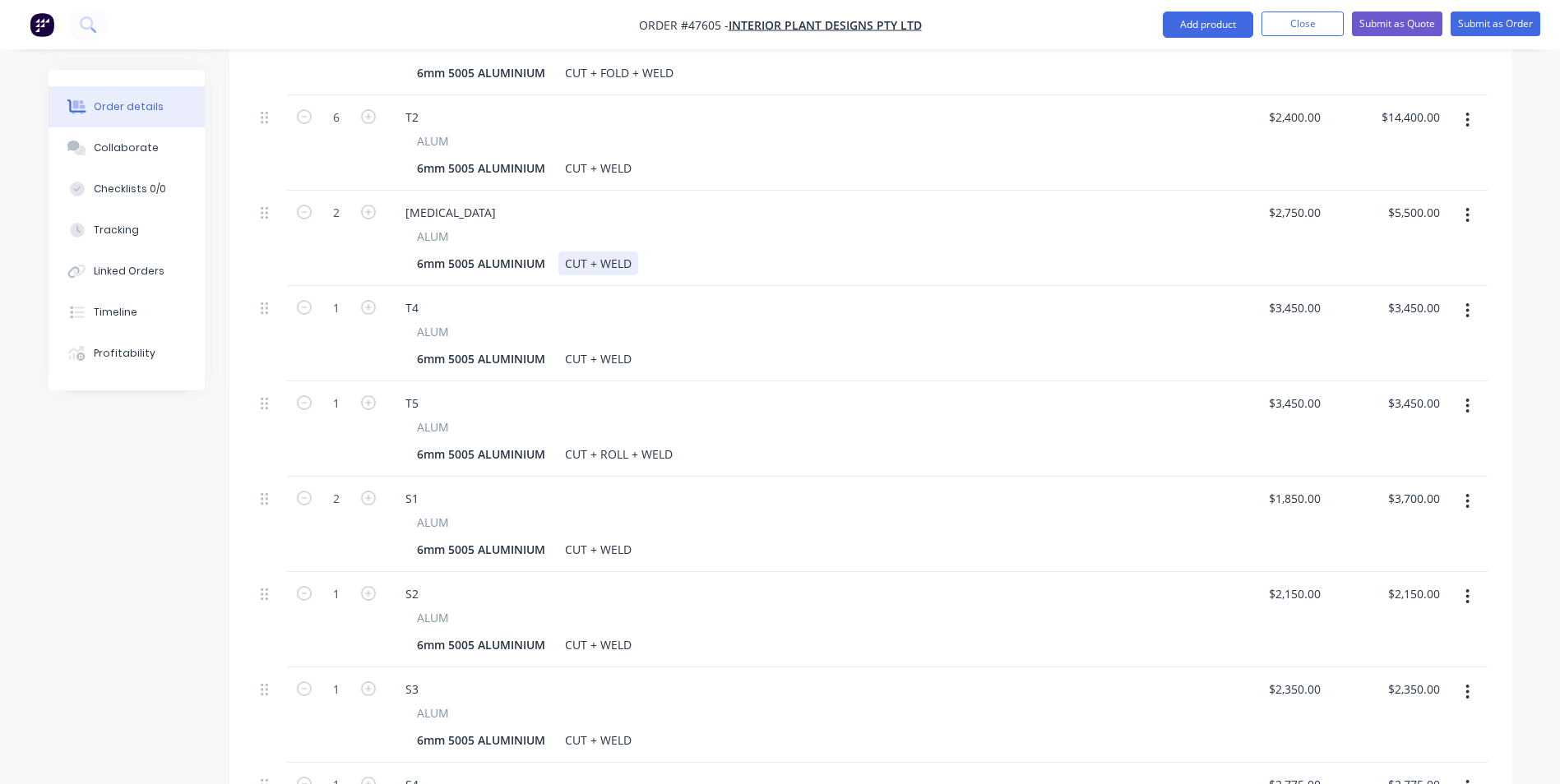
scroll to position [740, 0]
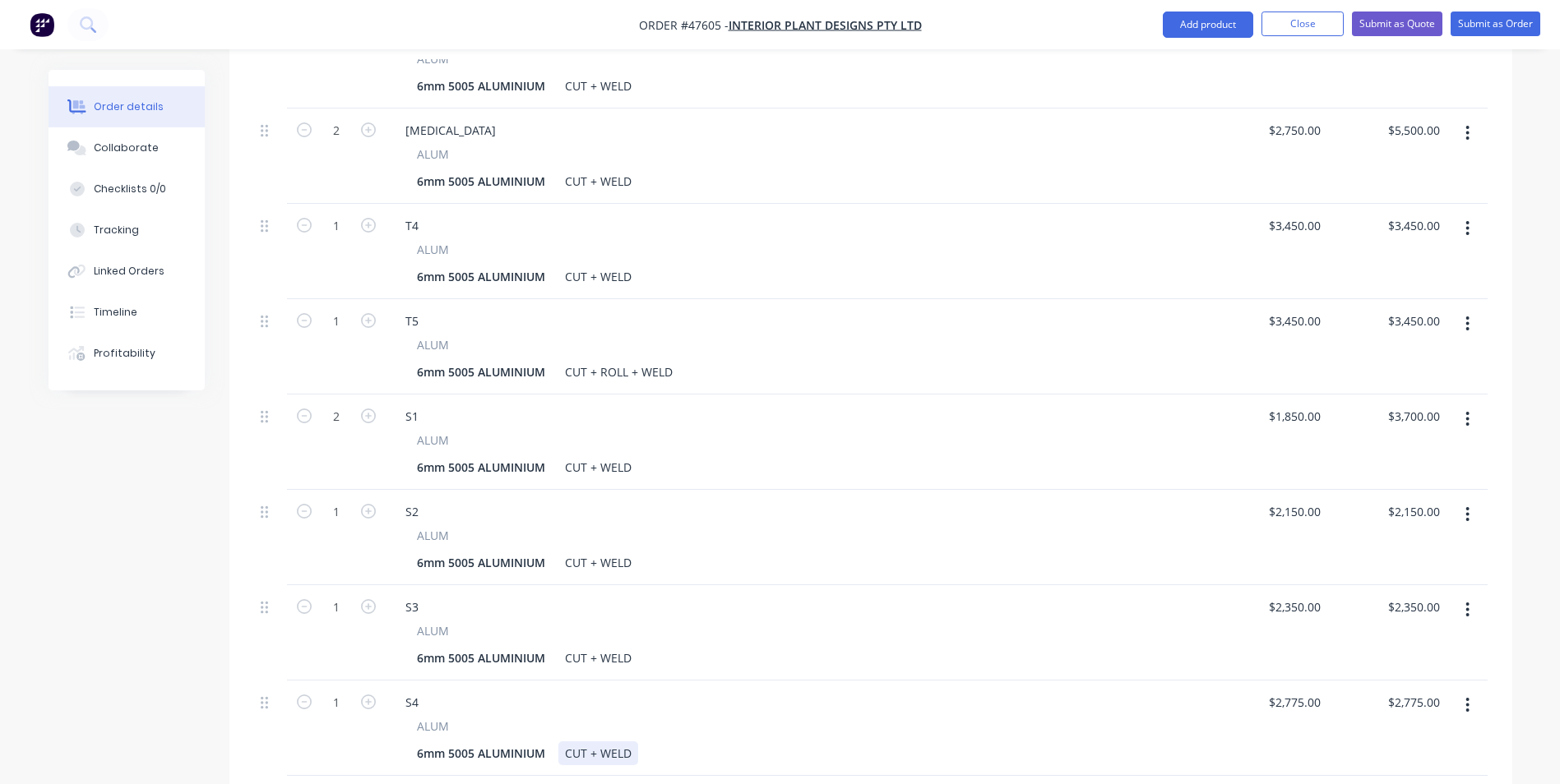
drag, startPoint x: 635, startPoint y: 712, endPoint x: 644, endPoint y: 715, distance: 9.5
click at [642, 742] on div "6mm 5005 ALUMINIUM CUT + WELD" at bounding box center [793, 753] width 766 height 24
type input "$2,725.00"
click at [1053, 718] on div "ALUM" at bounding box center [796, 727] width 760 height 17
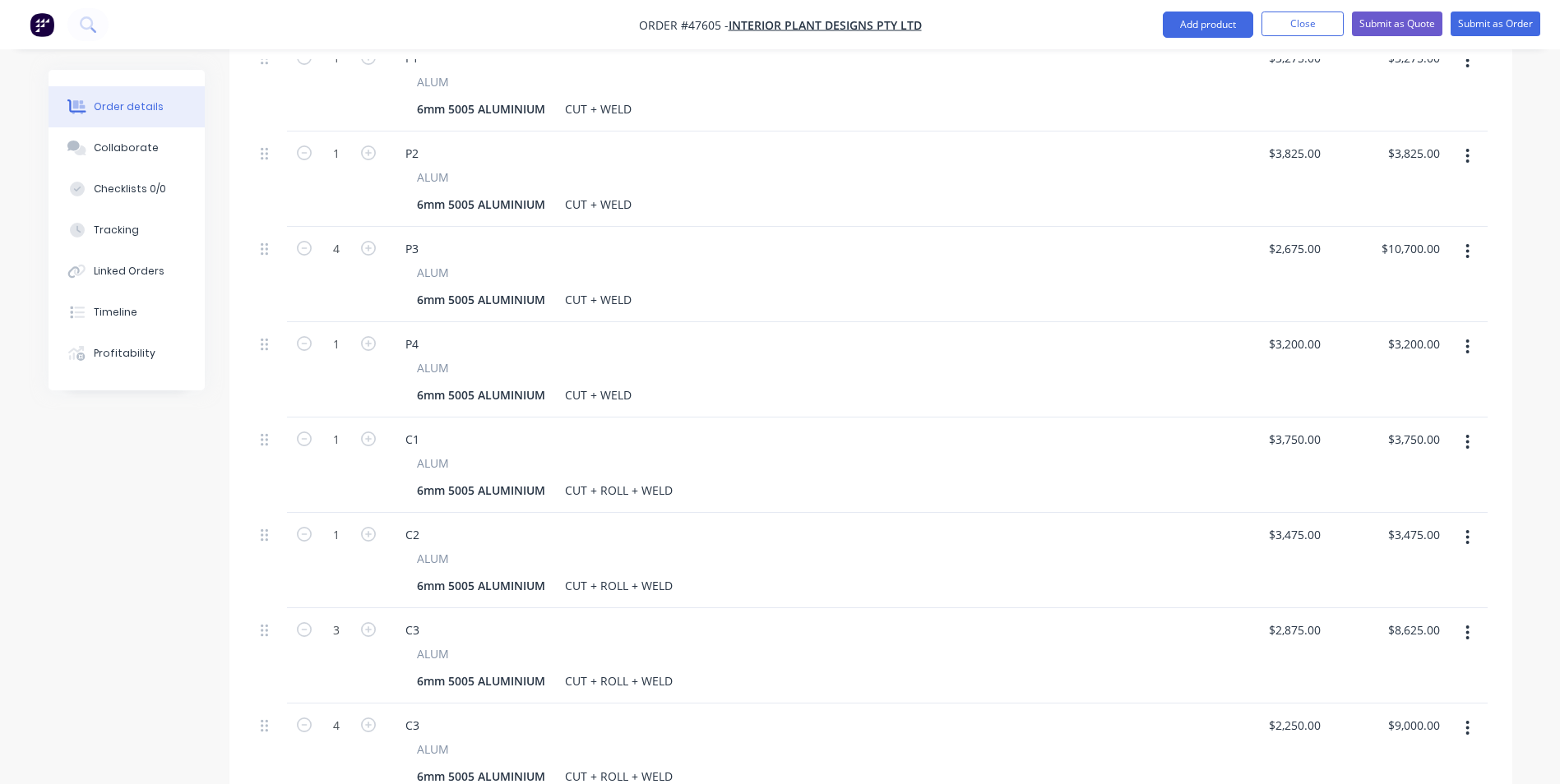
scroll to position [1561, 0]
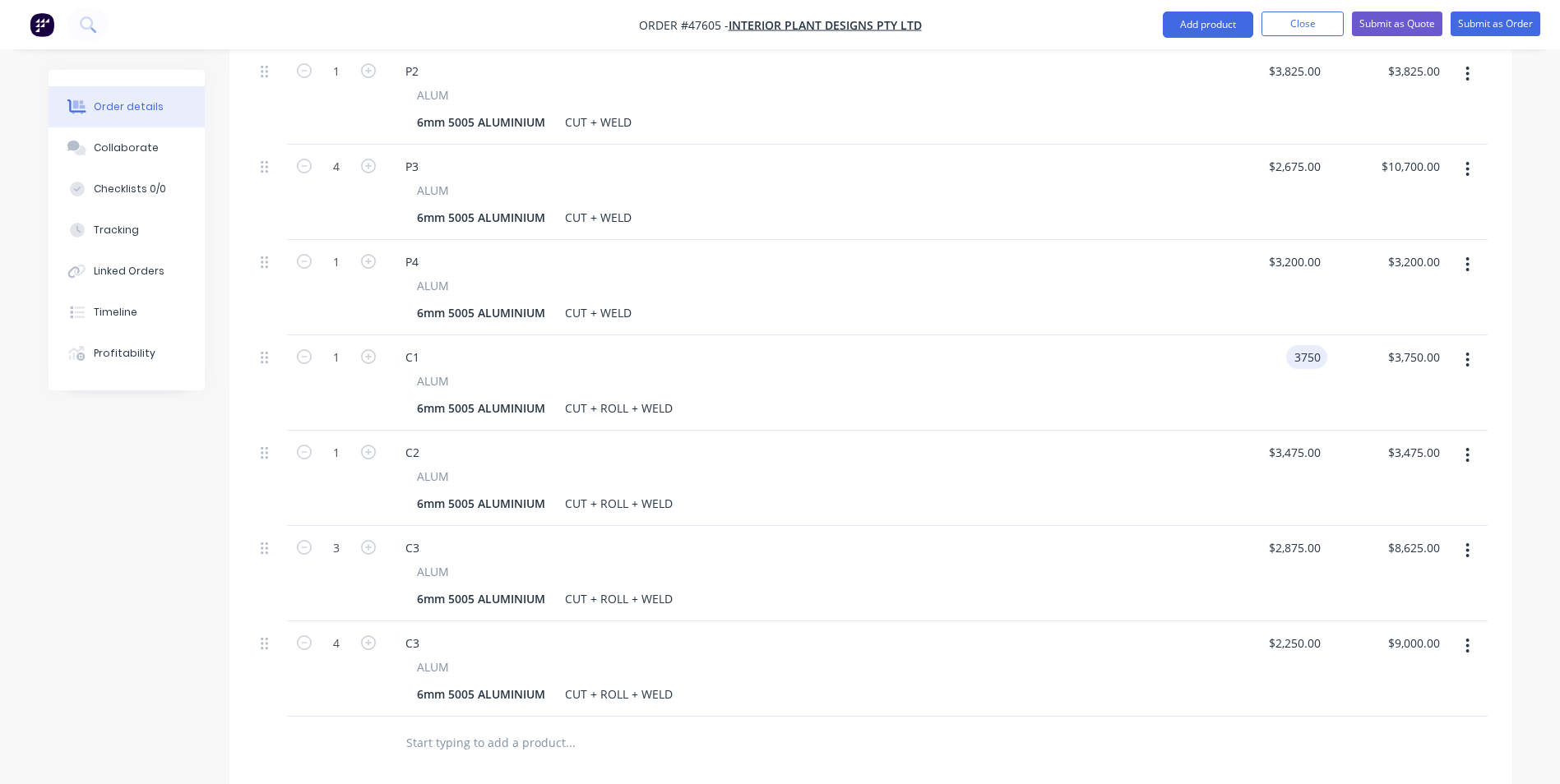
drag, startPoint x: 1321, startPoint y: 308, endPoint x: 1255, endPoint y: 312, distance: 66.1
click at [1255, 335] on div "3750 3750" at bounding box center [1267, 383] width 119 height 95
type input "$2,750.00"
click at [1304, 441] on input "3475" at bounding box center [1309, 452] width 35 height 24
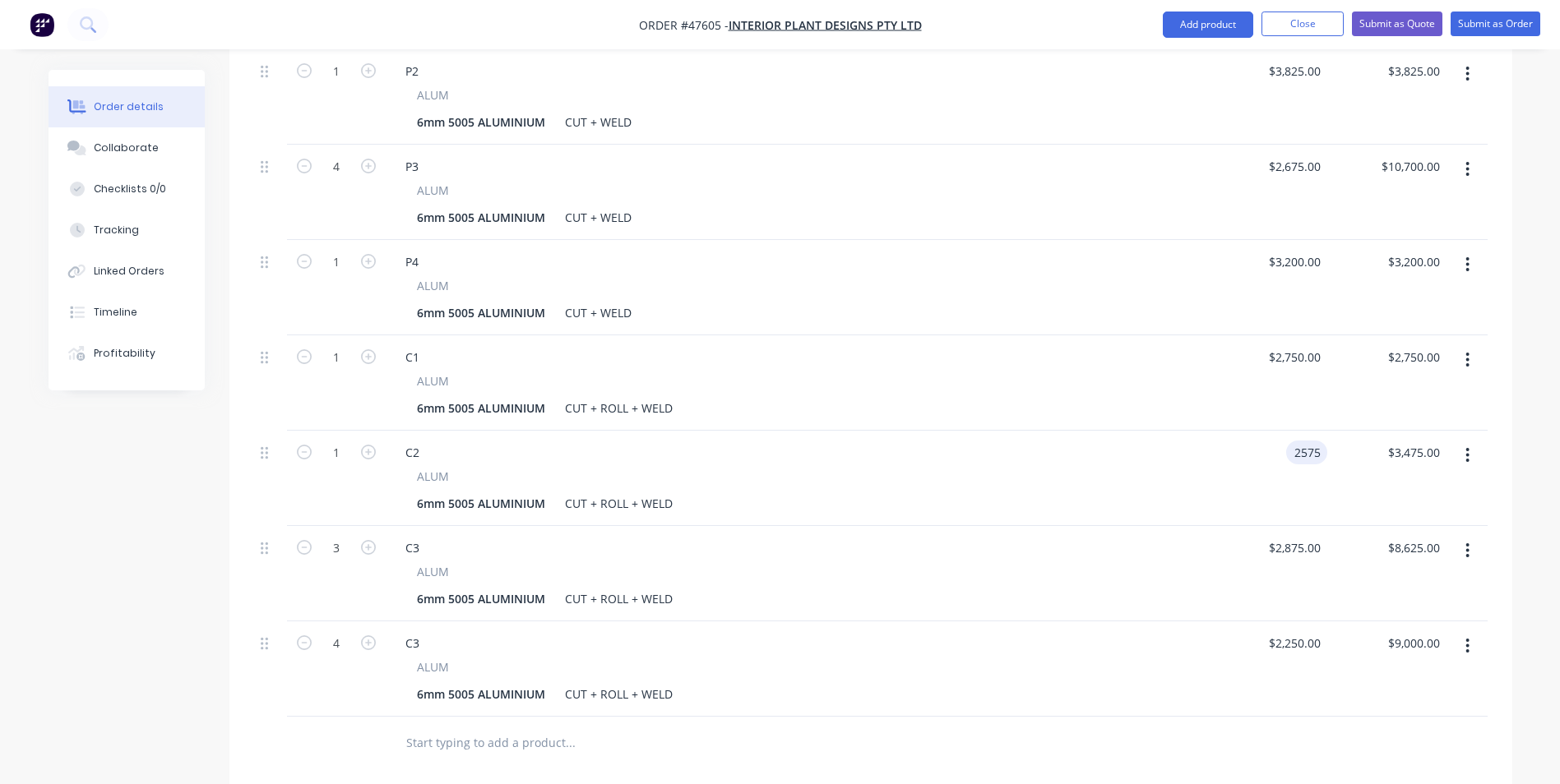
type input "$2,575.00"
click at [1313, 536] on input "2875" at bounding box center [1297, 547] width 60 height 24
type input "$1,875.00"
type input "$5,625.00"
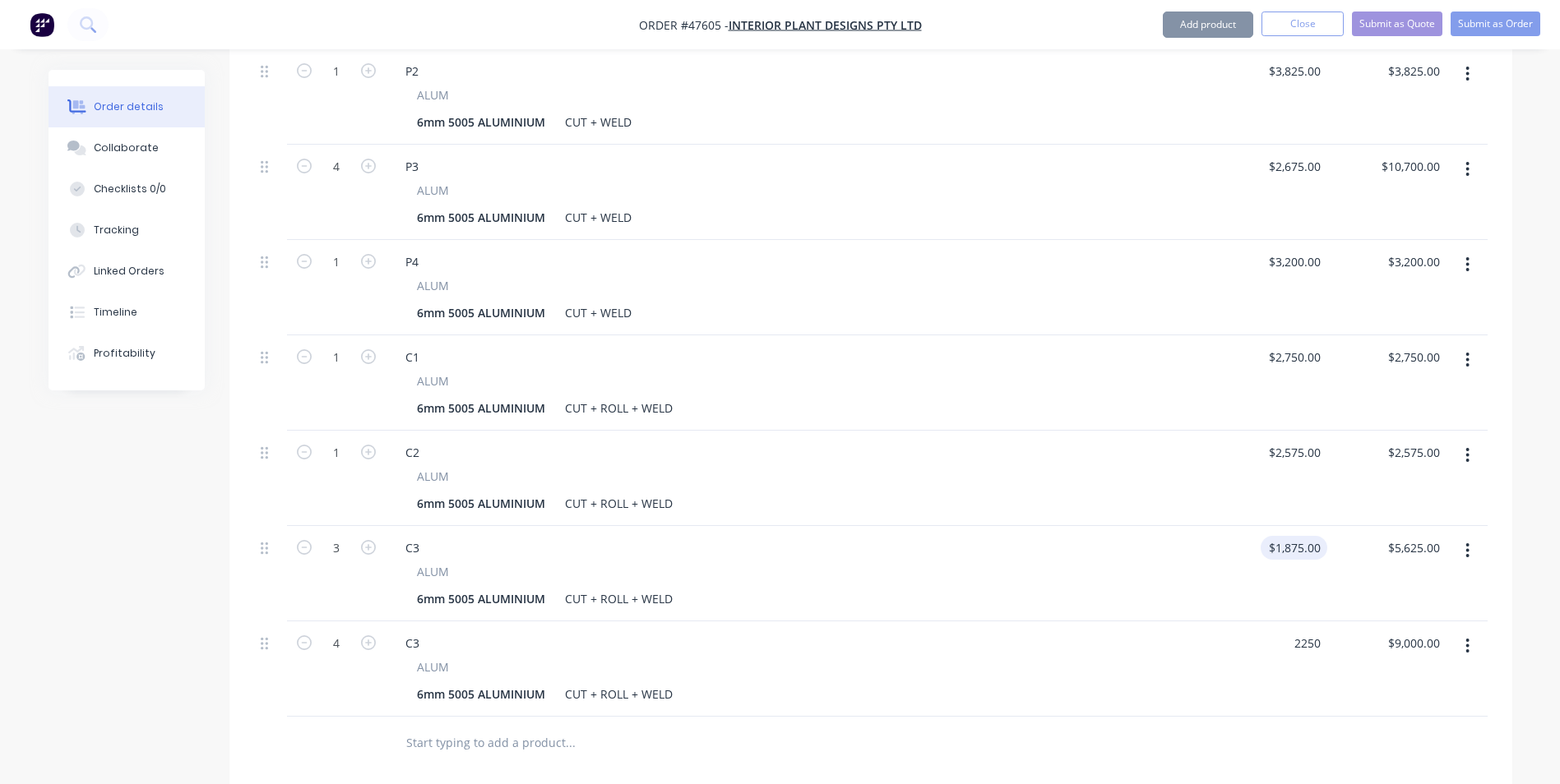
type input "$2,250.00"
type input "9000.00"
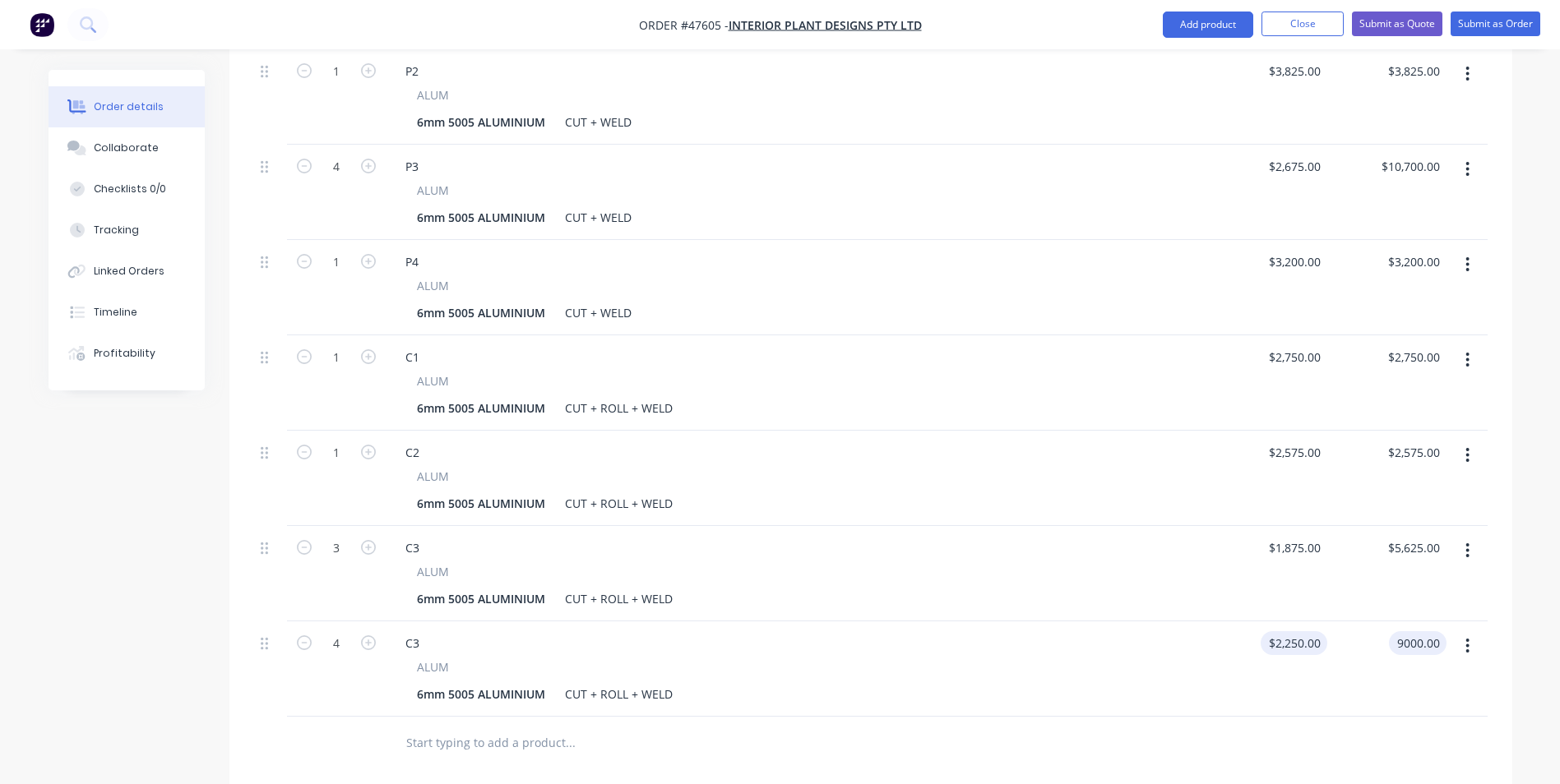
type input "2250"
type input "$9,000.00"
click at [1289, 631] on div "2250 2250" at bounding box center [1306, 643] width 41 height 24
type input "$1,650.00"
type input "$6,600.00"
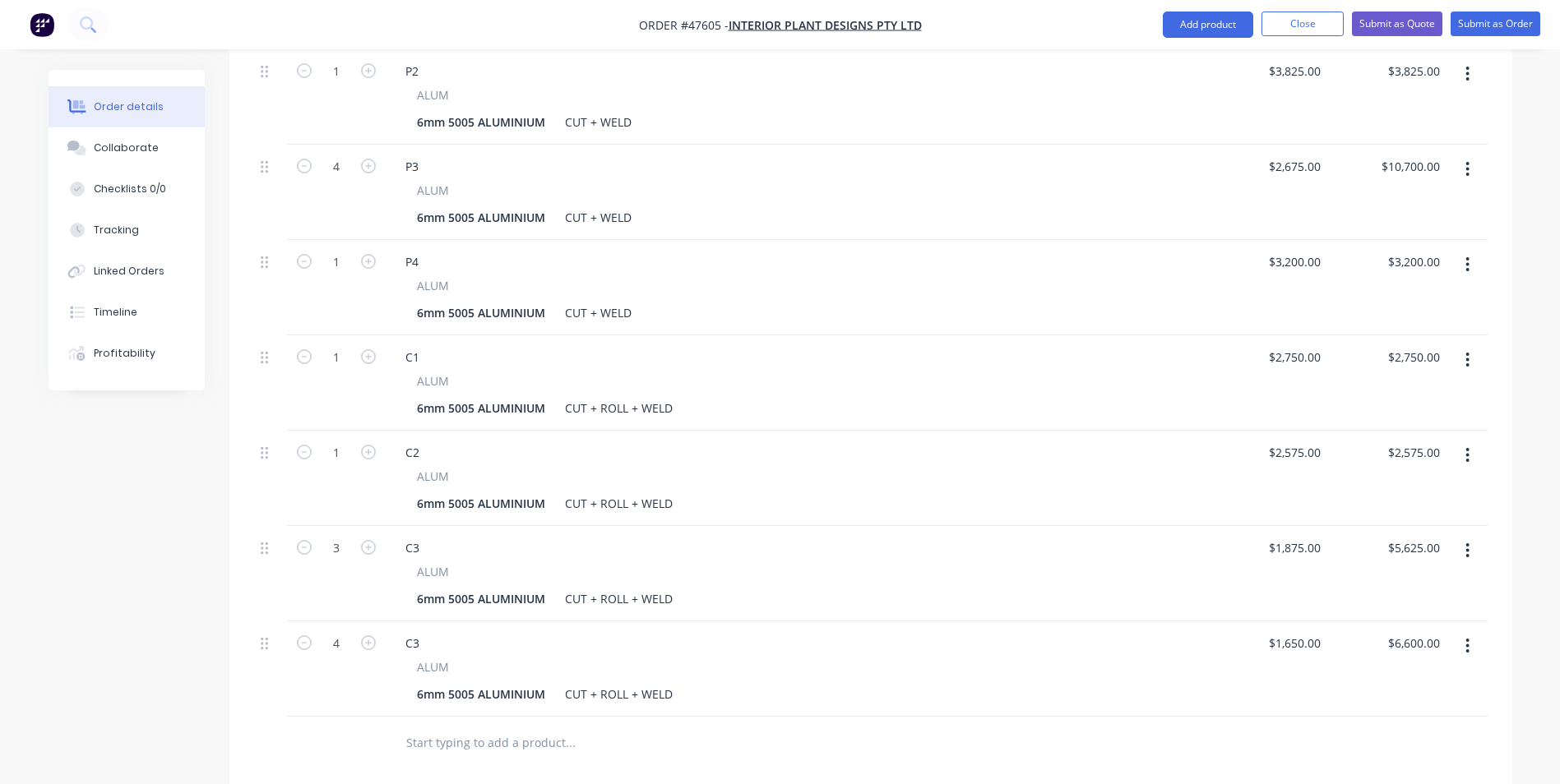
click at [1191, 659] on div "ALUM 6mm 5005 ALUMINIUM CUT + ROLL + WELD" at bounding box center [796, 682] width 809 height 48
click at [1300, 631] on input "1650" at bounding box center [1297, 643] width 60 height 24
type input "$1,675.00"
type input "$6,700.00"
click at [1212, 717] on div at bounding box center [871, 743] width 1234 height 54
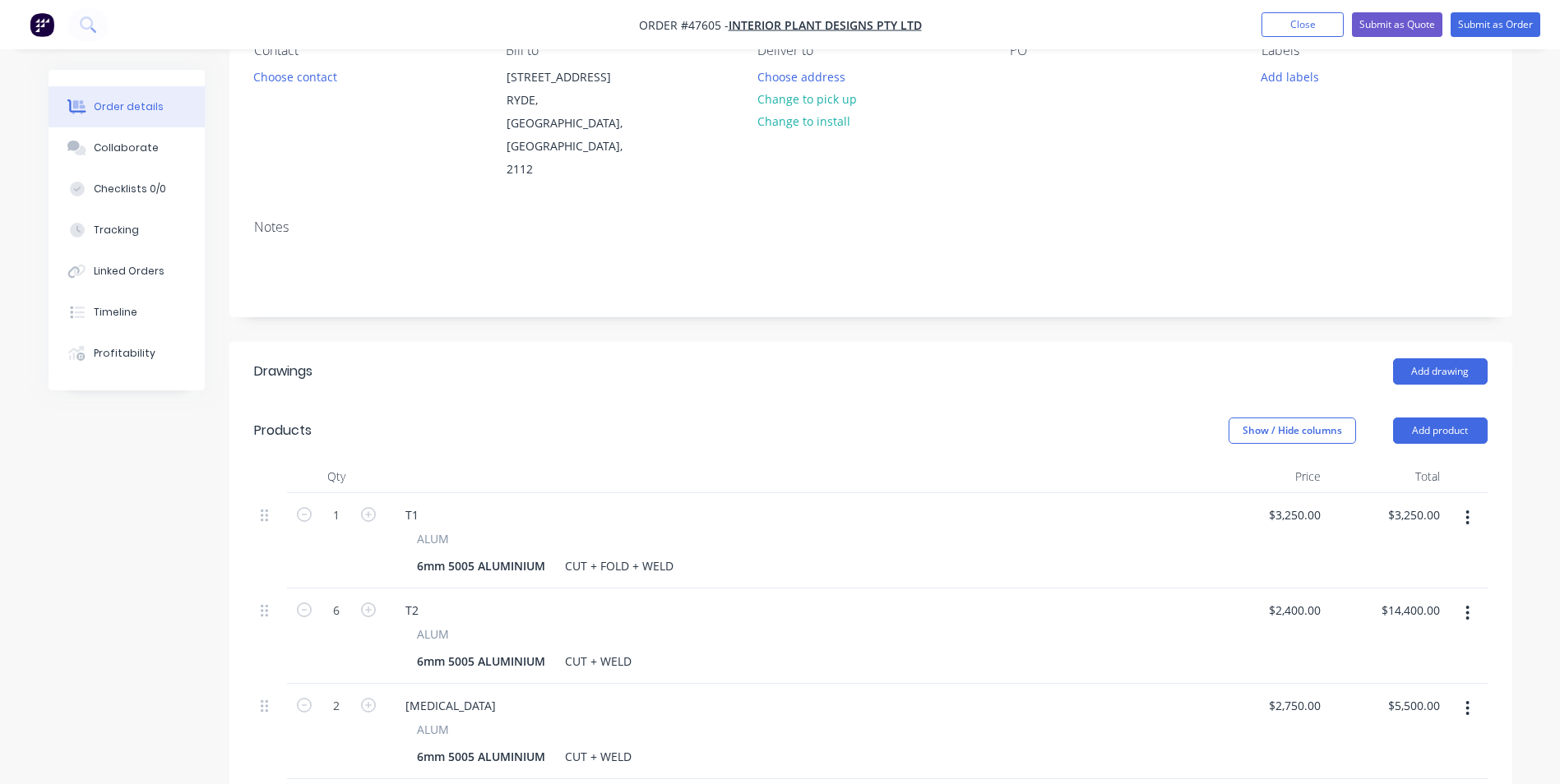
scroll to position [0, 0]
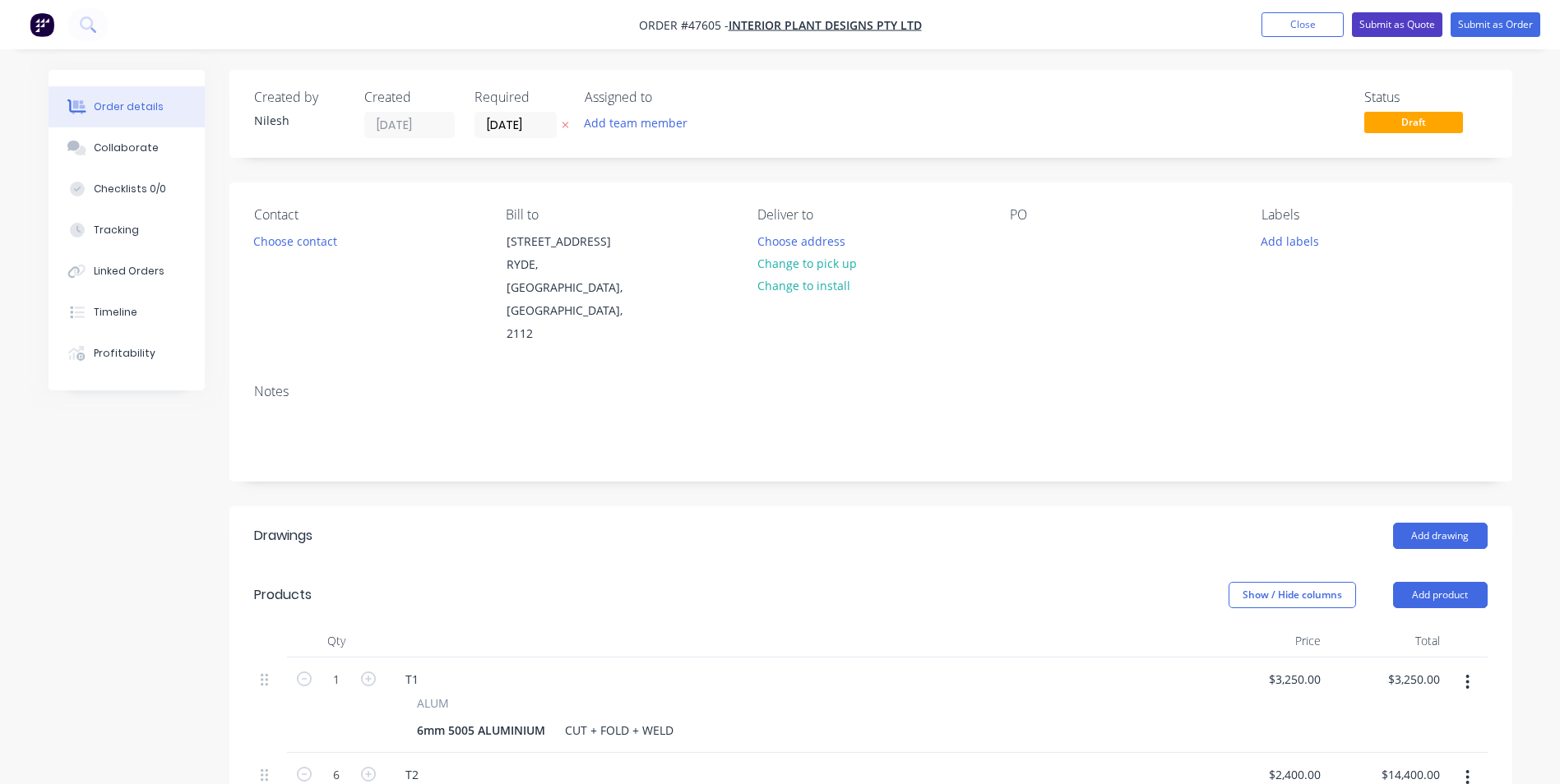
click at [1394, 21] on button "Submit as Quote" at bounding box center [1397, 24] width 90 height 24
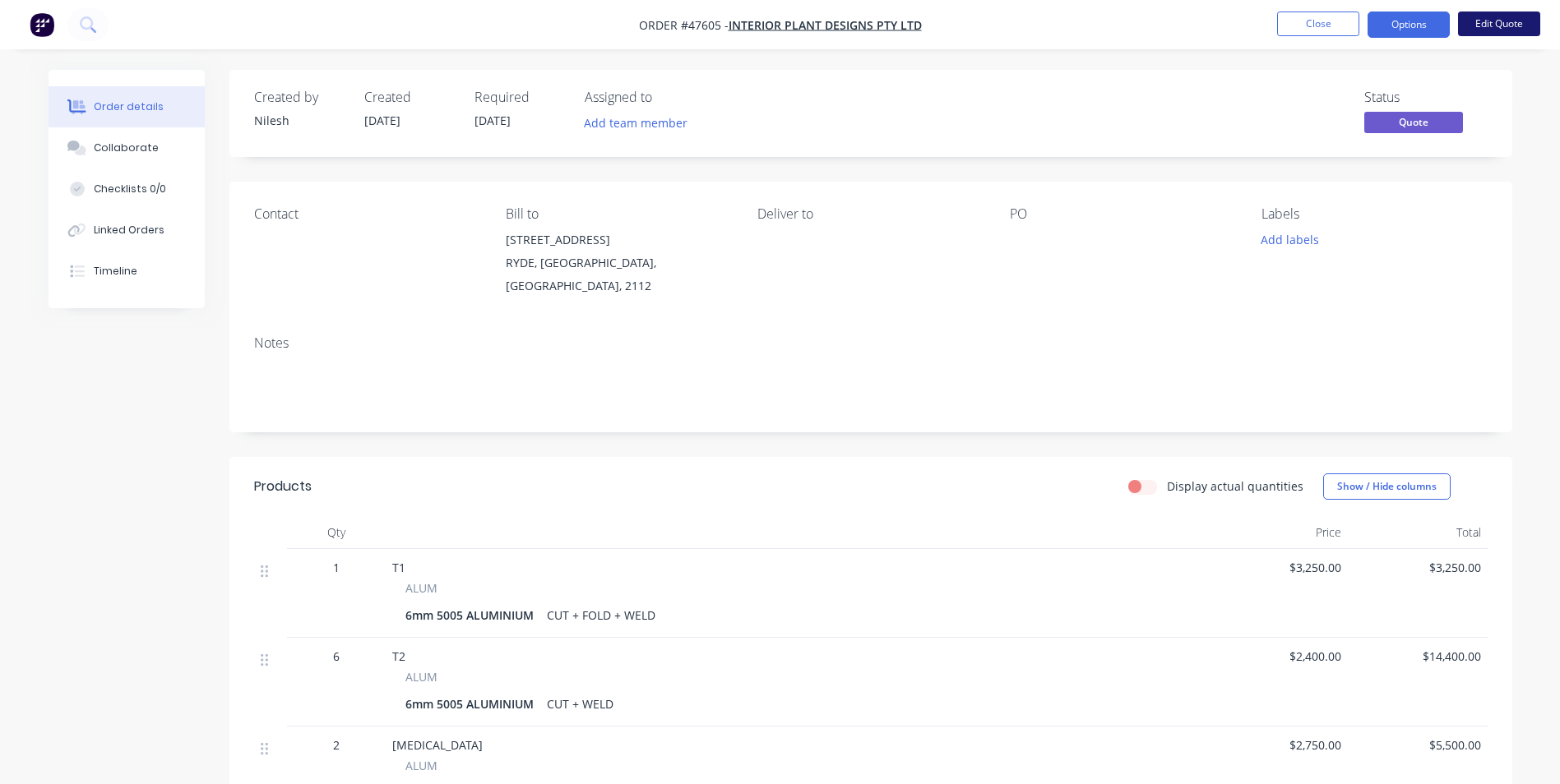
click at [1503, 29] on button "Edit Quote" at bounding box center [1499, 24] width 82 height 24
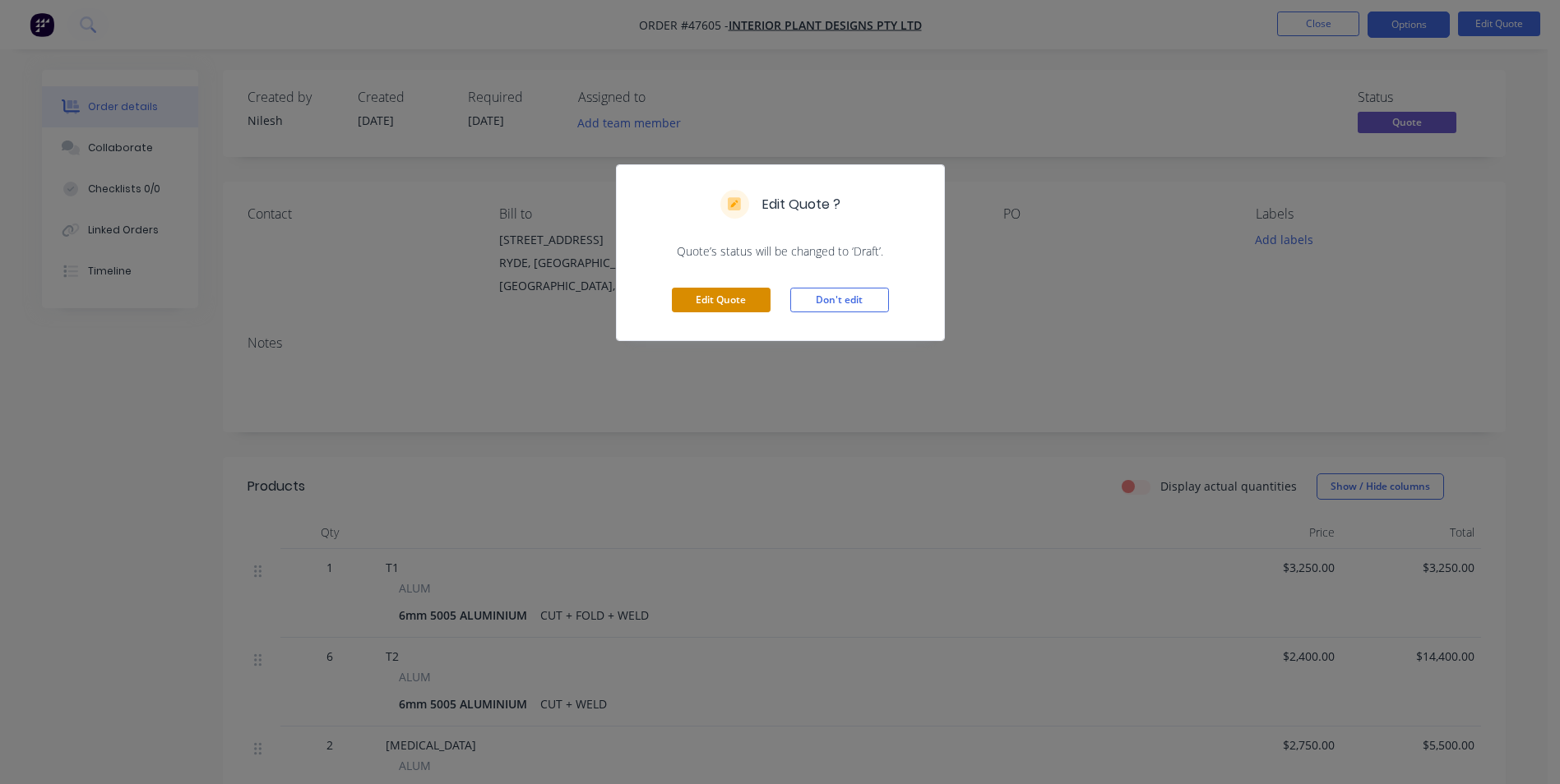
click at [748, 298] on button "Edit Quote" at bounding box center [721, 300] width 99 height 24
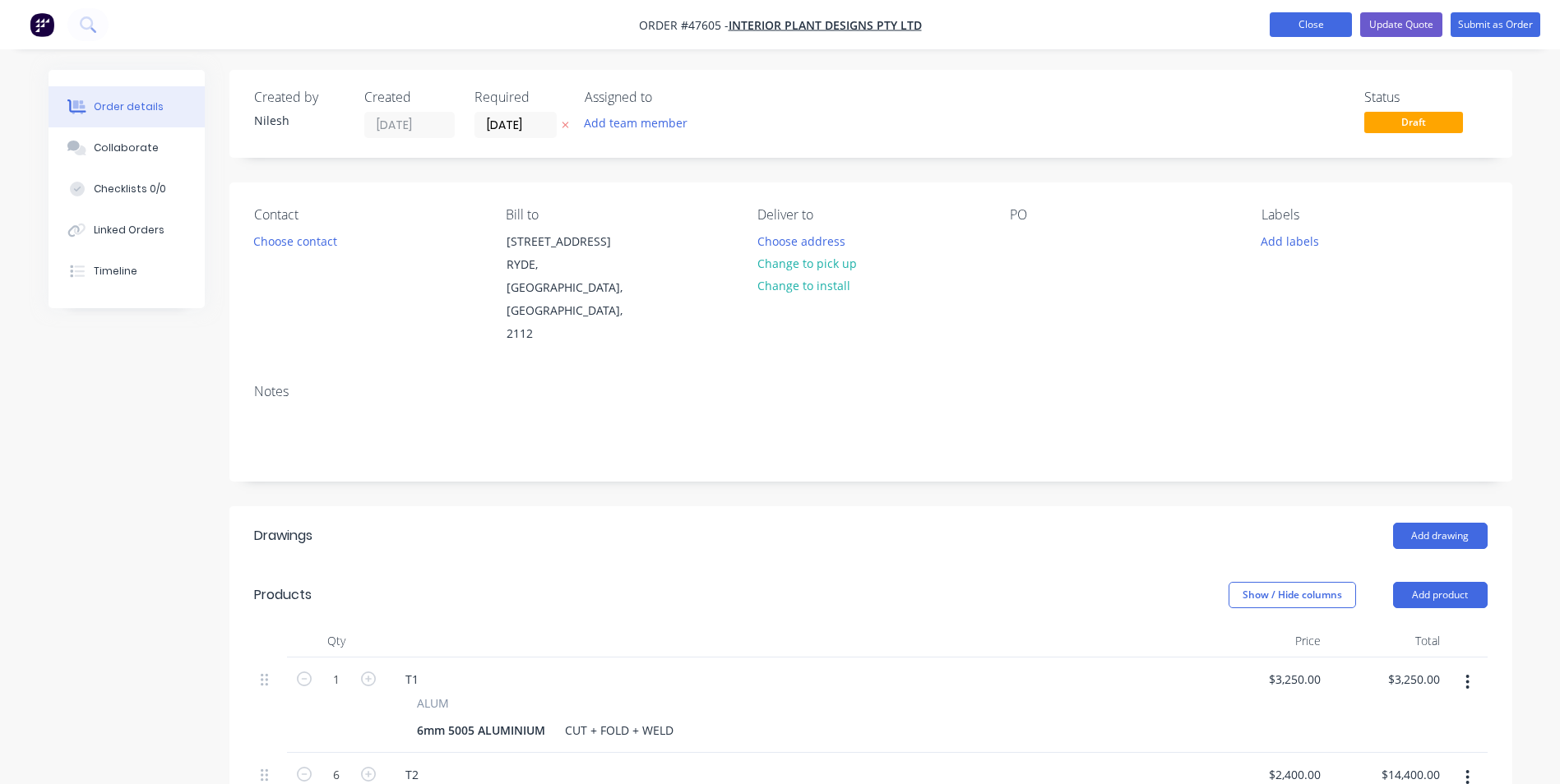
click at [1322, 29] on button "Close" at bounding box center [1310, 24] width 82 height 24
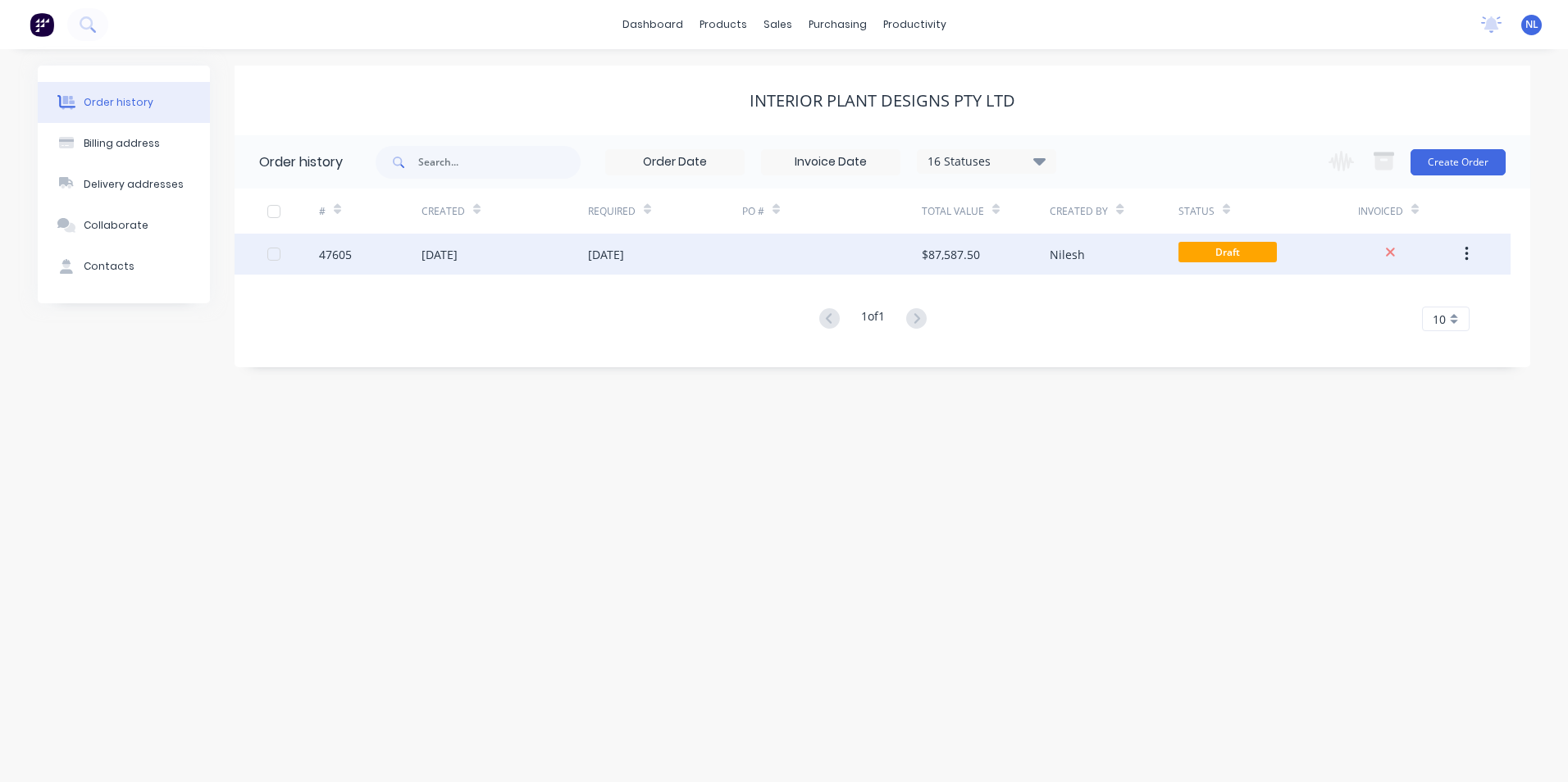
click at [945, 256] on div "$87,587.50" at bounding box center [951, 255] width 58 height 17
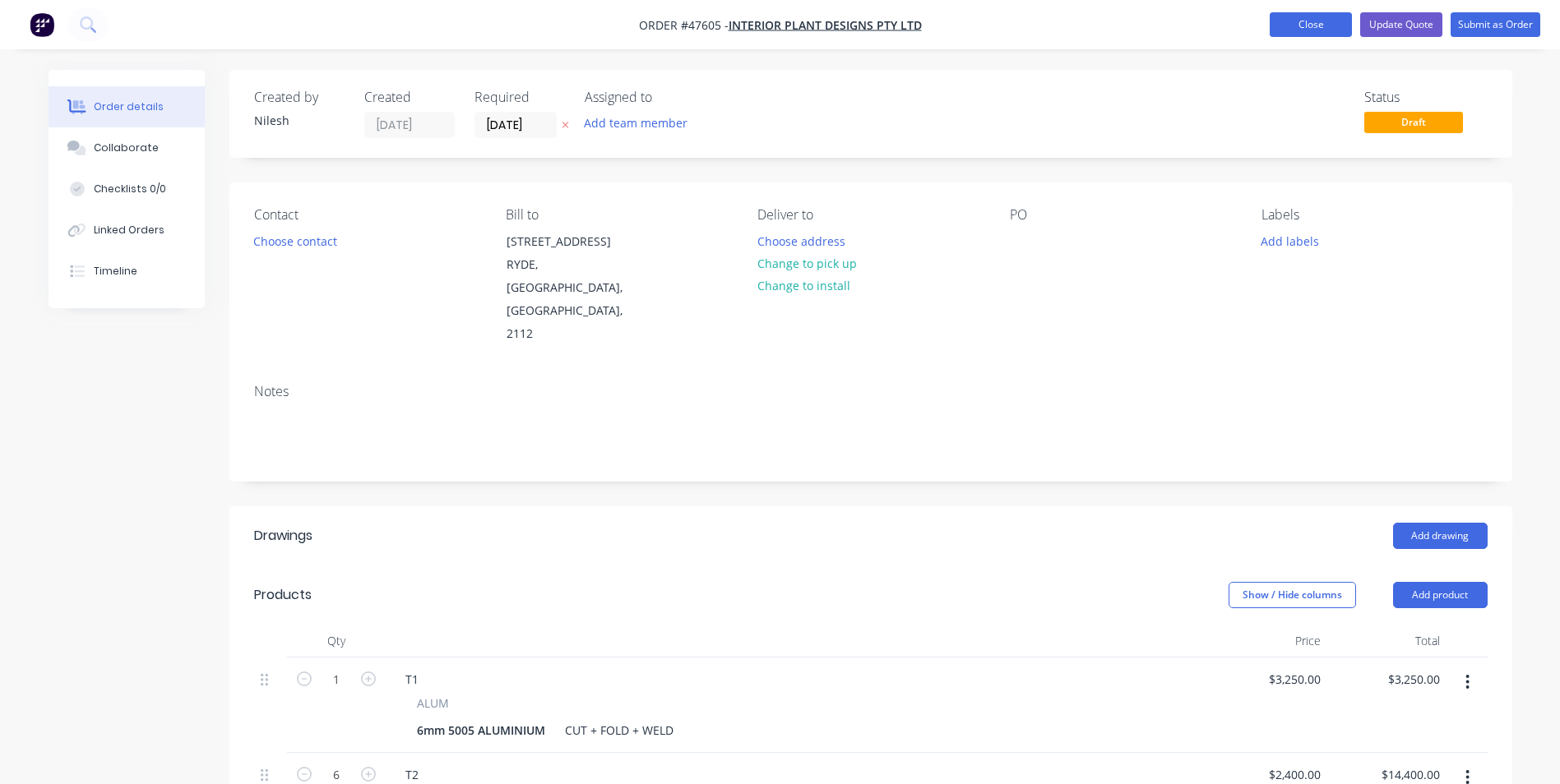
click at [1306, 24] on button "Close" at bounding box center [1310, 24] width 82 height 24
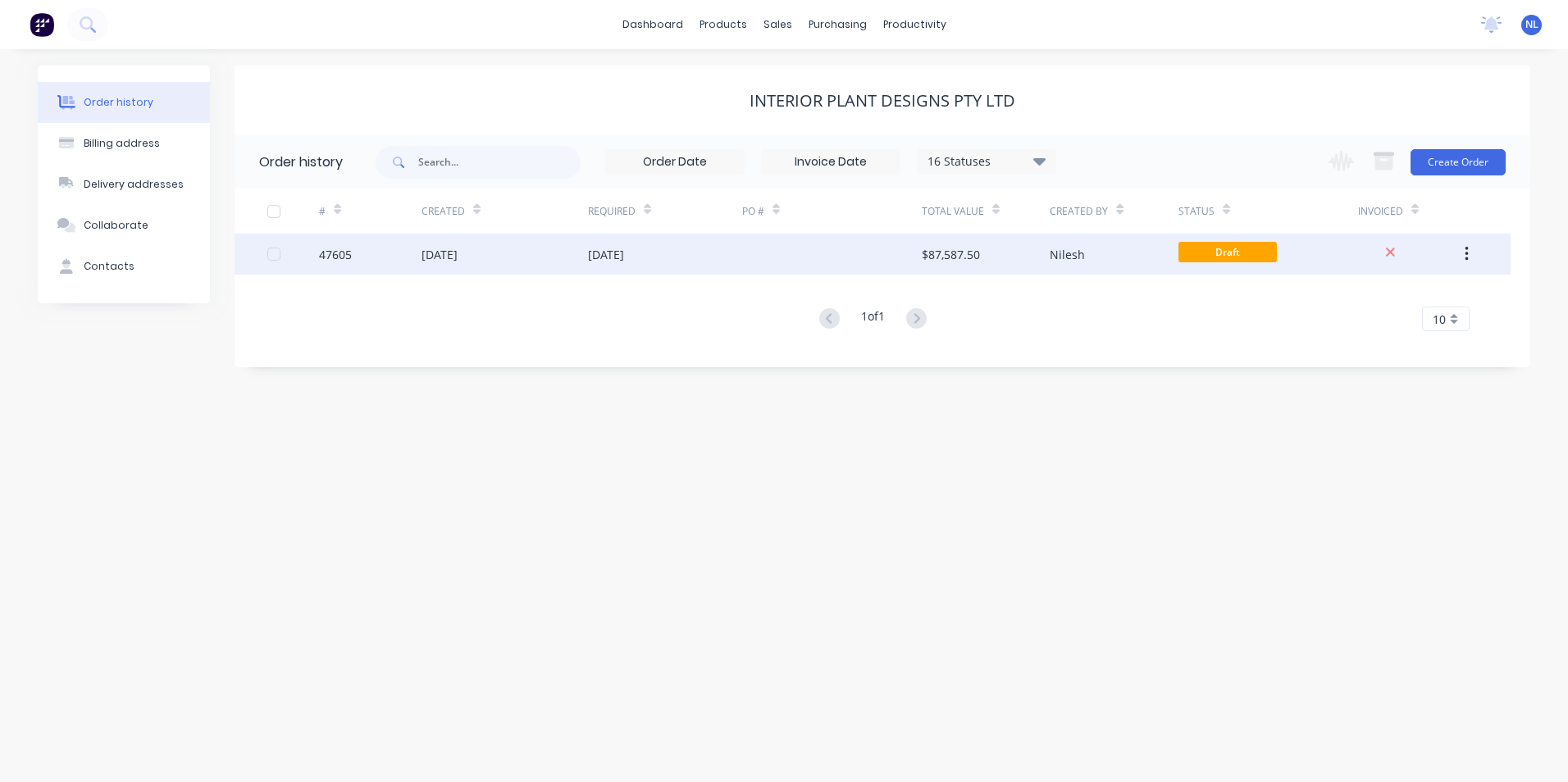
click at [1076, 271] on div "Nilesh" at bounding box center [1114, 255] width 128 height 41
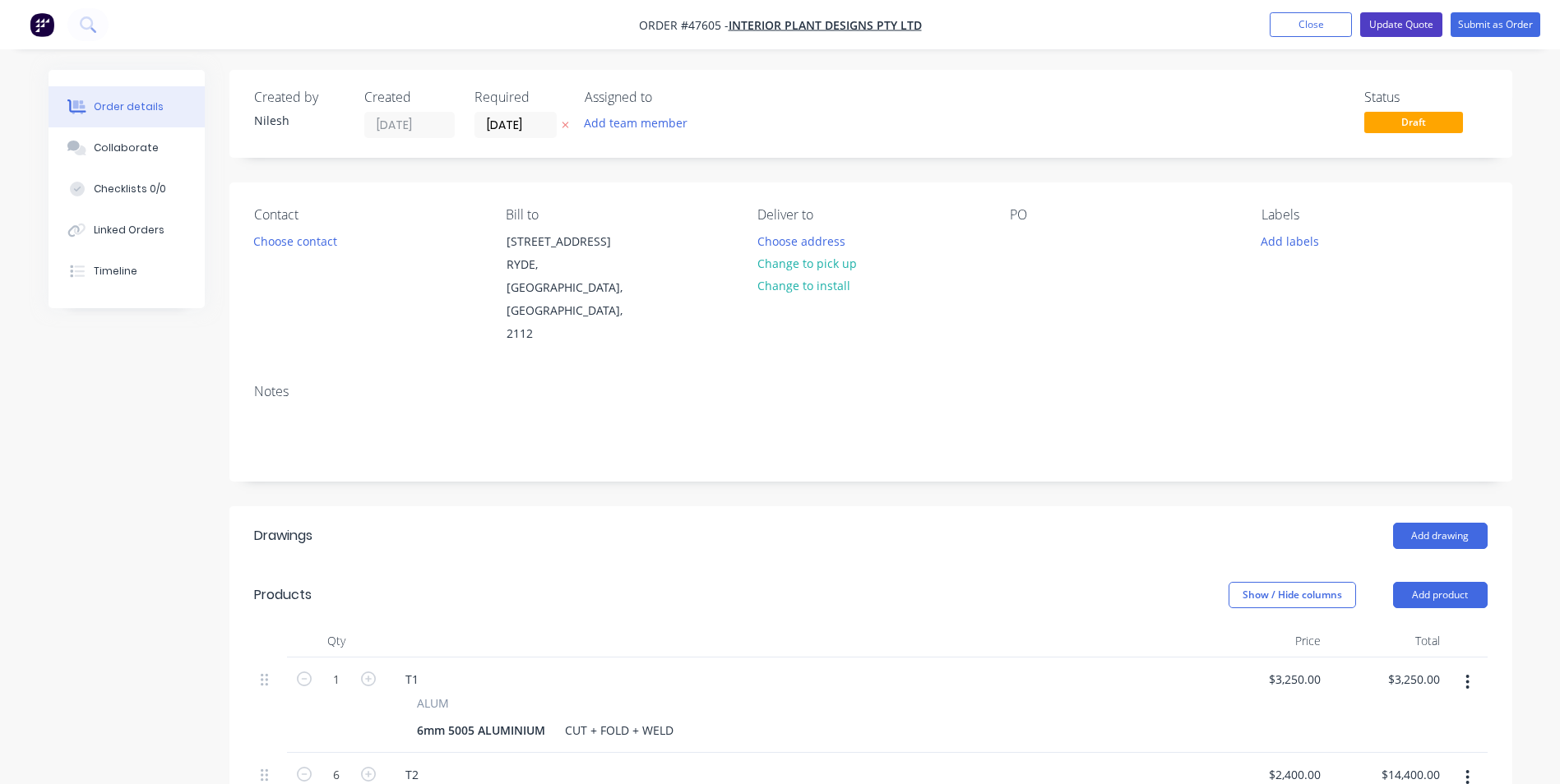
click at [1418, 28] on button "Update Quote" at bounding box center [1401, 24] width 82 height 24
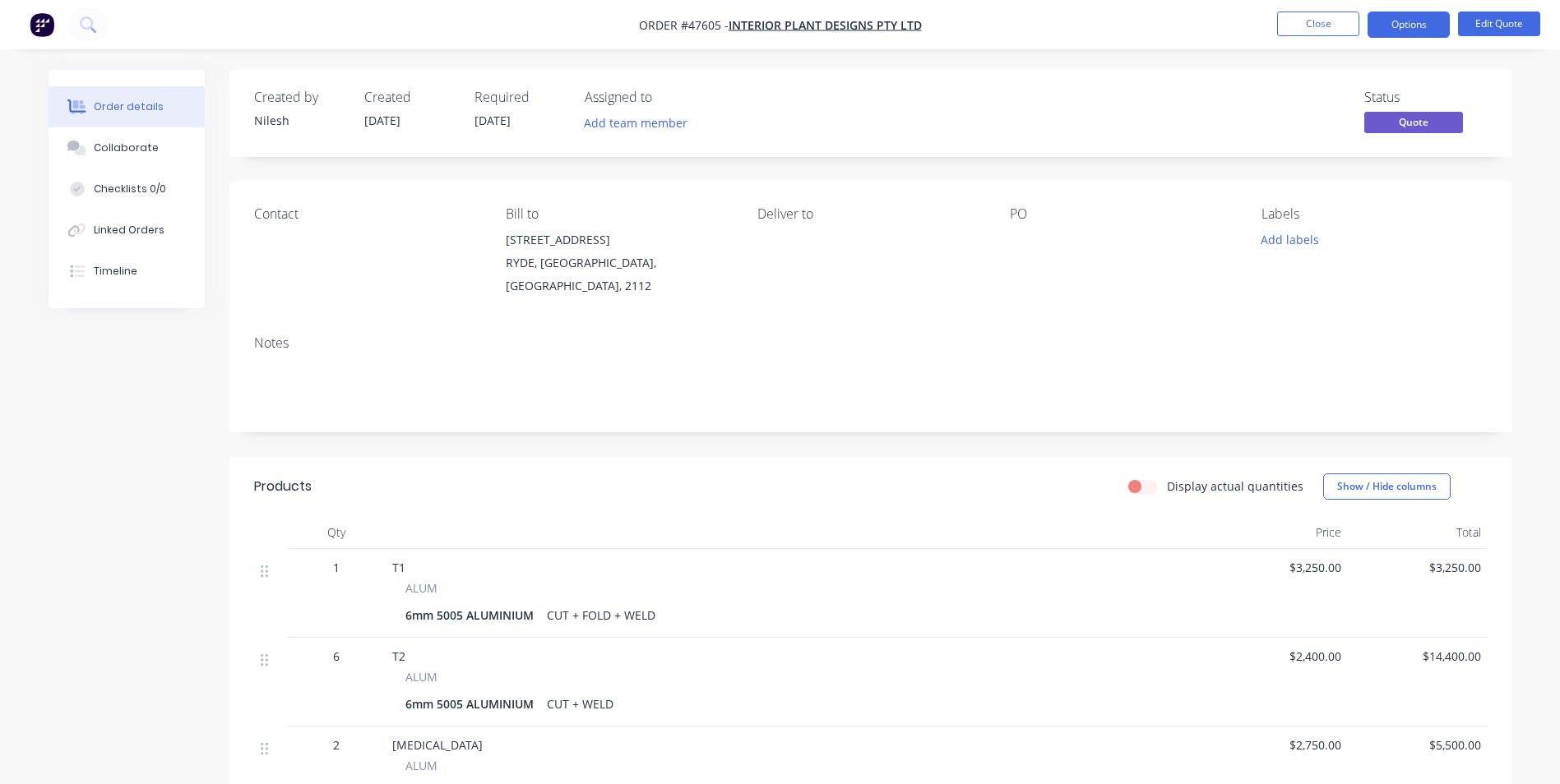
click at [1404, 42] on nav "Order #47605 - INTERIOR PLANT DESIGNS PTY LTD Close Options Edit Quote" at bounding box center [780, 24] width 1560 height 49
click at [1404, 40] on nav "Order #47605 - INTERIOR PLANT DESIGNS PTY LTD Close Options Edit Quote" at bounding box center [780, 24] width 1560 height 49
click at [1407, 31] on button "Options" at bounding box center [1408, 24] width 82 height 26
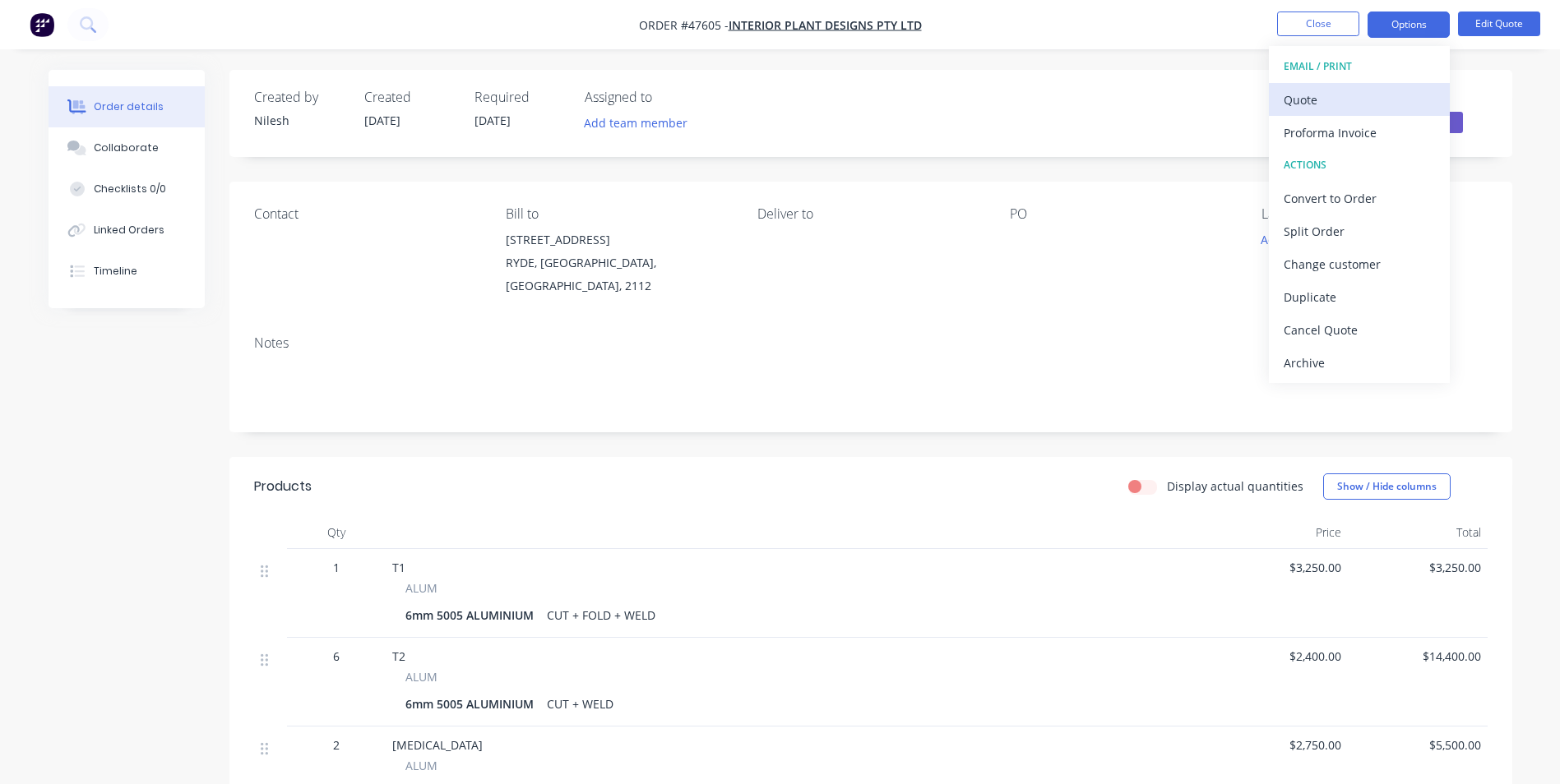
click at [1336, 109] on div "Quote" at bounding box center [1359, 99] width 152 height 24
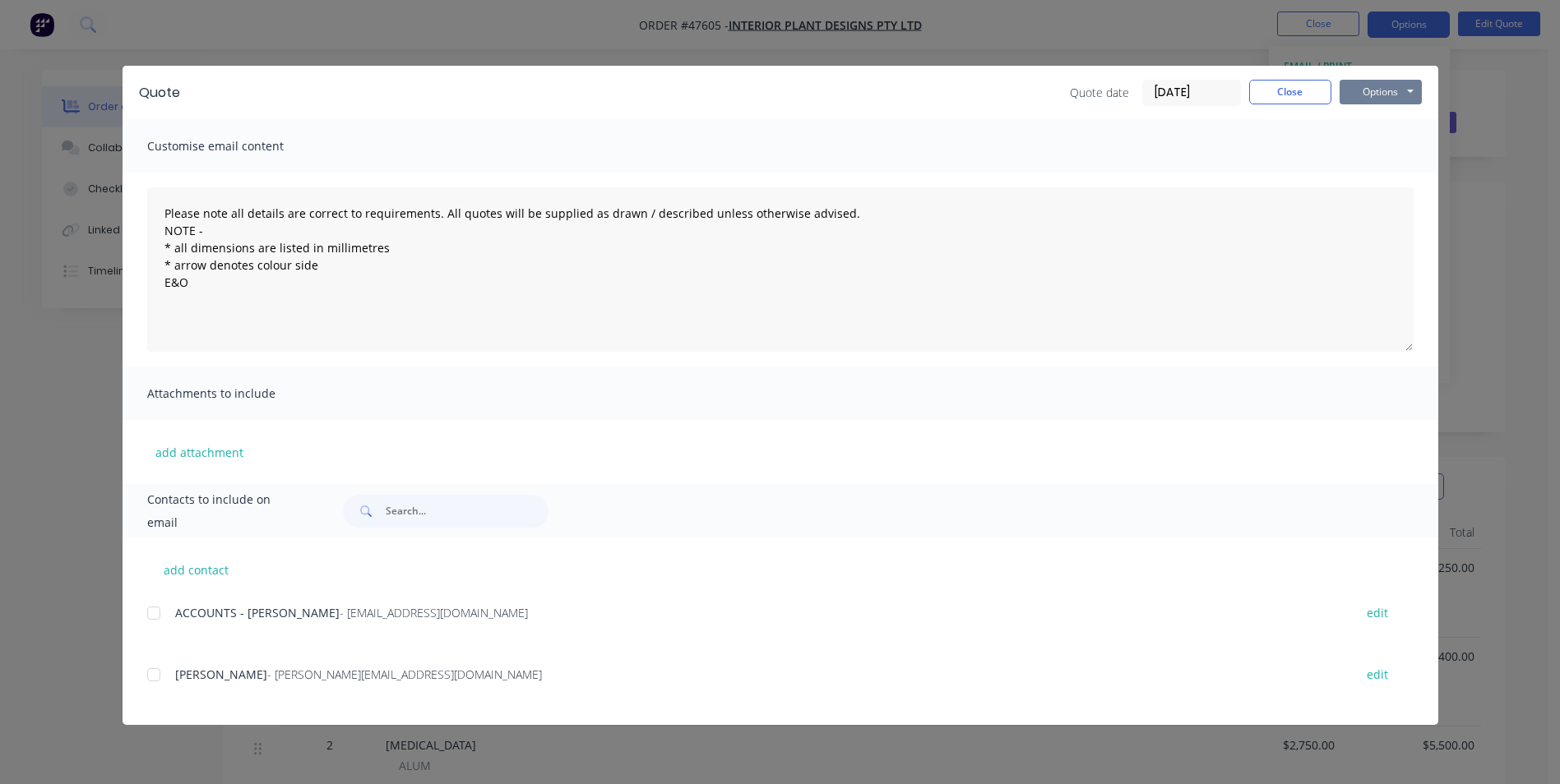
click at [1397, 99] on button "Options" at bounding box center [1380, 92] width 82 height 24
click at [1355, 155] on button "Print" at bounding box center [1392, 148] width 106 height 27
click at [1311, 98] on button "Close" at bounding box center [1289, 92] width 82 height 24
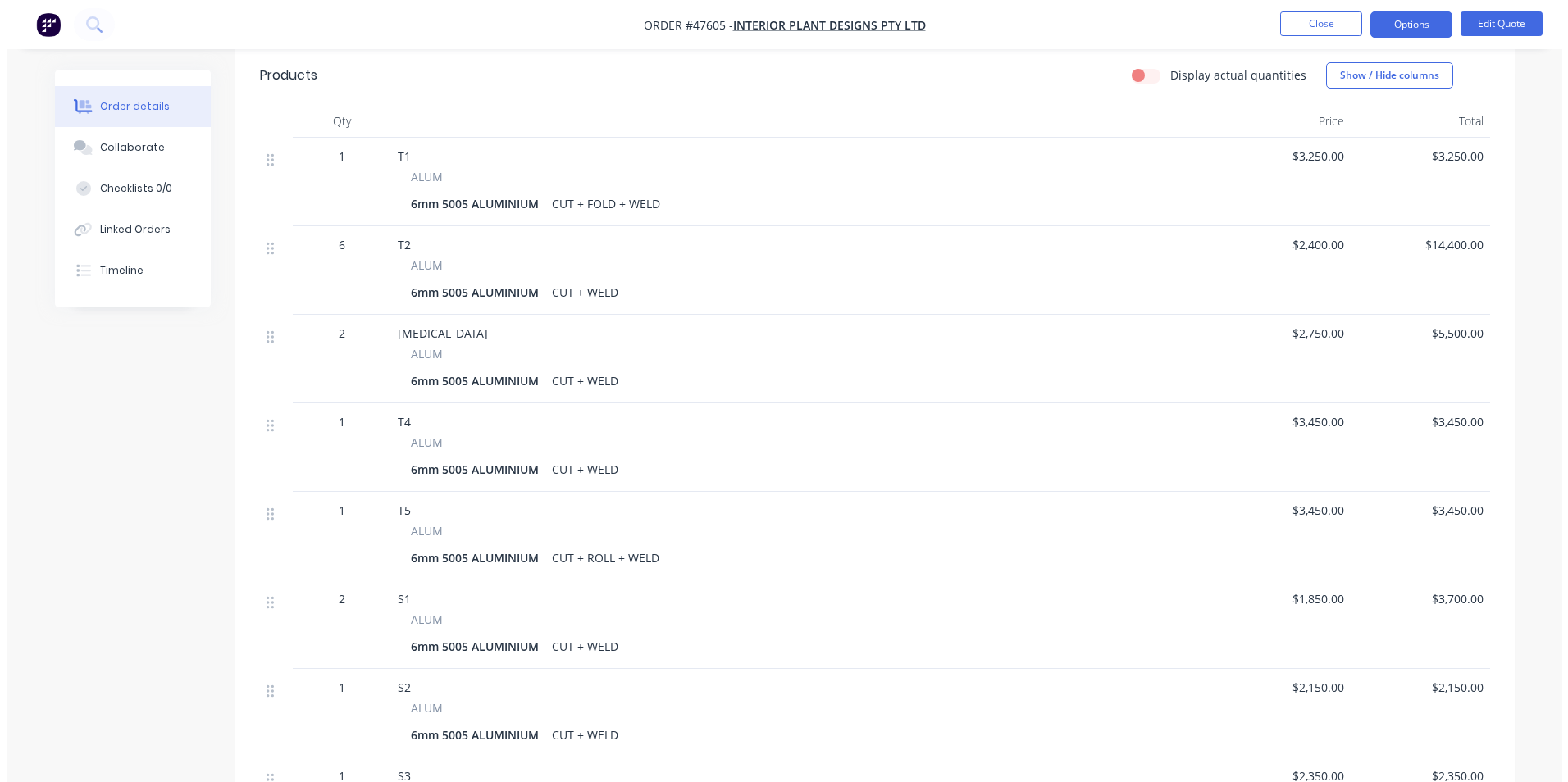
scroll to position [246, 0]
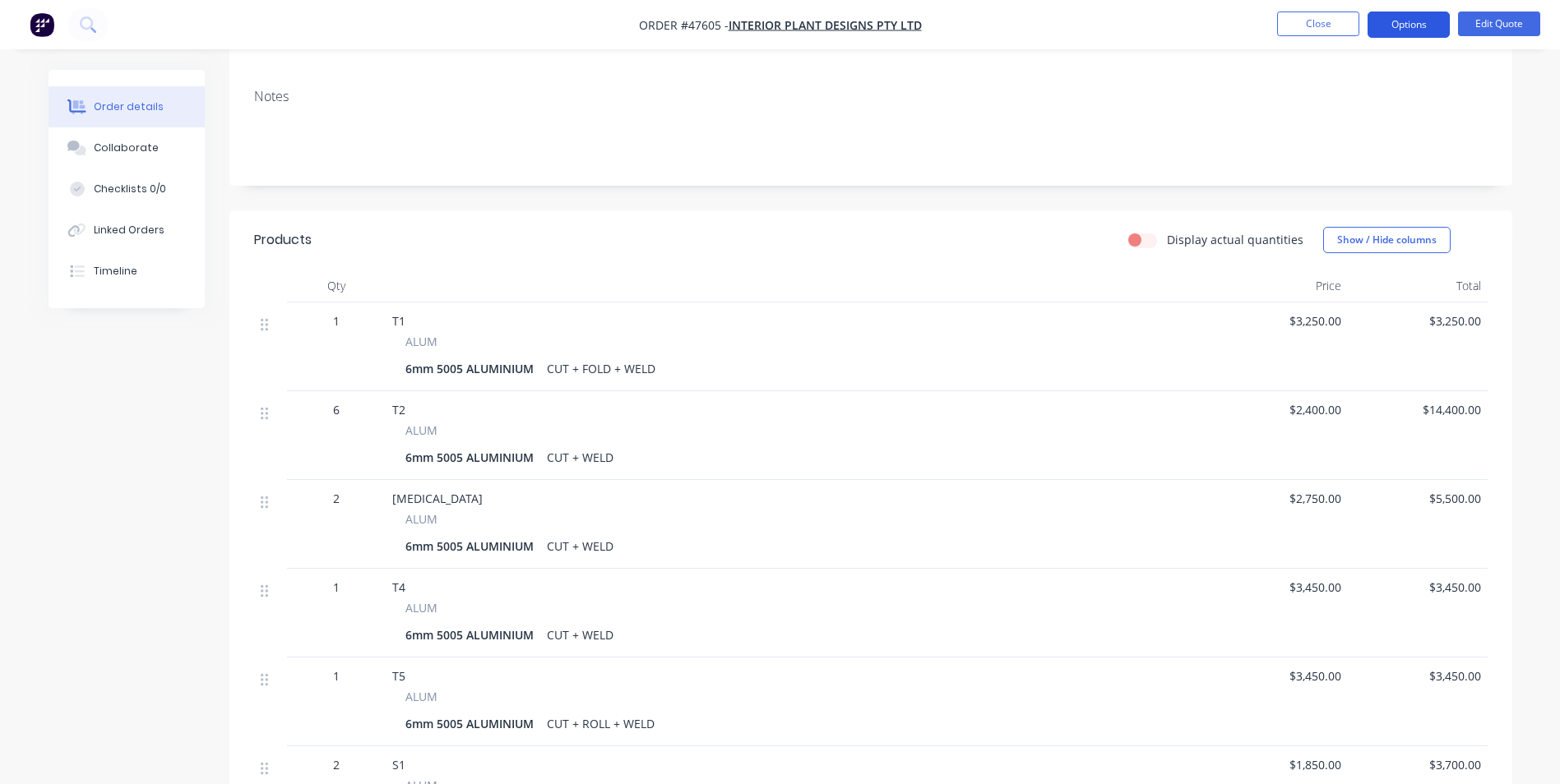
click at [1422, 21] on button "Options" at bounding box center [1408, 24] width 82 height 26
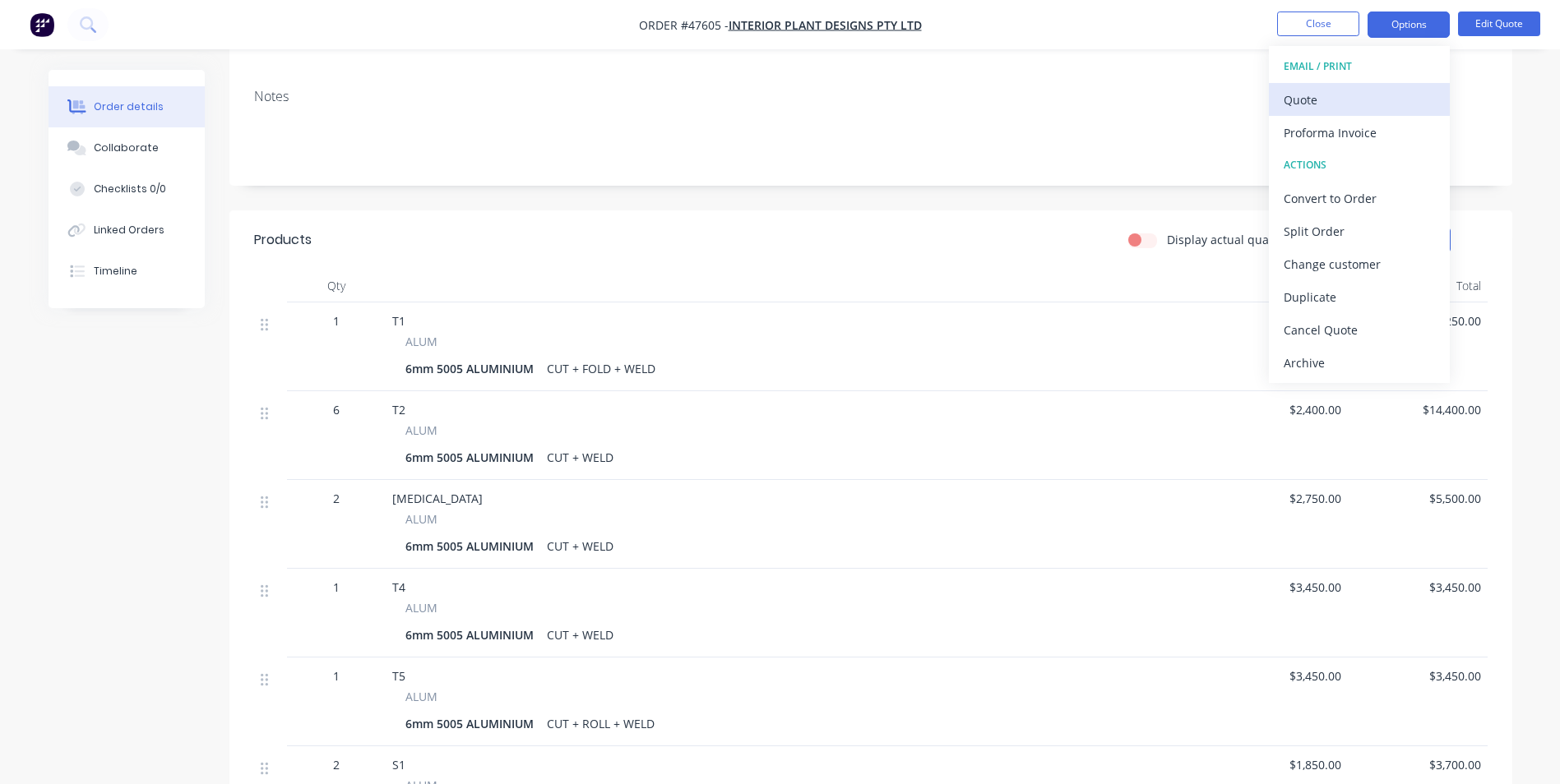
click at [1333, 110] on div "Quote" at bounding box center [1359, 99] width 152 height 24
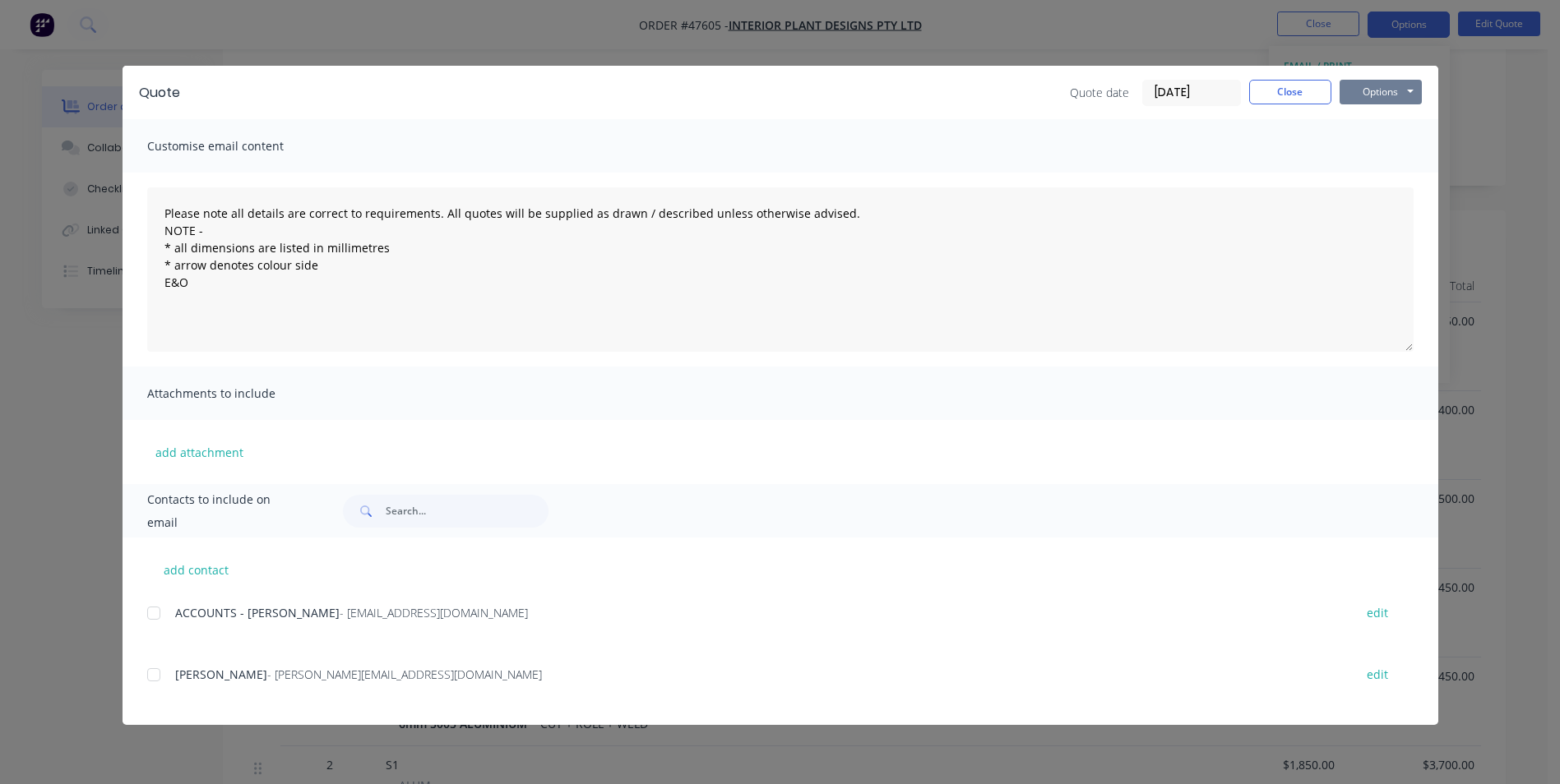
click at [1371, 88] on button "Options" at bounding box center [1380, 92] width 82 height 24
click at [1384, 154] on button "Print" at bounding box center [1392, 148] width 106 height 27
